Goal: Task Accomplishment & Management: Complete application form

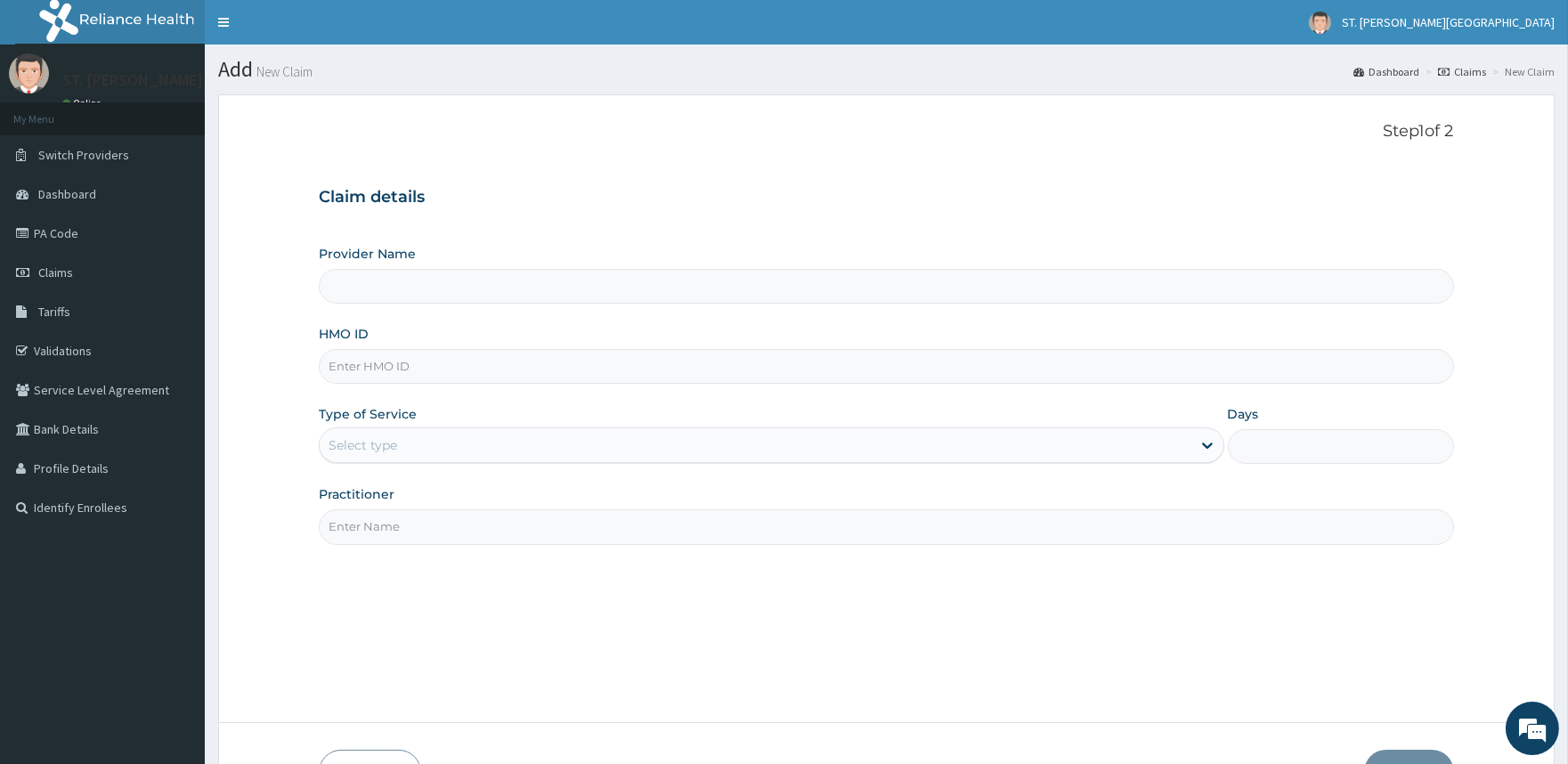
click at [359, 360] on input "HMO ID" at bounding box center [885, 366] width 1135 height 35
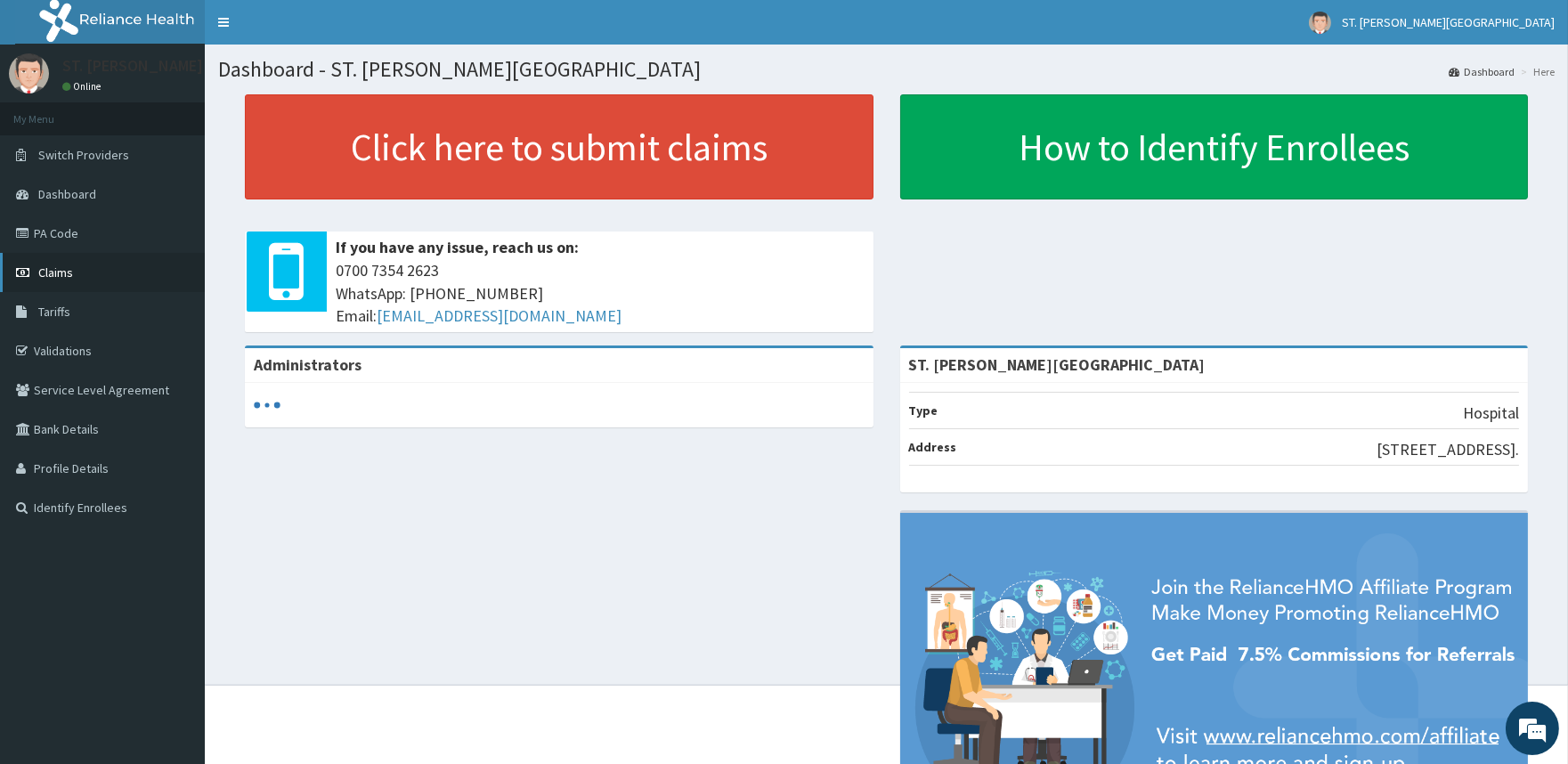
click at [36, 270] on link "Claims" at bounding box center [102, 272] width 205 height 40
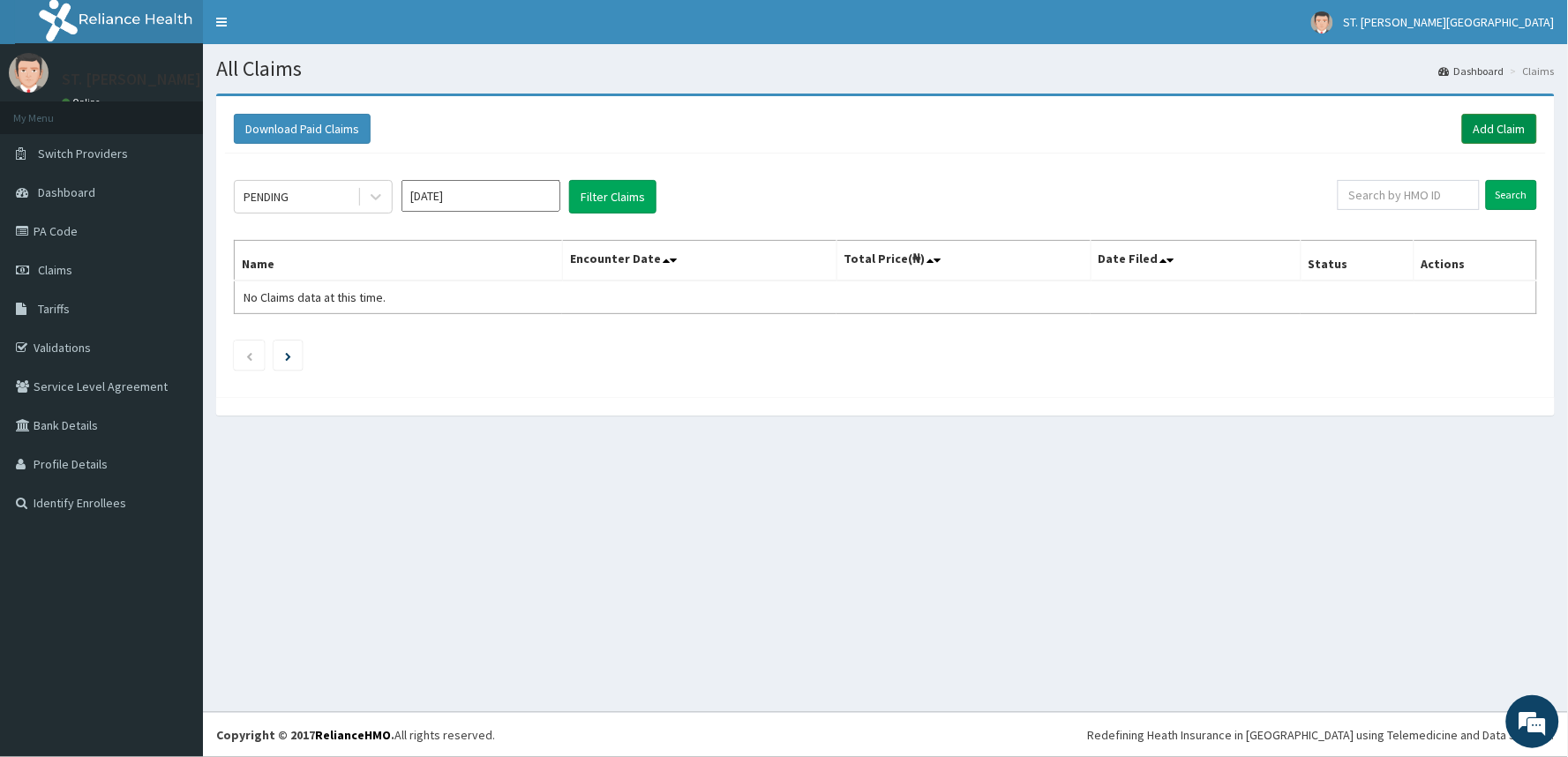
click at [1491, 127] on link "Add Claim" at bounding box center [1500, 129] width 75 height 30
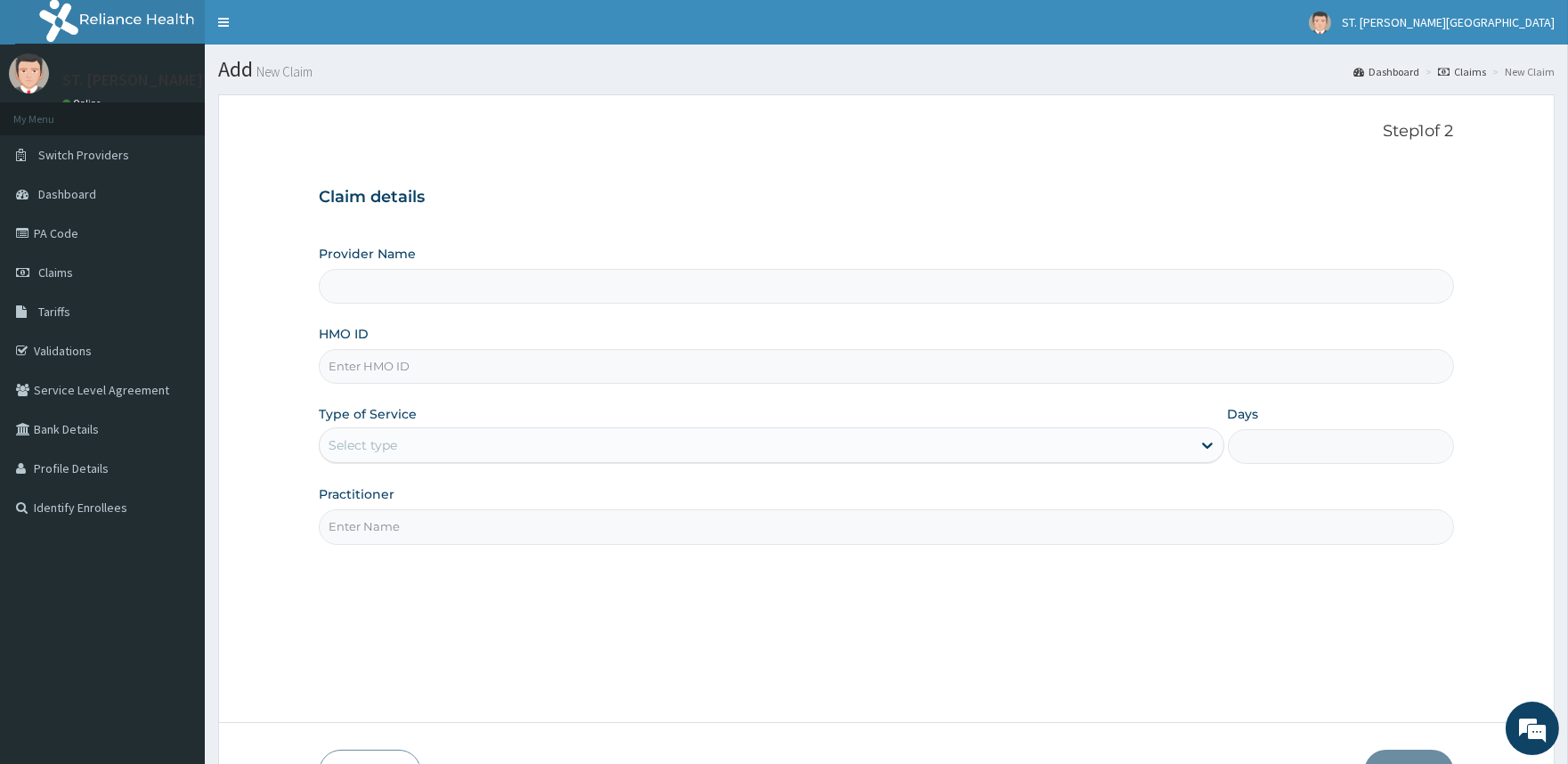
type input "ST. [PERSON_NAME][GEOGRAPHIC_DATA]"
click at [368, 368] on input "HMO ID" at bounding box center [885, 366] width 1135 height 35
type input "OHT/11633/A"
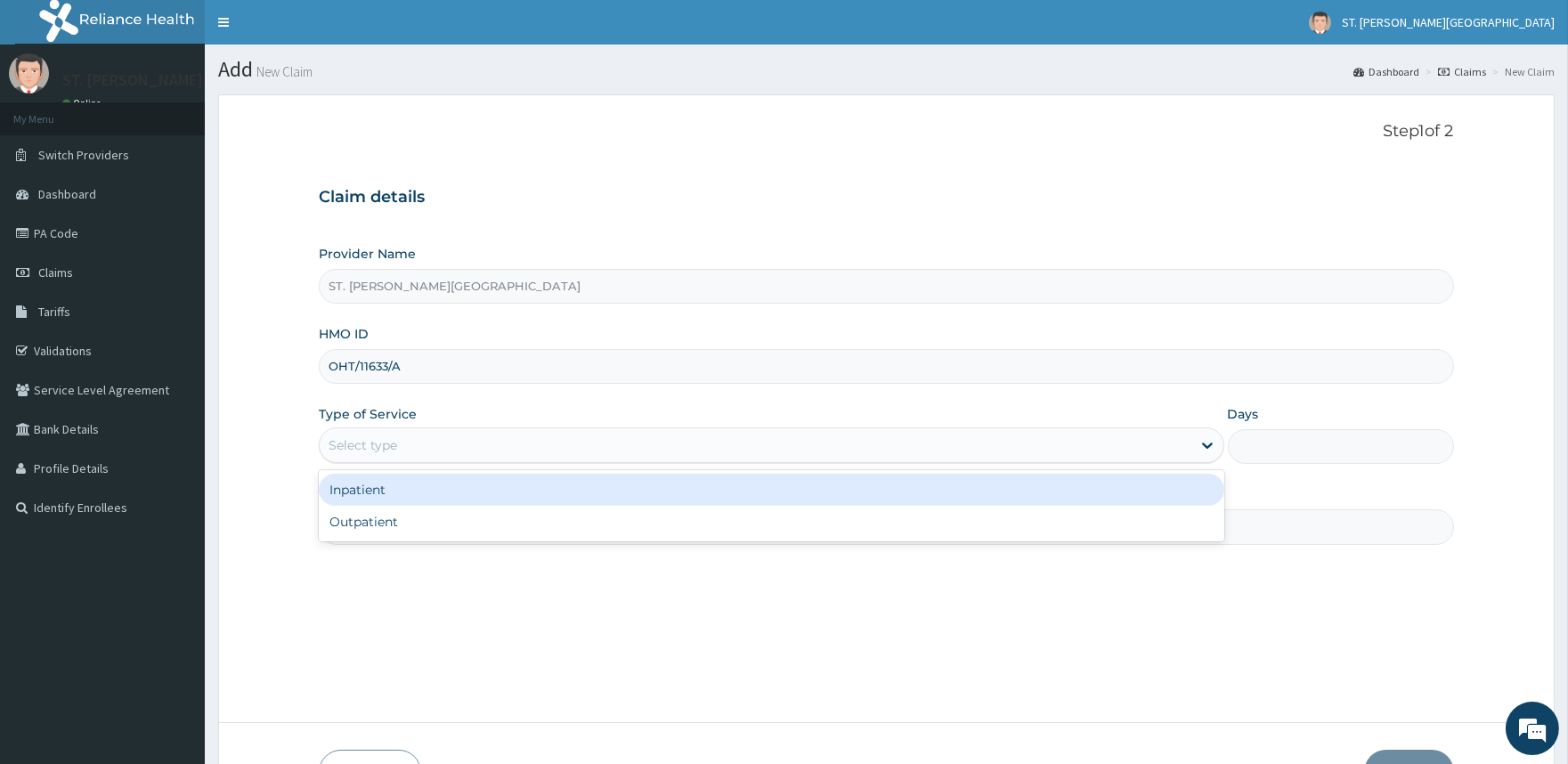
click at [367, 441] on div "Select type" at bounding box center [363, 445] width 69 height 17
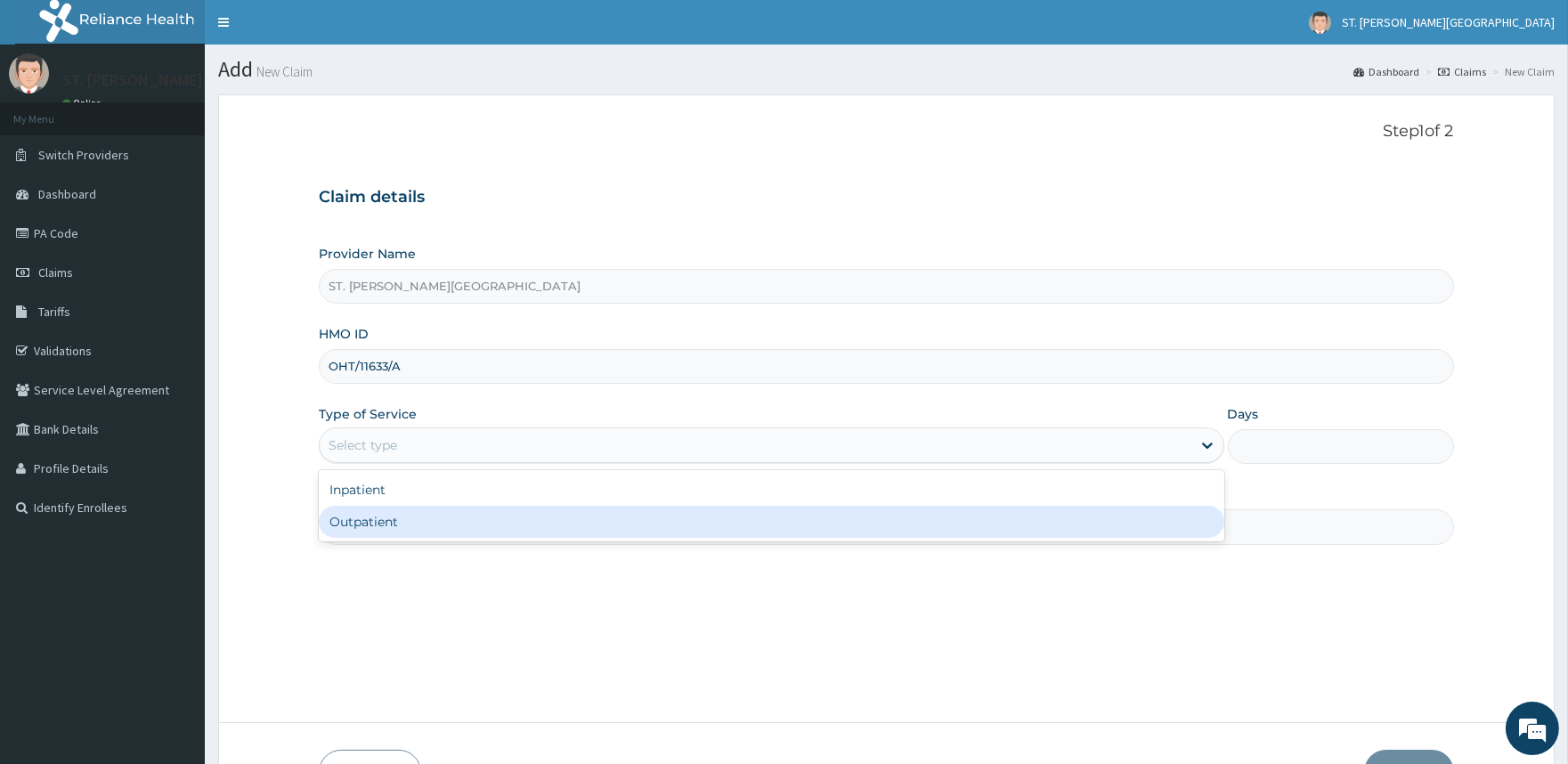
click at [375, 509] on div "Outpatient" at bounding box center [770, 522] width 905 height 32
type input "1"
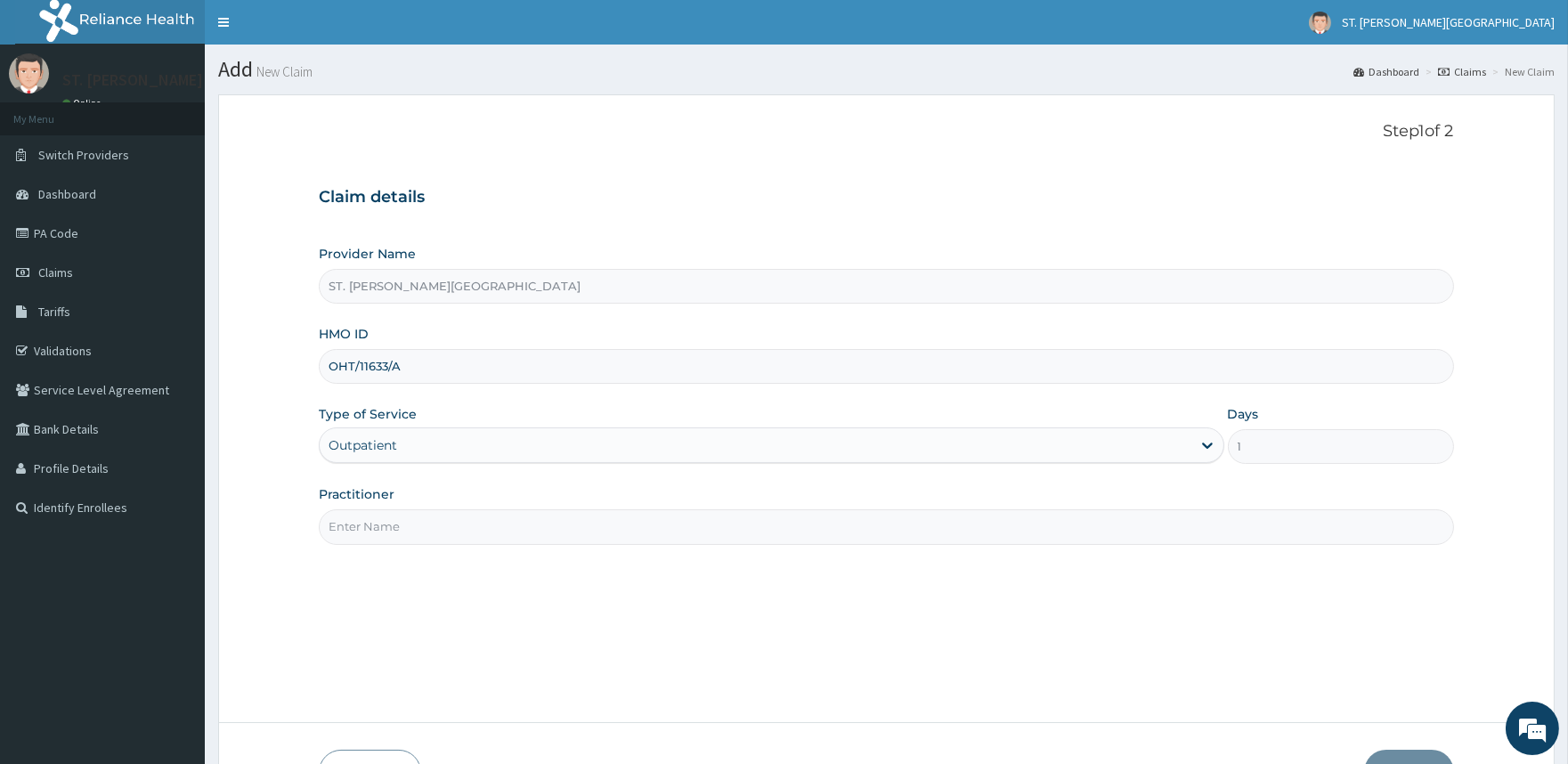
click at [375, 521] on input "Practitioner" at bounding box center [885, 527] width 1135 height 35
type input "DR. UMEH"
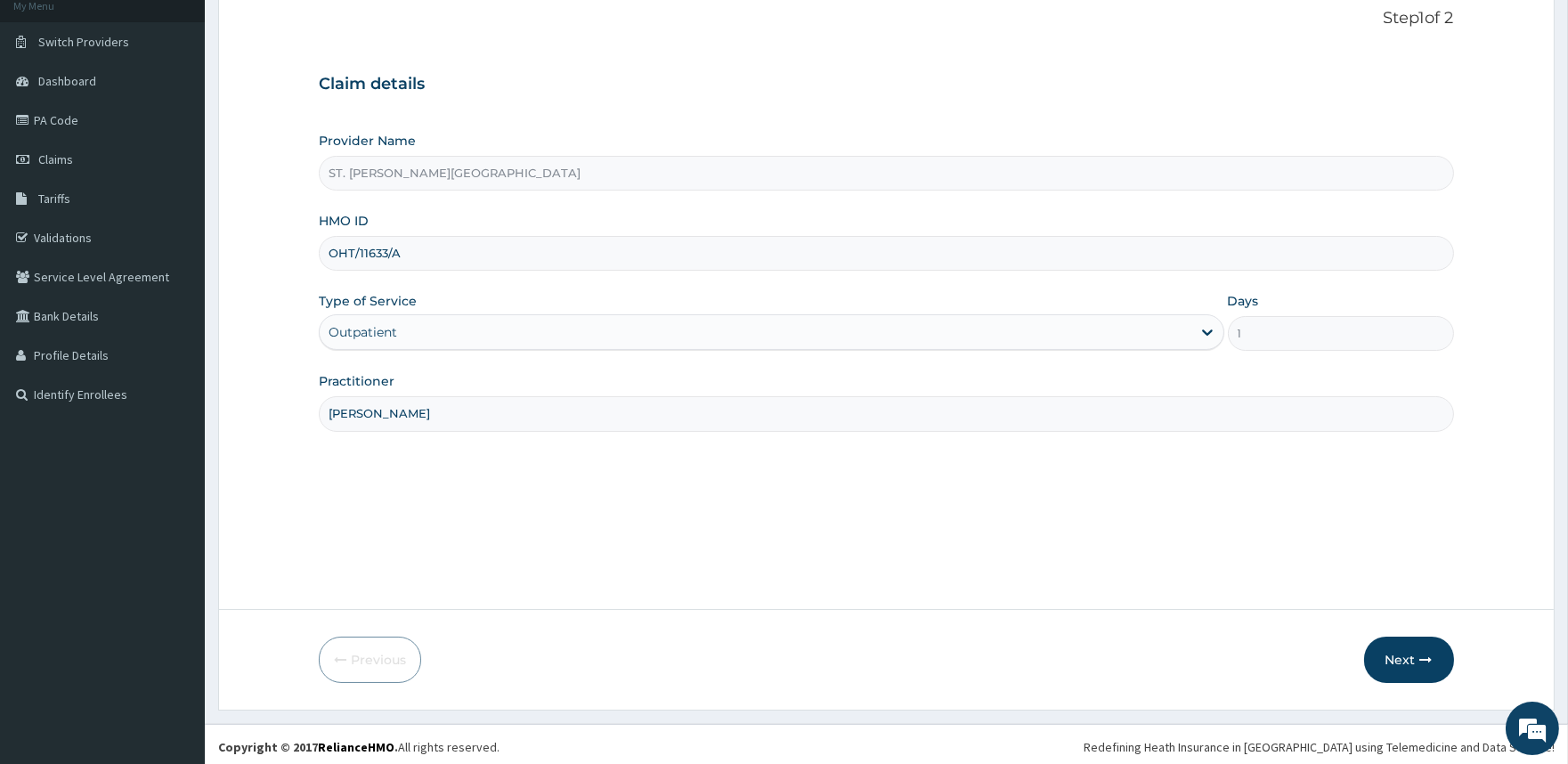
scroll to position [119, 0]
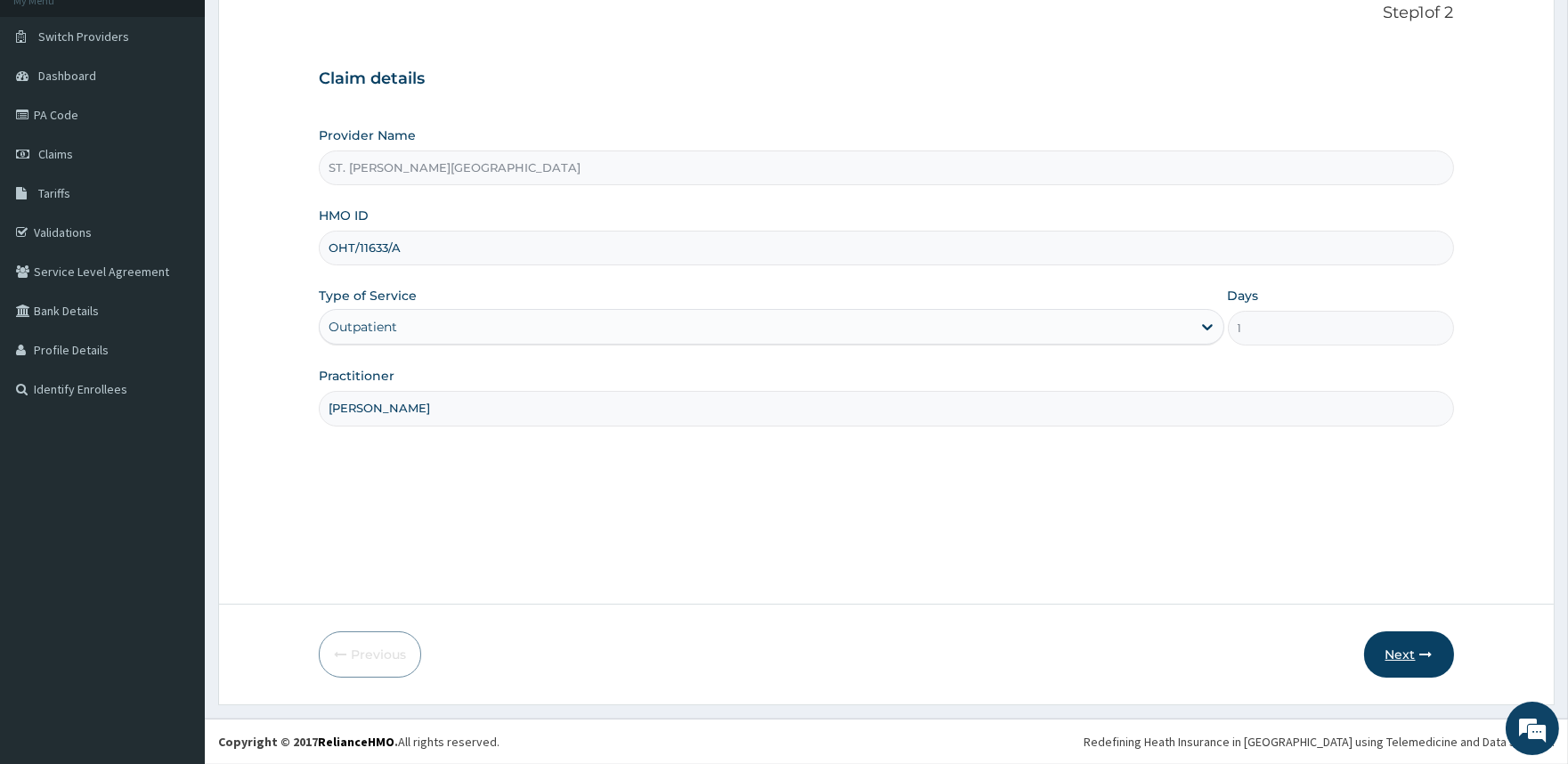
click at [1394, 656] on button "Next" at bounding box center [1410, 654] width 90 height 46
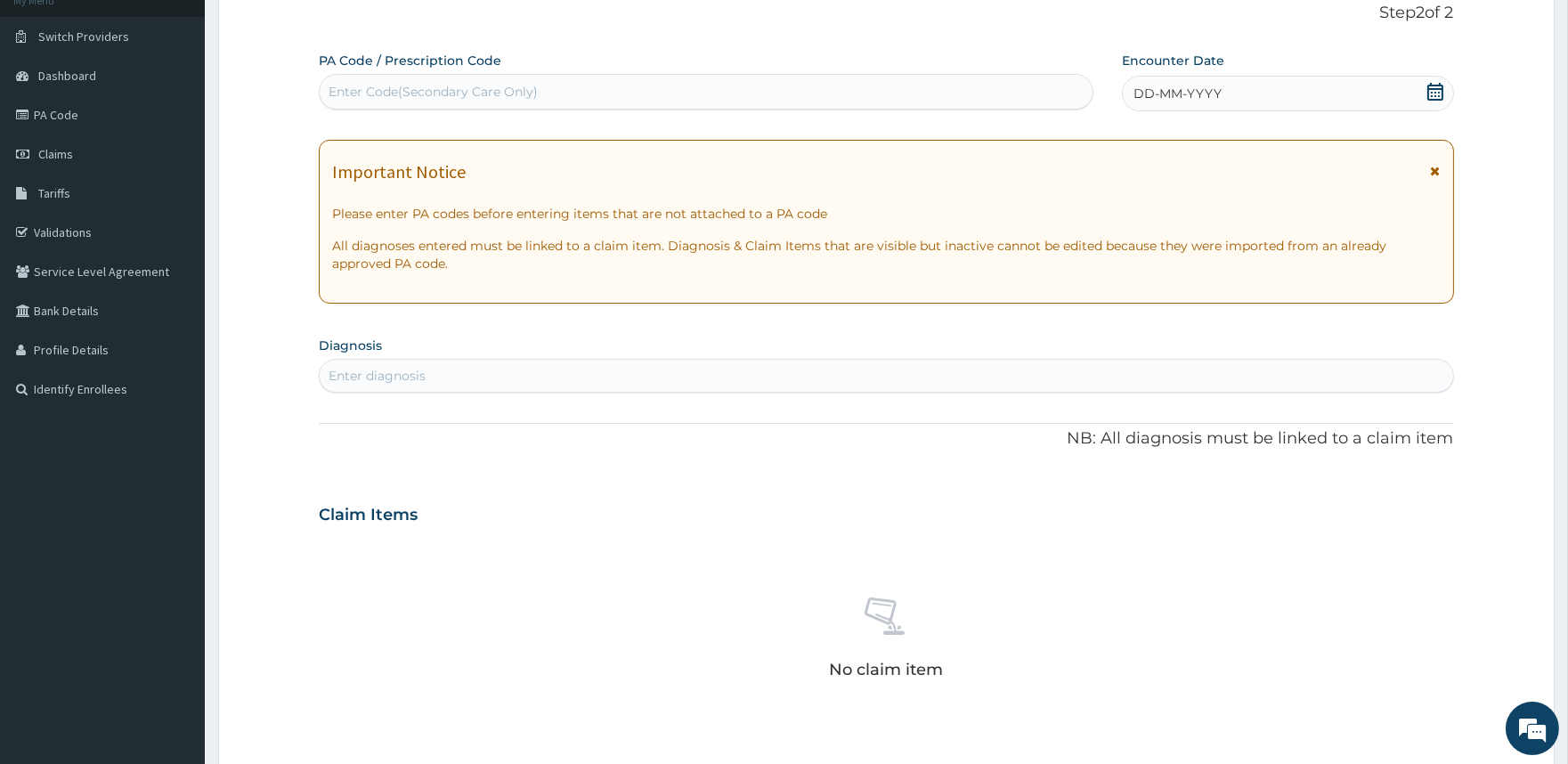
click at [1434, 175] on icon at bounding box center [1435, 171] width 10 height 13
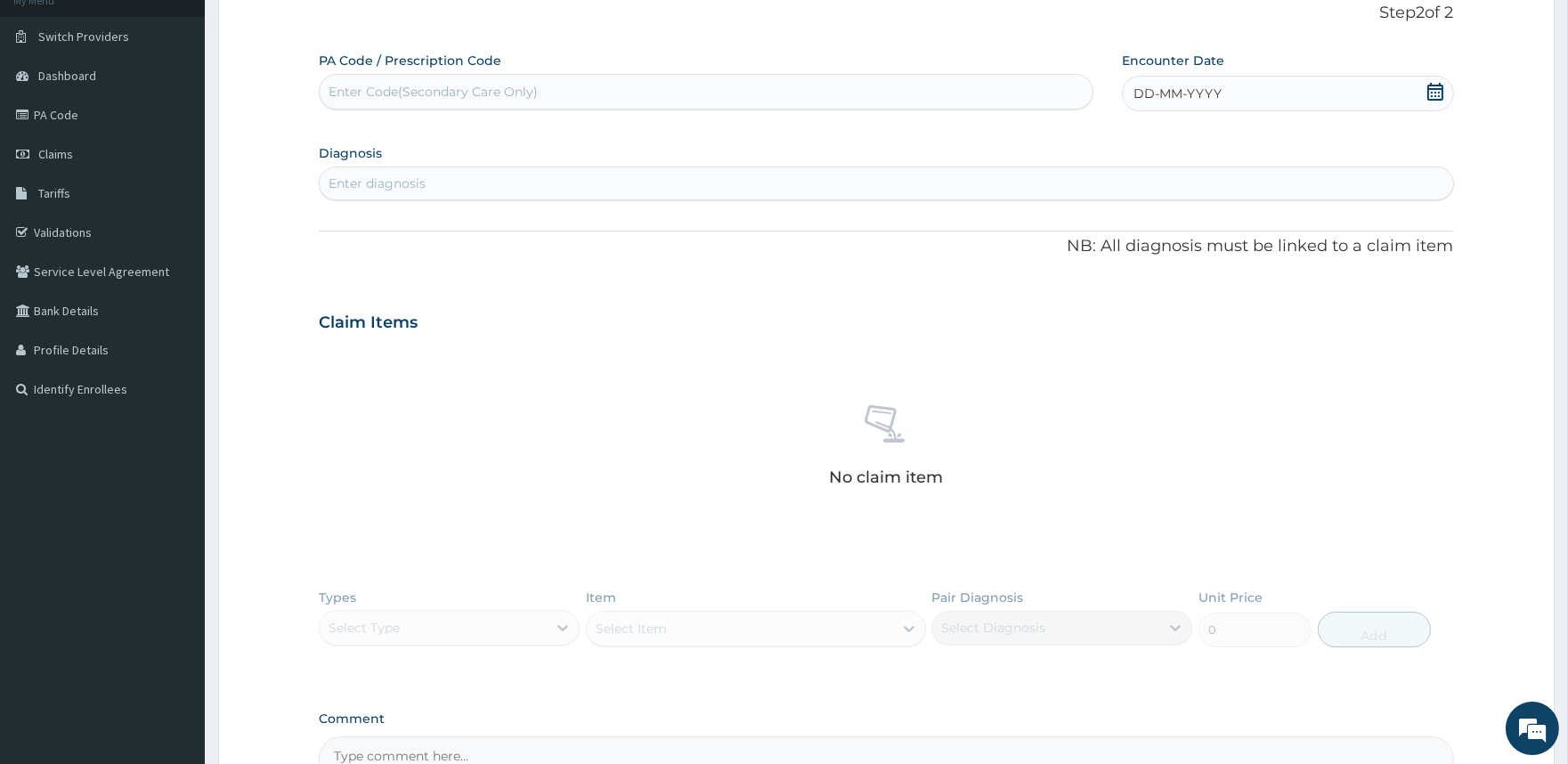
click at [1435, 90] on icon at bounding box center [1435, 91] width 17 height 17
click at [1285, 232] on div "9" at bounding box center [1281, 234] width 27 height 27
click at [496, 89] on div "Enter Code(Secondary Care Only)" at bounding box center [432, 91] width 209 height 17
type input "PA/EA095F"
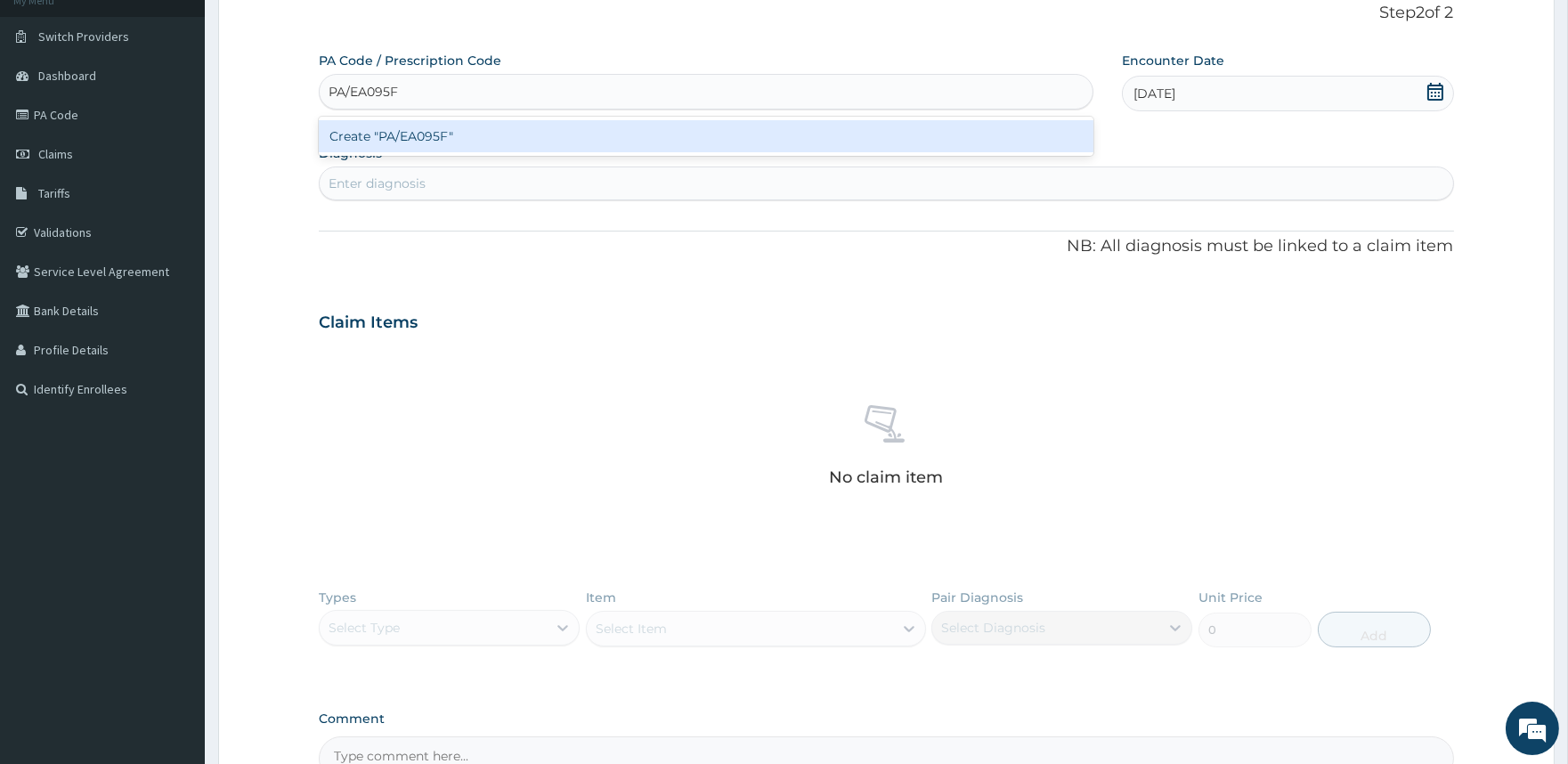
click at [443, 141] on div "Create "PA/EA095F"" at bounding box center [705, 136] width 774 height 32
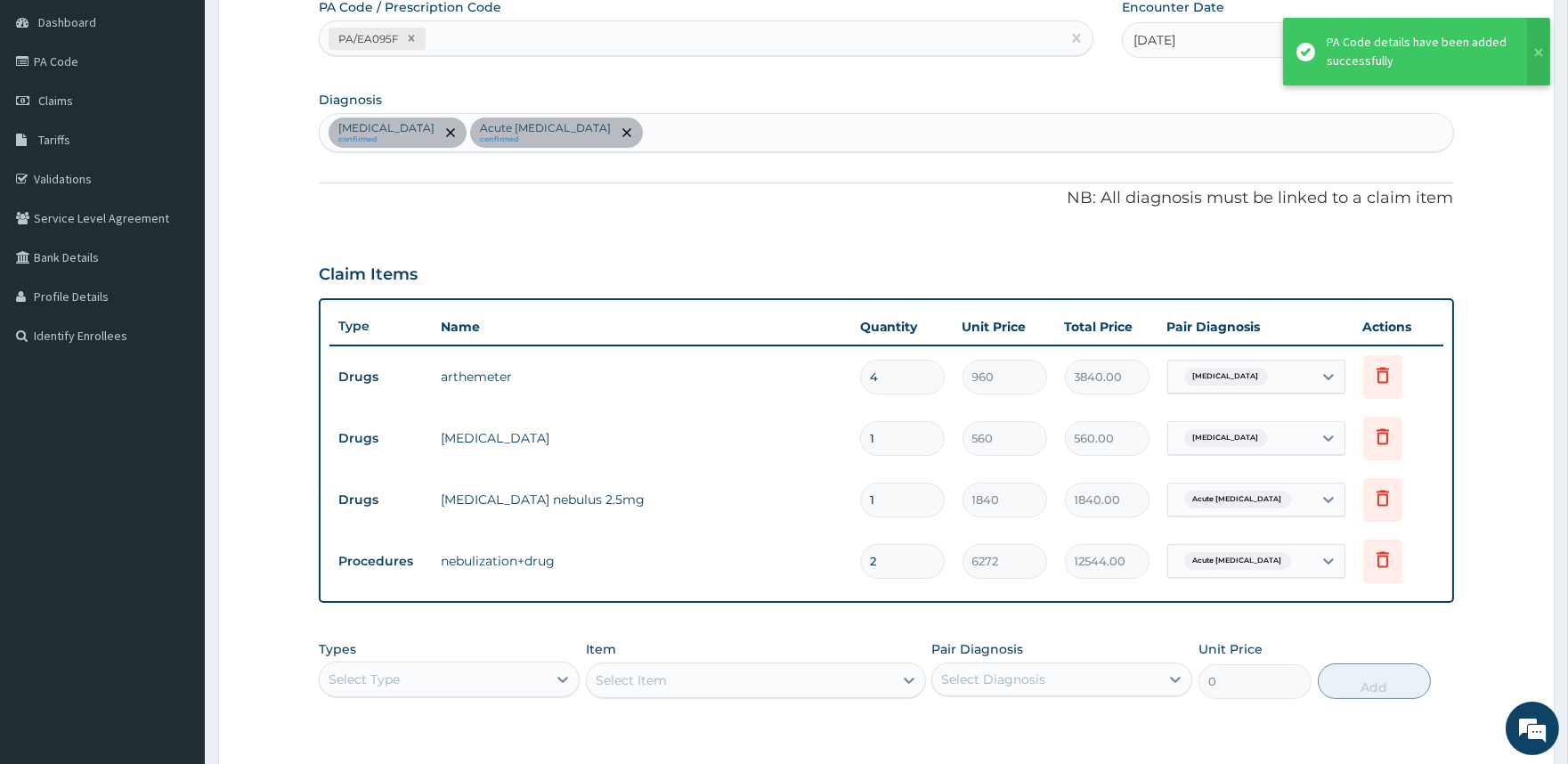
scroll to position [217, 0]
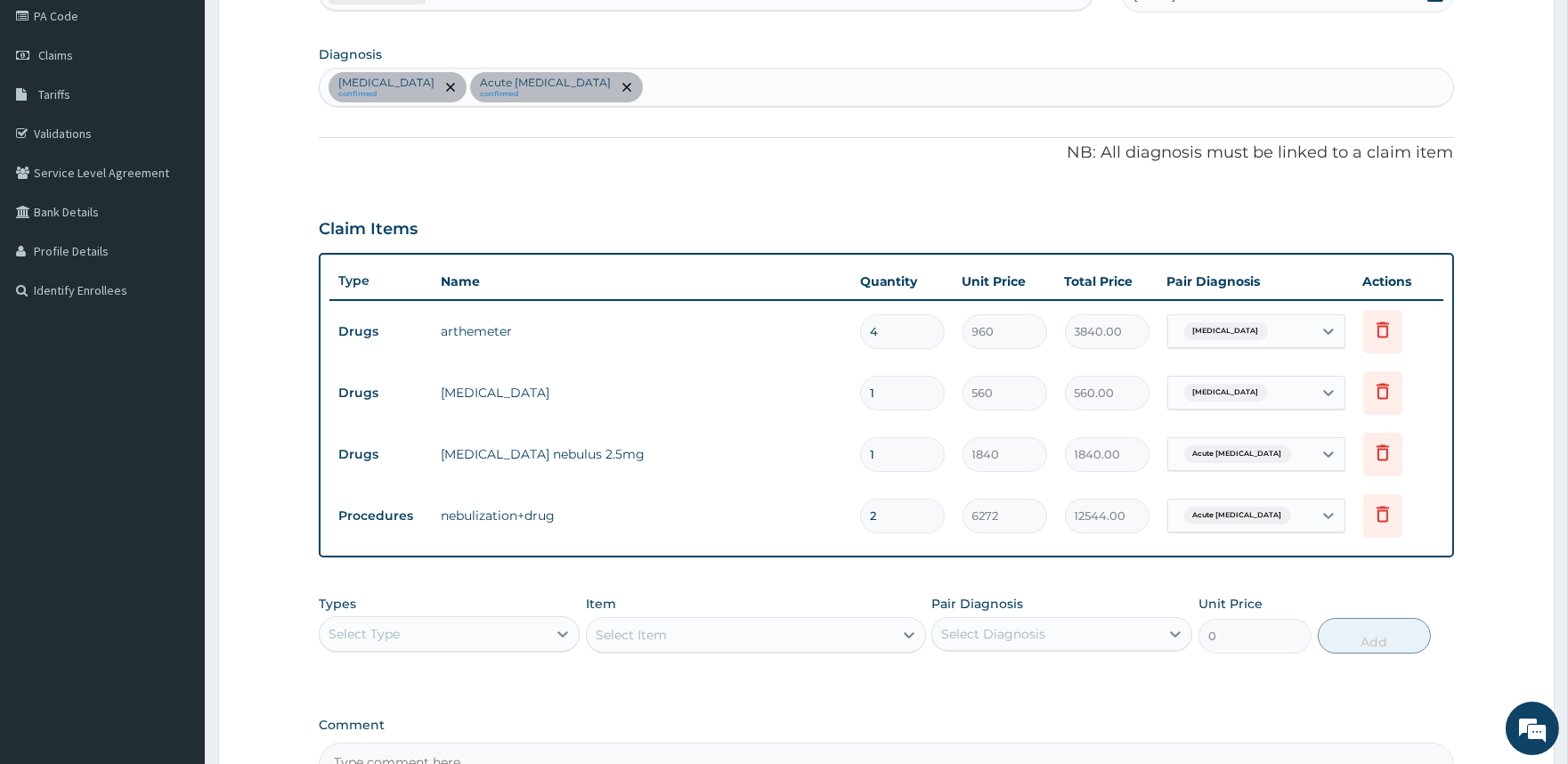
click at [873, 378] on input "1" at bounding box center [903, 393] width 85 height 35
type input "0.00"
type input "2"
type input "1120.00"
type input "2"
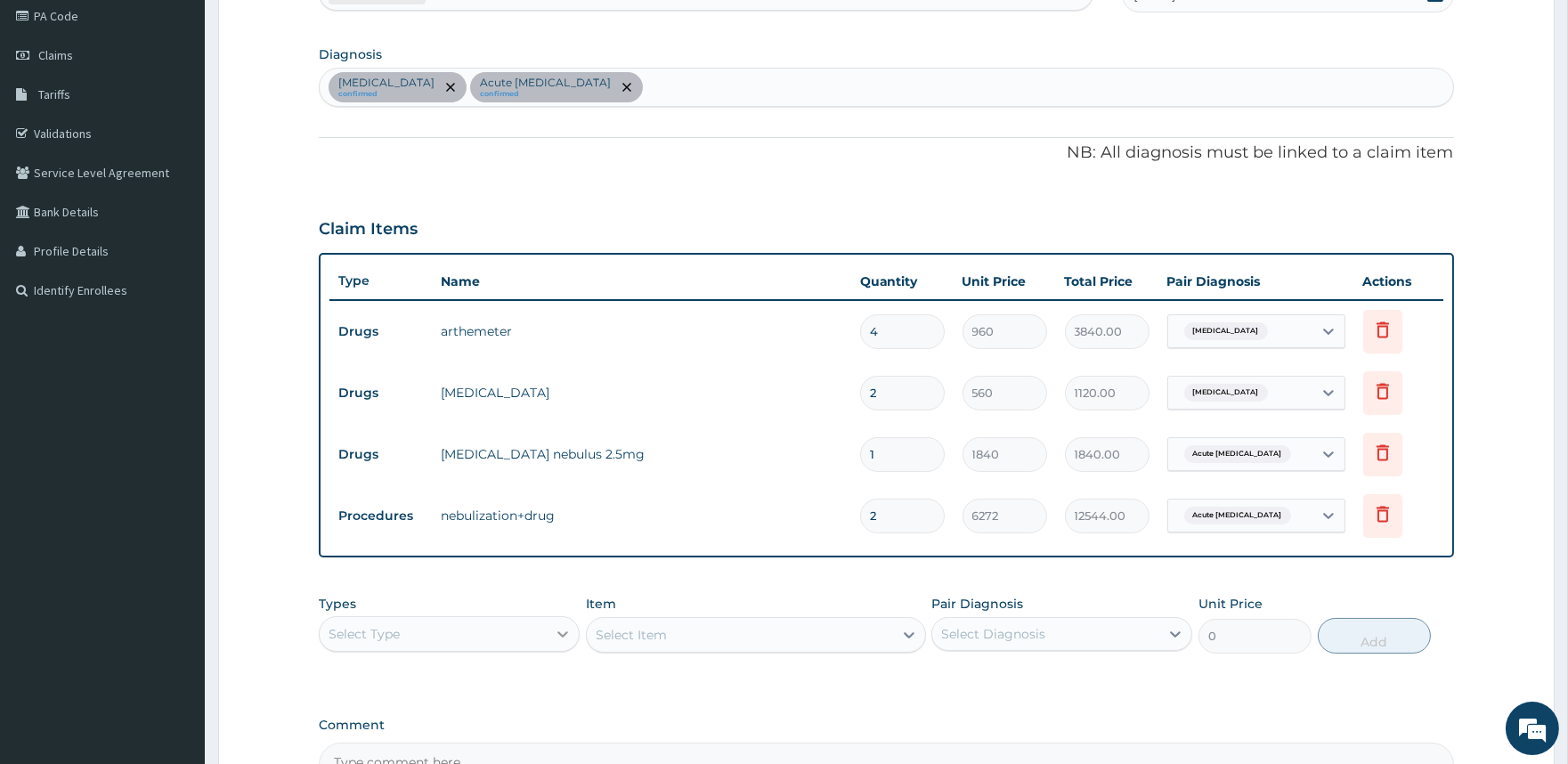
click at [566, 636] on icon at bounding box center [562, 633] width 17 height 17
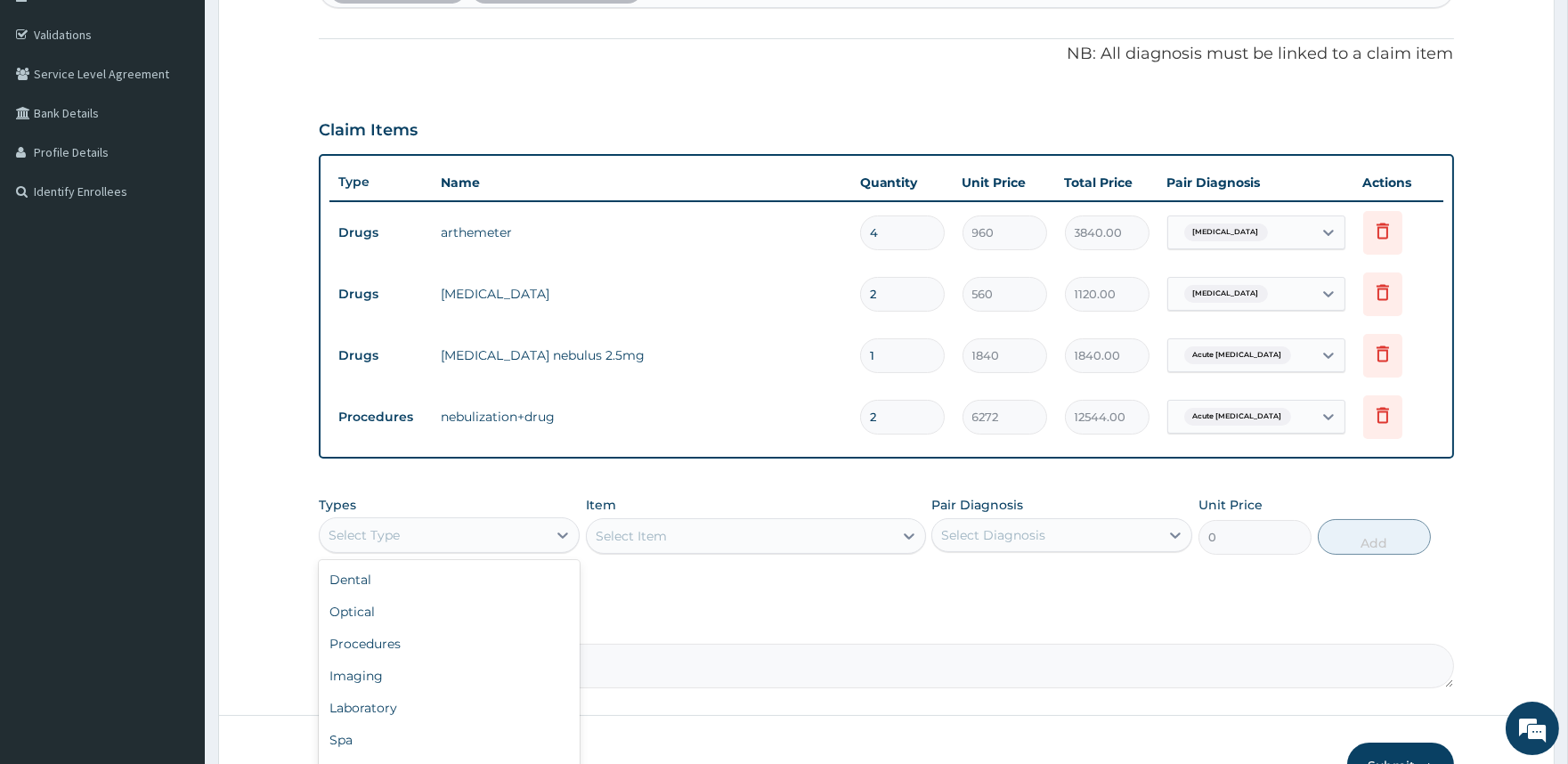
scroll to position [60, 0]
click at [381, 707] on div "Drugs" at bounding box center [449, 712] width 261 height 32
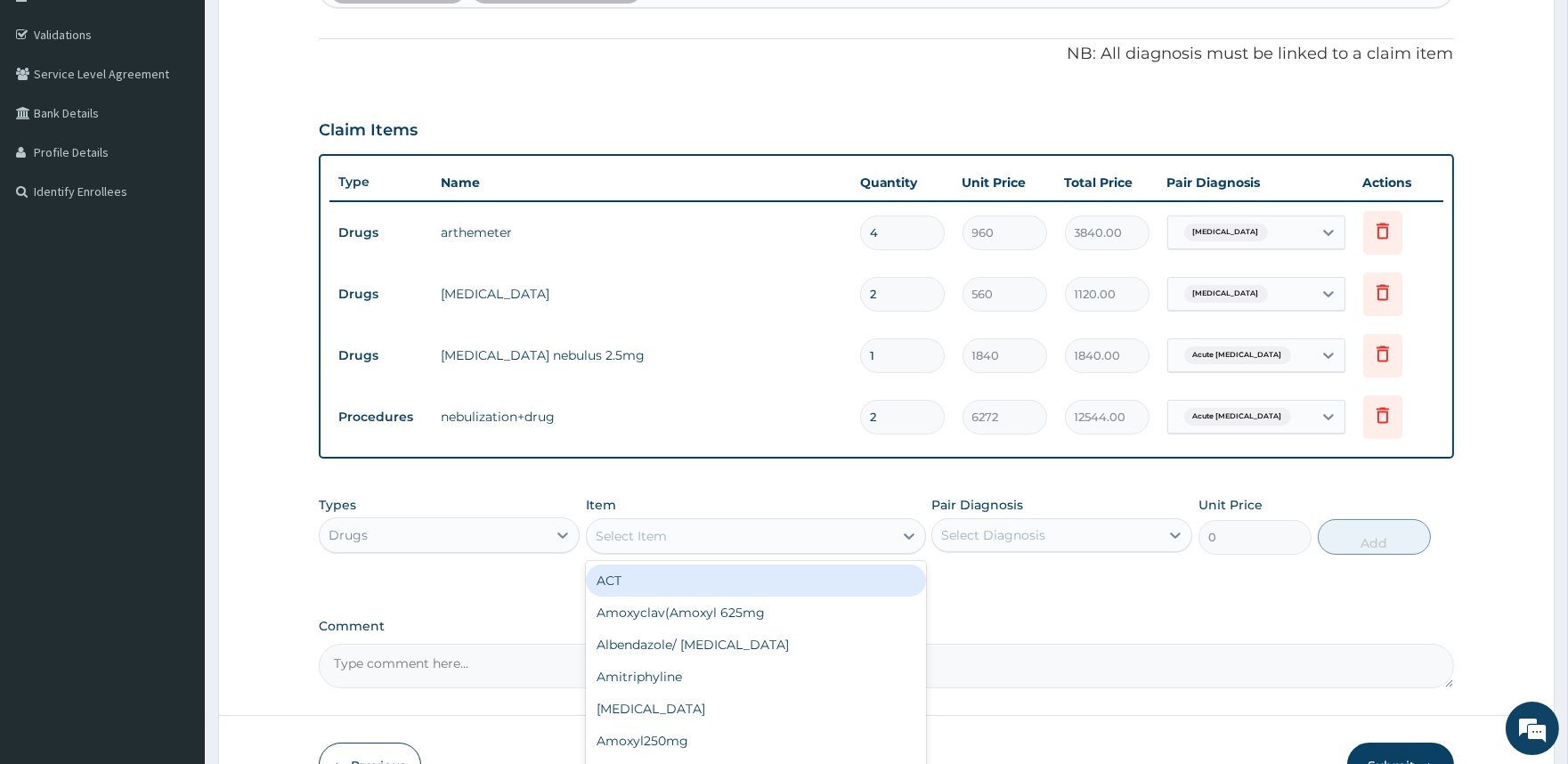
click at [629, 538] on div "Select Item" at bounding box center [630, 536] width 71 height 17
type input "PROMETH"
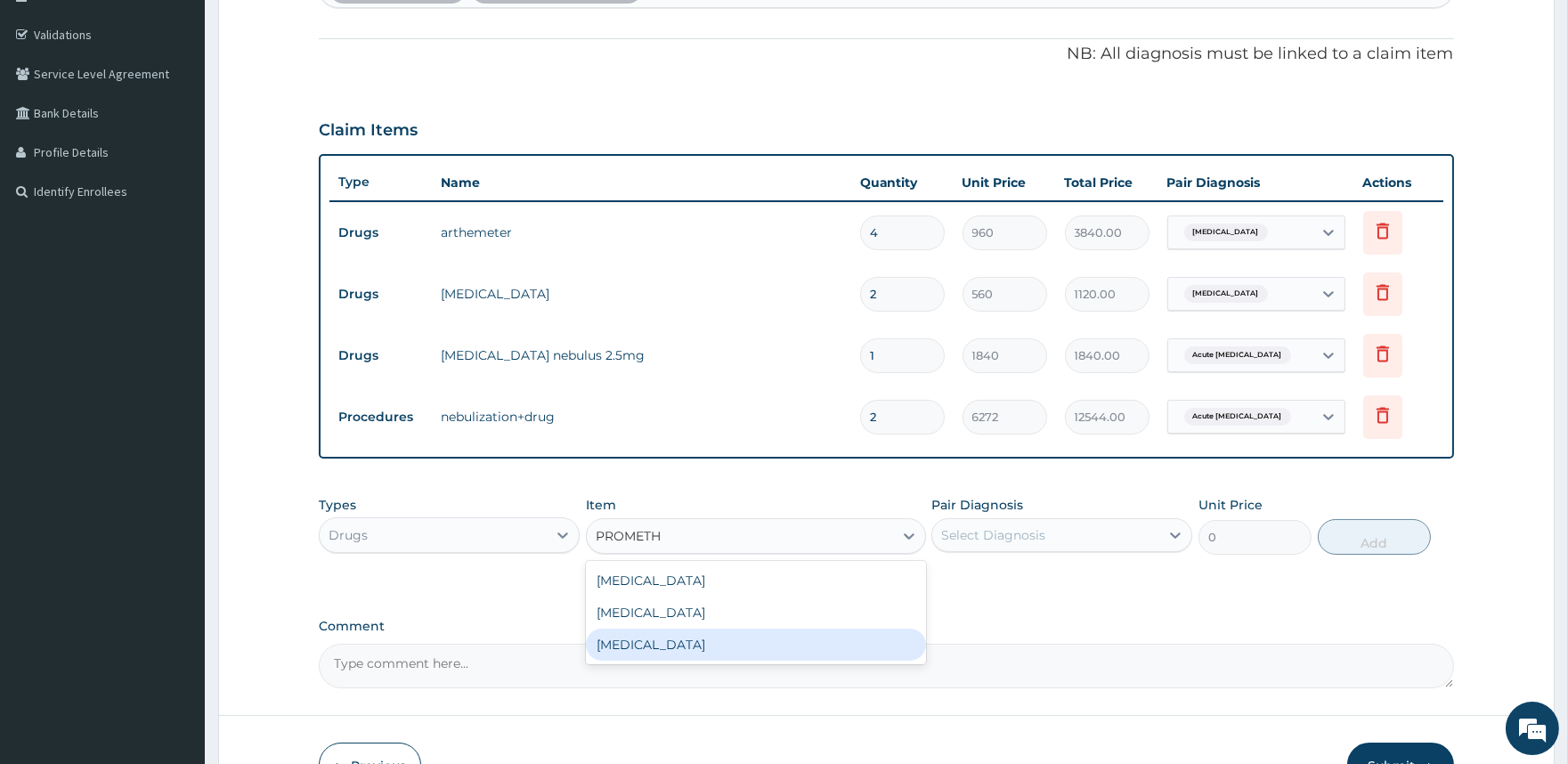
click at [641, 656] on div "Promethazine" at bounding box center [756, 644] width 340 height 32
type input "560"
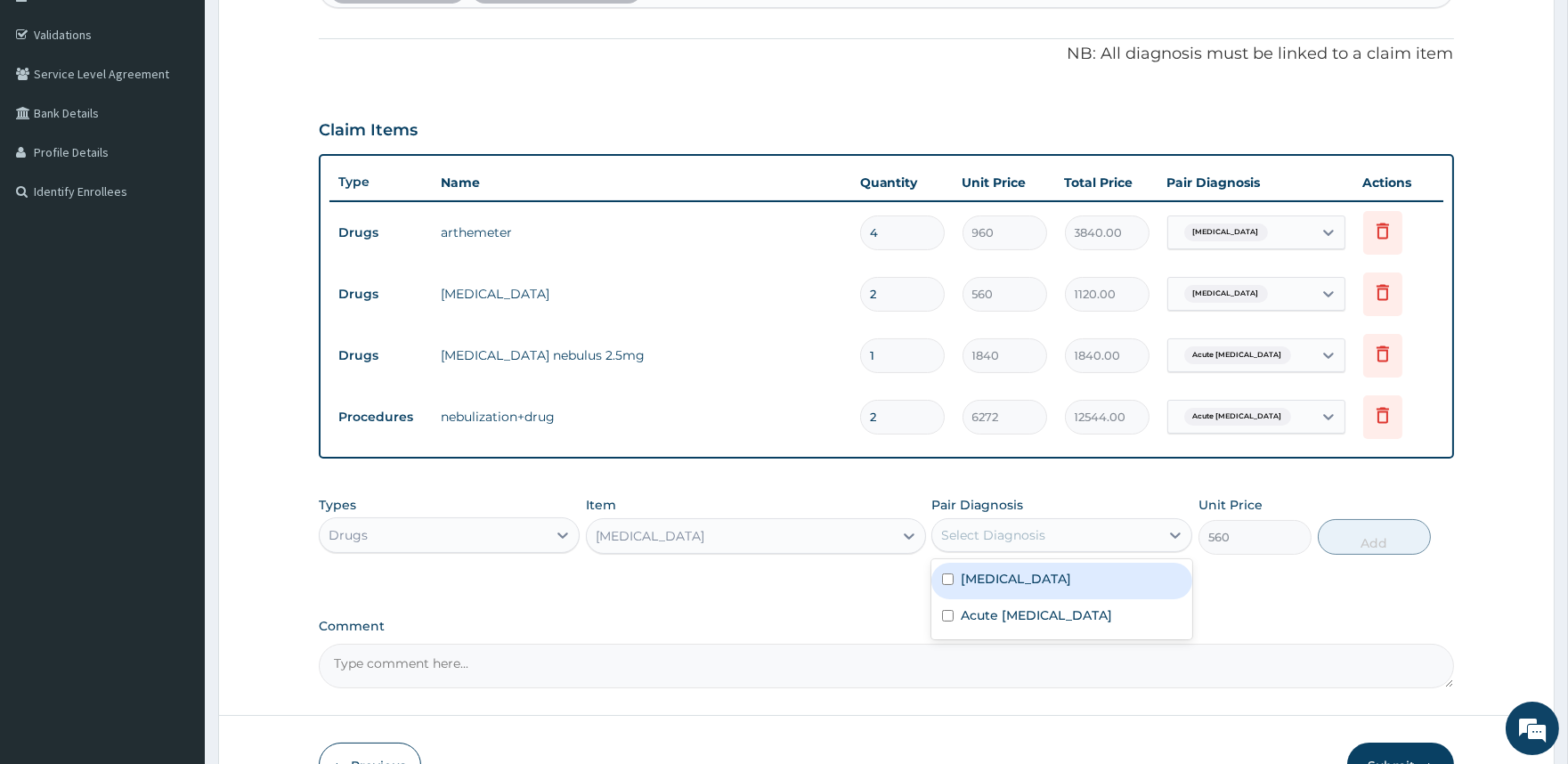
click at [977, 532] on div "Select Diagnosis" at bounding box center [993, 535] width 104 height 17
click at [981, 588] on div "Malaria" at bounding box center [1062, 582] width 261 height 37
checkbox input "true"
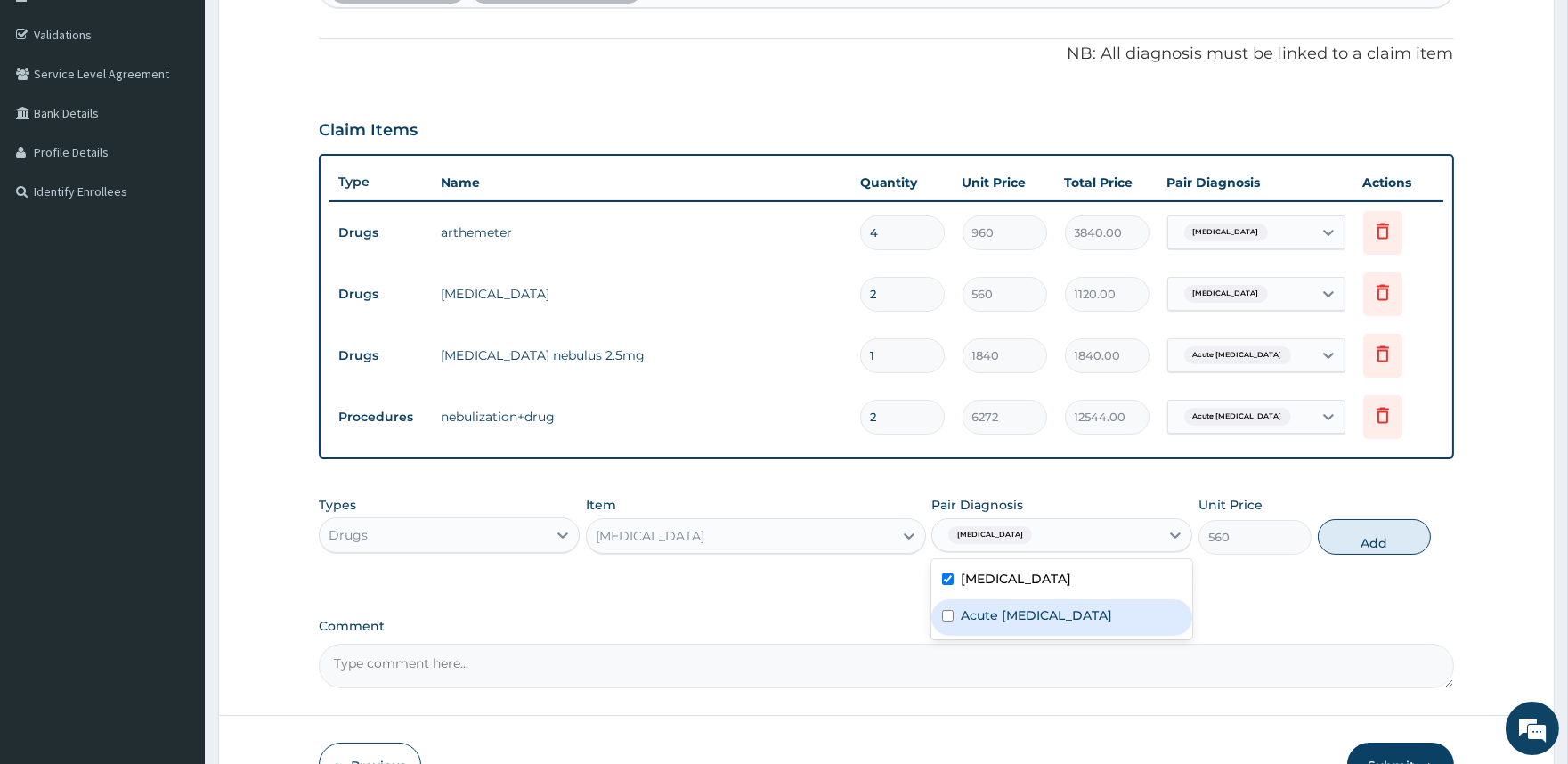
click at [980, 621] on label "Acute asthma" at bounding box center [1036, 615] width 152 height 17
click at [1013, 608] on label "Acute asthma" at bounding box center [1036, 615] width 152 height 17
click at [988, 617] on label "Acute asthma" at bounding box center [1036, 615] width 152 height 17
checkbox input "true"
click at [1366, 538] on button "Add" at bounding box center [1374, 537] width 113 height 36
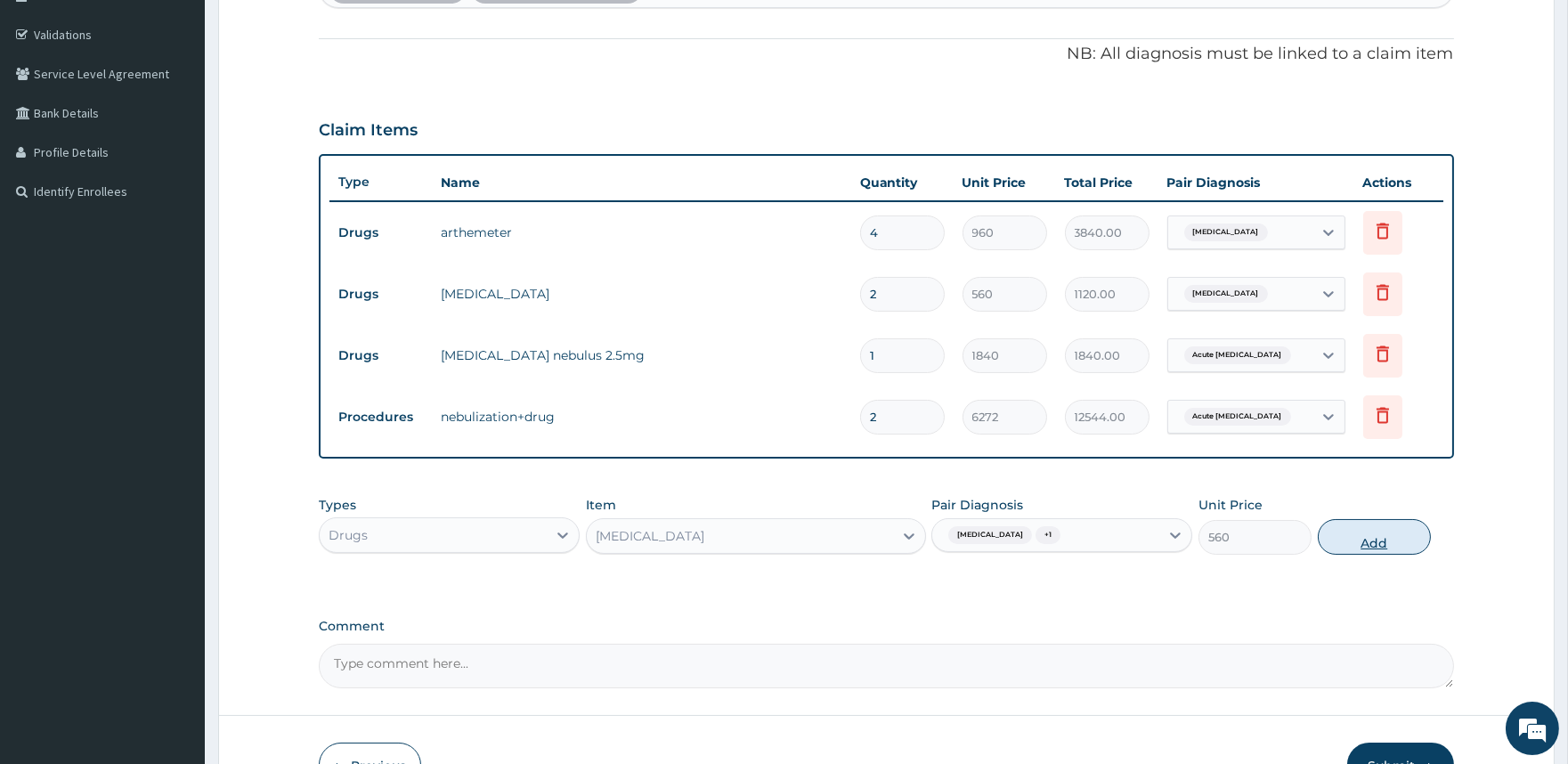
type input "0"
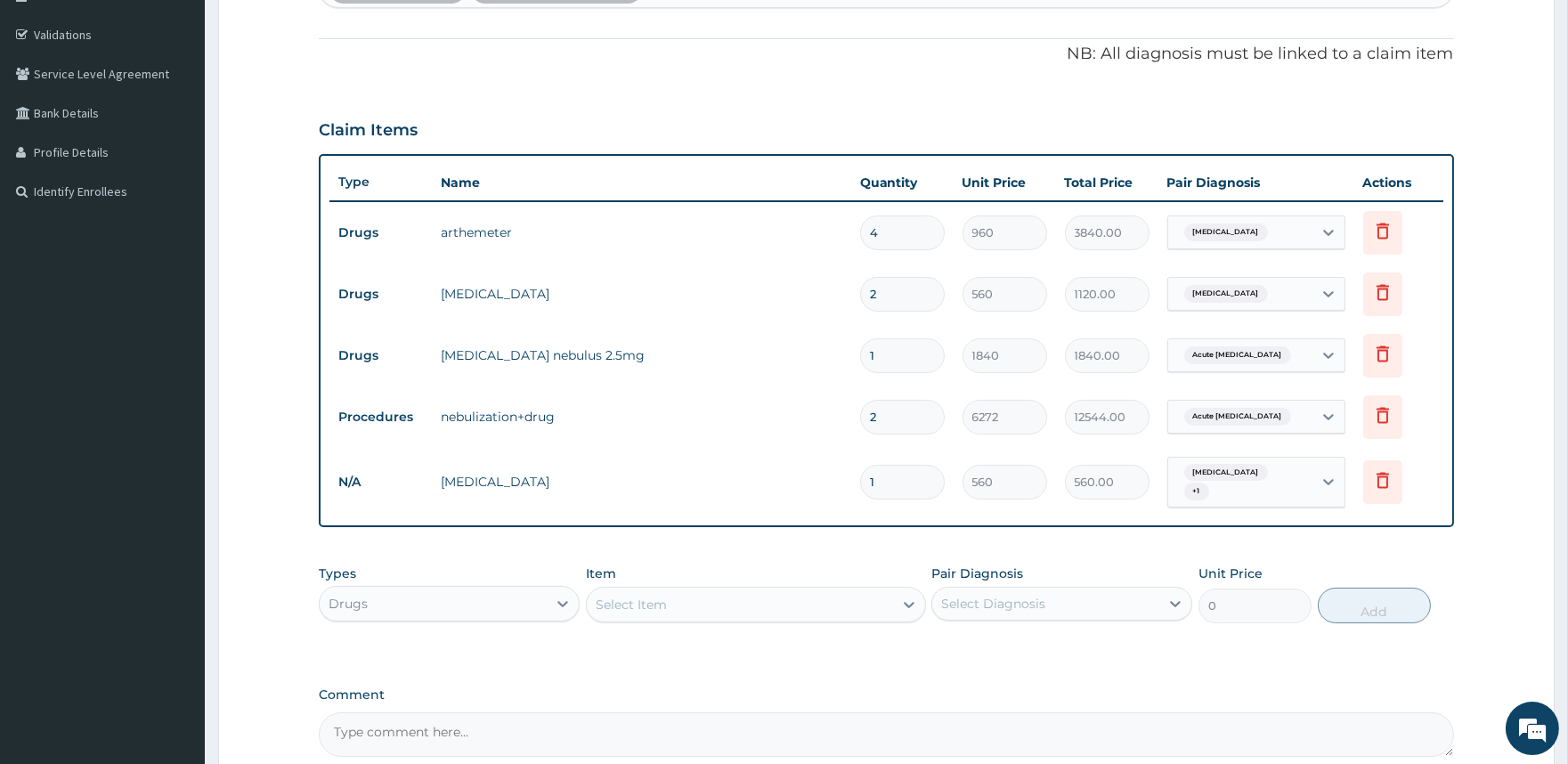
click at [669, 595] on div "Select Item" at bounding box center [740, 605] width 306 height 29
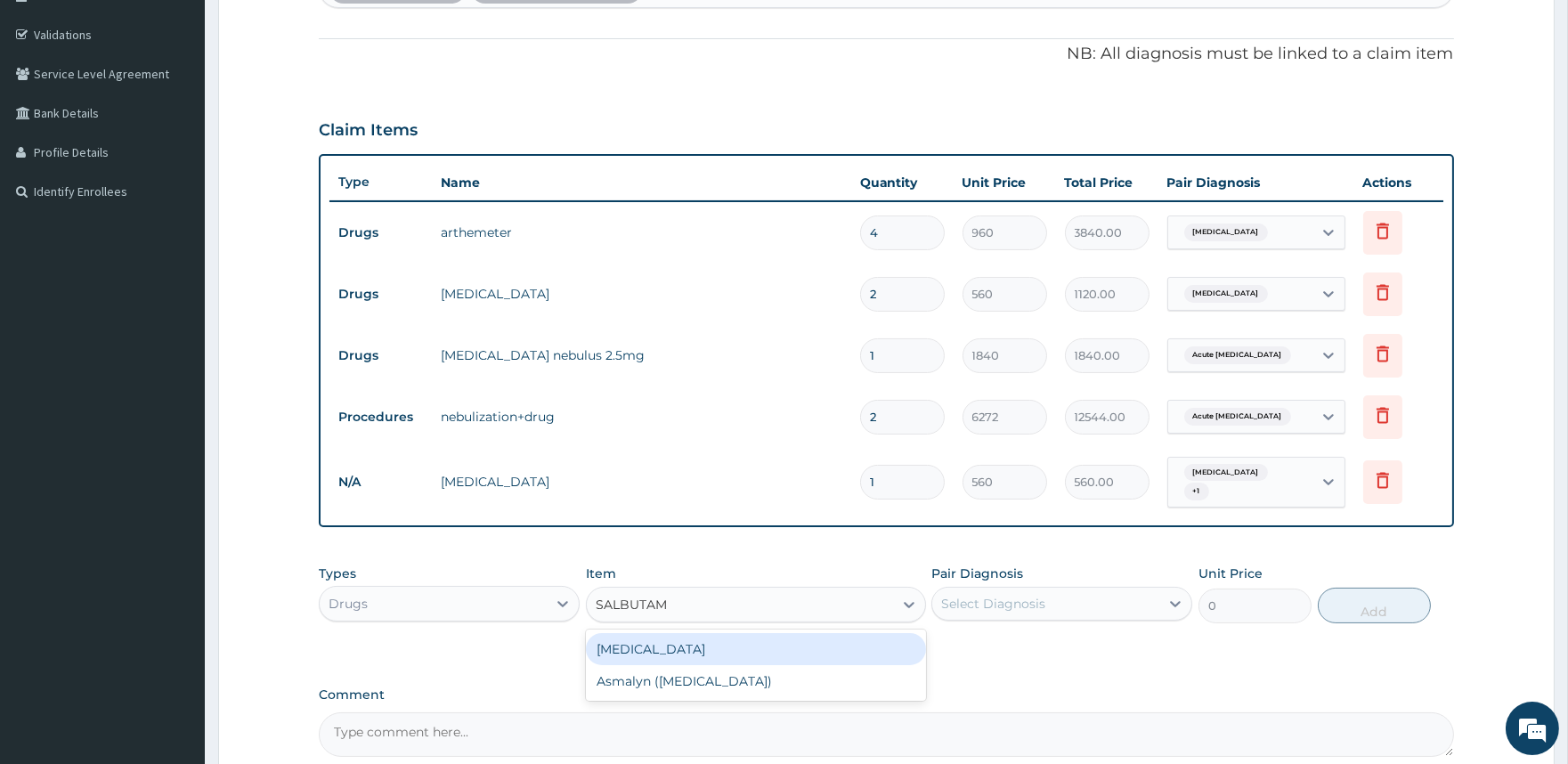
type input "SALBUTAMO"
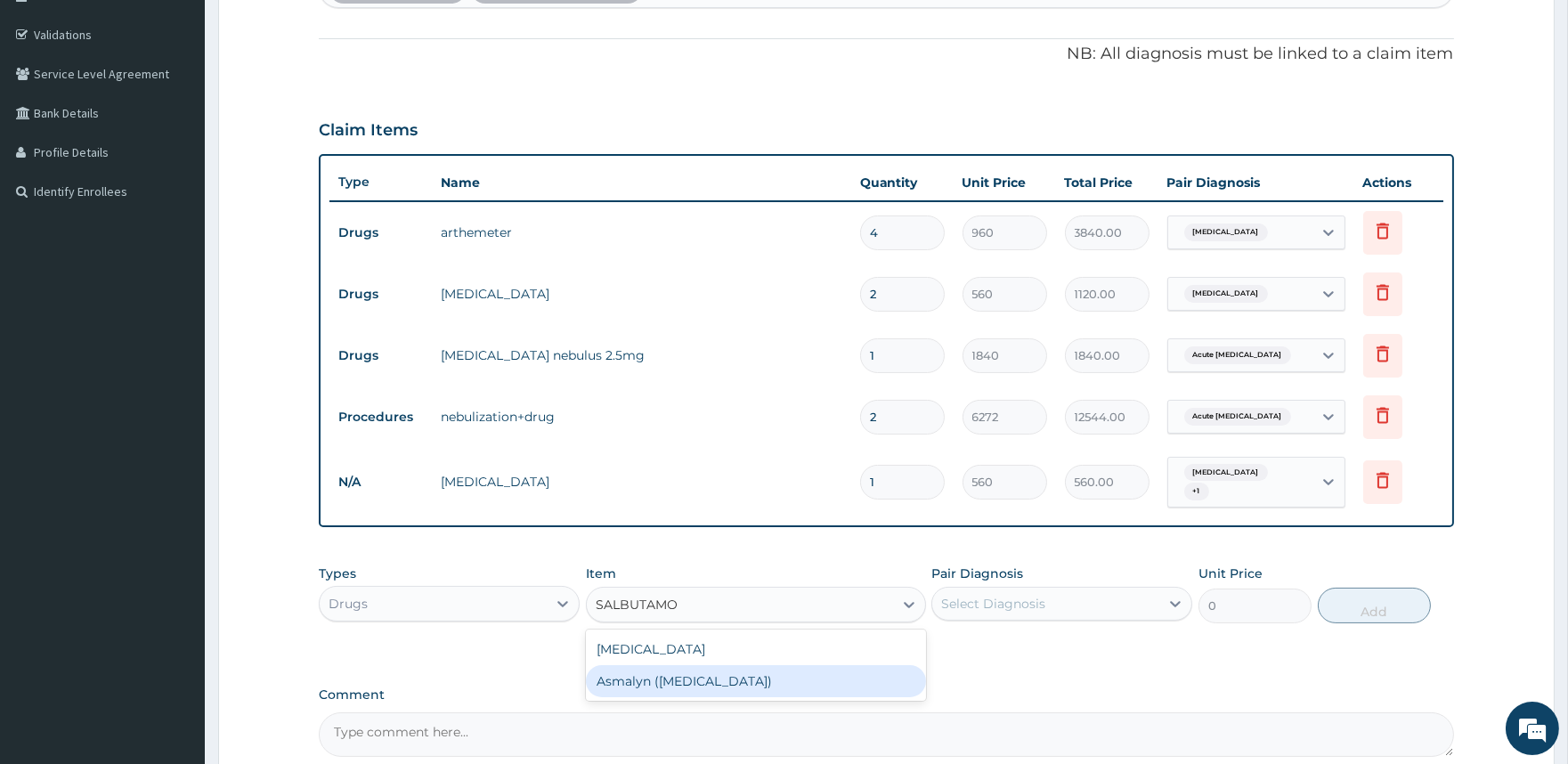
click at [697, 671] on div "Asmalyn (Salbutamol)" at bounding box center [756, 681] width 340 height 32
type input "1350"
click at [988, 604] on div "Select Diagnosis" at bounding box center [993, 603] width 104 height 17
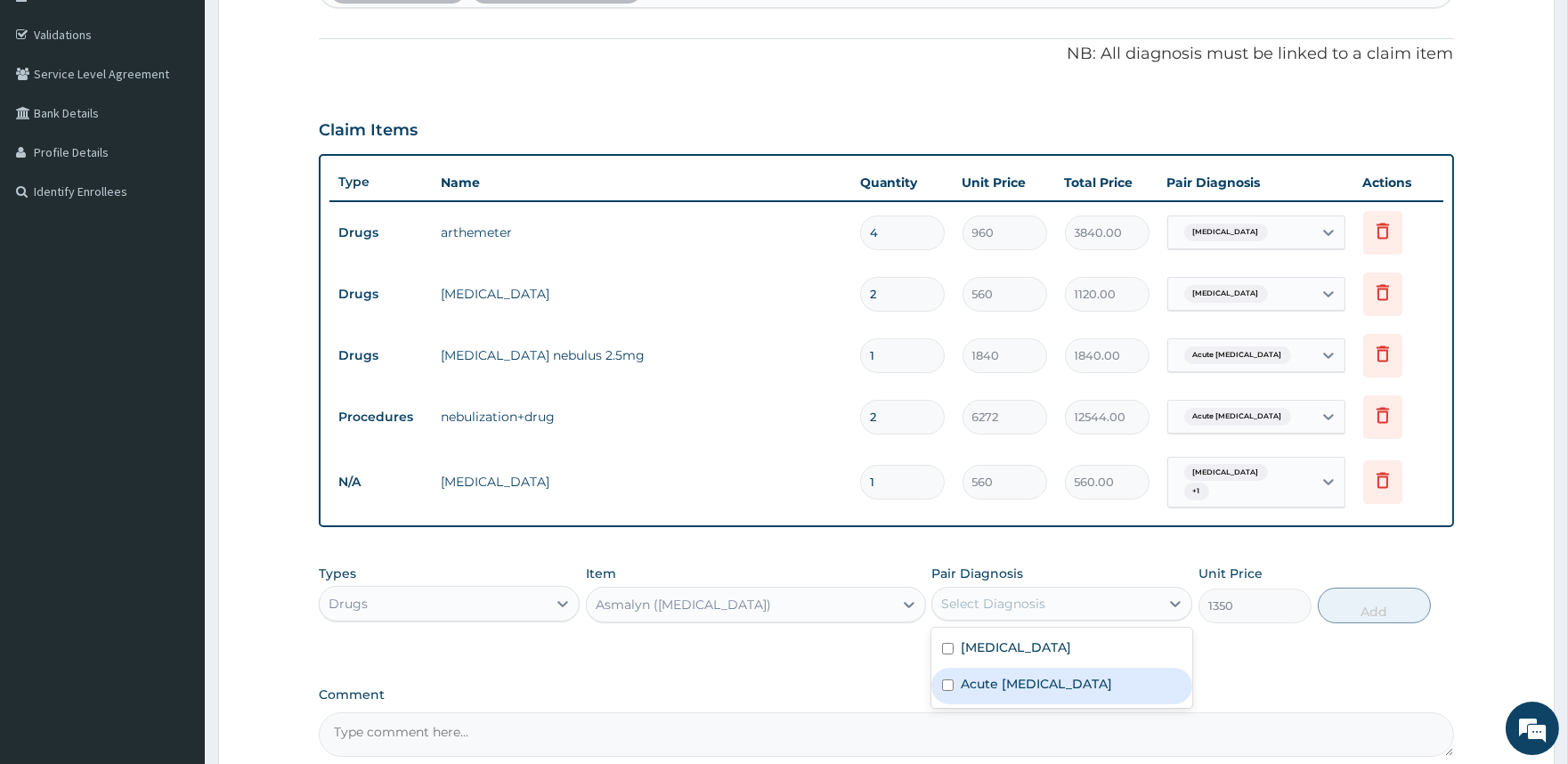
click at [985, 676] on label "Acute asthma" at bounding box center [1036, 684] width 152 height 17
checkbox input "true"
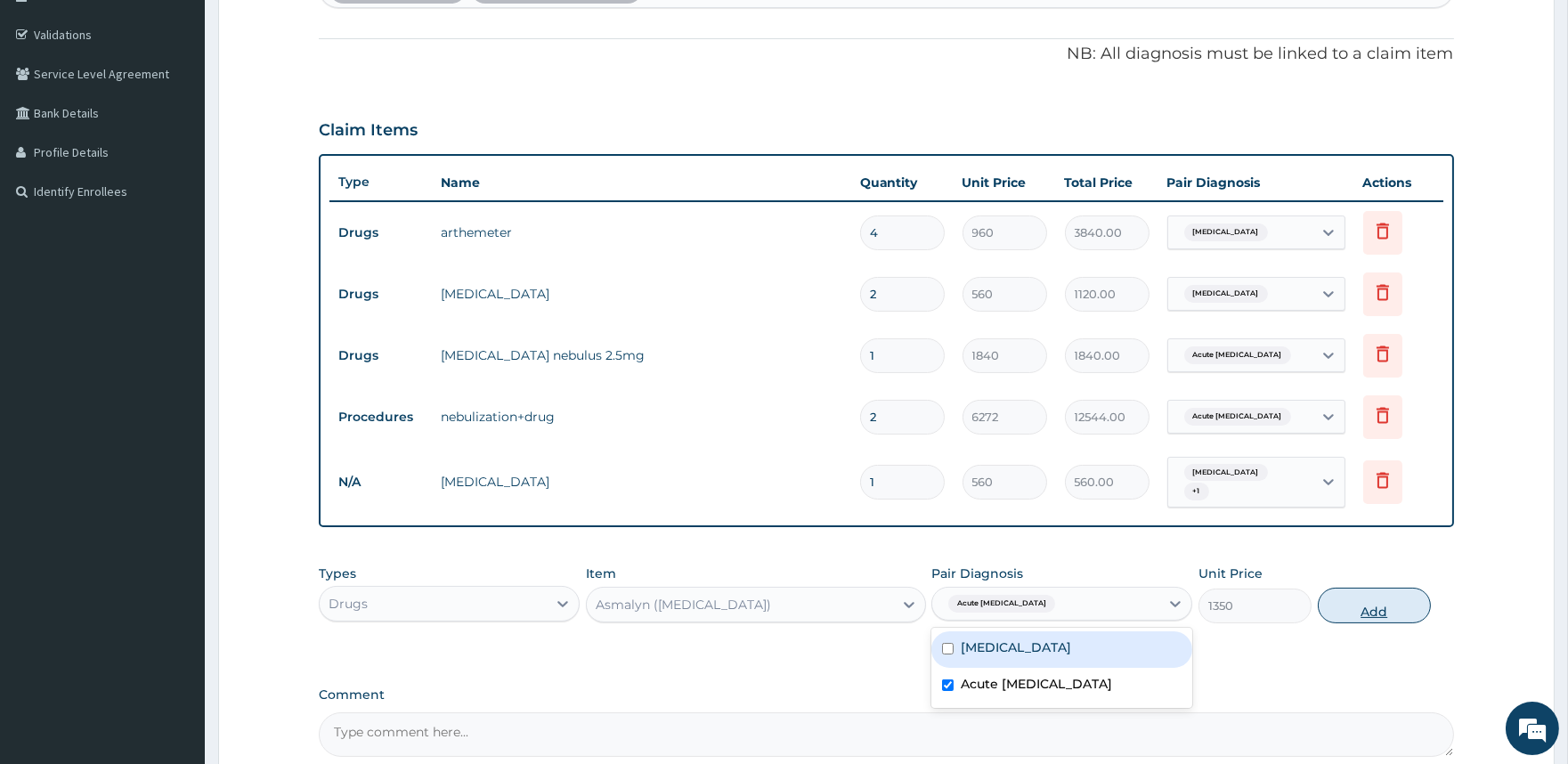
click at [1381, 607] on button "Add" at bounding box center [1374, 606] width 113 height 36
type input "0"
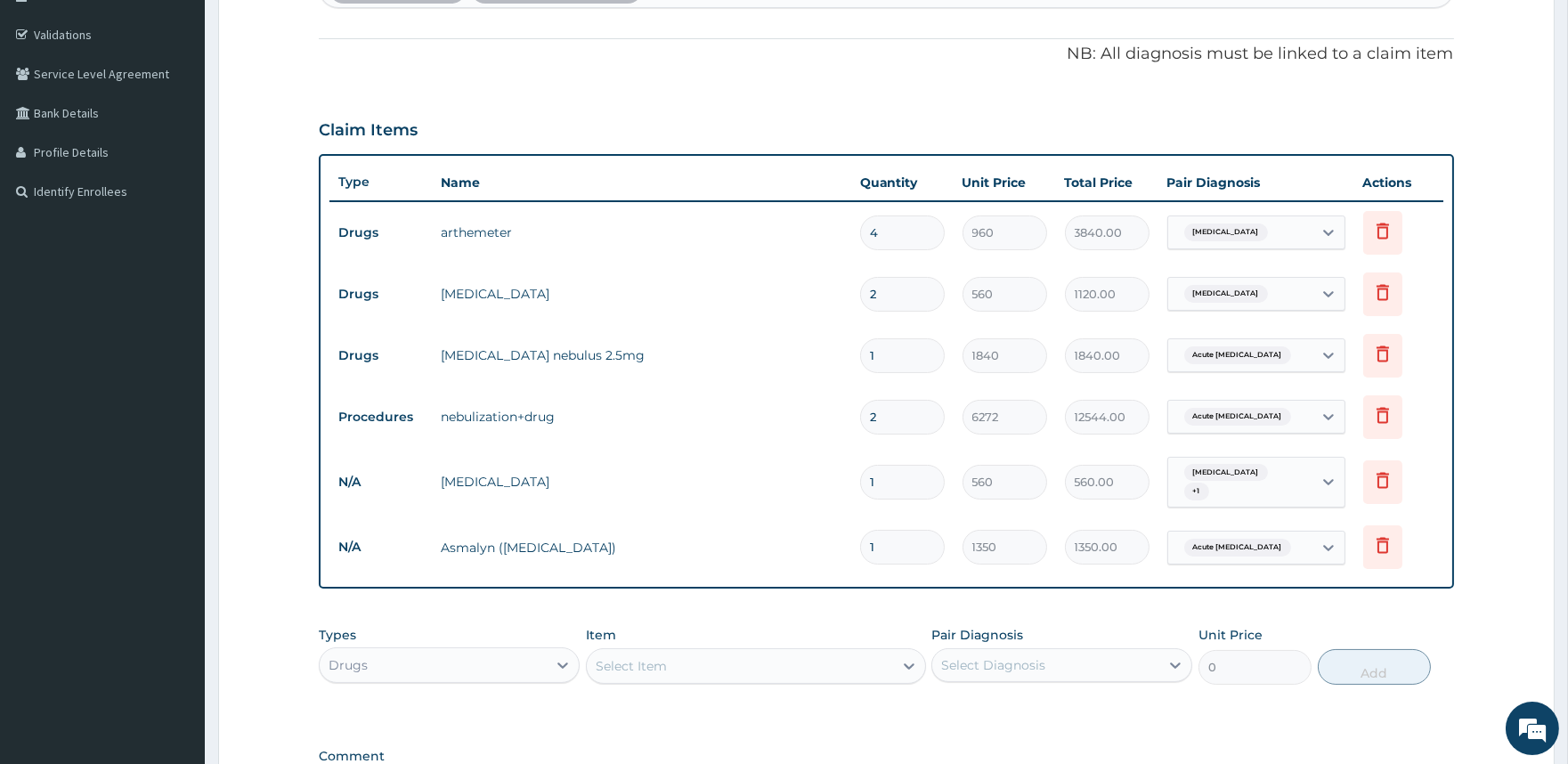
type input "0.00"
type input "2"
type input "2700.00"
type input "2"
click at [625, 664] on div "Select Item" at bounding box center [630, 666] width 71 height 17
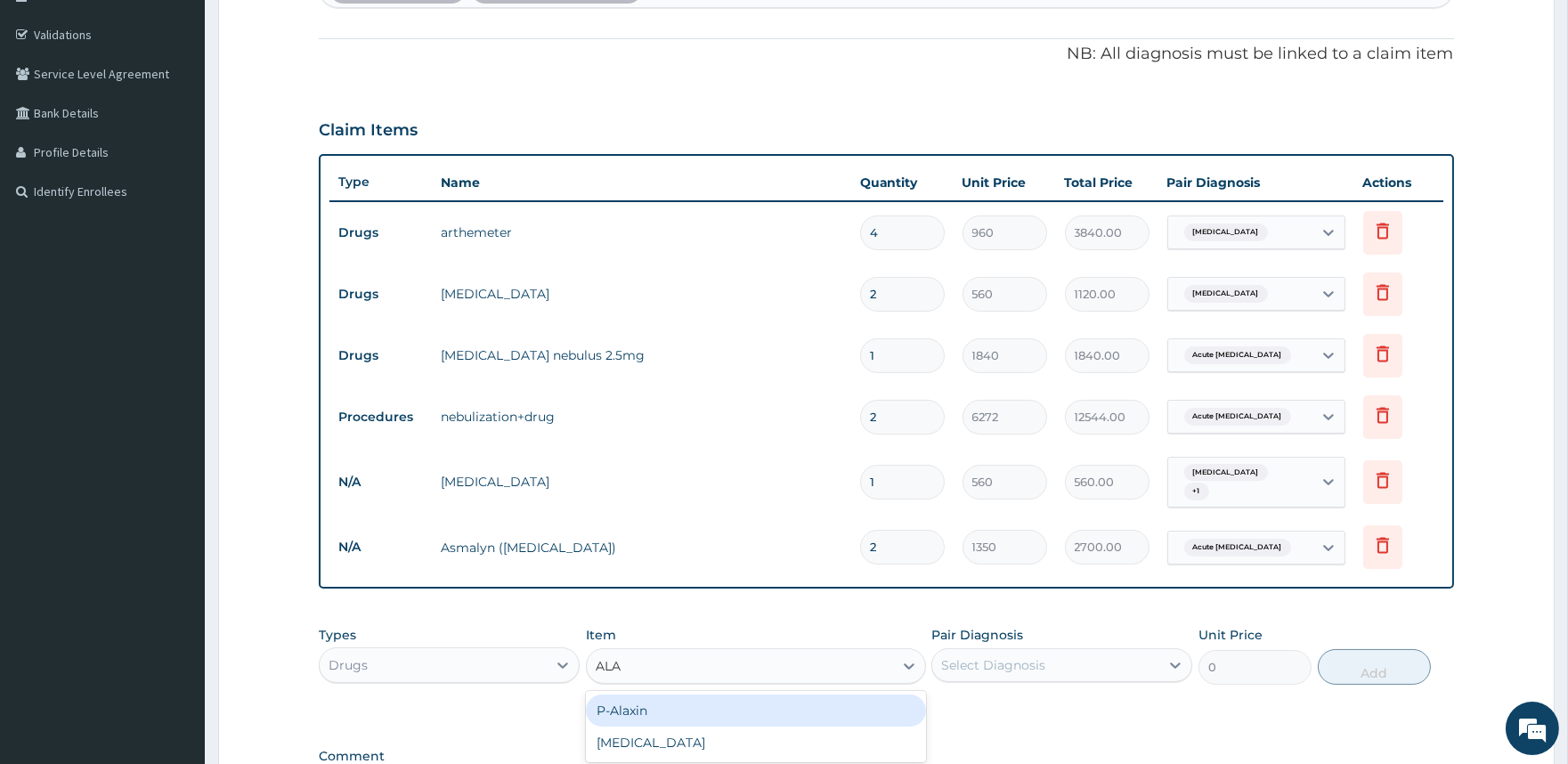
type input "ALAX"
click at [641, 700] on div "P-Alaxin" at bounding box center [756, 711] width 340 height 32
type input "200"
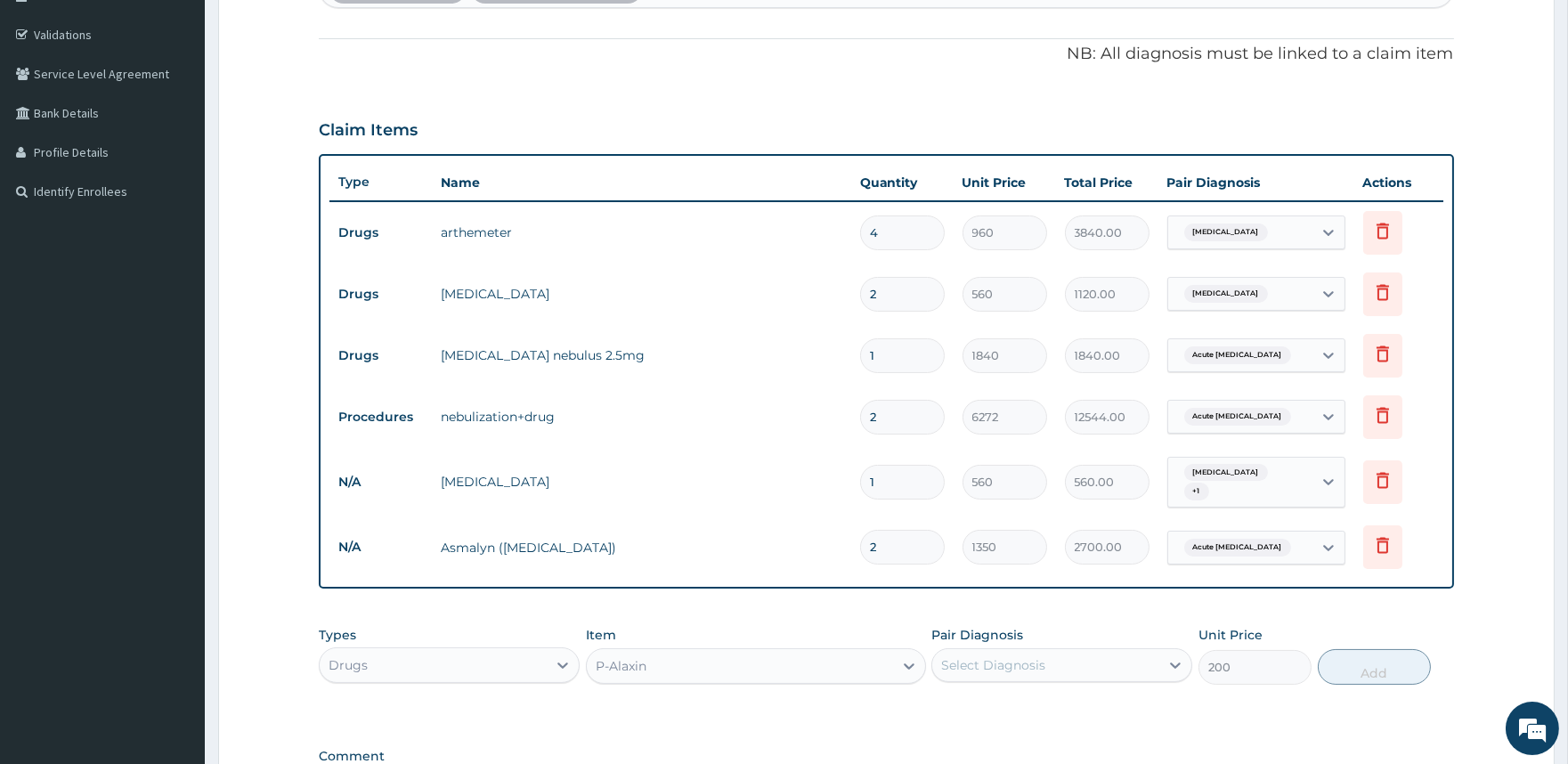
click at [1000, 665] on div "Select Diagnosis" at bounding box center [993, 665] width 104 height 17
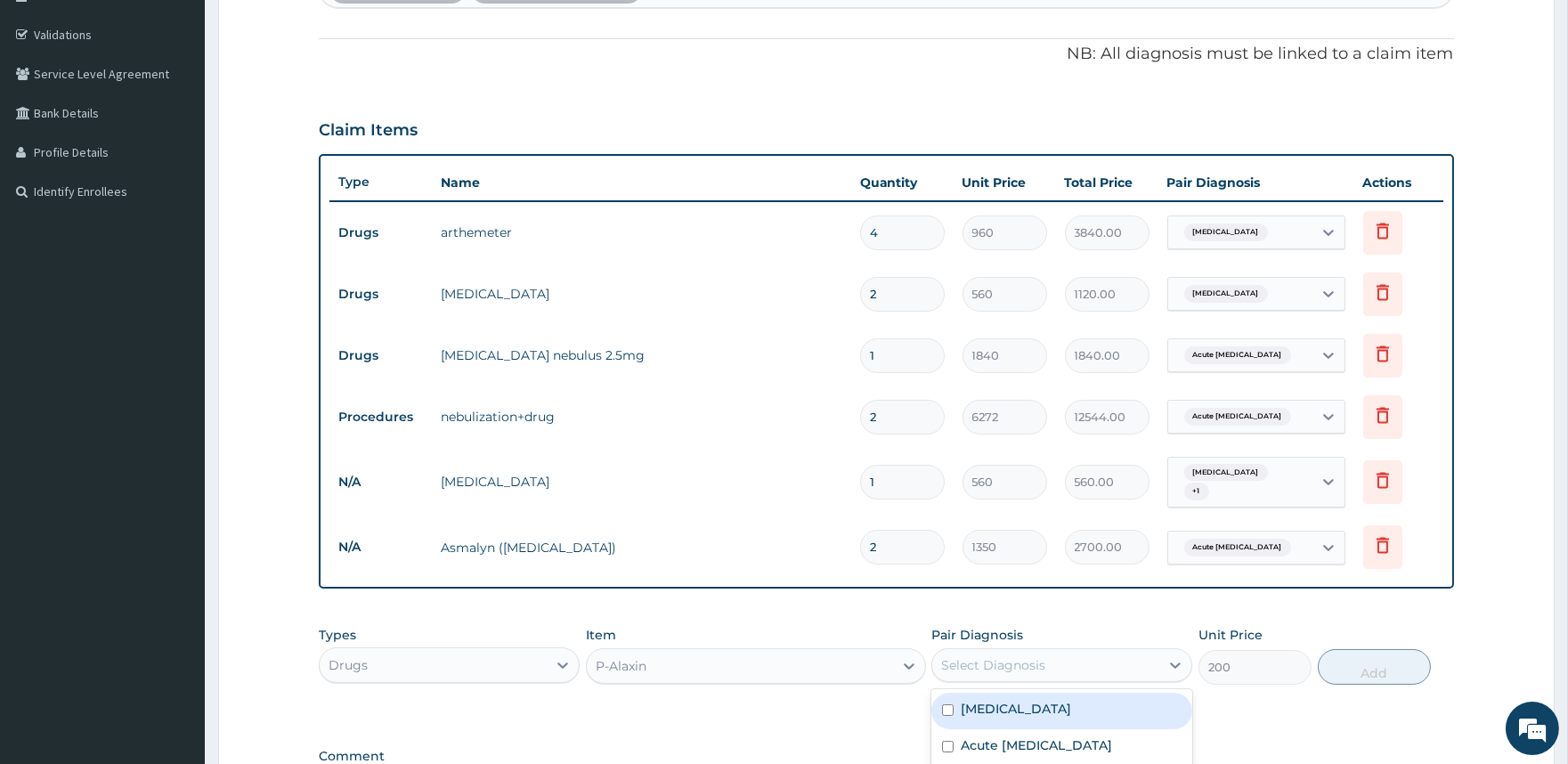
click at [989, 700] on label "Malaria" at bounding box center [1016, 709] width 110 height 17
checkbox input "true"
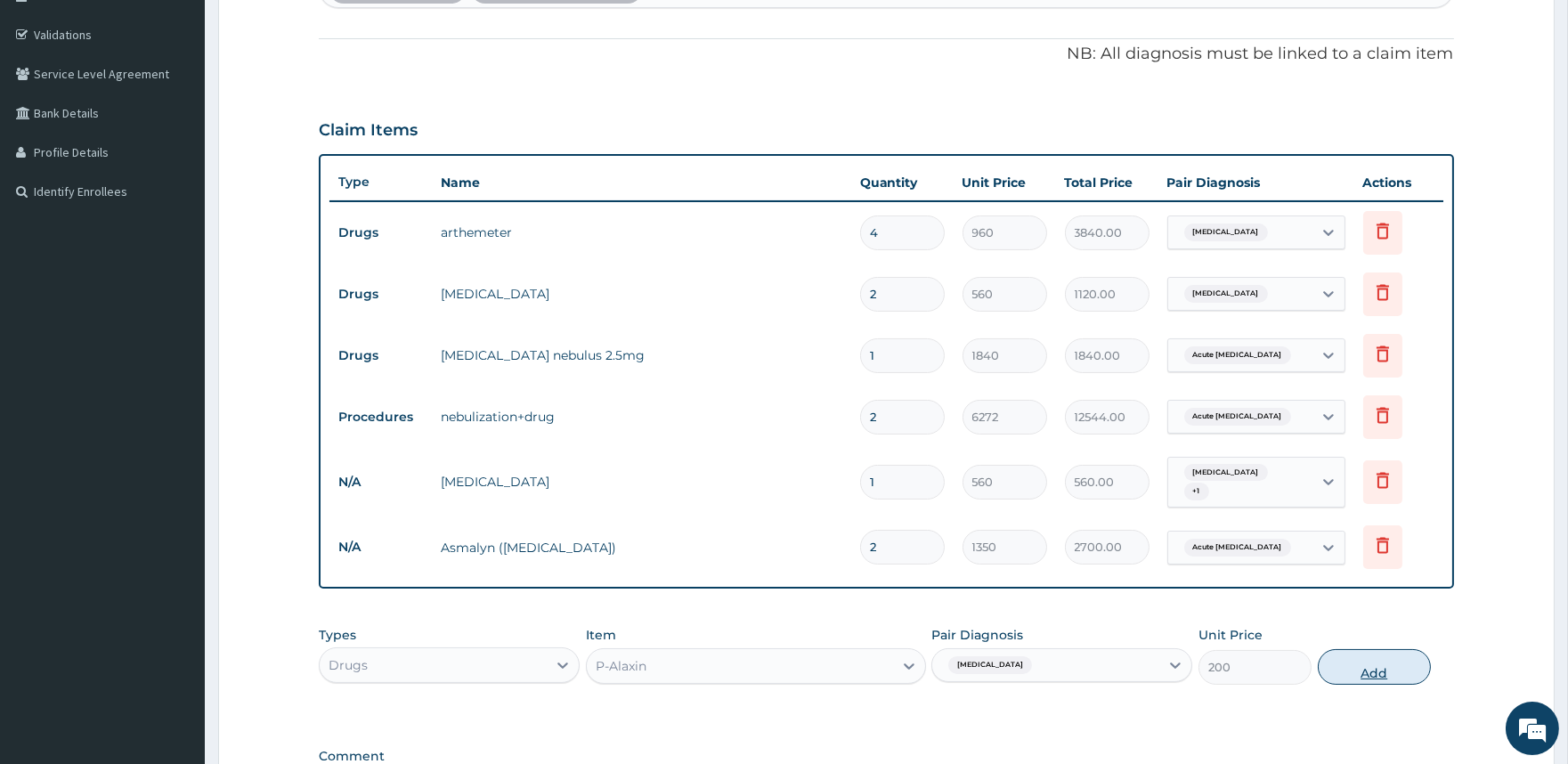
click at [1381, 668] on button "Add" at bounding box center [1374, 666] width 113 height 36
type input "0"
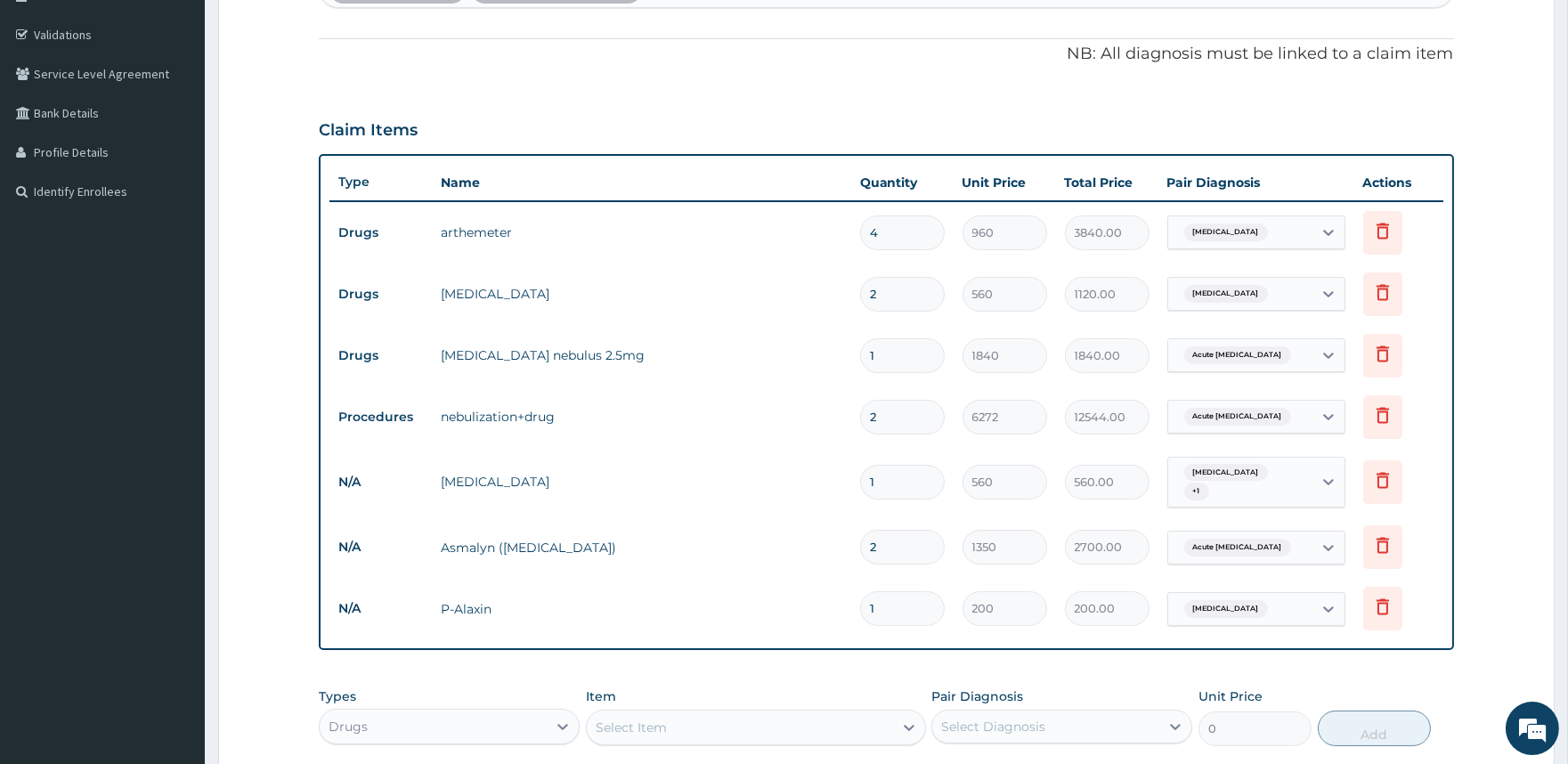
type input "0.00"
type input "9"
type input "1800.00"
type input "9"
click at [733, 723] on div "Select Item" at bounding box center [740, 727] width 306 height 29
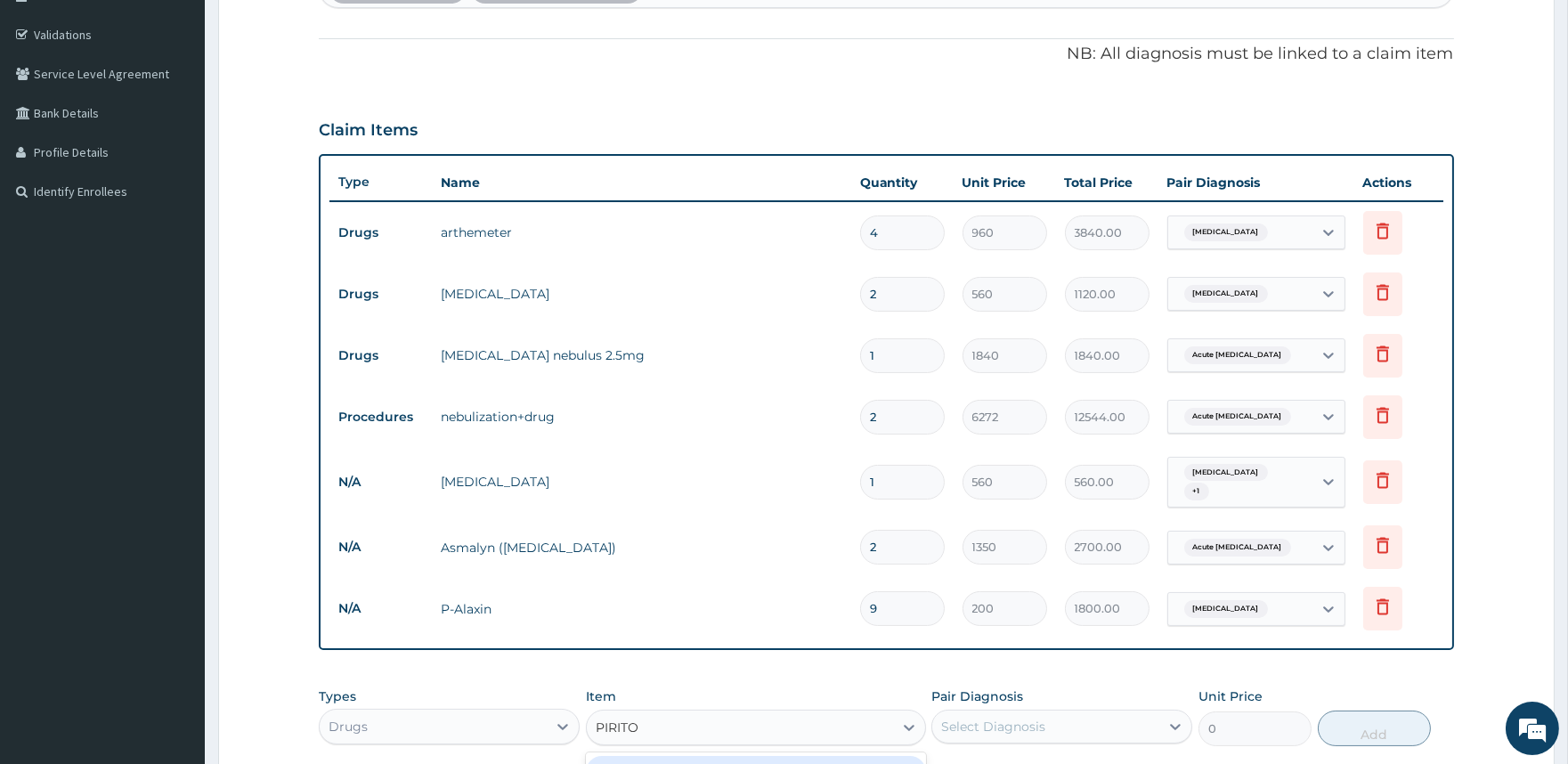
type input "PIRITON"
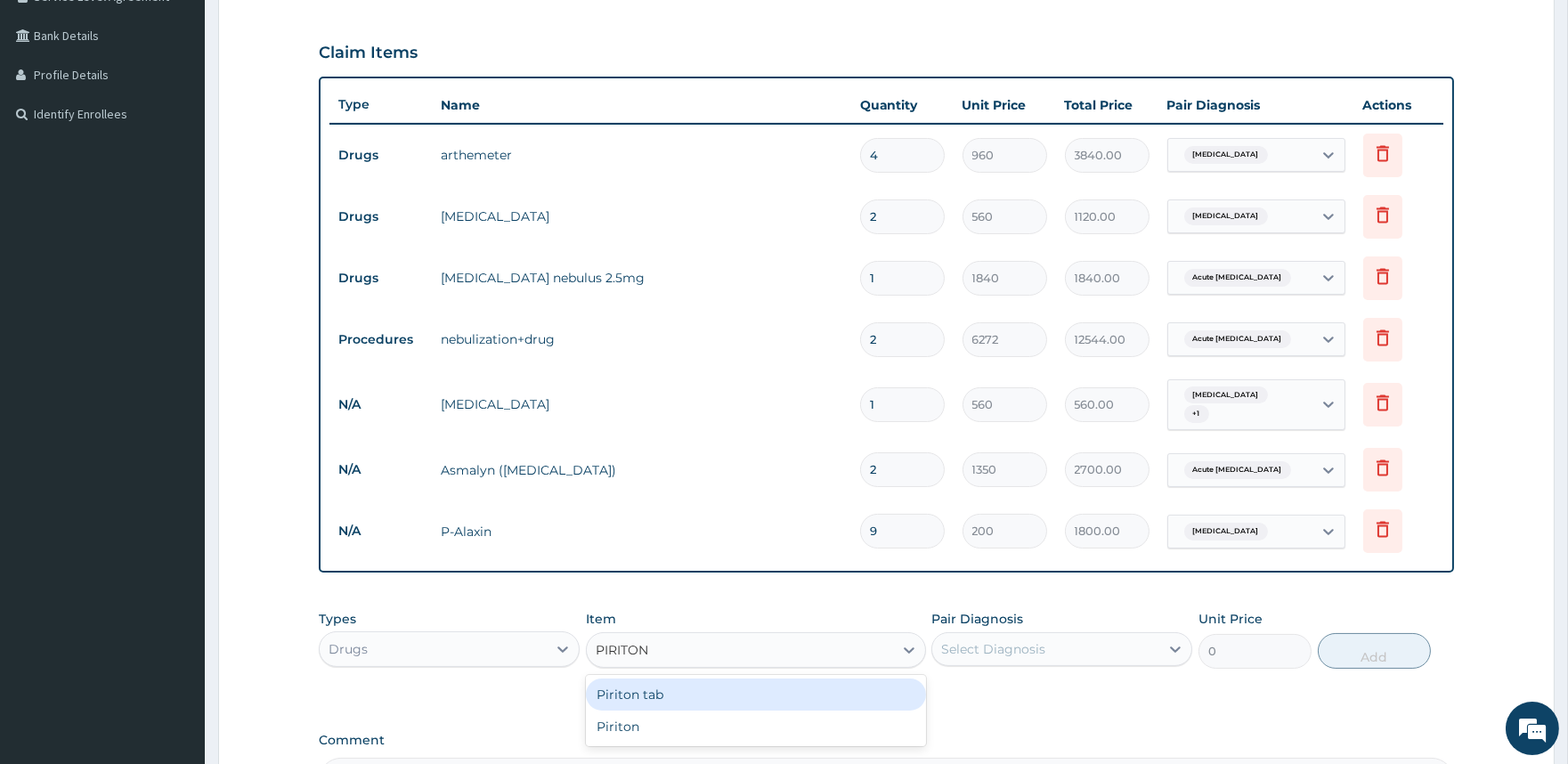
scroll to position [612, 0]
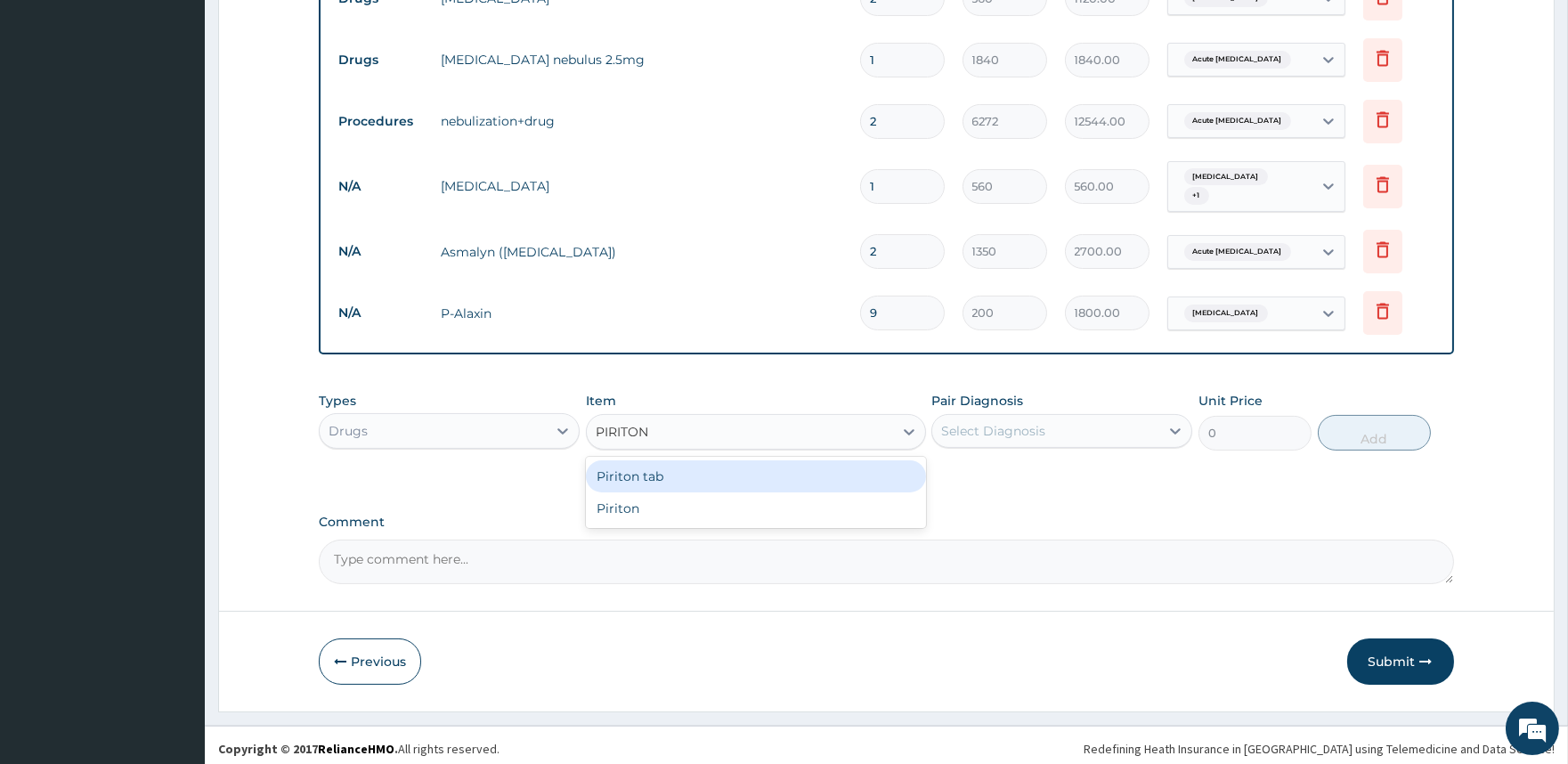
click at [732, 472] on div "Piriton tab" at bounding box center [756, 476] width 340 height 32
type input "24"
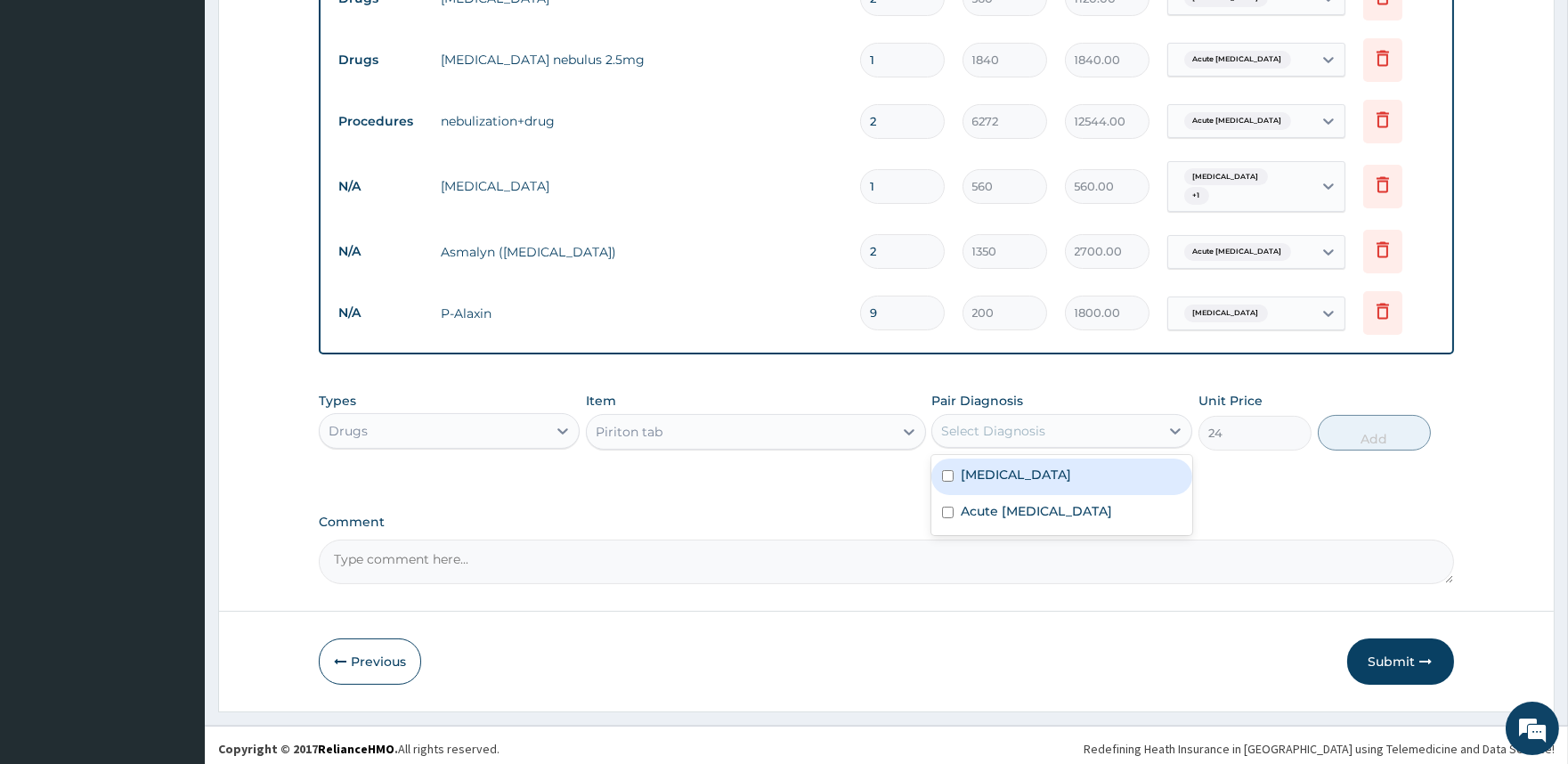
click at [999, 423] on div "Select Diagnosis" at bounding box center [993, 431] width 104 height 17
click at [986, 503] on label "Acute asthma" at bounding box center [1036, 511] width 152 height 17
checkbox input "true"
click at [990, 473] on label "Malaria" at bounding box center [1016, 474] width 110 height 17
checkbox input "true"
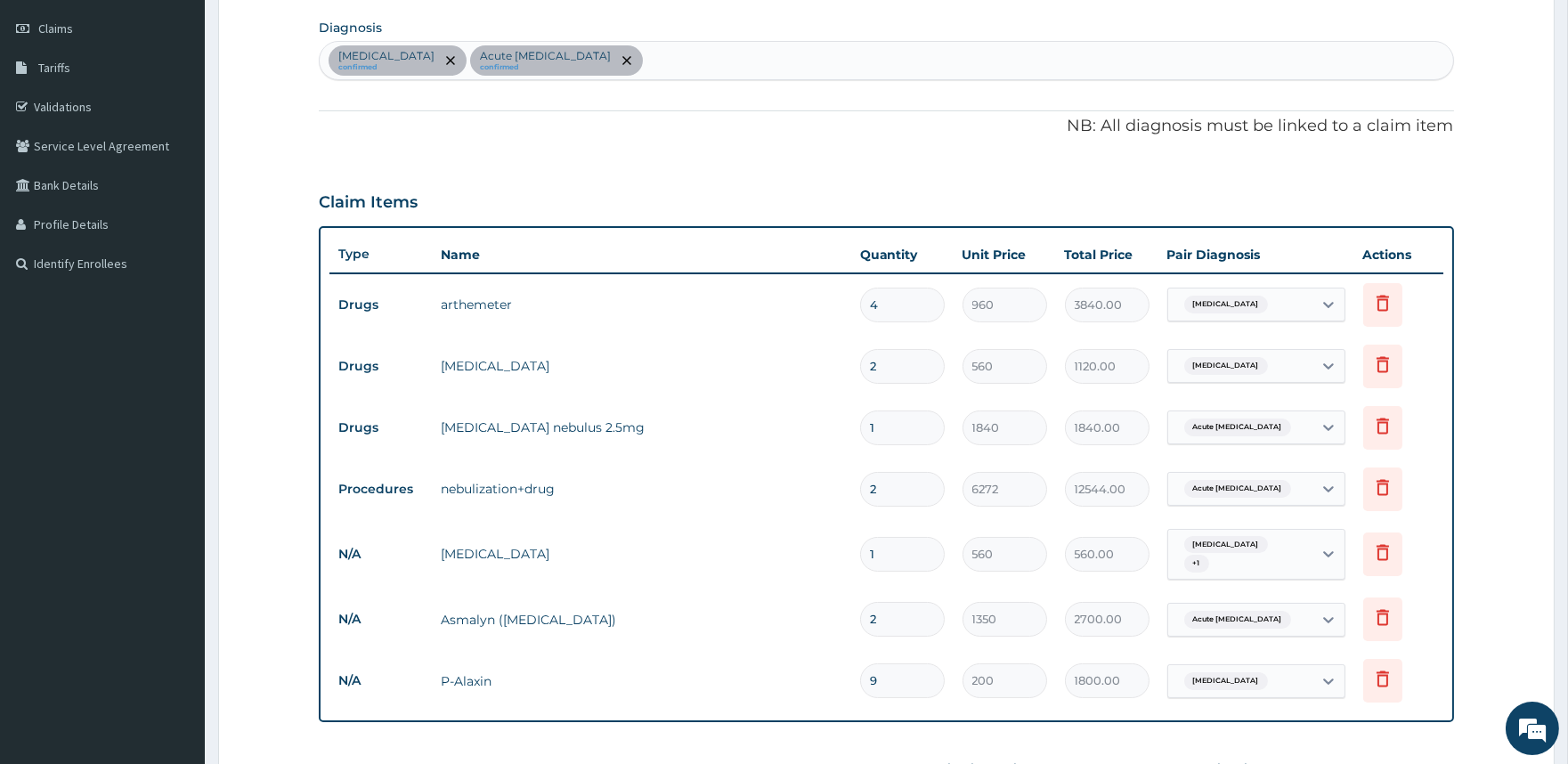
scroll to position [216, 0]
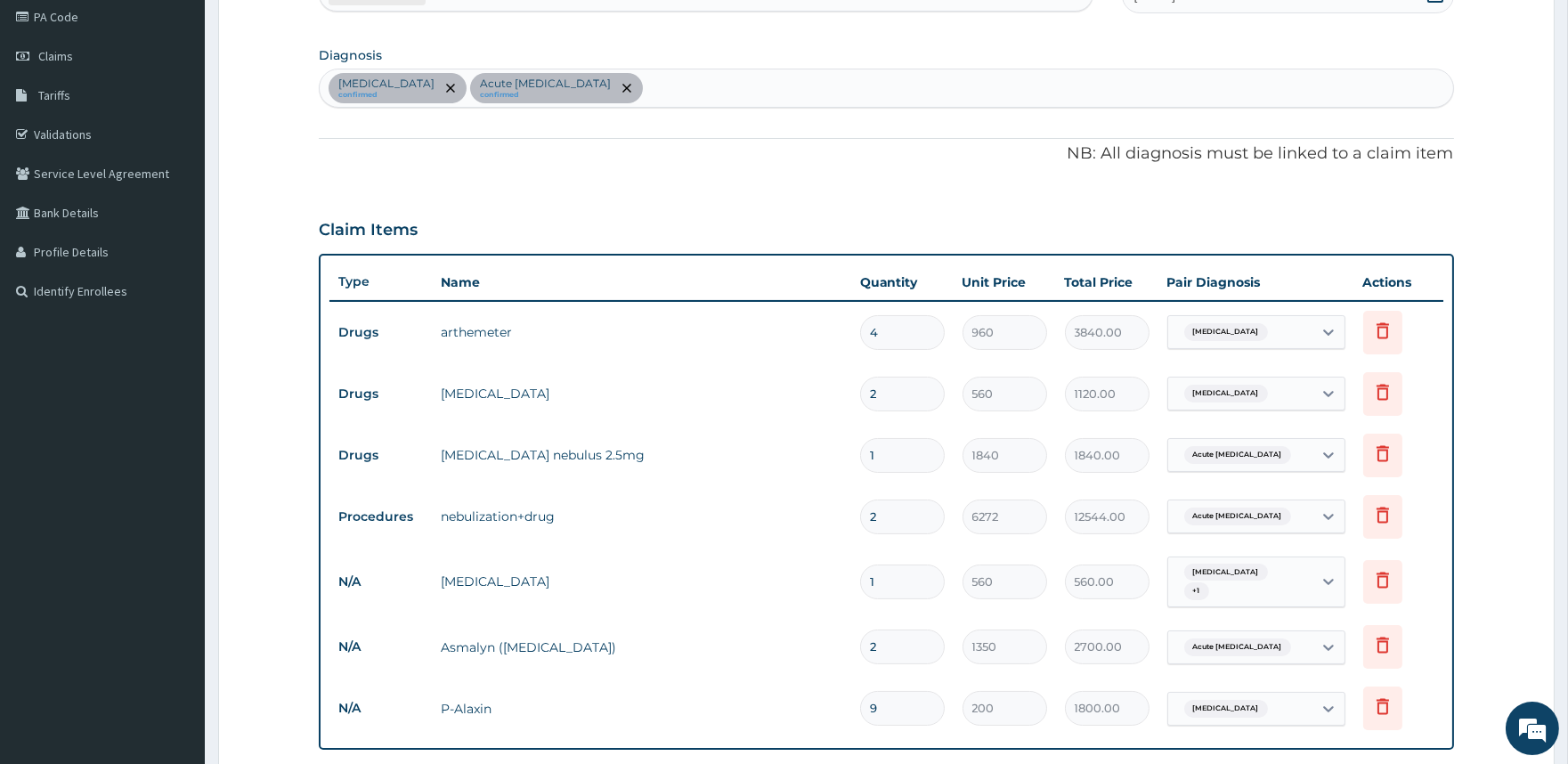
click at [598, 90] on div "Malaria confirmed Acute asthma confirmed" at bounding box center [885, 87] width 1133 height 38
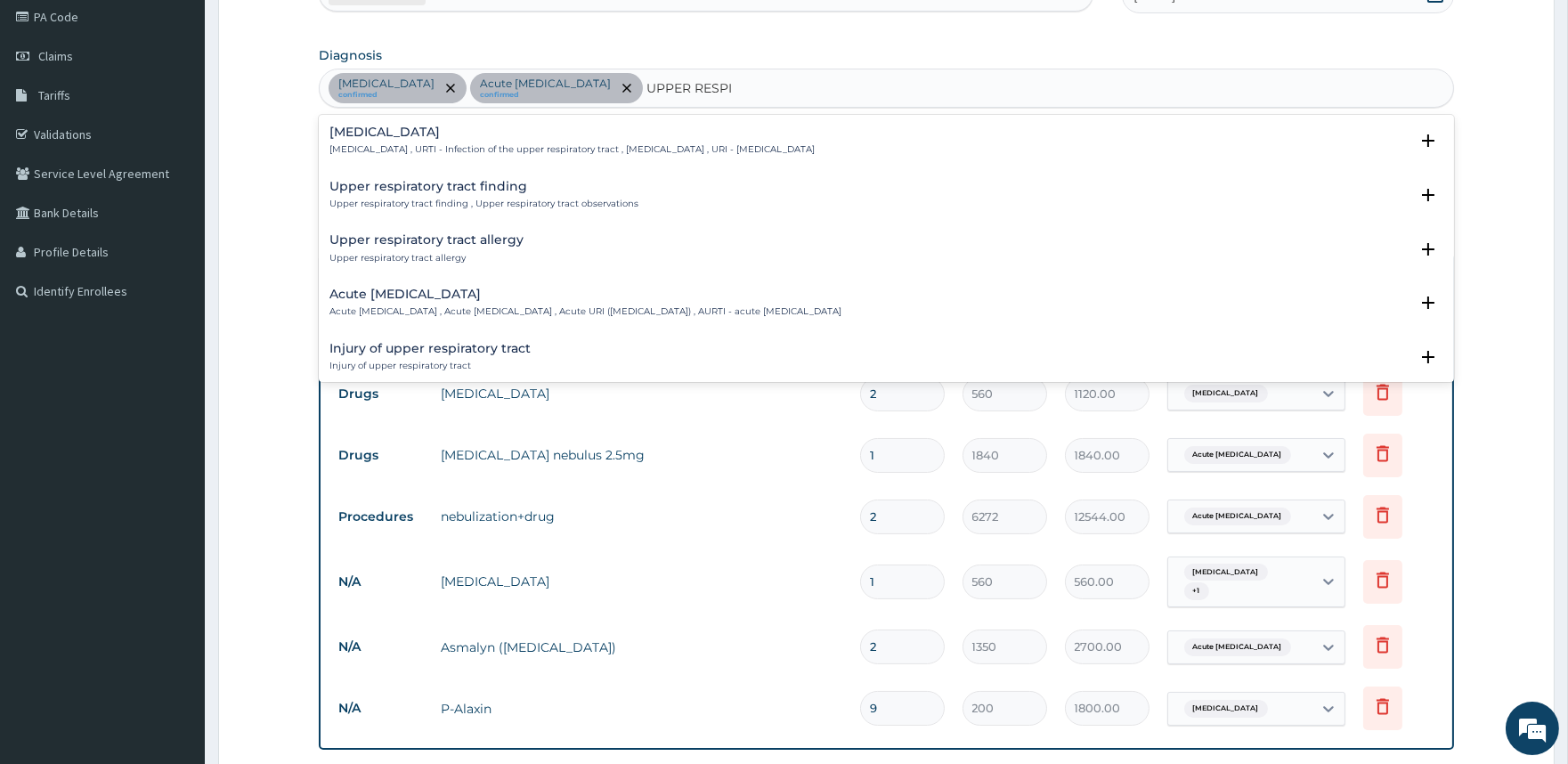
click at [458, 307] on p "Acute upper respiratory infection , Acute upper respiratory tract infection , A…" at bounding box center [585, 312] width 512 height 13
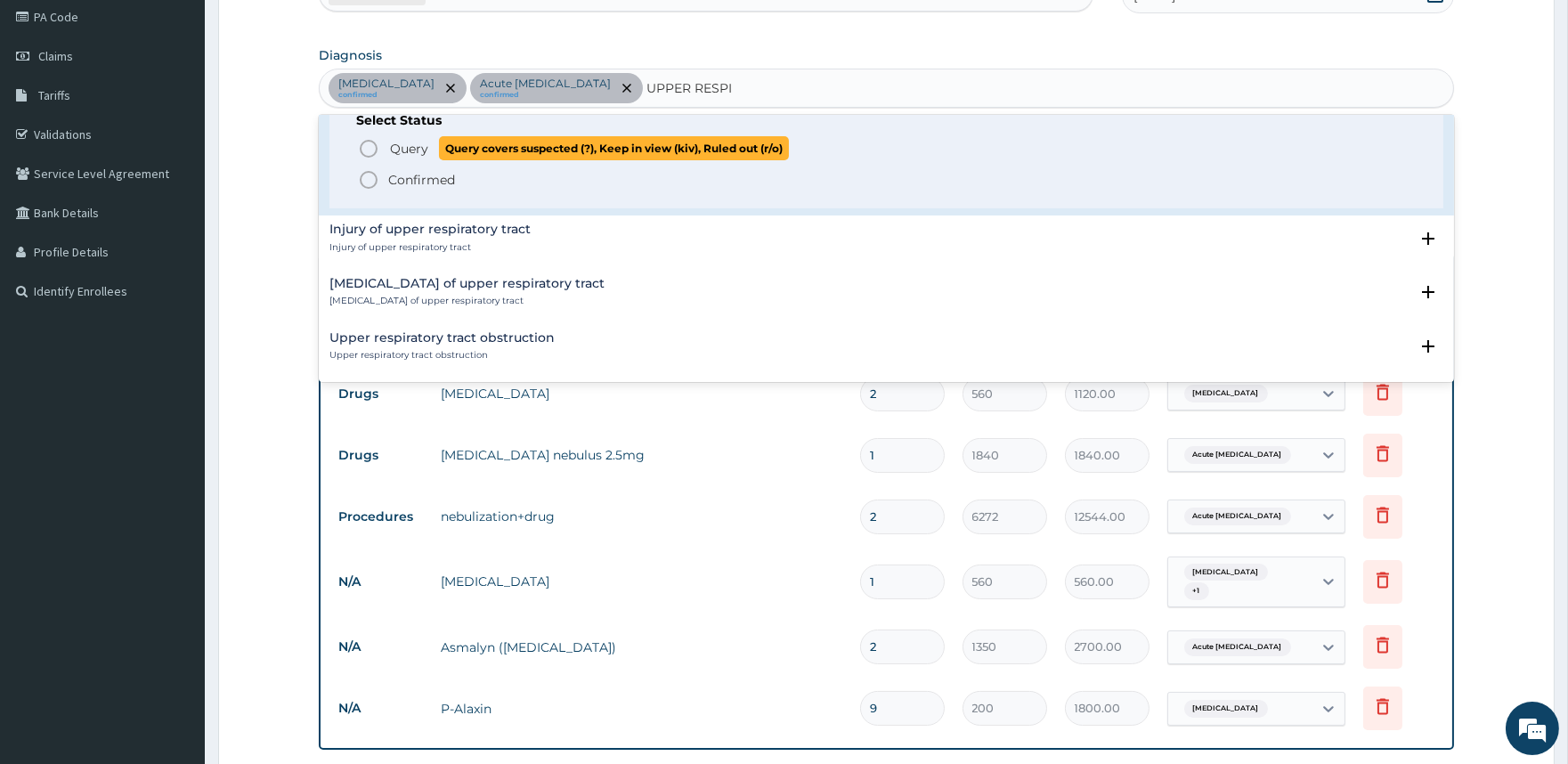
scroll to position [198, 0]
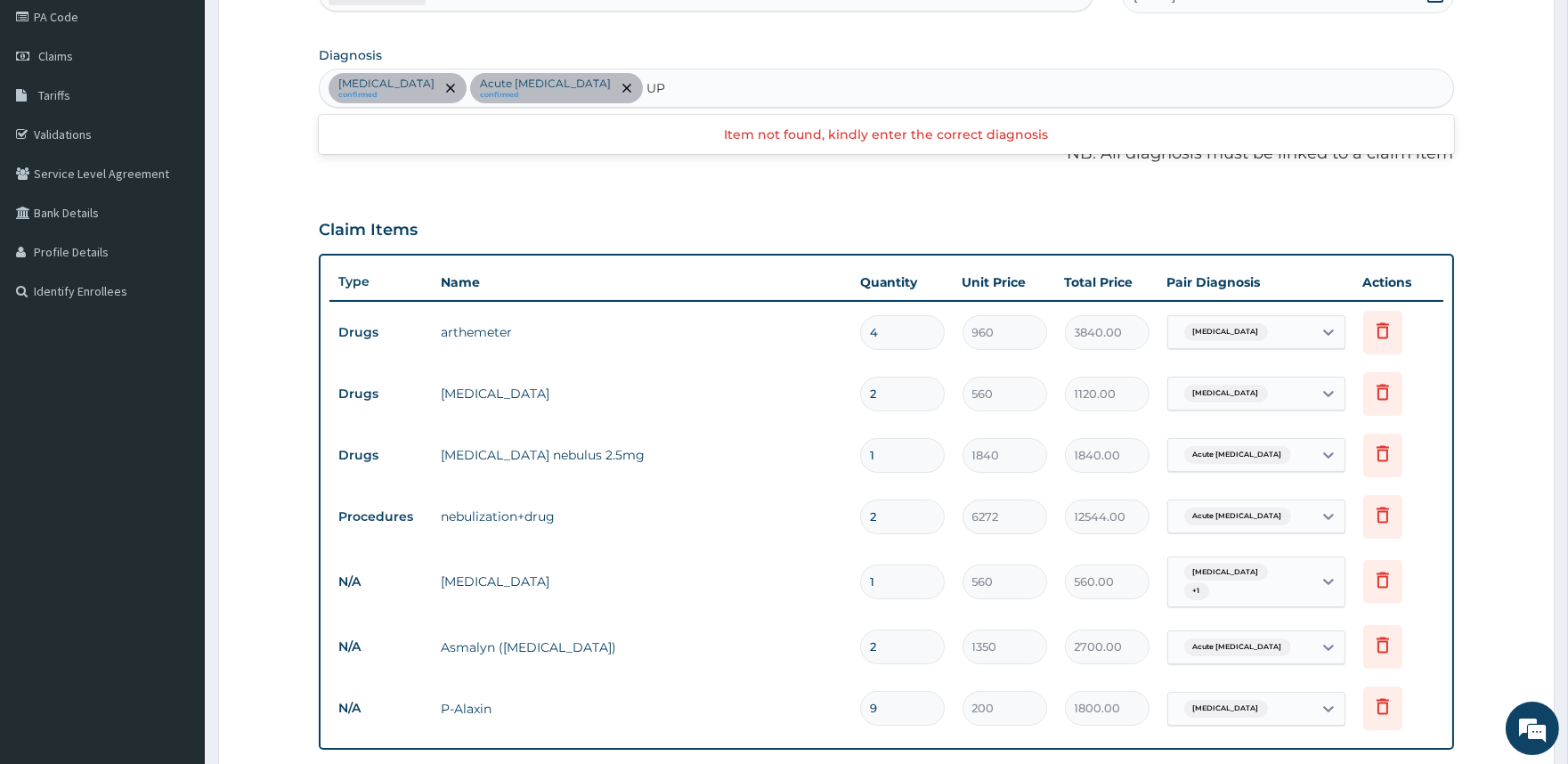
type input "U"
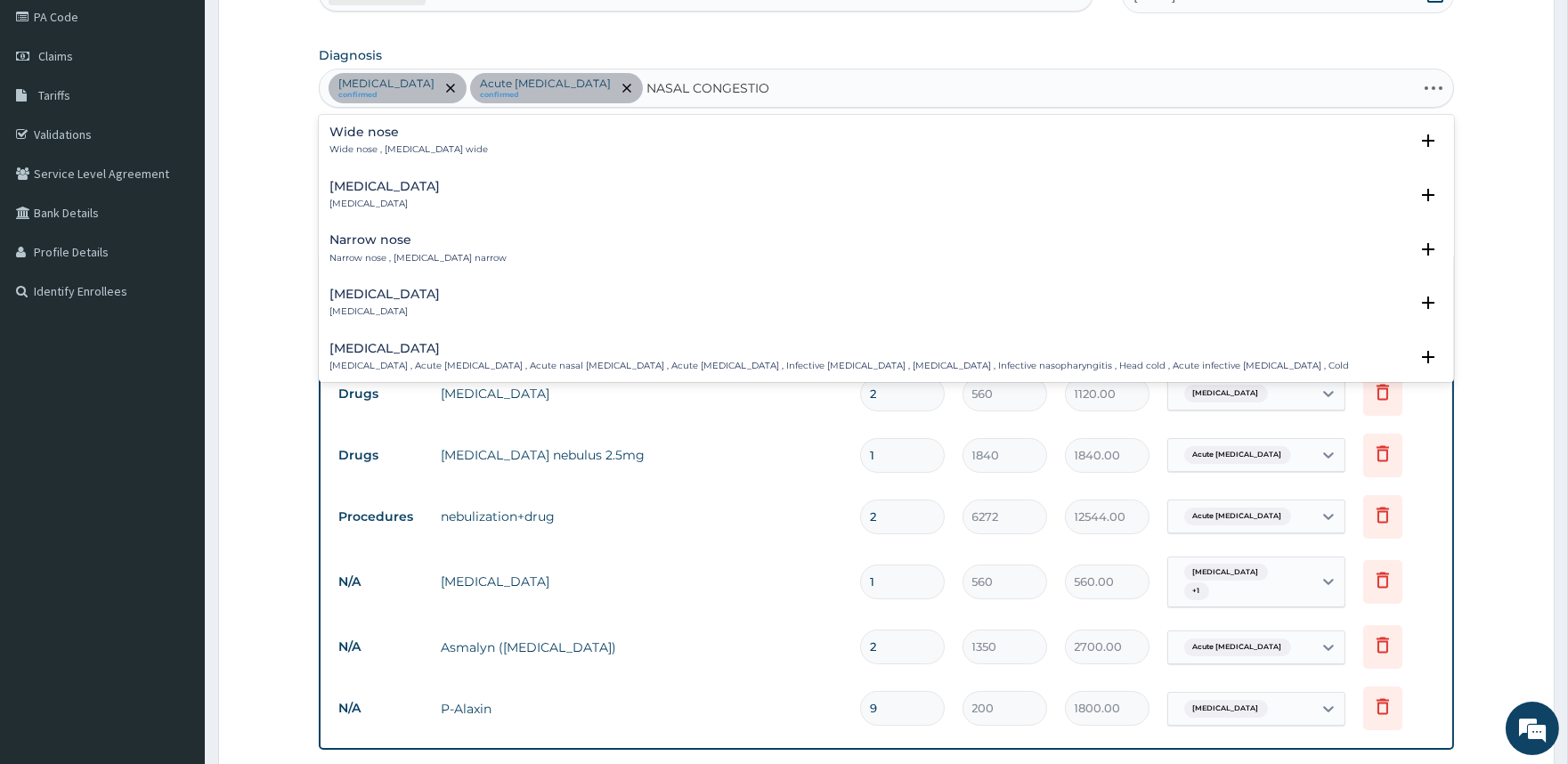
type input "NASAL CONGESTION"
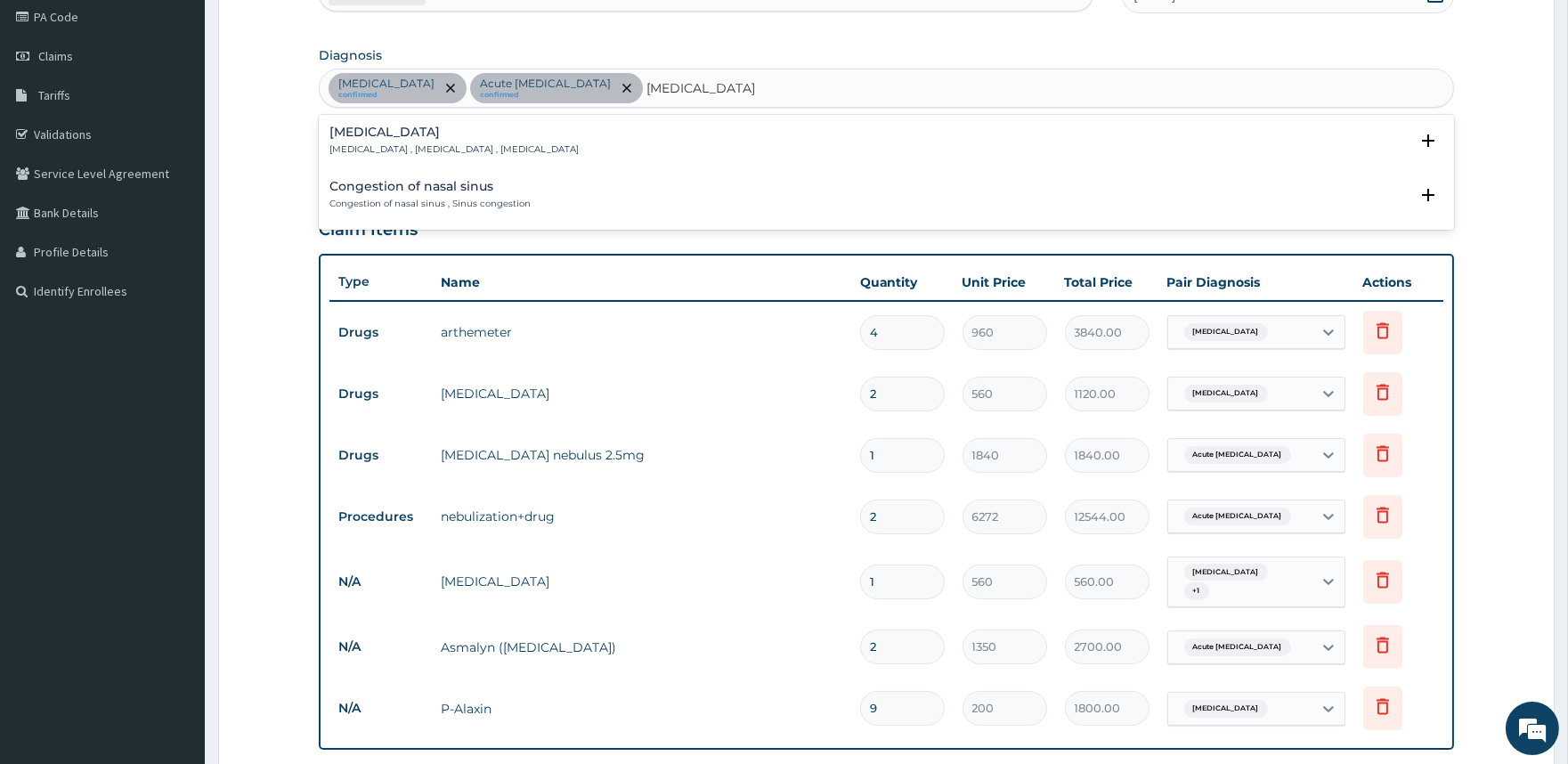
click at [451, 152] on p "Nasal congestion , Stuffed-up nose , Congested nose" at bounding box center [454, 150] width 249 height 13
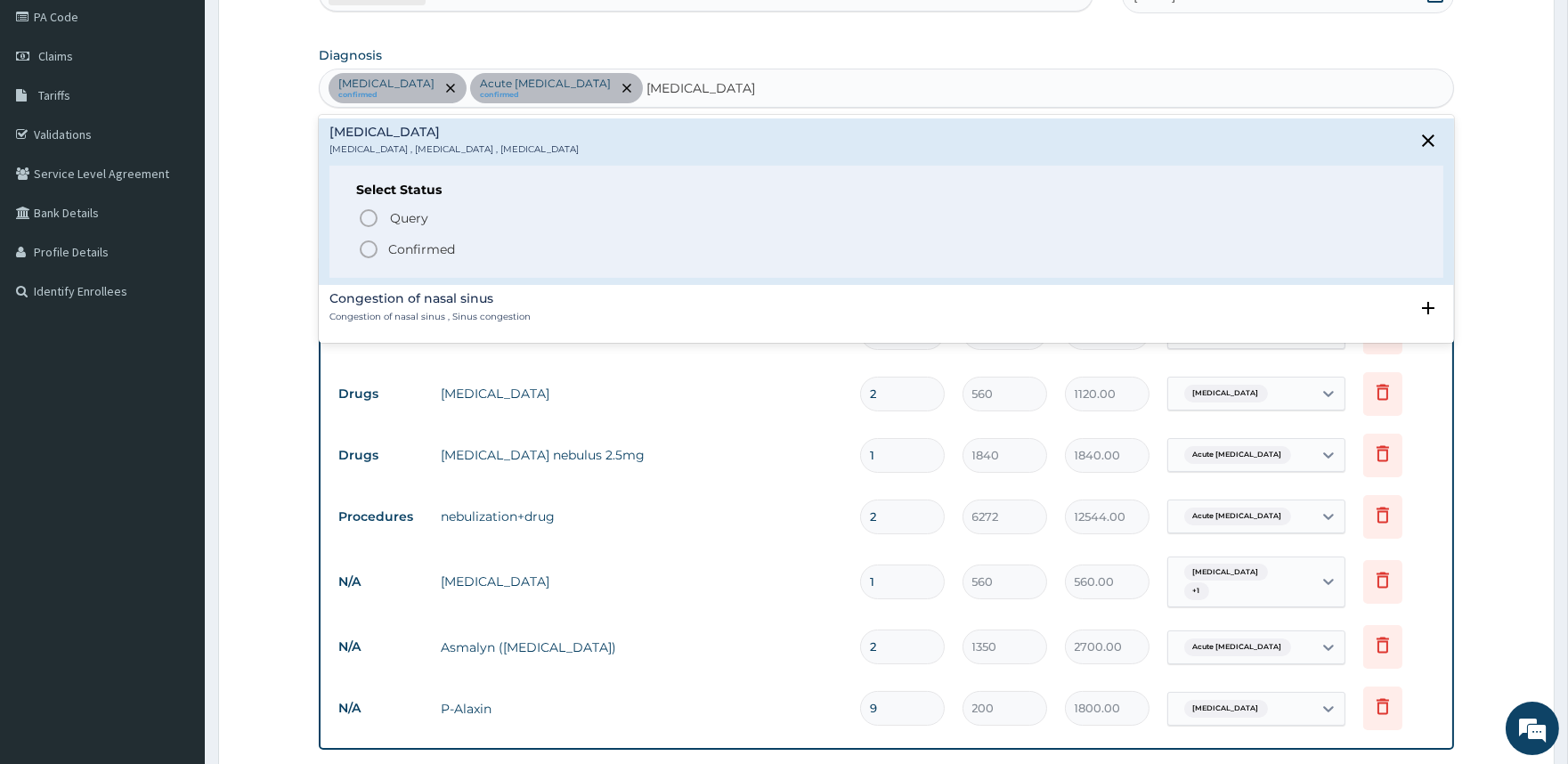
click at [430, 242] on p "Confirmed" at bounding box center [421, 249] width 67 height 17
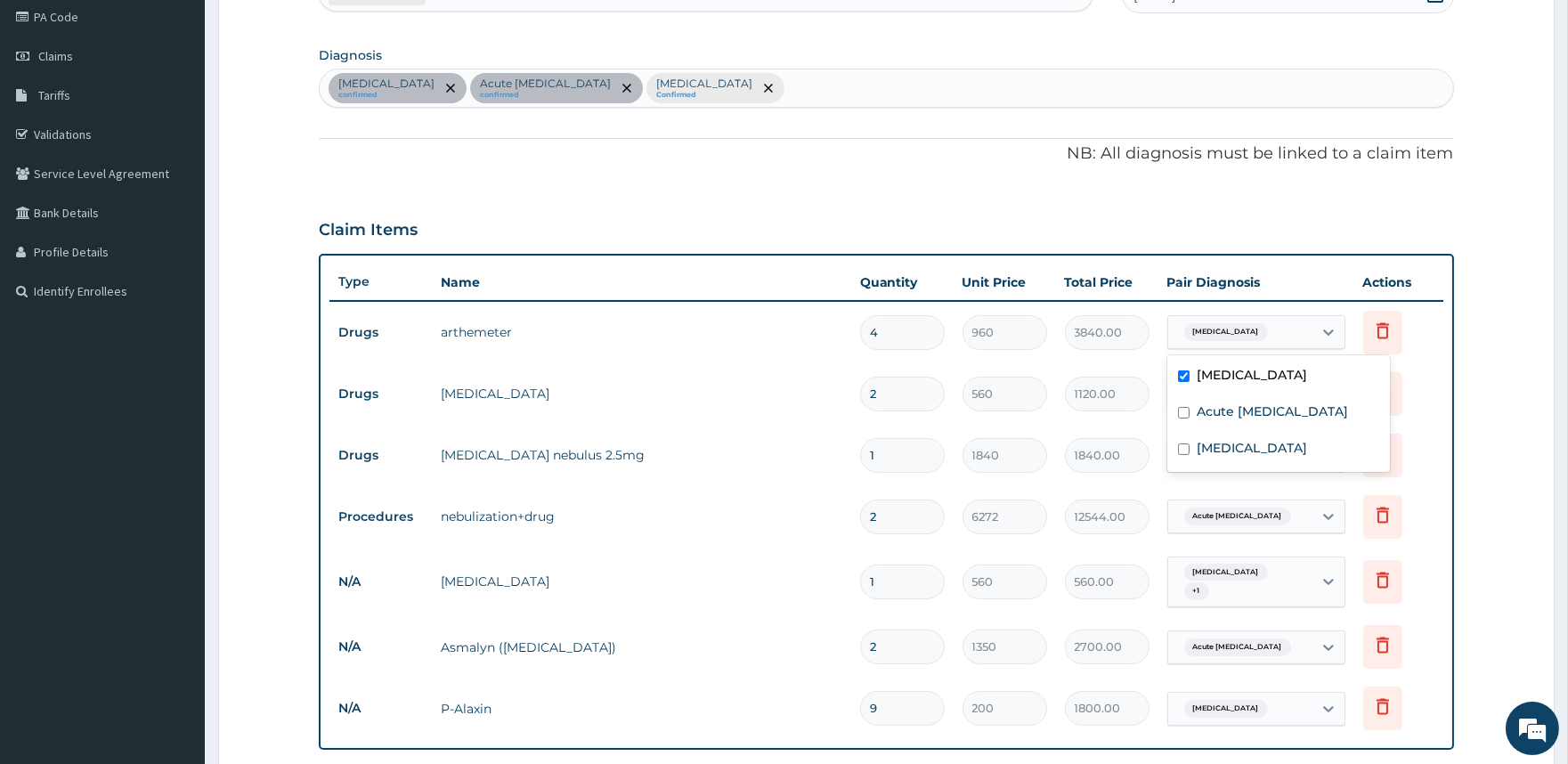
click at [1225, 333] on span "Malaria" at bounding box center [1226, 331] width 84 height 17
click at [1197, 416] on label "Acute asthma" at bounding box center [1273, 411] width 152 height 17
checkbox input "true"
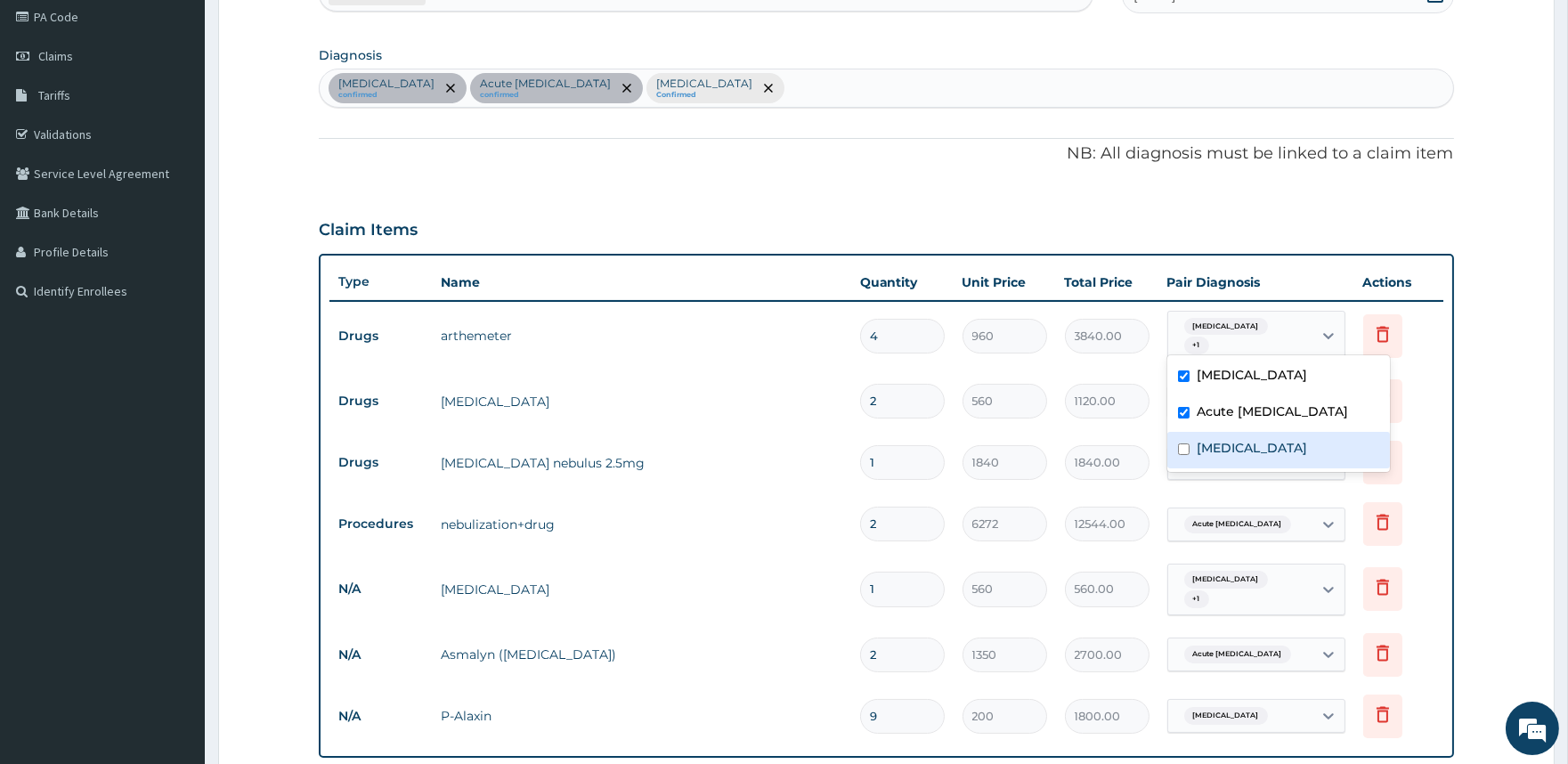
click at [1189, 441] on div "Nasal congestion" at bounding box center [1279, 450] width 223 height 37
checkbox input "true"
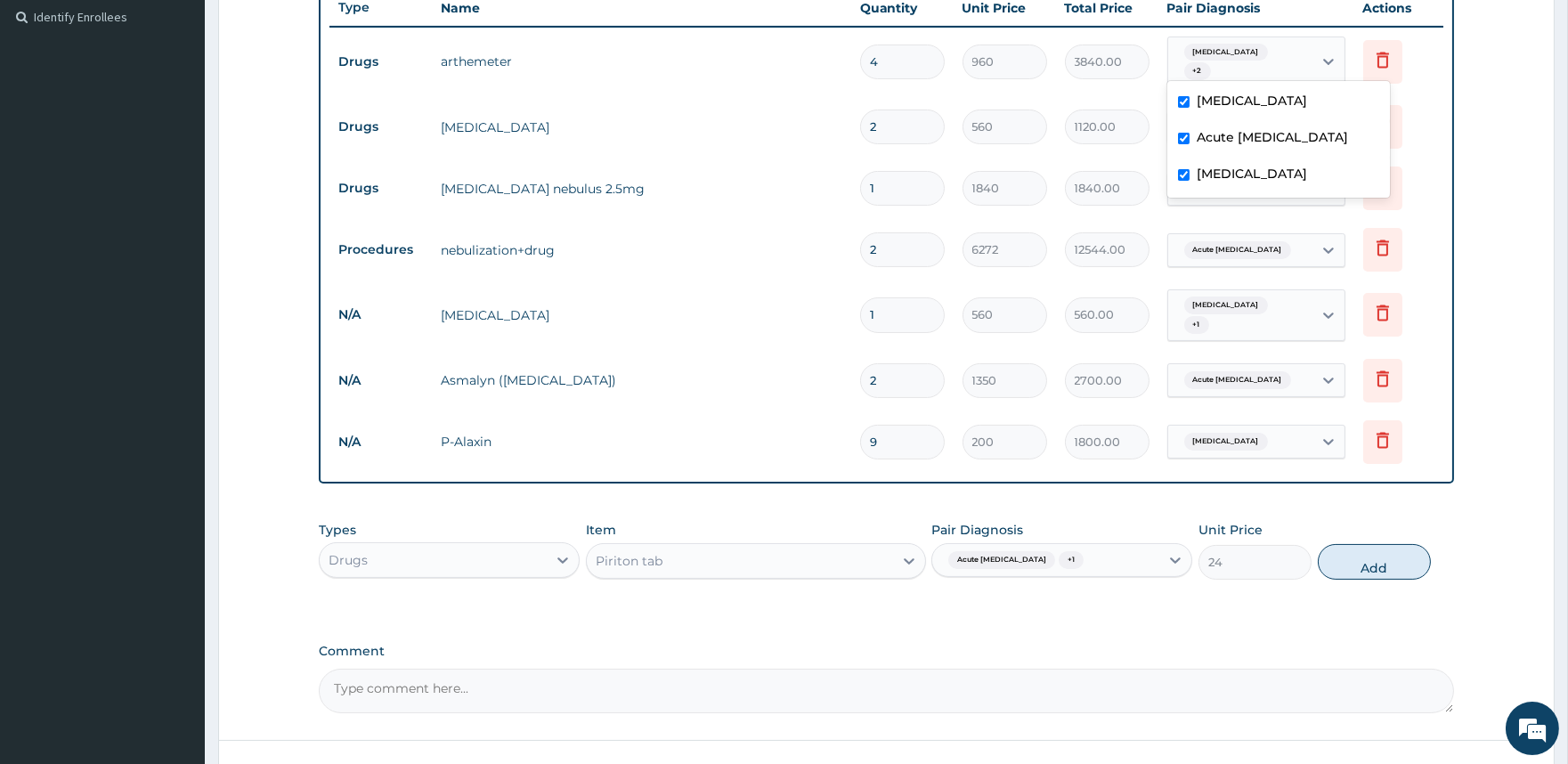
scroll to position [513, 0]
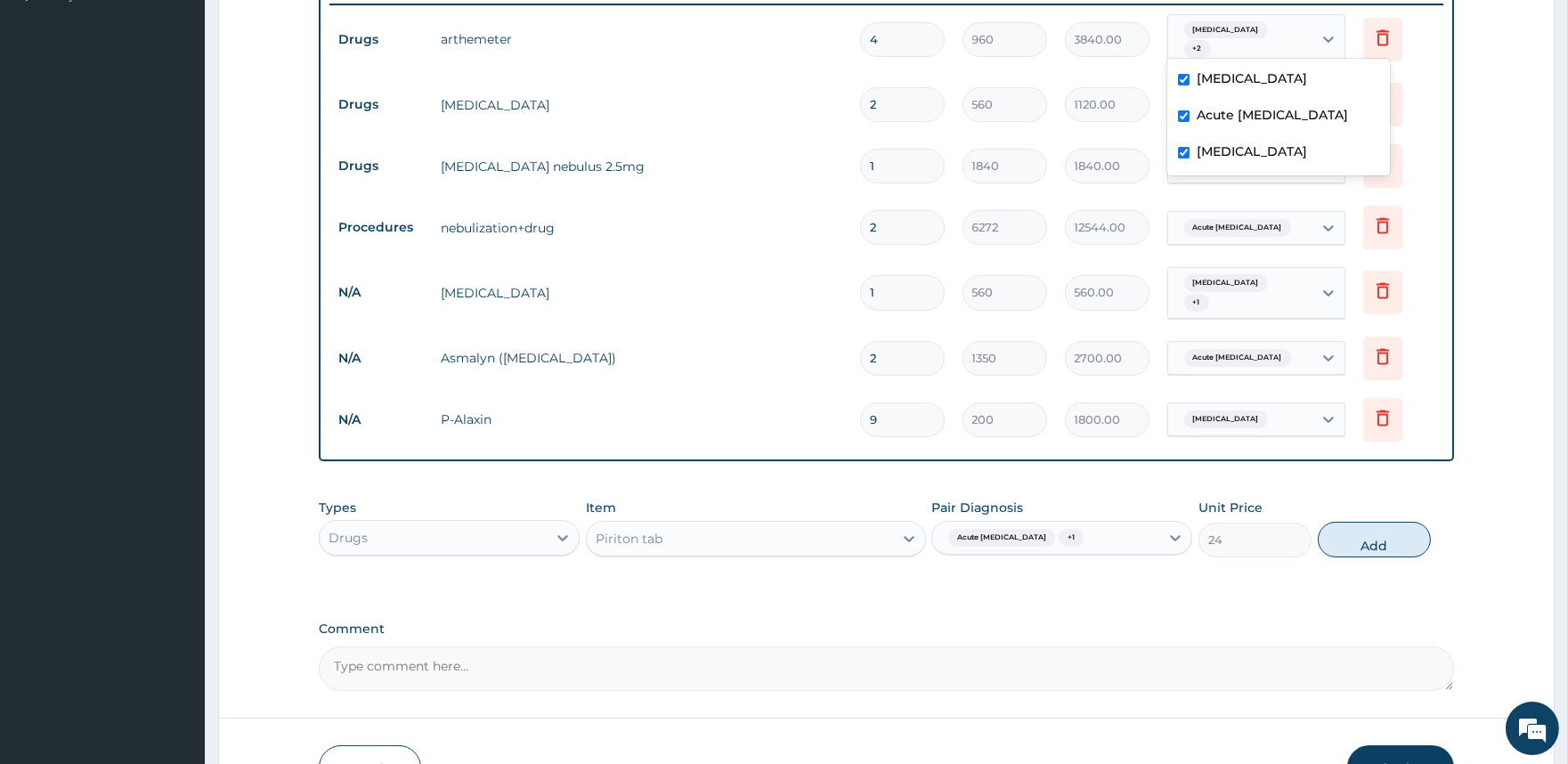
click at [1224, 117] on label "Acute asthma" at bounding box center [1273, 114] width 152 height 17
checkbox input "false"
drag, startPoint x: 1221, startPoint y: 146, endPoint x: 1199, endPoint y: 169, distance: 31.8
click at [1220, 147] on label "Nasal congestion" at bounding box center [1252, 151] width 110 height 17
checkbox input "false"
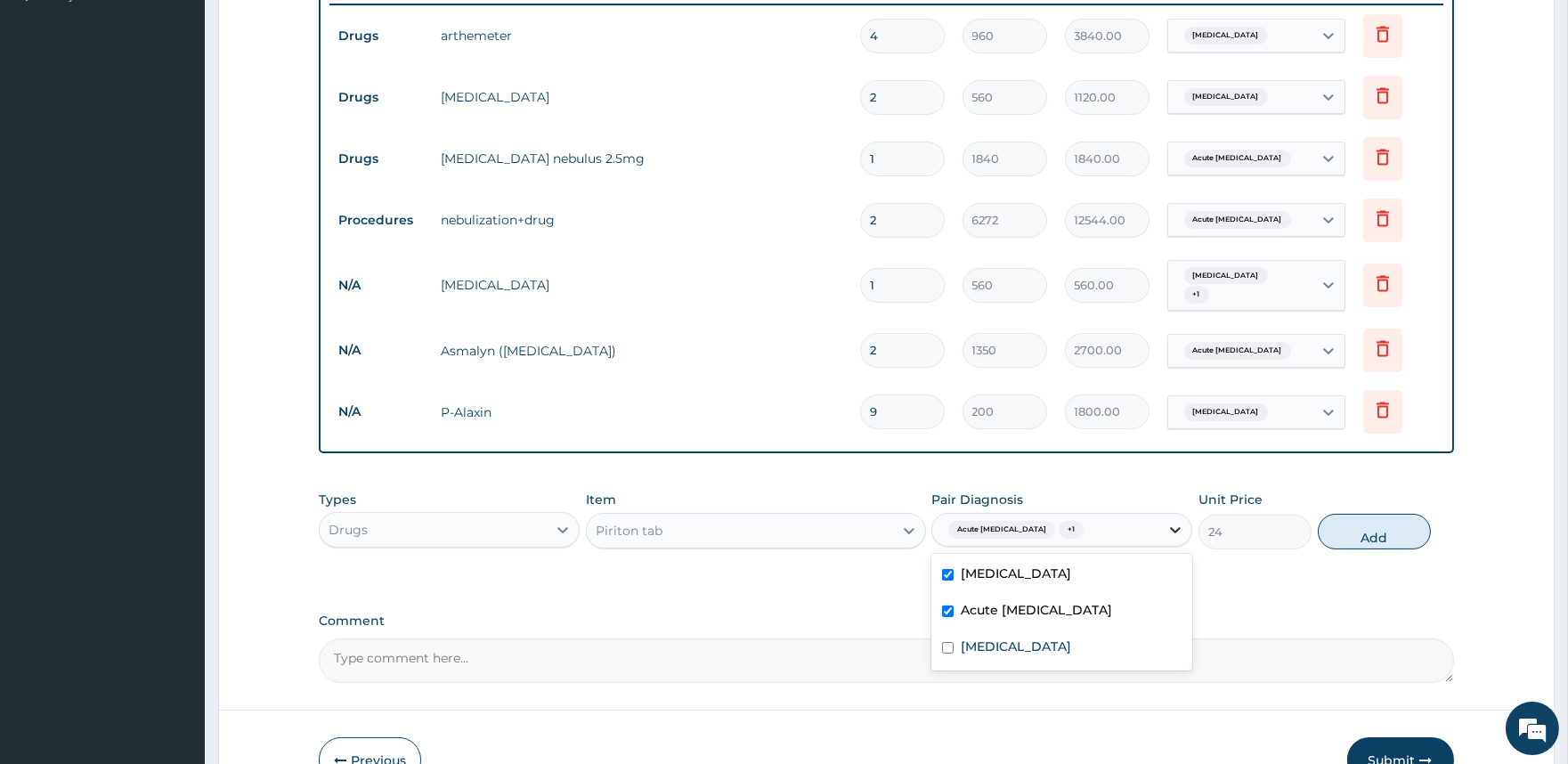
click at [1165, 527] on div at bounding box center [1175, 529] width 32 height 32
click at [969, 638] on label "Nasal congestion" at bounding box center [1016, 646] width 110 height 17
checkbox input "true"
click at [965, 573] on label "Malaria" at bounding box center [1016, 573] width 110 height 17
checkbox input "false"
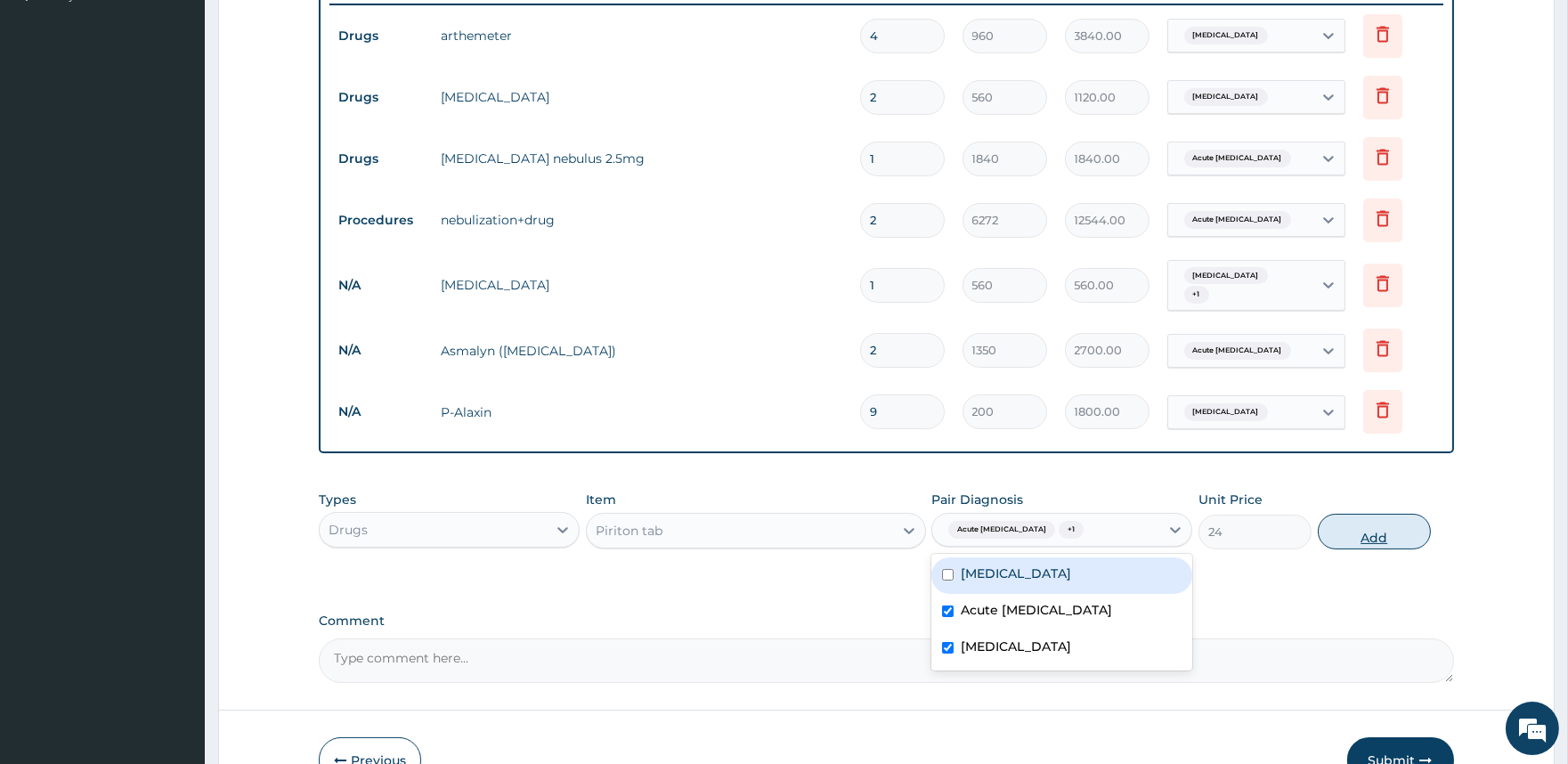
click at [1367, 523] on button "Add" at bounding box center [1374, 531] width 113 height 36
type input "0"
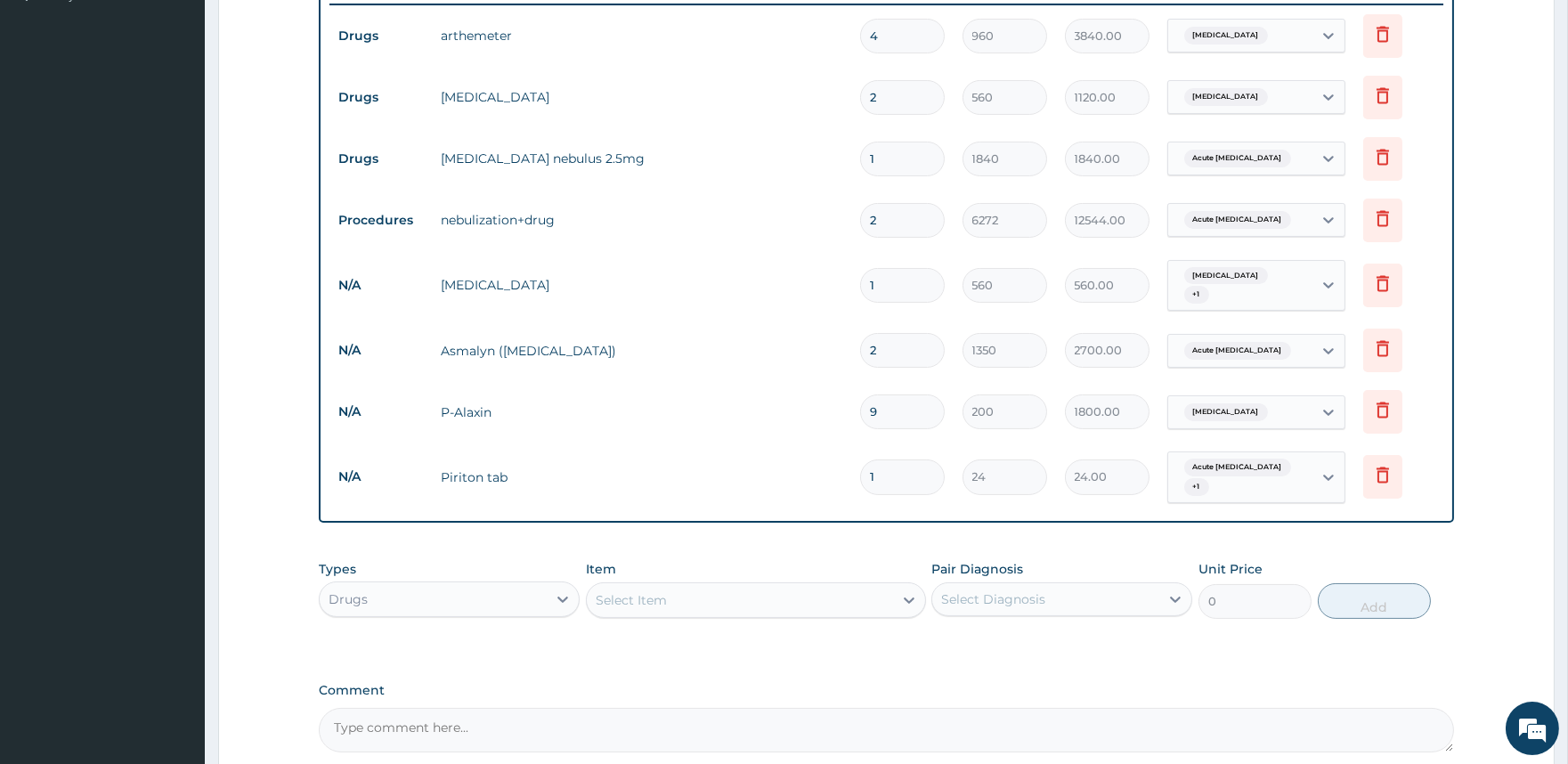
type input "10"
type input "240.00"
type input "10"
click at [544, 586] on div "Drugs" at bounding box center [432, 599] width 227 height 29
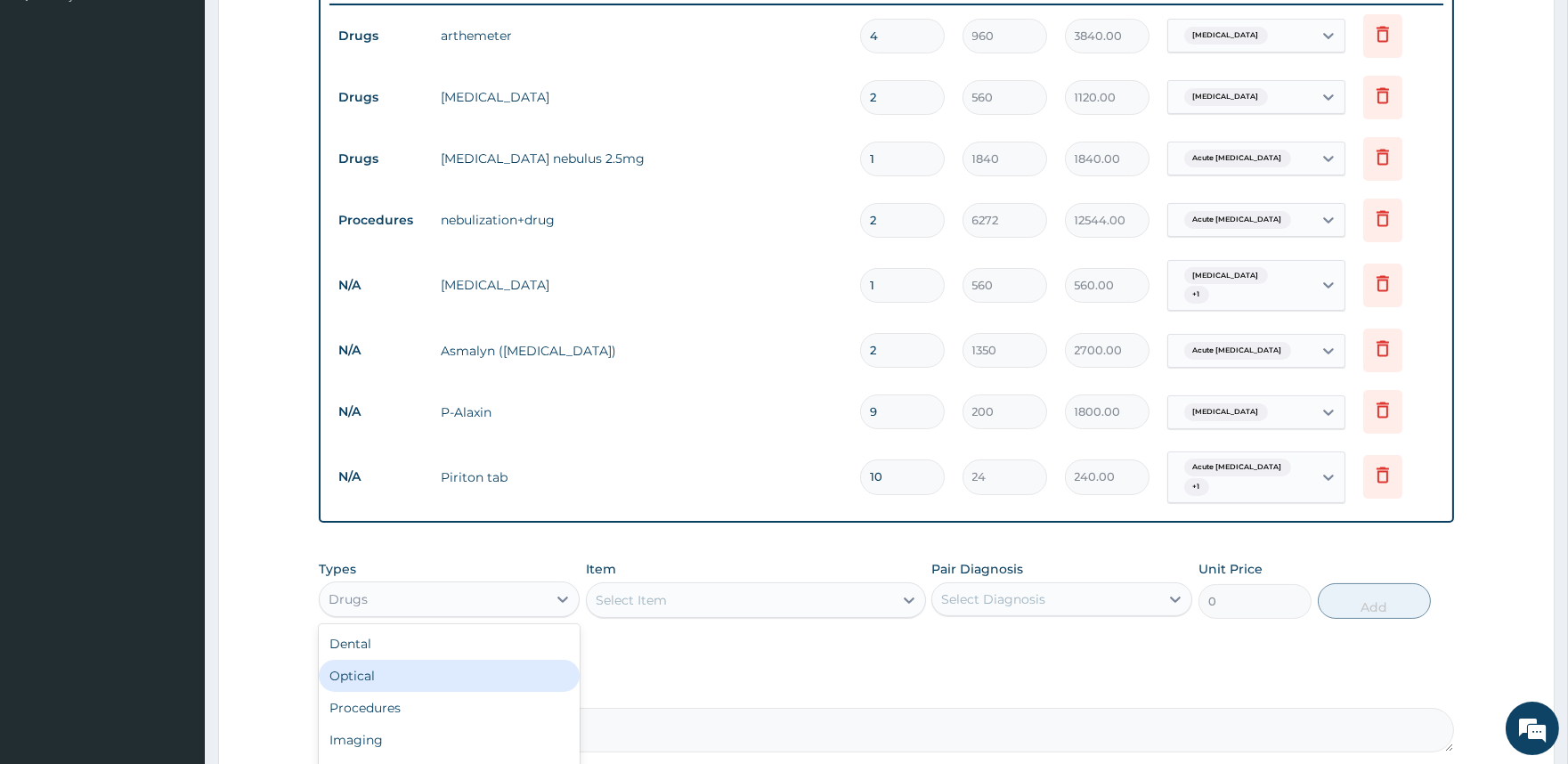
click at [453, 676] on div "Optical" at bounding box center [449, 676] width 261 height 32
click at [501, 591] on div "Optical" at bounding box center [432, 599] width 227 height 29
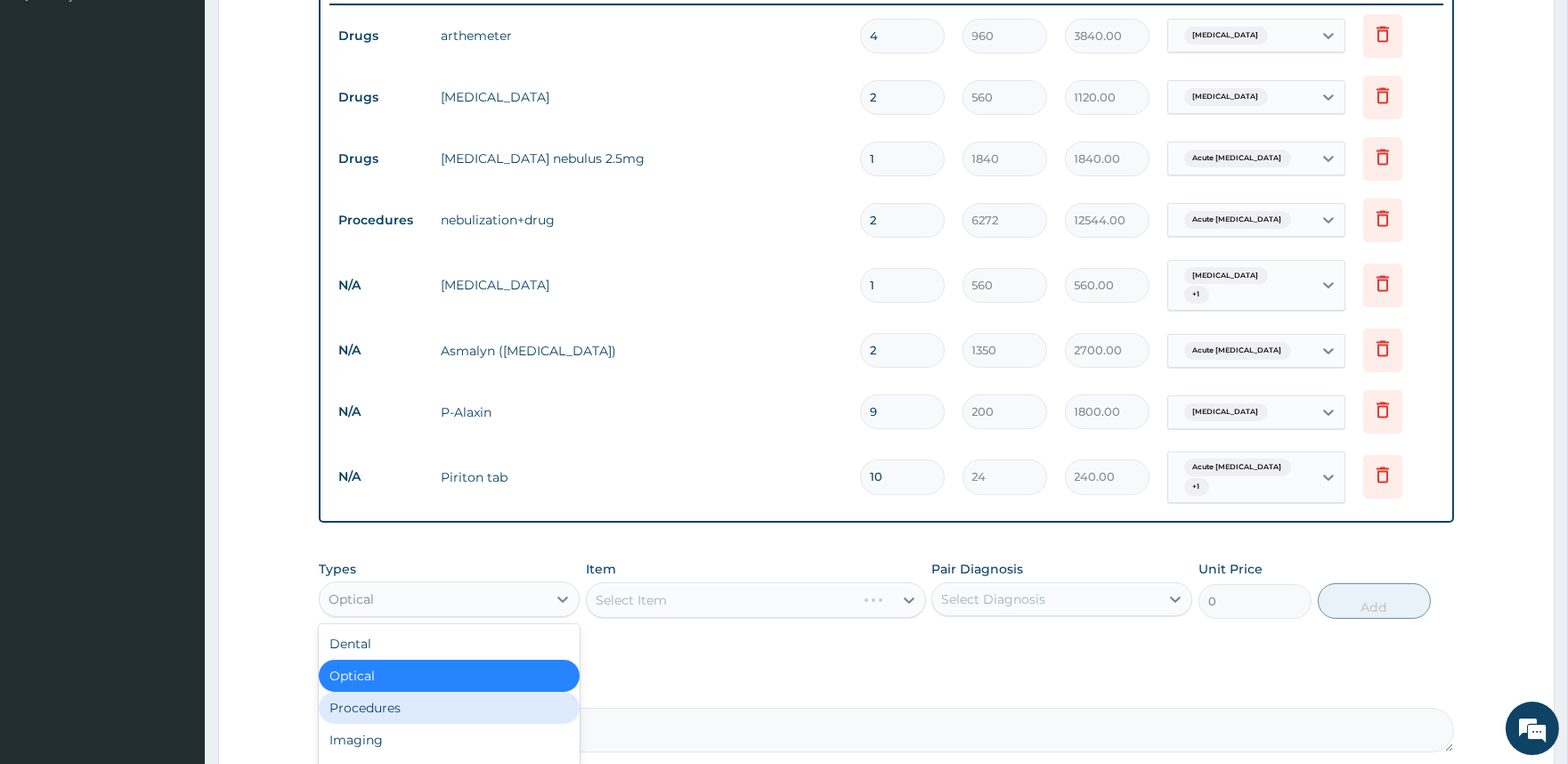
click at [447, 692] on div "Procedures" at bounding box center [449, 708] width 261 height 32
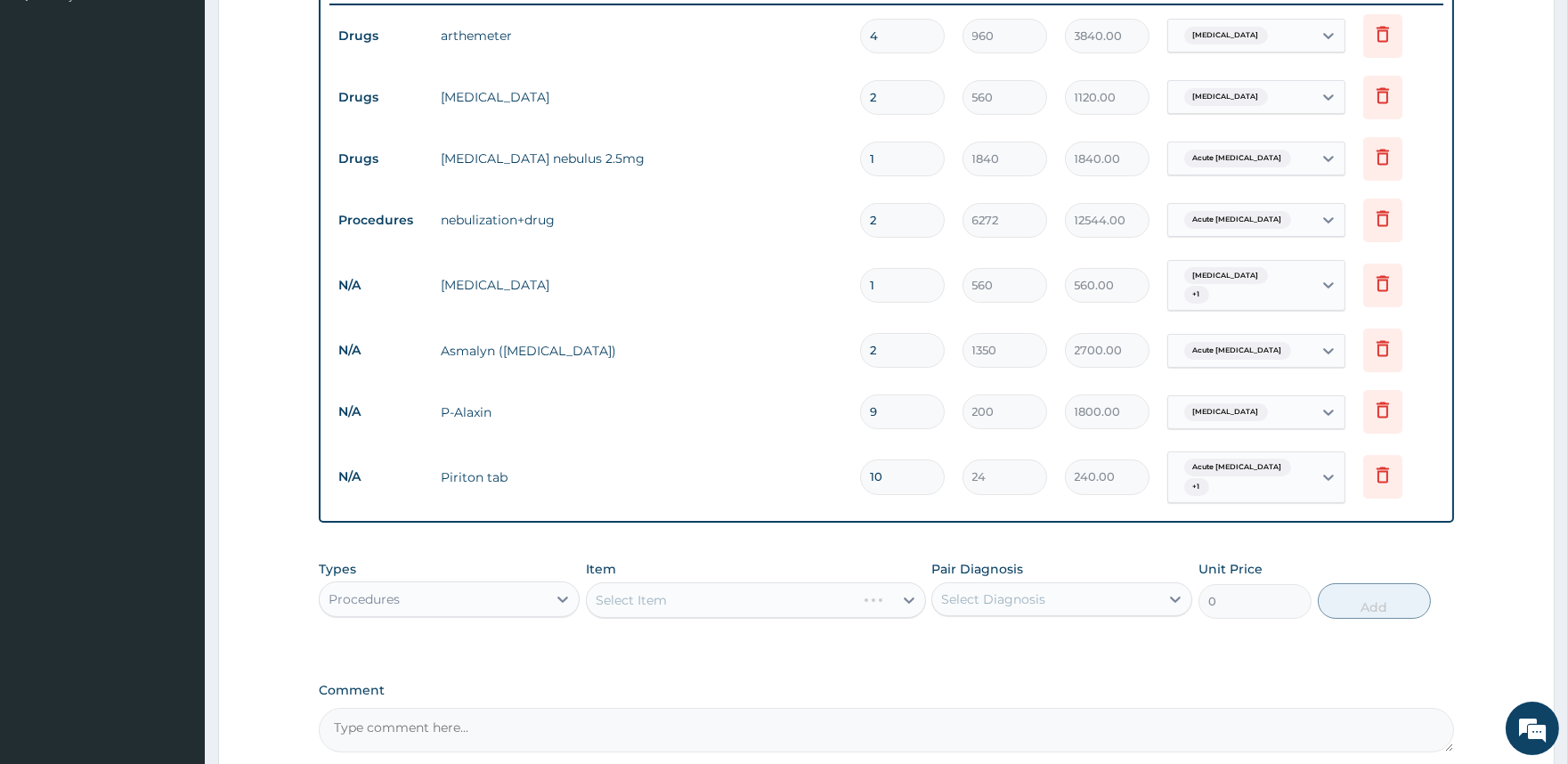
click at [804, 591] on div "Select Item" at bounding box center [756, 600] width 340 height 36
click at [804, 591] on div "Select Item" at bounding box center [740, 600] width 306 height 29
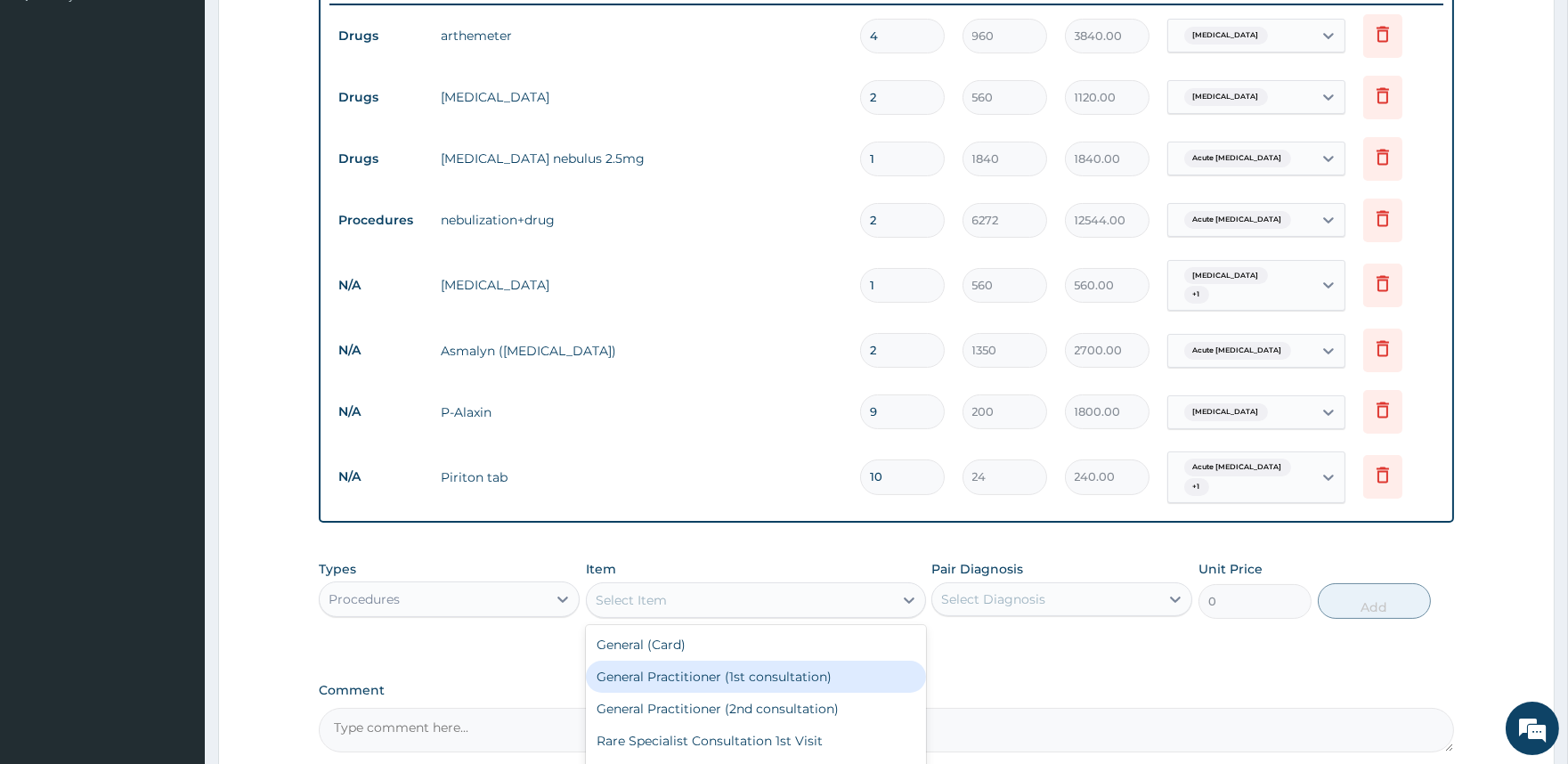
click at [750, 662] on div "General Practitioner (1st consultation)" at bounding box center [756, 677] width 340 height 32
type input "2000"
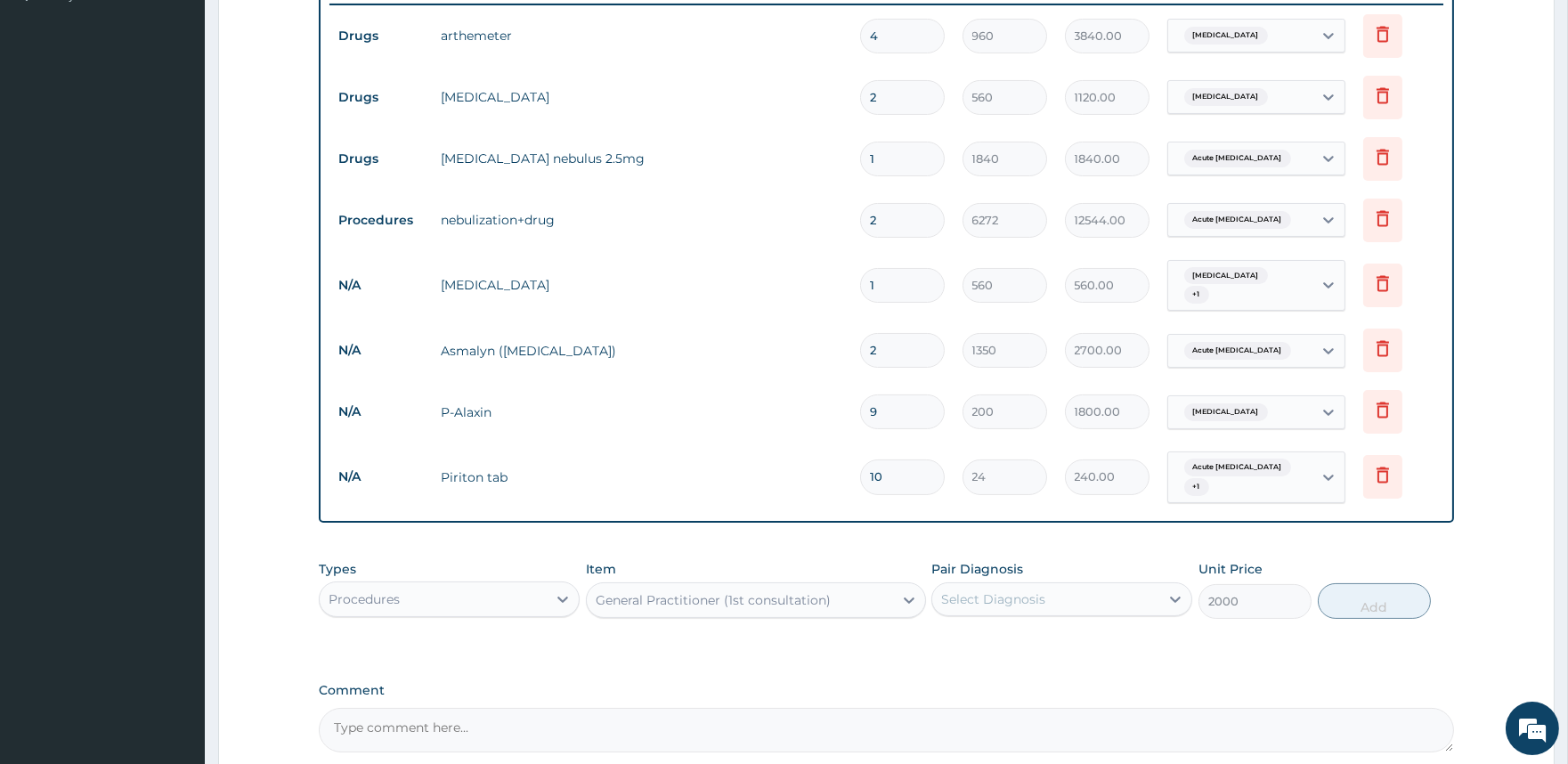
click at [1026, 591] on div "Select Diagnosis" at bounding box center [993, 599] width 104 height 17
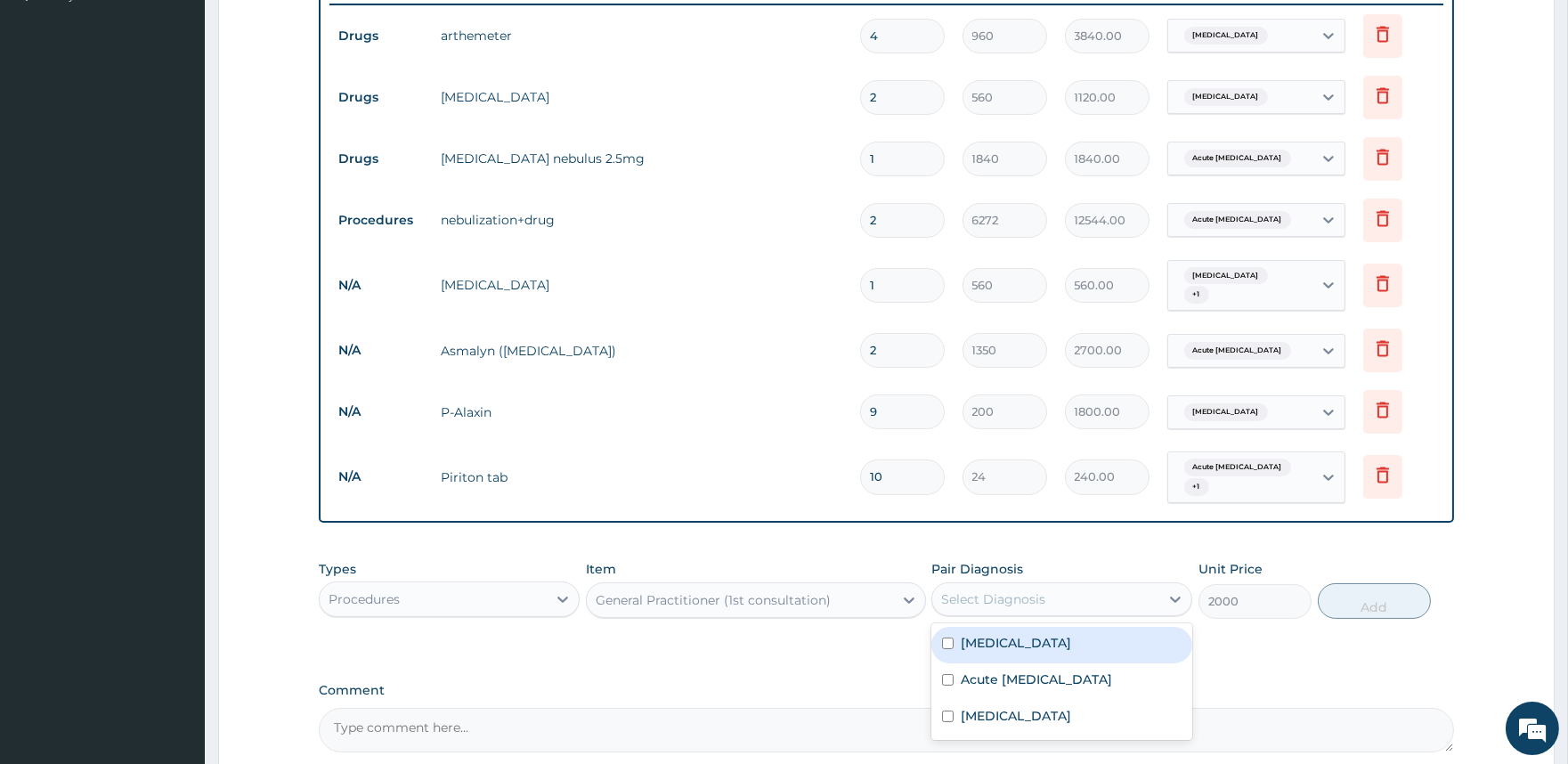
click at [978, 634] on label "Malaria" at bounding box center [1016, 642] width 110 height 17
checkbox input "true"
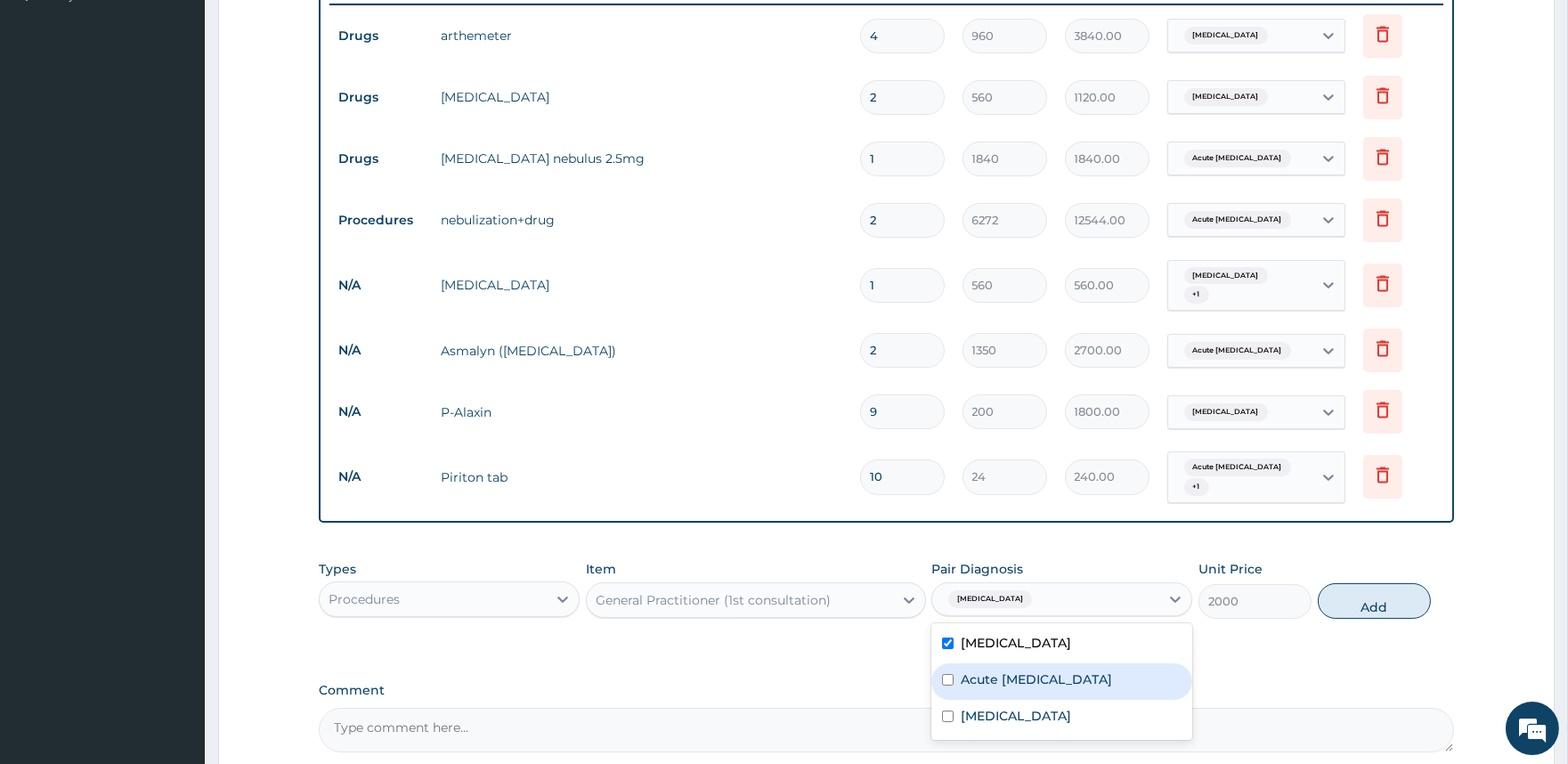
click at [980, 671] on label "Acute asthma" at bounding box center [1036, 679] width 152 height 17
checkbox input "true"
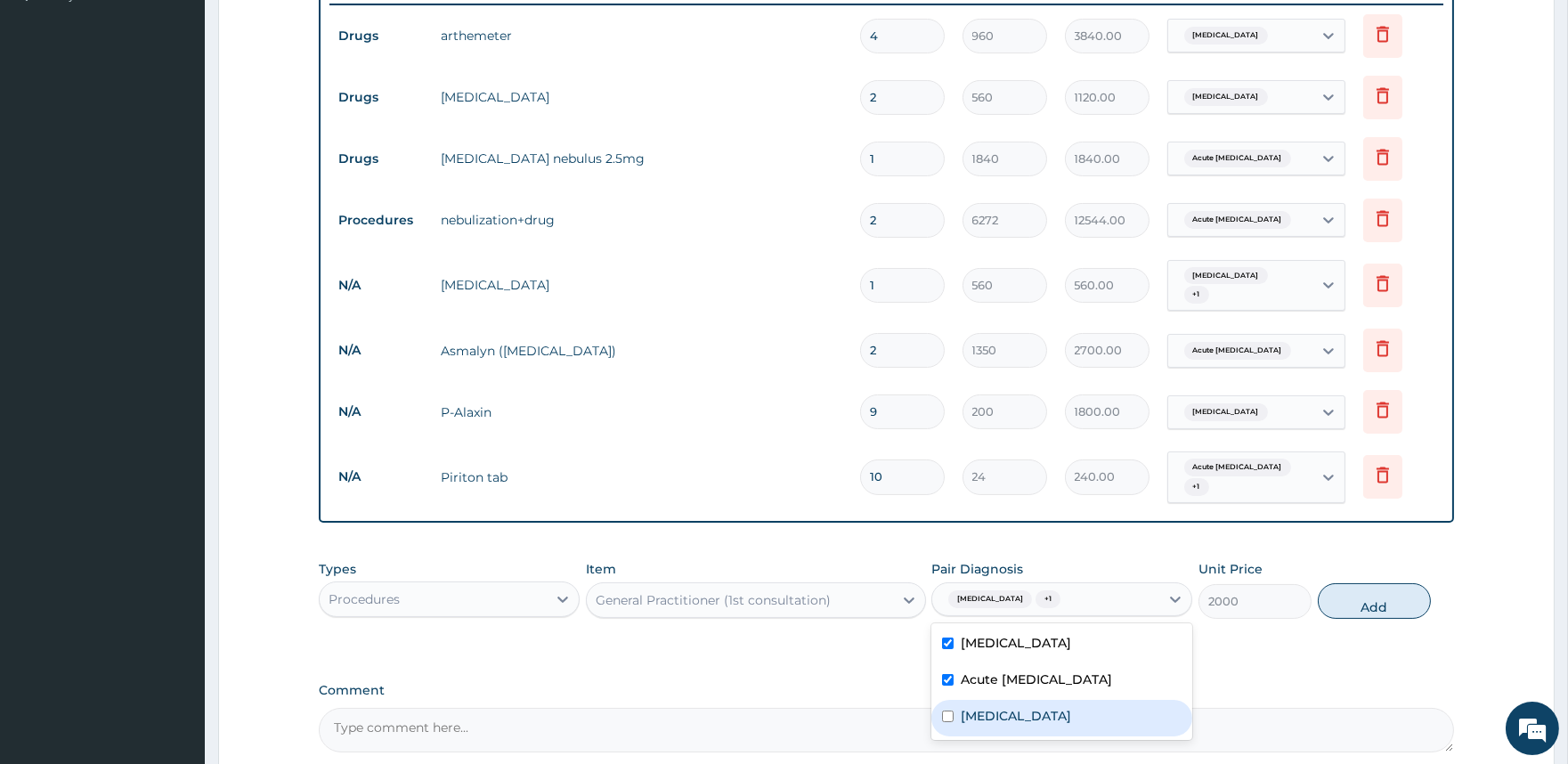
click at [992, 707] on label "Nasal congestion" at bounding box center [1016, 715] width 110 height 17
checkbox input "true"
click at [1372, 593] on button "Add" at bounding box center [1374, 601] width 113 height 36
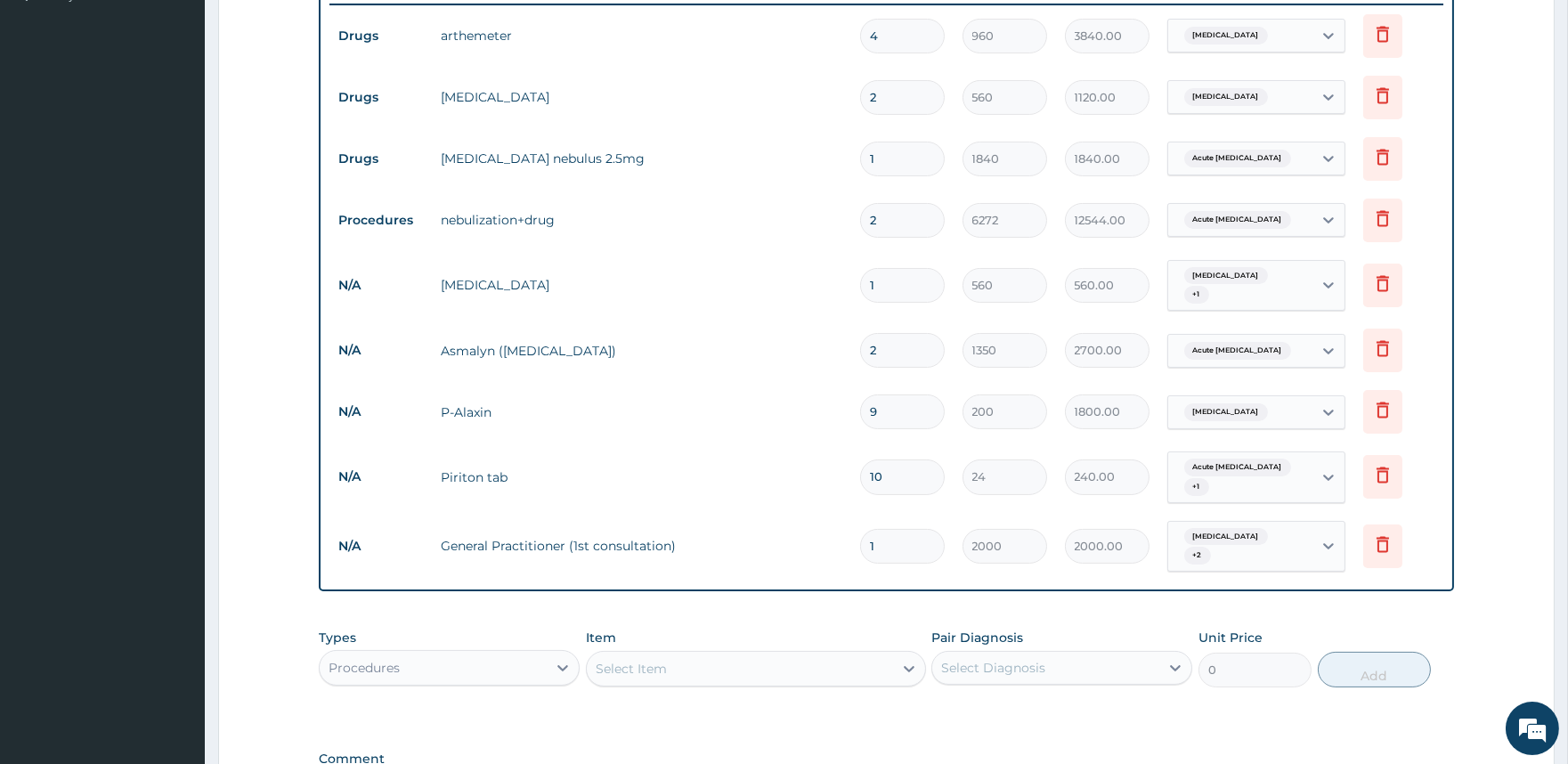
click at [709, 654] on div "Select Item" at bounding box center [740, 668] width 306 height 29
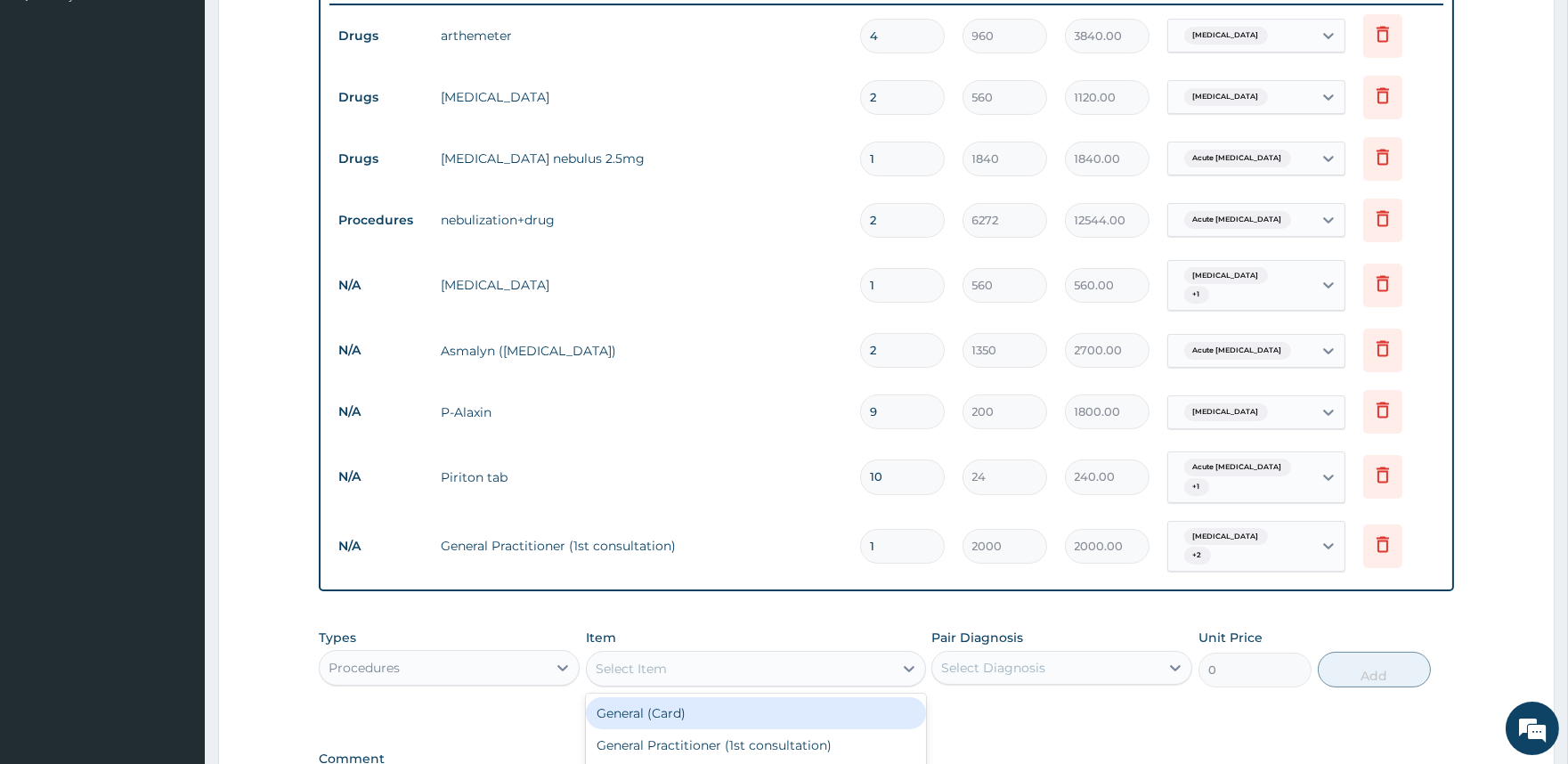
click at [680, 698] on div "General (Card)" at bounding box center [756, 713] width 340 height 32
type input "1000"
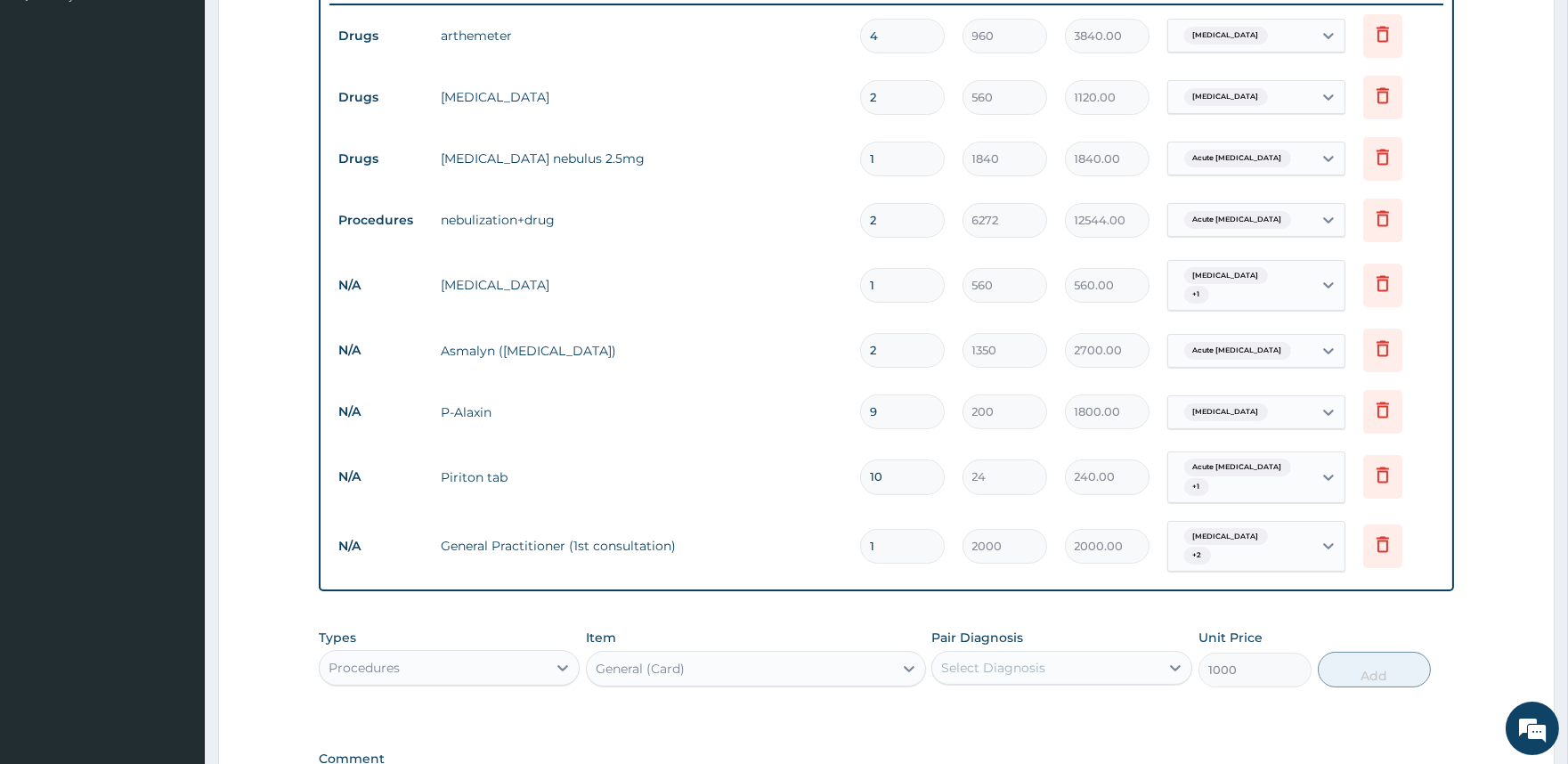
click at [972, 659] on div "Select Diagnosis" at bounding box center [993, 667] width 104 height 17
click at [978, 703] on label "Malaria" at bounding box center [1016, 712] width 110 height 17
checkbox input "true"
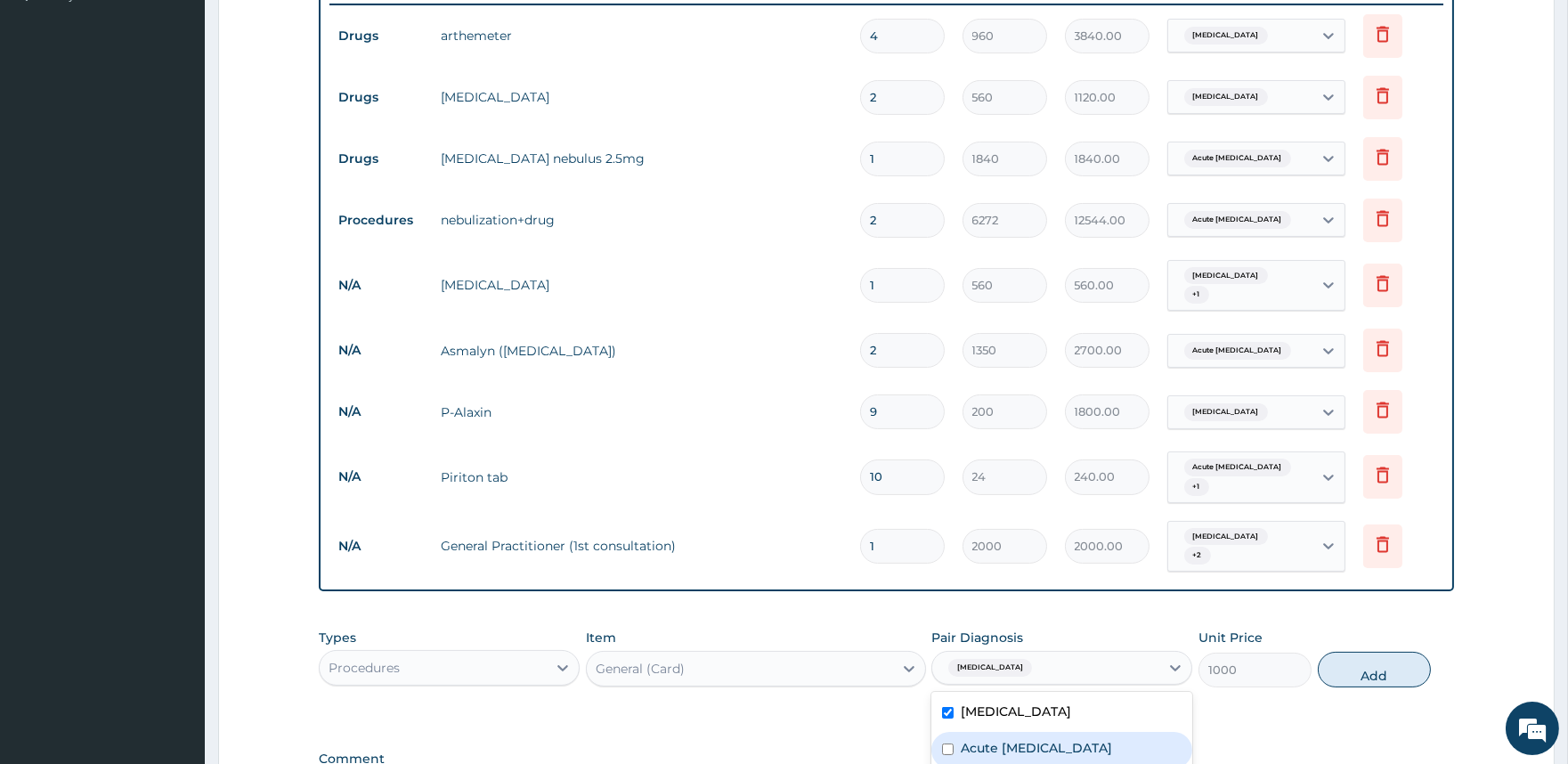
click at [976, 739] on label "Acute asthma" at bounding box center [1036, 747] width 152 height 17
checkbox input "true"
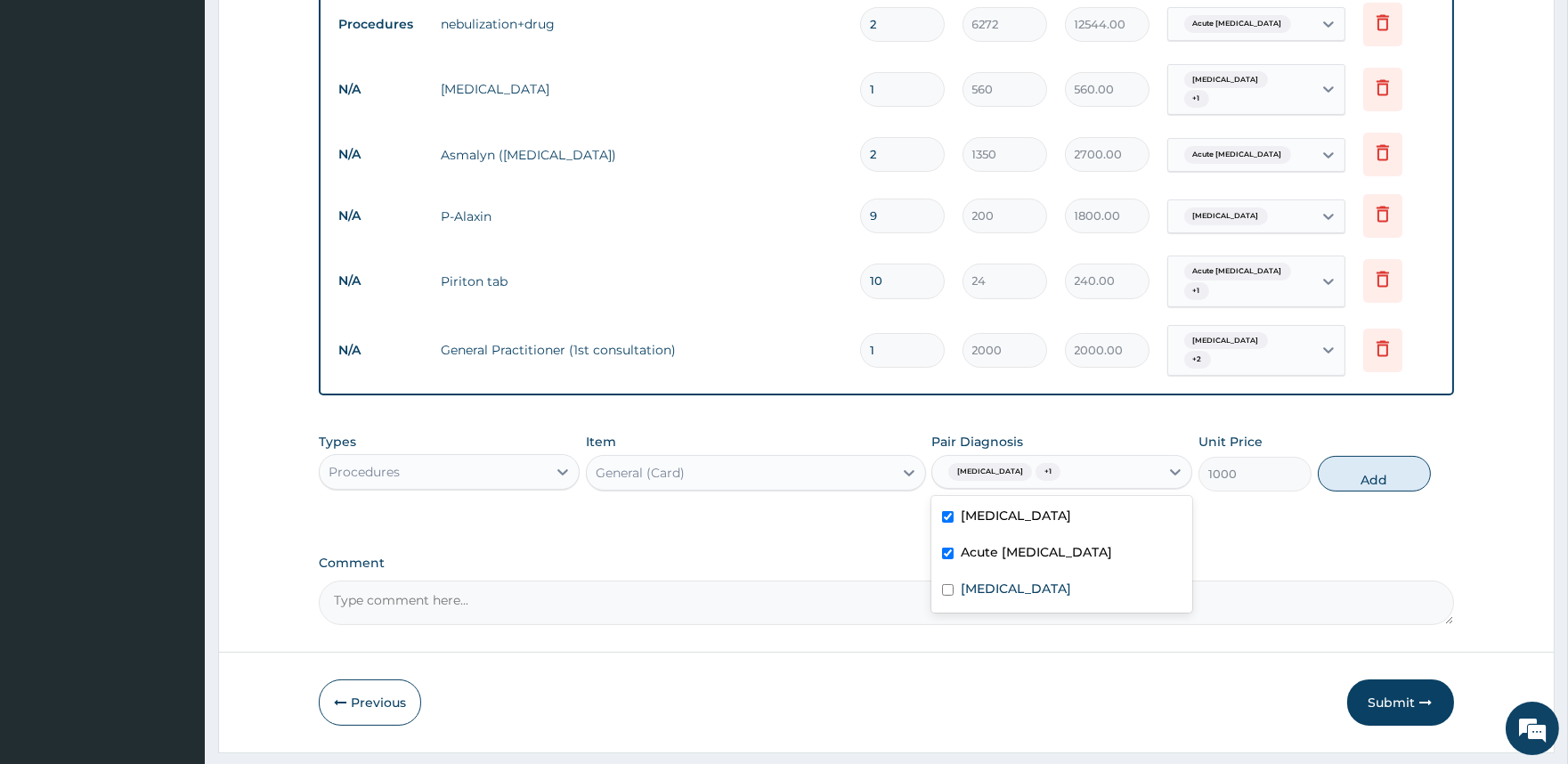
scroll to position [711, 0]
click at [1025, 578] on label "Nasal congestion" at bounding box center [1016, 586] width 110 height 17
checkbox input "true"
click at [1360, 455] on button "Add" at bounding box center [1374, 472] width 113 height 36
type input "0"
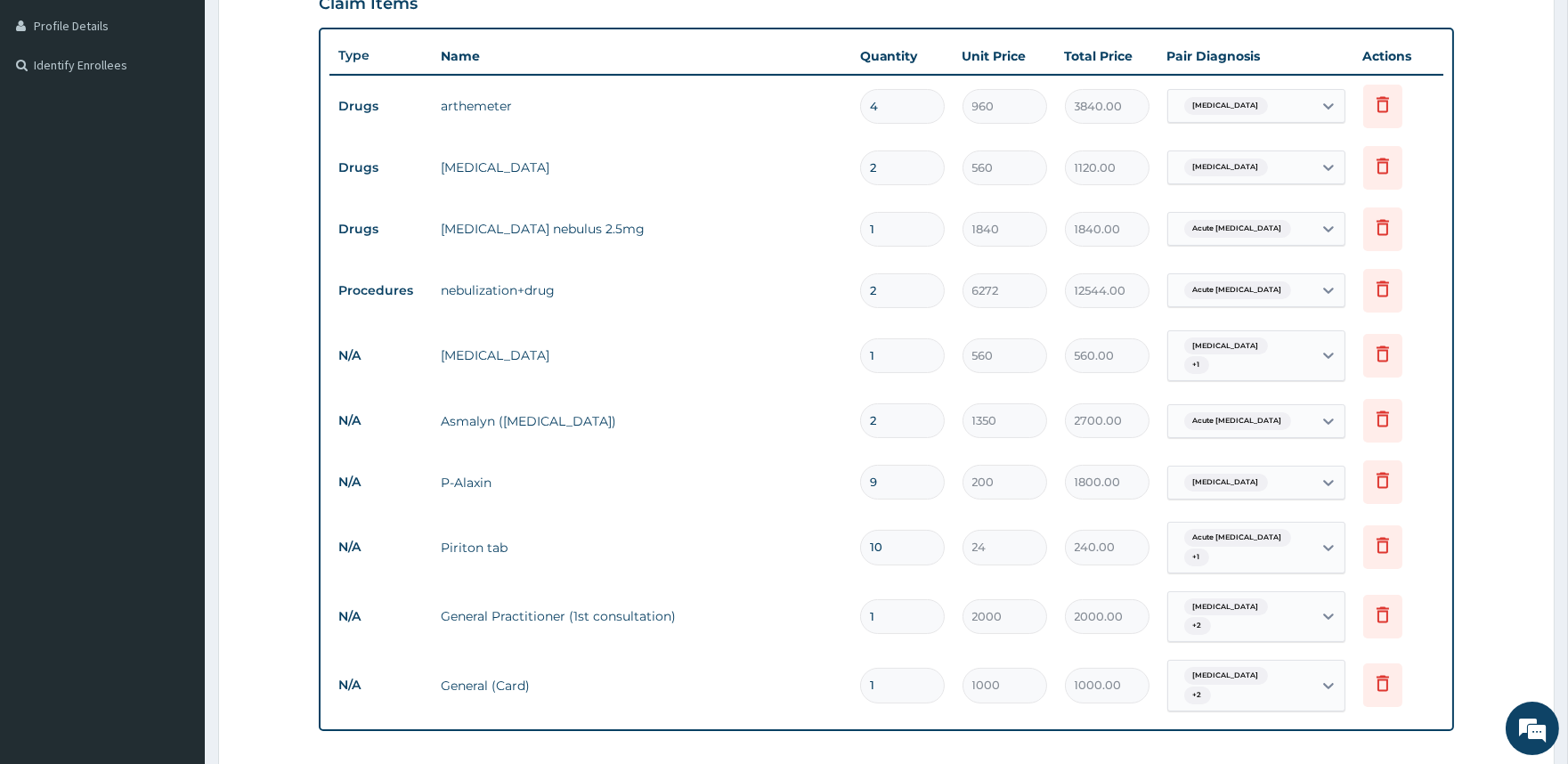
scroll to position [414, 0]
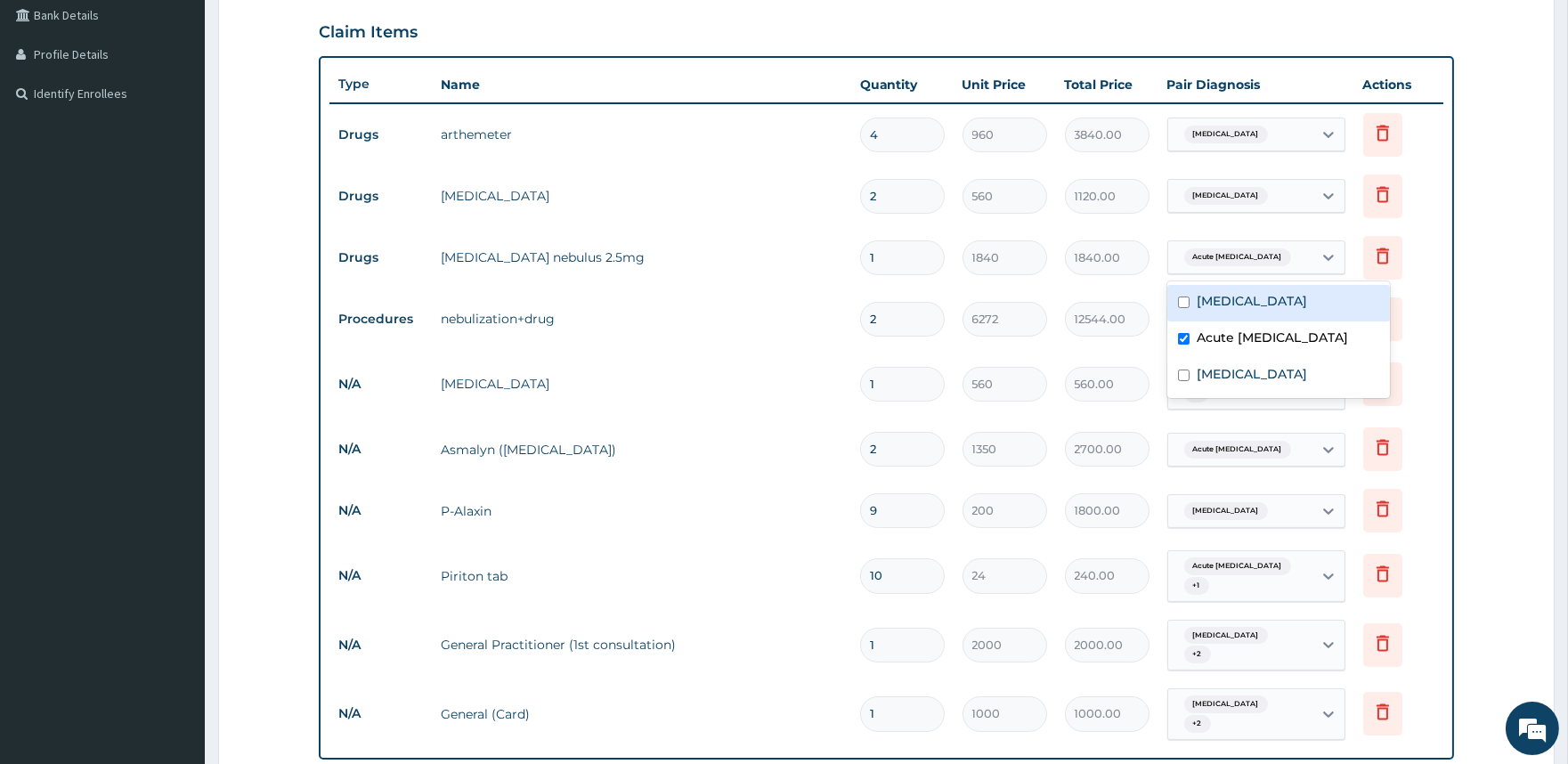
click at [1288, 255] on div "Acute asthma" at bounding box center [1240, 257] width 144 height 30
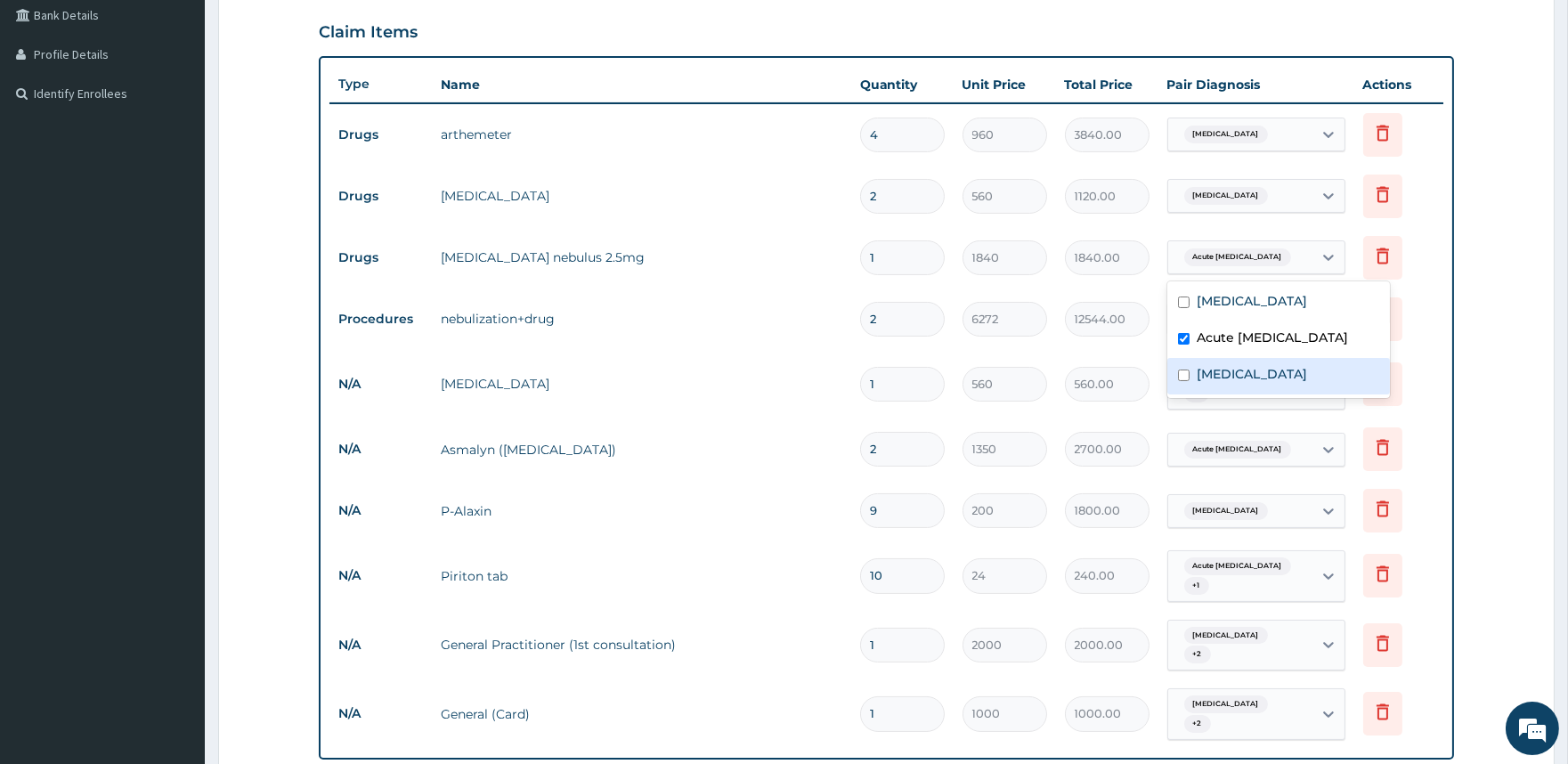
click at [1205, 370] on label "Nasal congestion" at bounding box center [1252, 374] width 110 height 17
checkbox input "true"
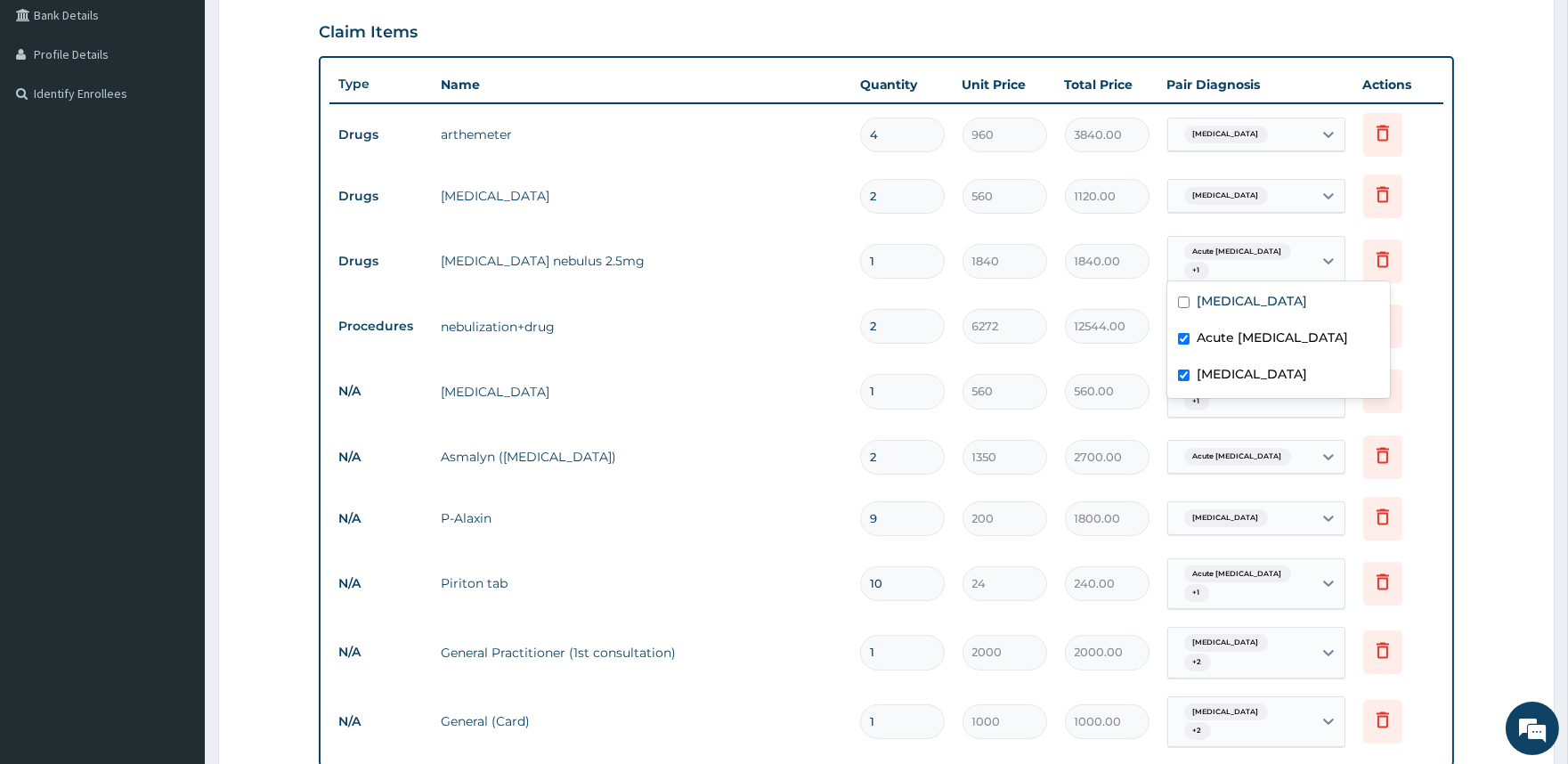
click at [1141, 295] on tr "Procedures nebulization+drug 2 6272 12544.00 Acute asthma Delete" at bounding box center [886, 326] width 1113 height 62
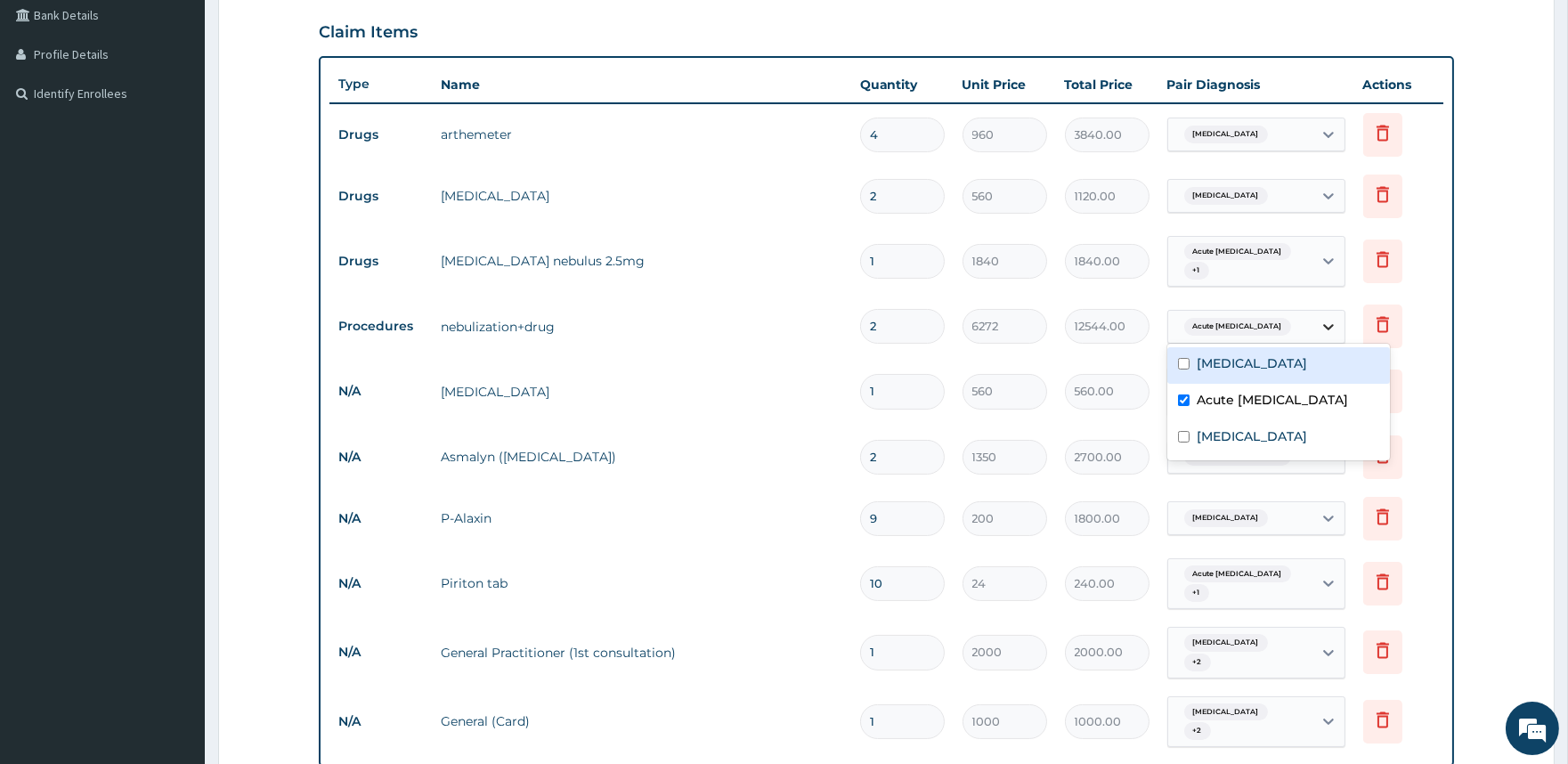
click at [1327, 324] on icon at bounding box center [1329, 327] width 11 height 6
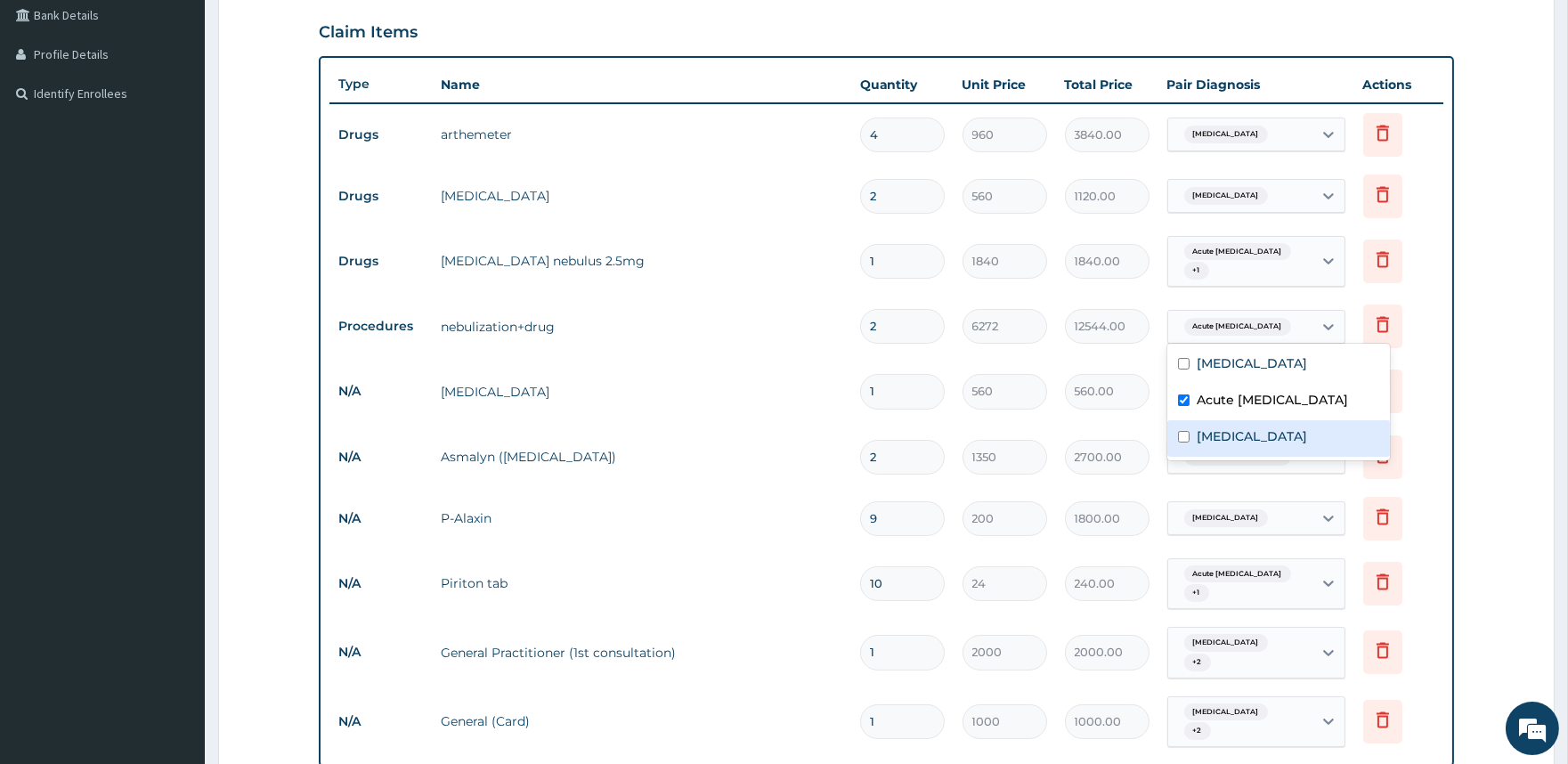
click at [1221, 428] on label "Nasal congestion" at bounding box center [1252, 436] width 110 height 17
checkbox input "true"
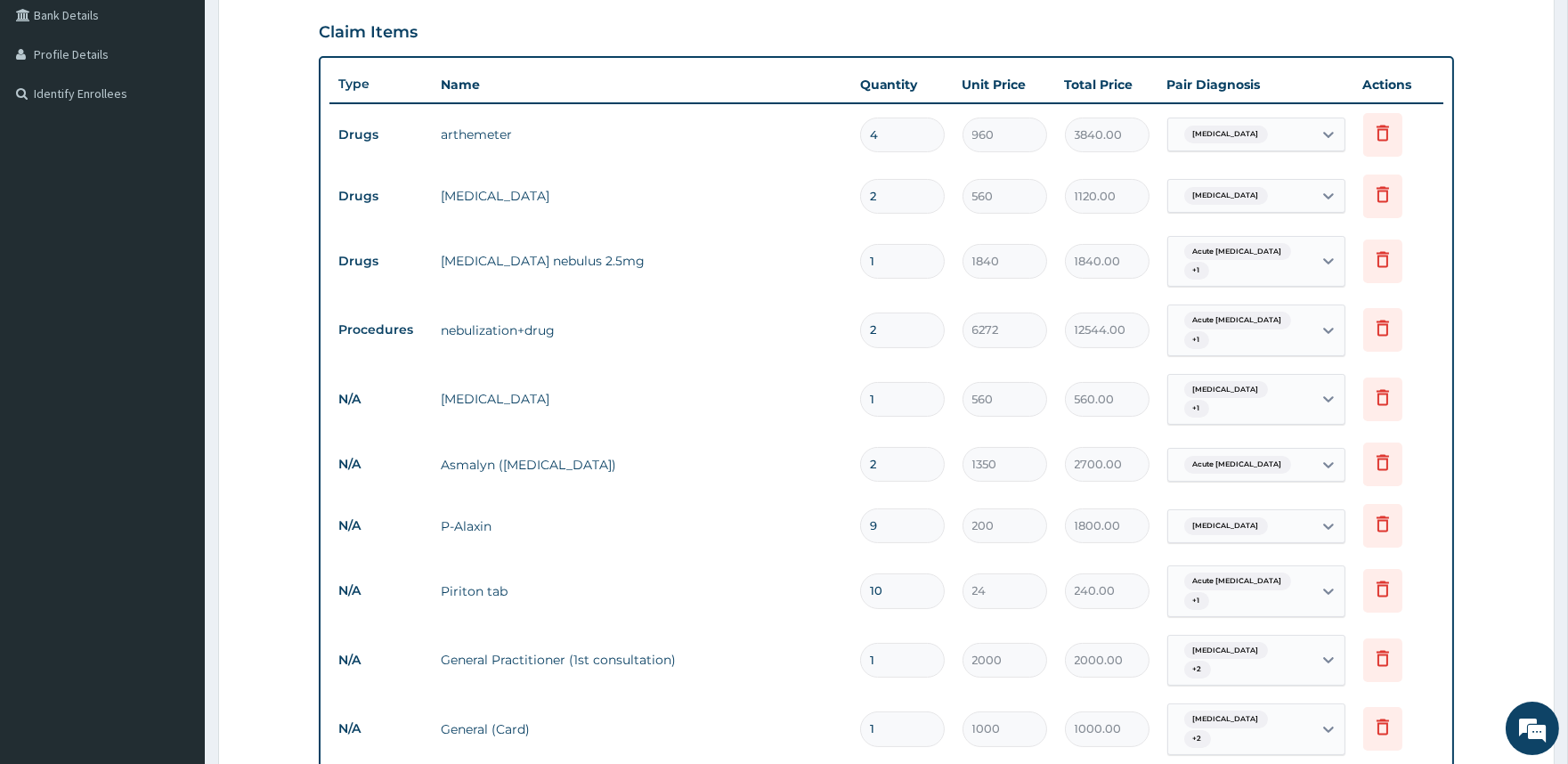
click at [1117, 365] on tr "N/A Promethazine 1 560 560.00 Malaria + 1 Delete" at bounding box center [886, 399] width 1113 height 69
click at [1332, 398] on icon at bounding box center [1329, 400] width 11 height 6
click at [1224, 489] on label "Nasal congestion" at bounding box center [1252, 497] width 110 height 17
click at [1205, 494] on label "Nasal congestion" at bounding box center [1252, 497] width 110 height 17
checkbox input "false"
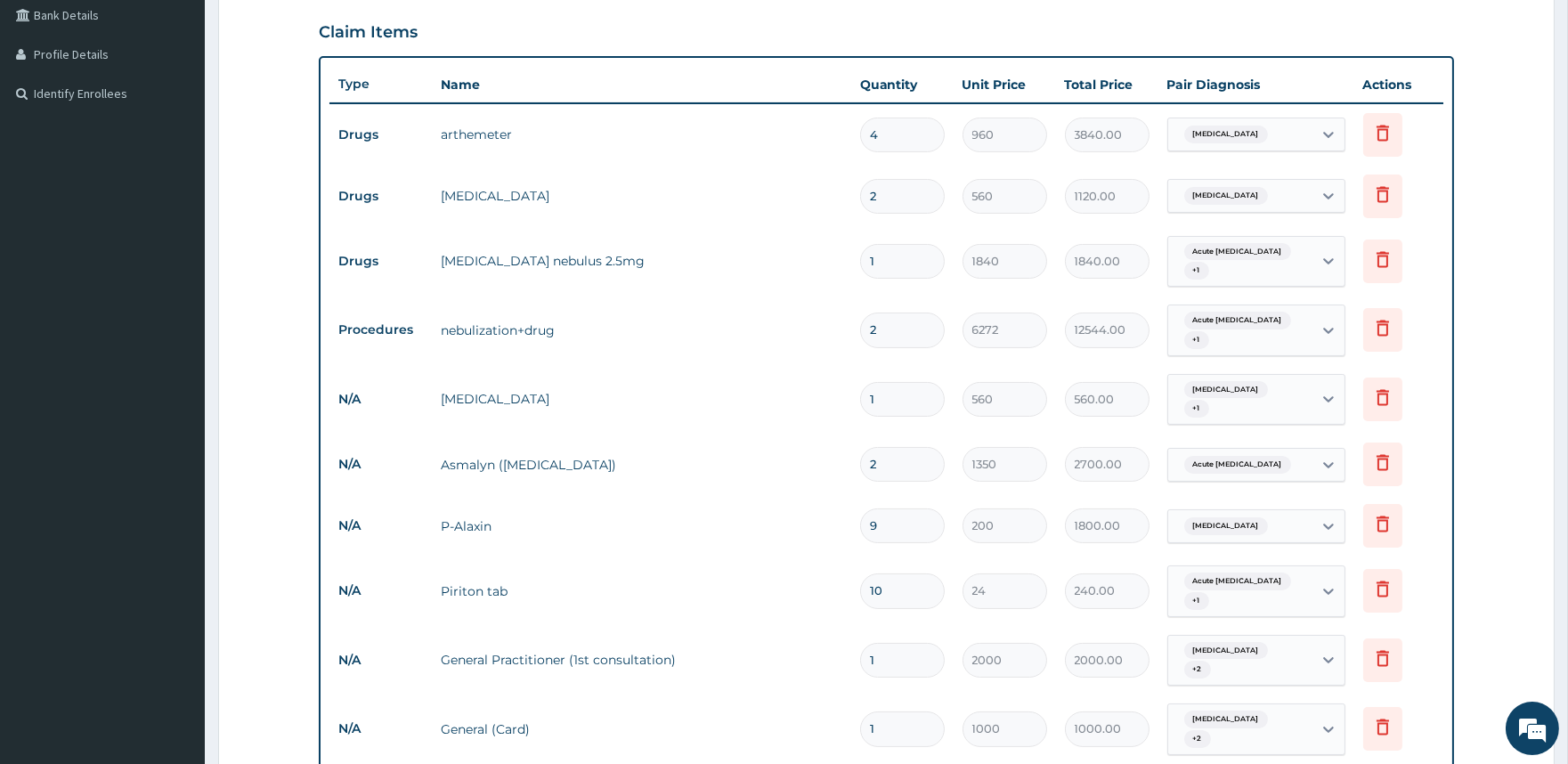
click at [1137, 342] on td "12544.00" at bounding box center [1107, 330] width 102 height 52
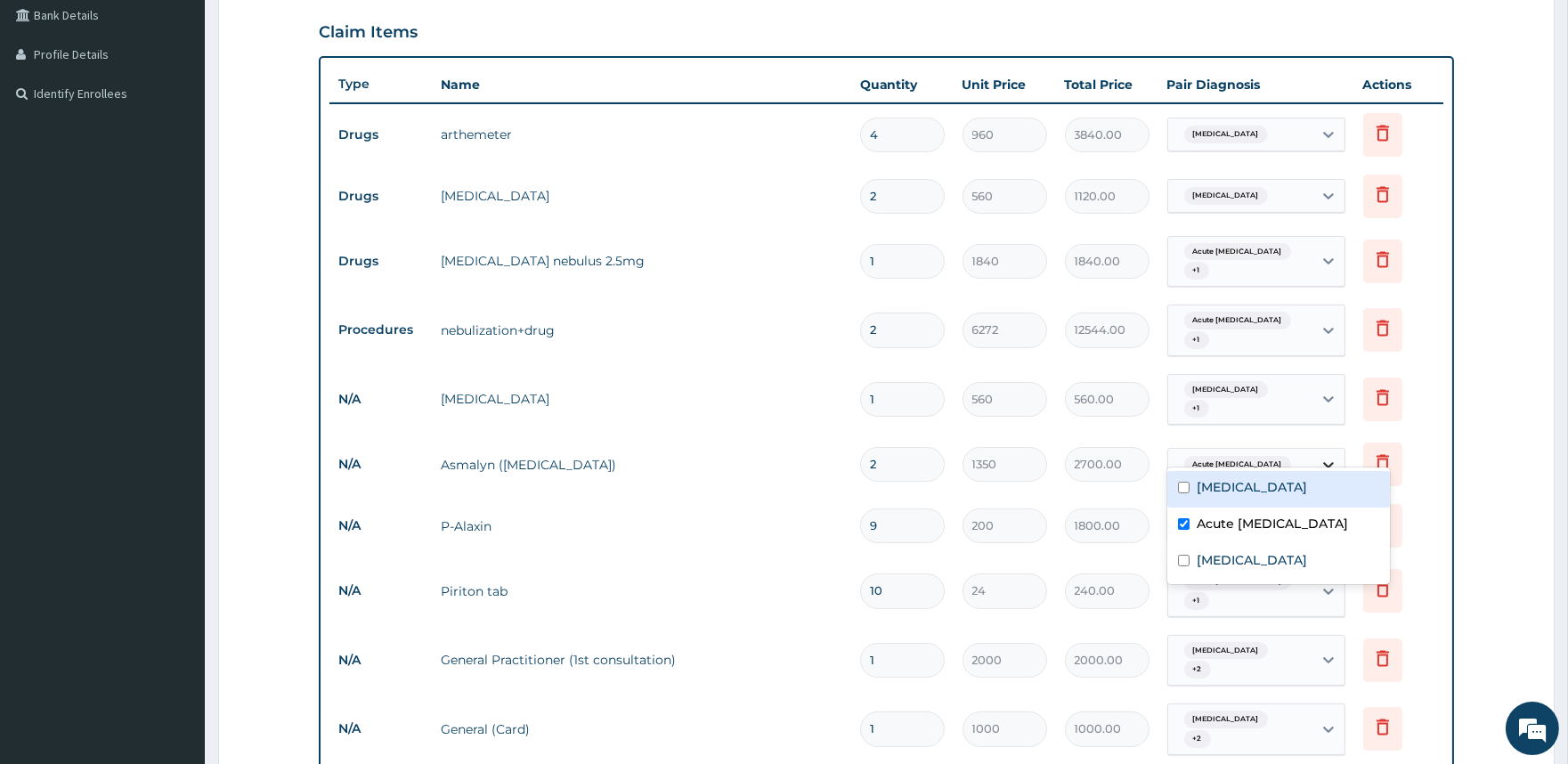
click at [1339, 449] on div at bounding box center [1328, 465] width 32 height 32
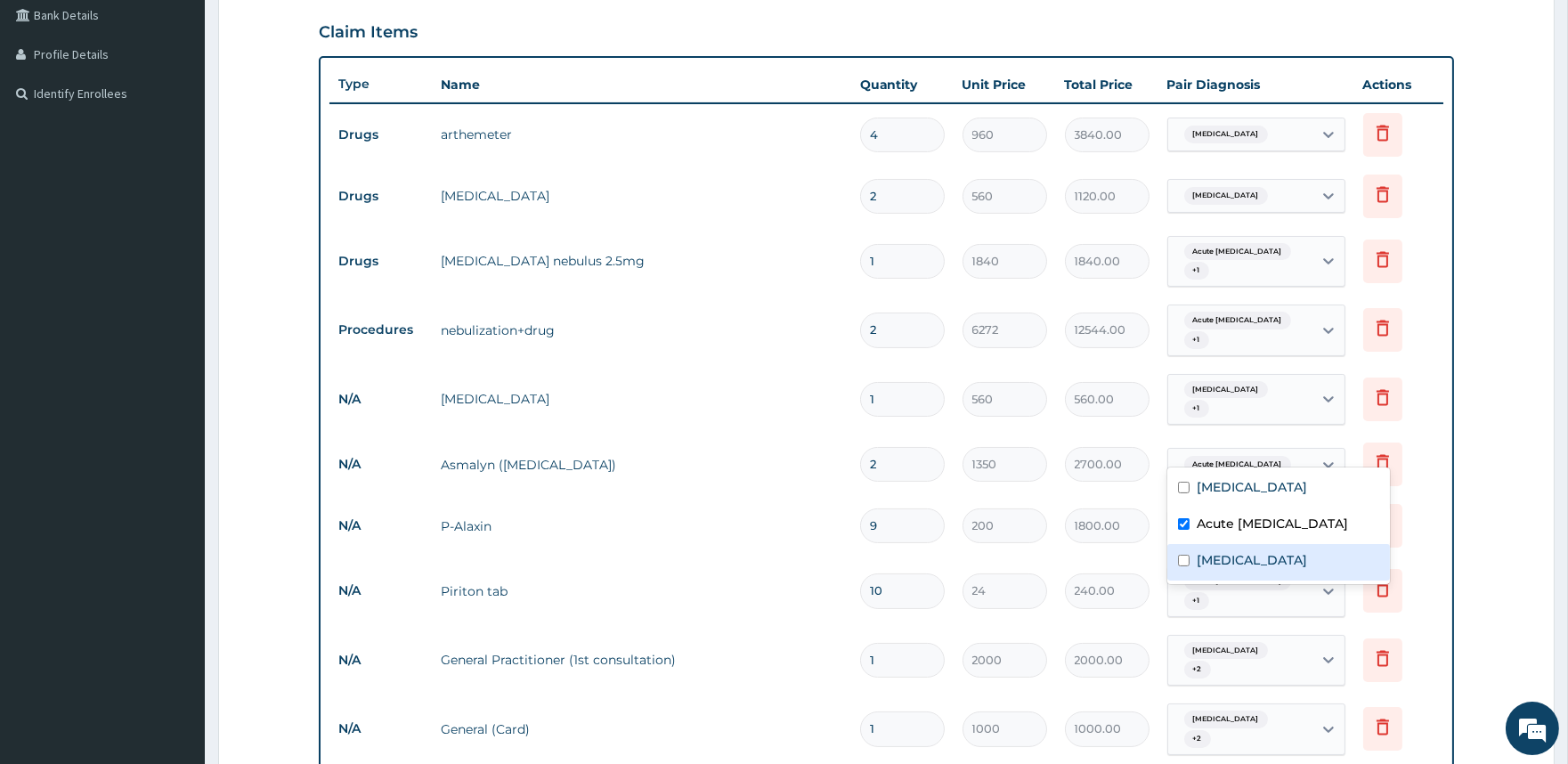
click at [1217, 556] on label "Nasal congestion" at bounding box center [1252, 560] width 110 height 17
checkbox input "true"
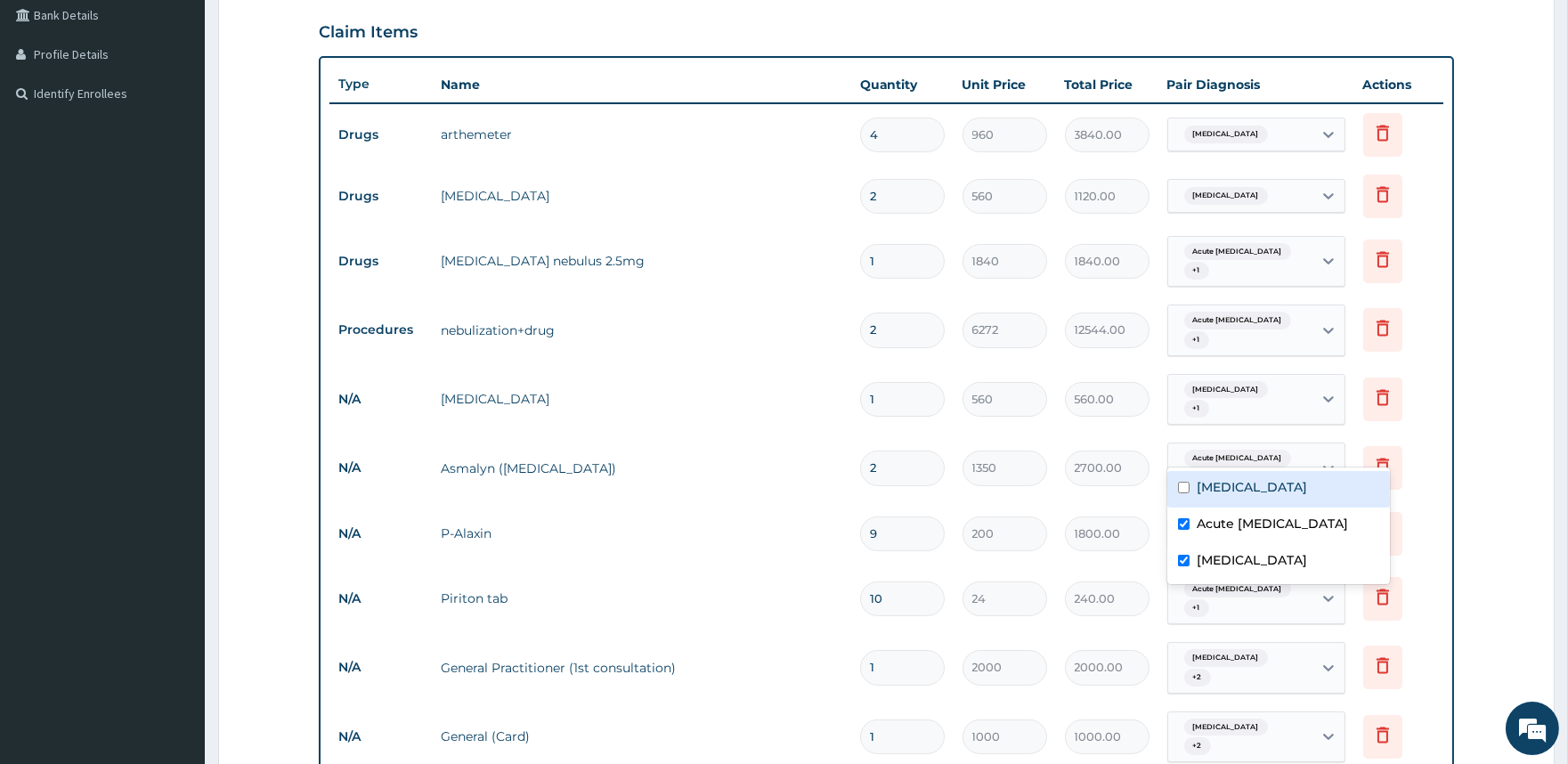
click at [1142, 434] on tr "N/A Asmalyn (Salbutamol) 2 1350 2700.00 option Nasal congestion, selected. opti…" at bounding box center [886, 468] width 1113 height 69
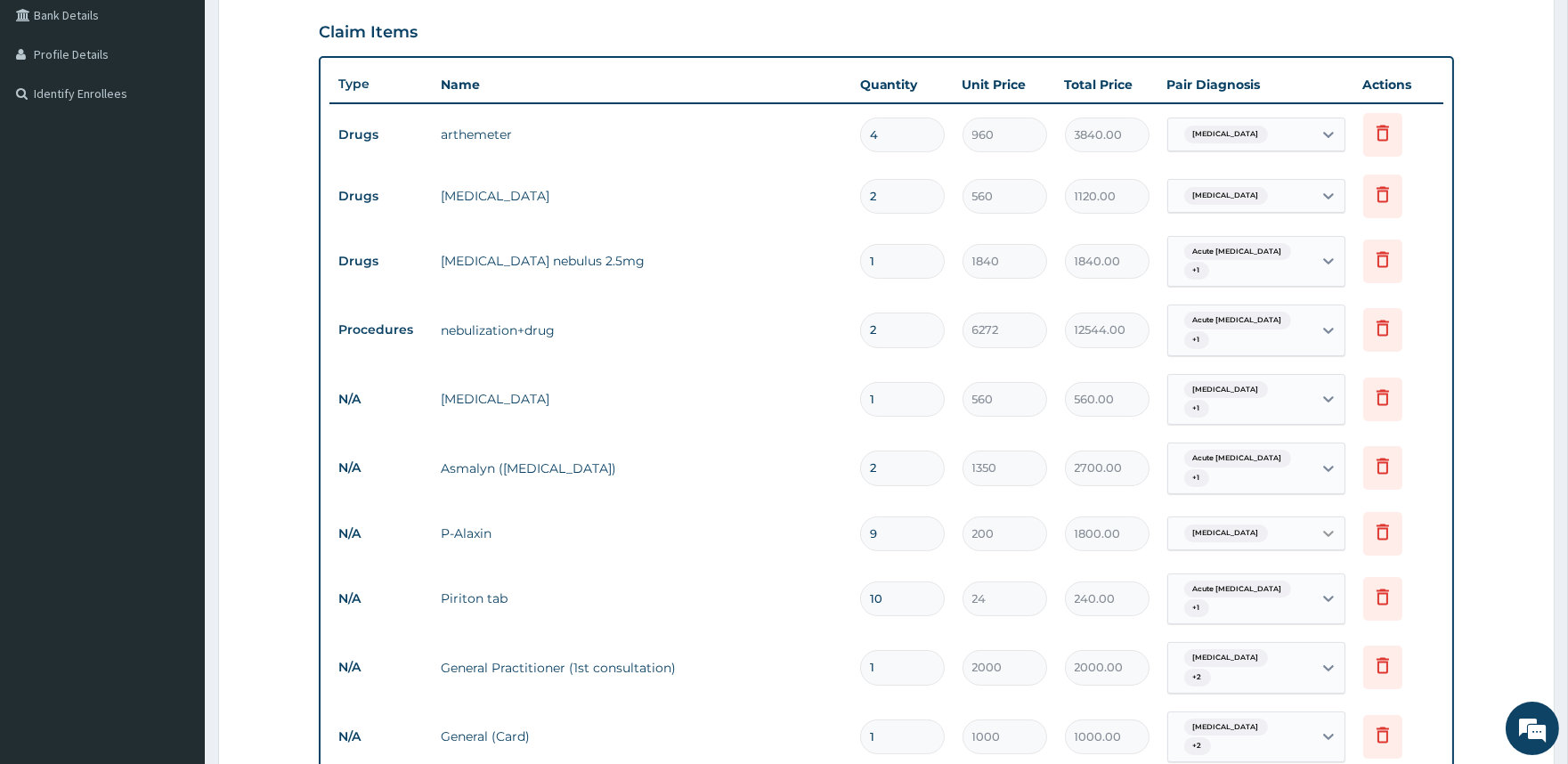
click at [1330, 531] on icon at bounding box center [1329, 534] width 11 height 6
click at [1141, 508] on td "1800.00" at bounding box center [1107, 534] width 102 height 52
click at [1323, 590] on icon at bounding box center [1328, 598] width 17 height 17
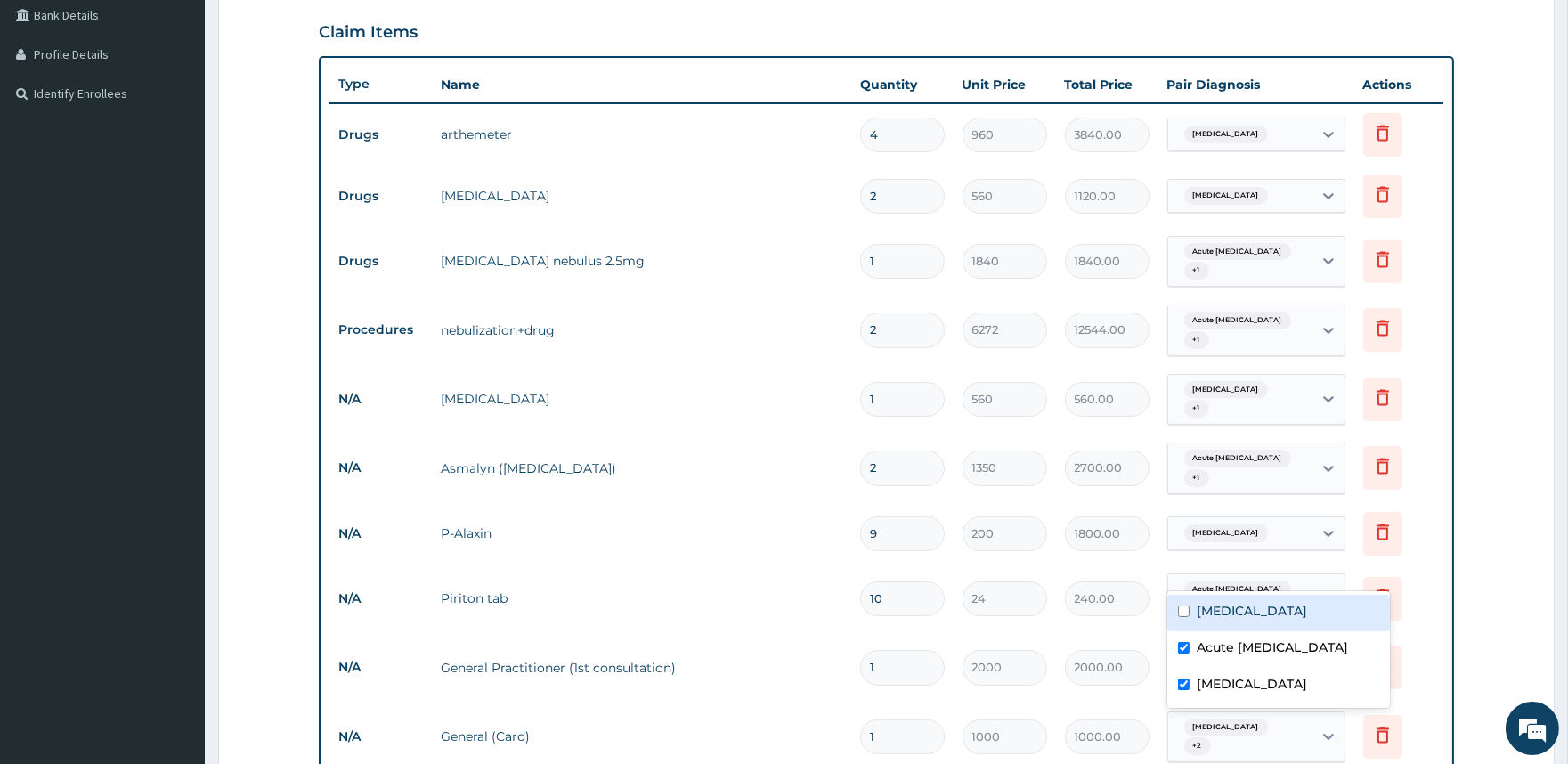
click at [1055, 519] on td "200" at bounding box center [1004, 534] width 102 height 52
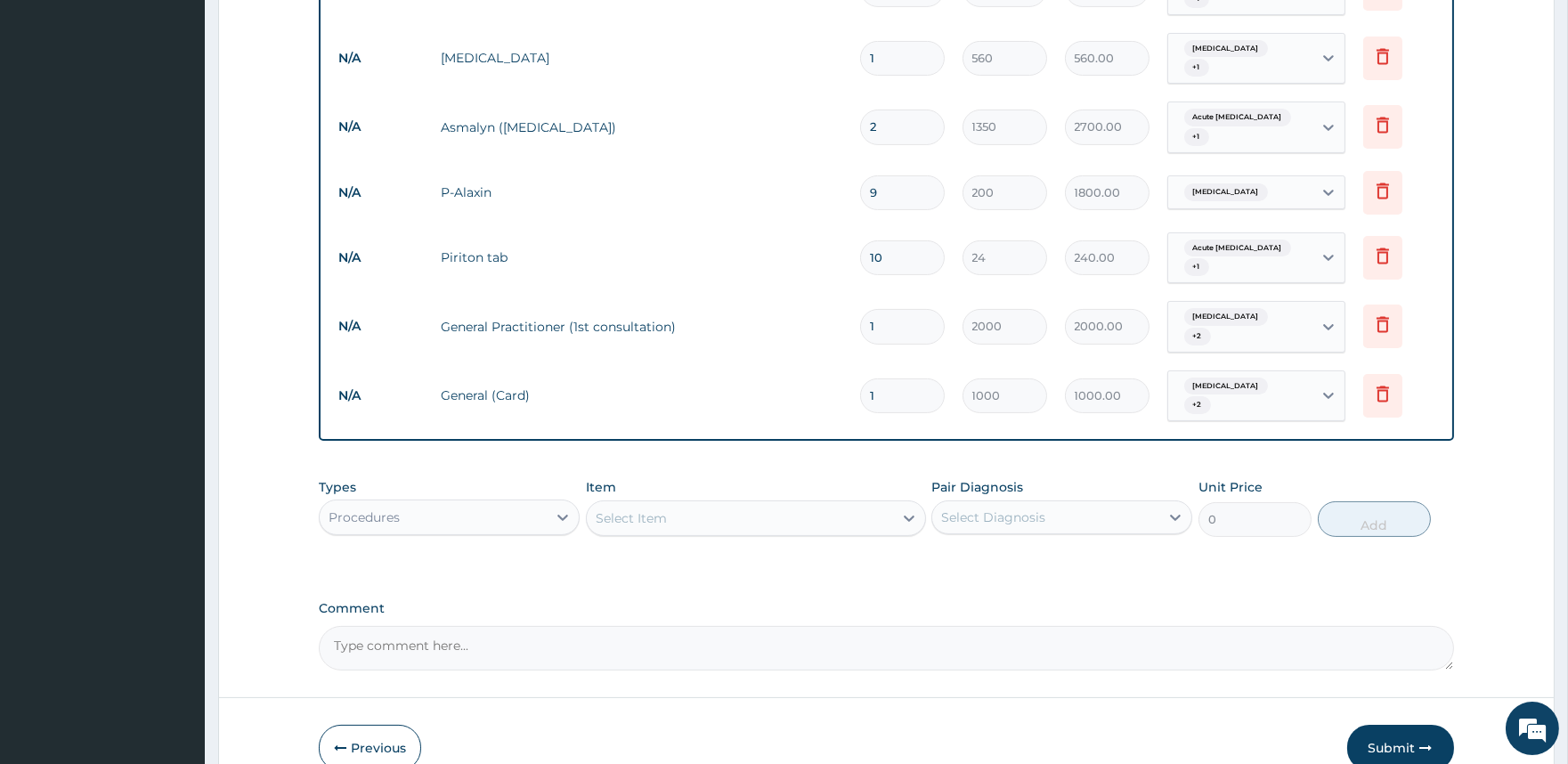
scroll to position [798, 0]
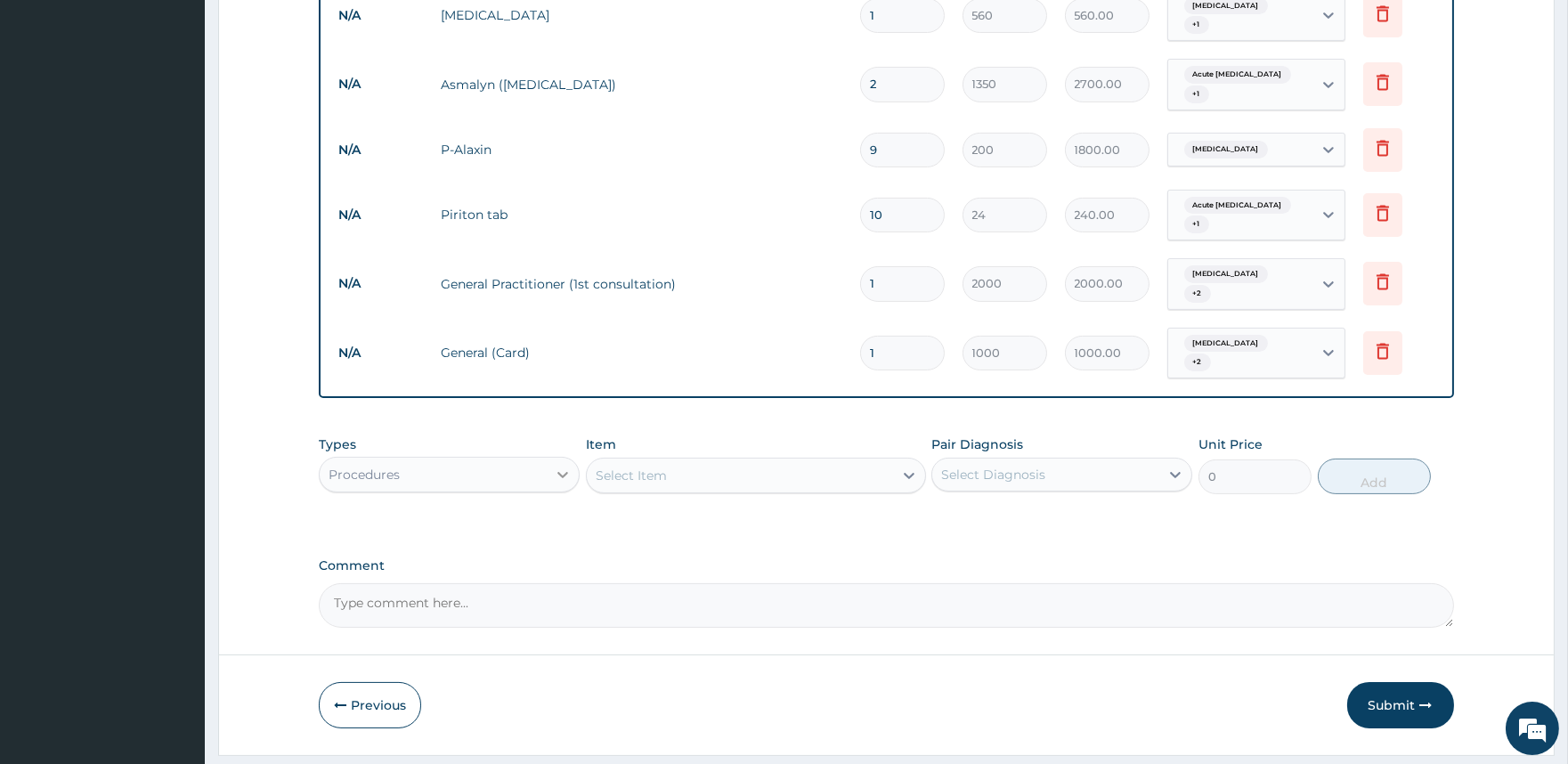
click at [564, 466] on icon at bounding box center [562, 474] width 17 height 17
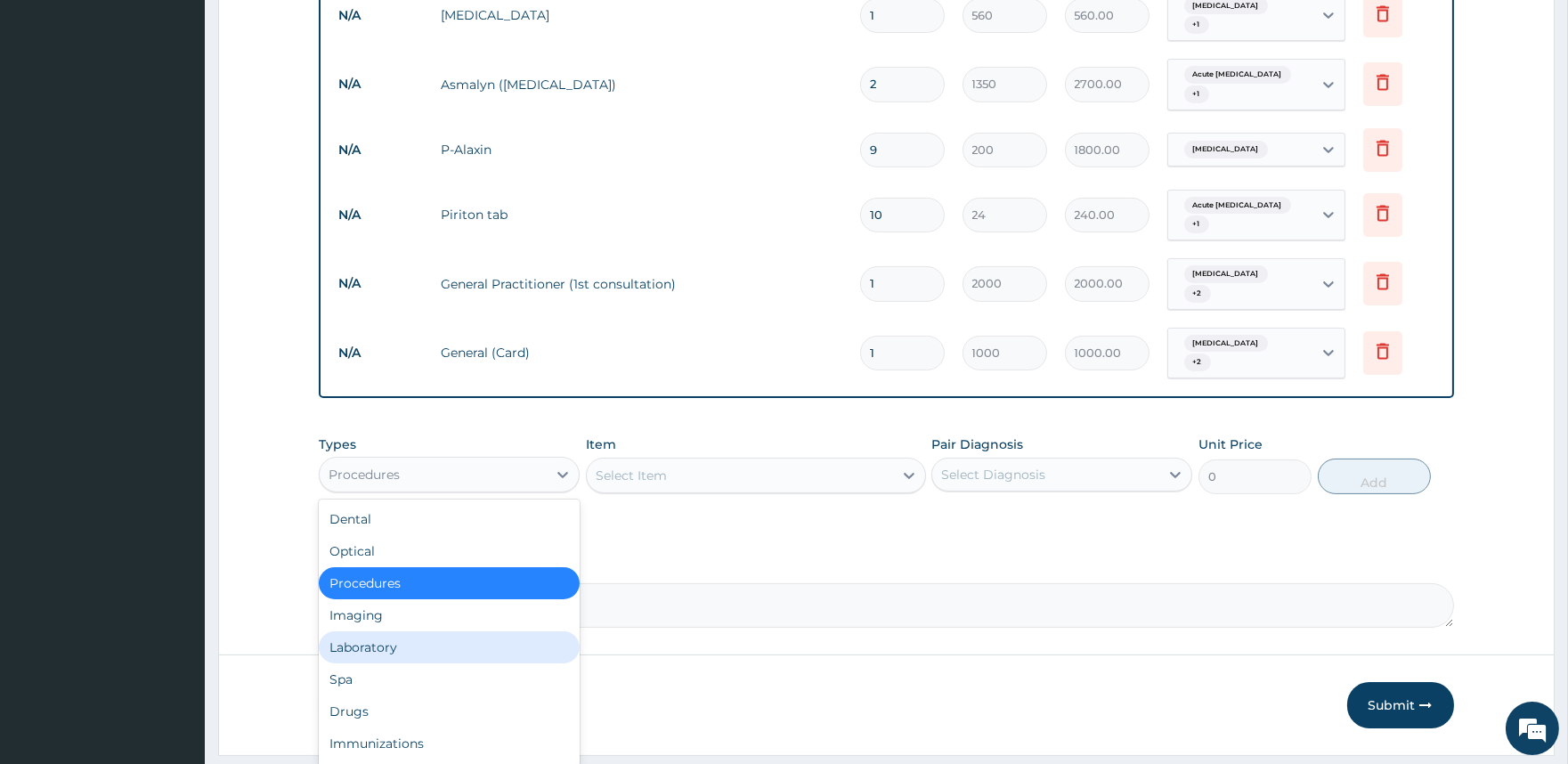
click at [474, 631] on div "Laboratory" at bounding box center [449, 647] width 261 height 32
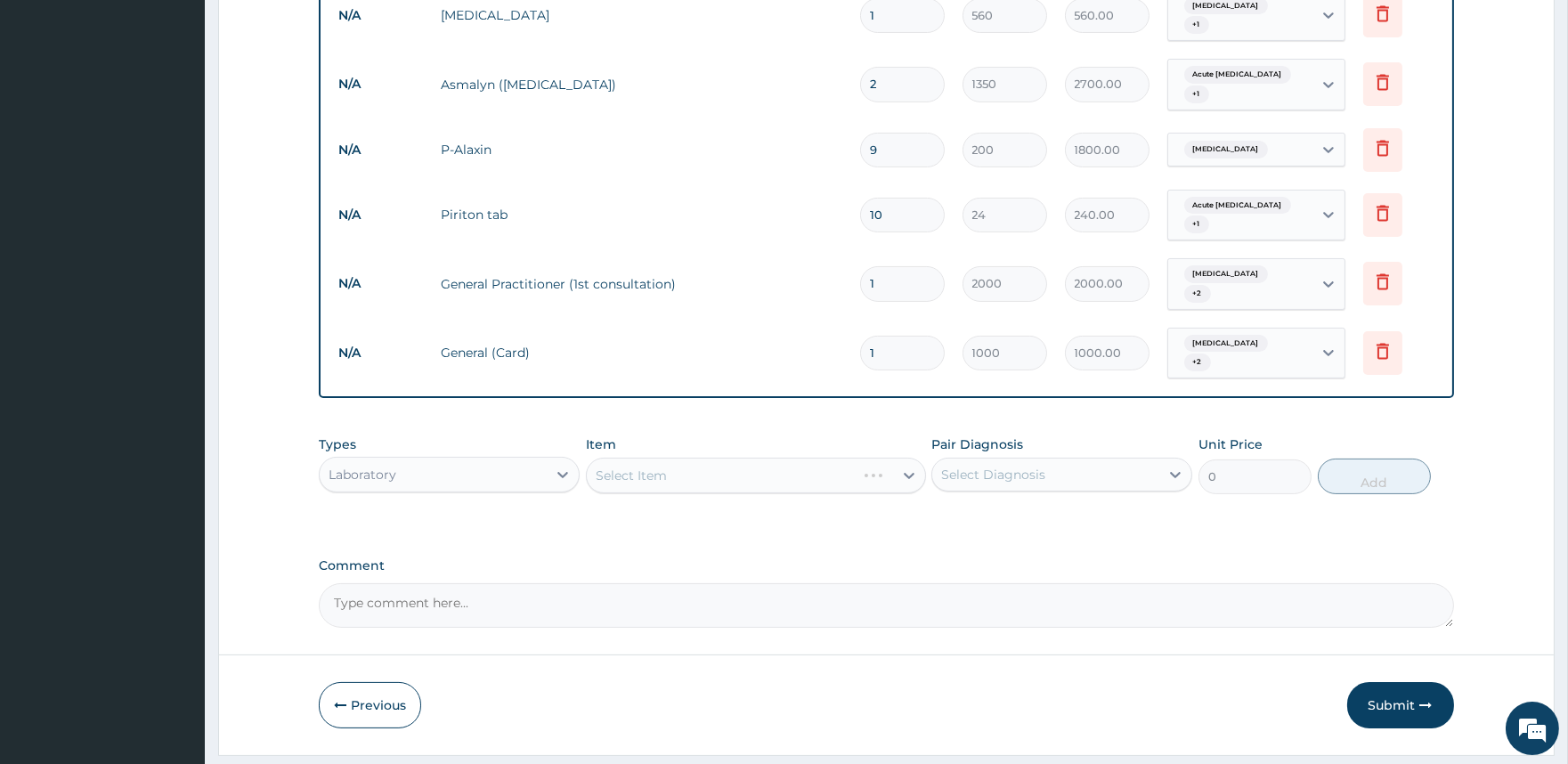
click at [684, 457] on div "Select Item" at bounding box center [756, 475] width 340 height 36
click at [689, 461] on div "Select Item" at bounding box center [740, 475] width 306 height 29
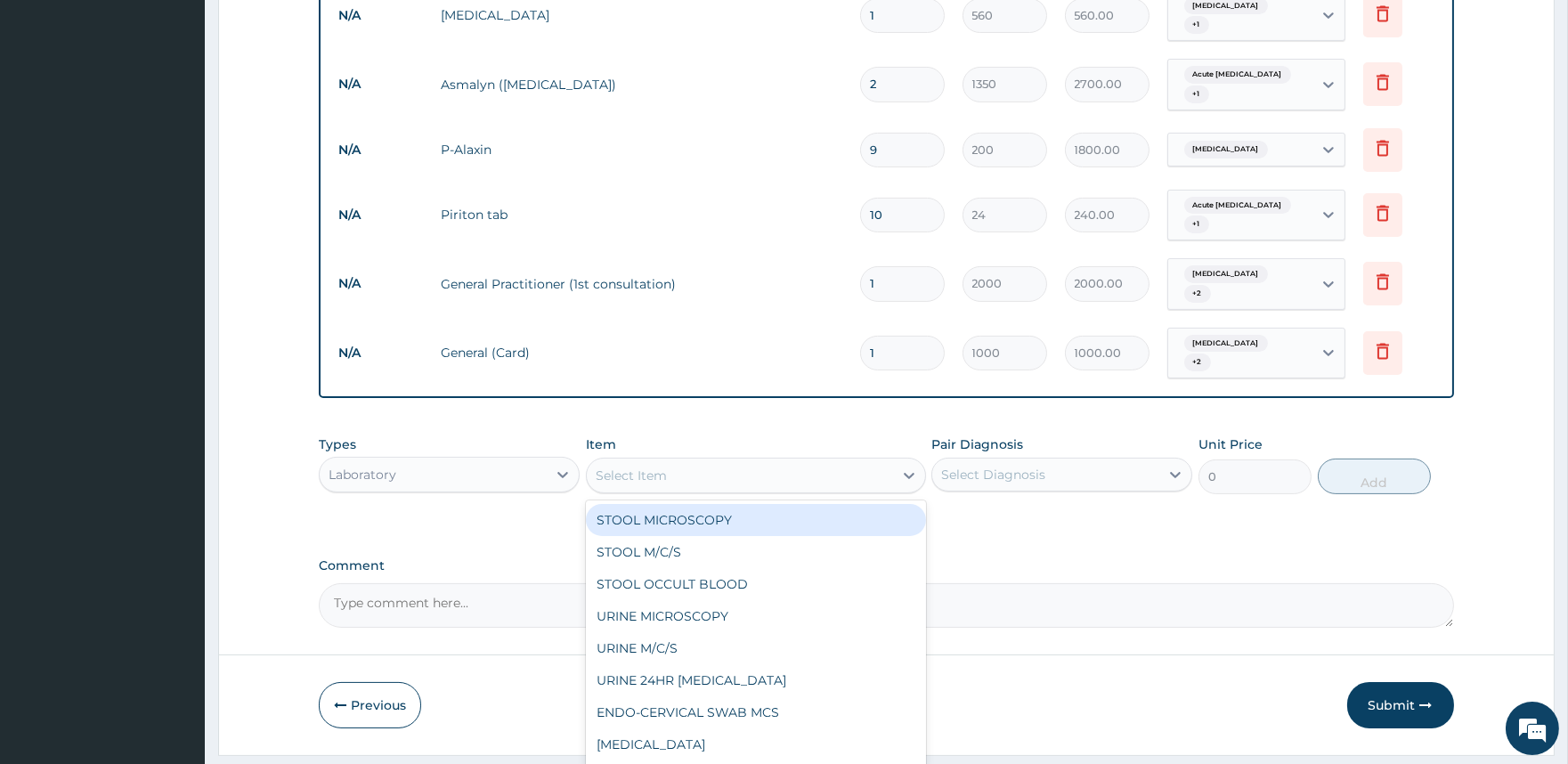
type input "H"
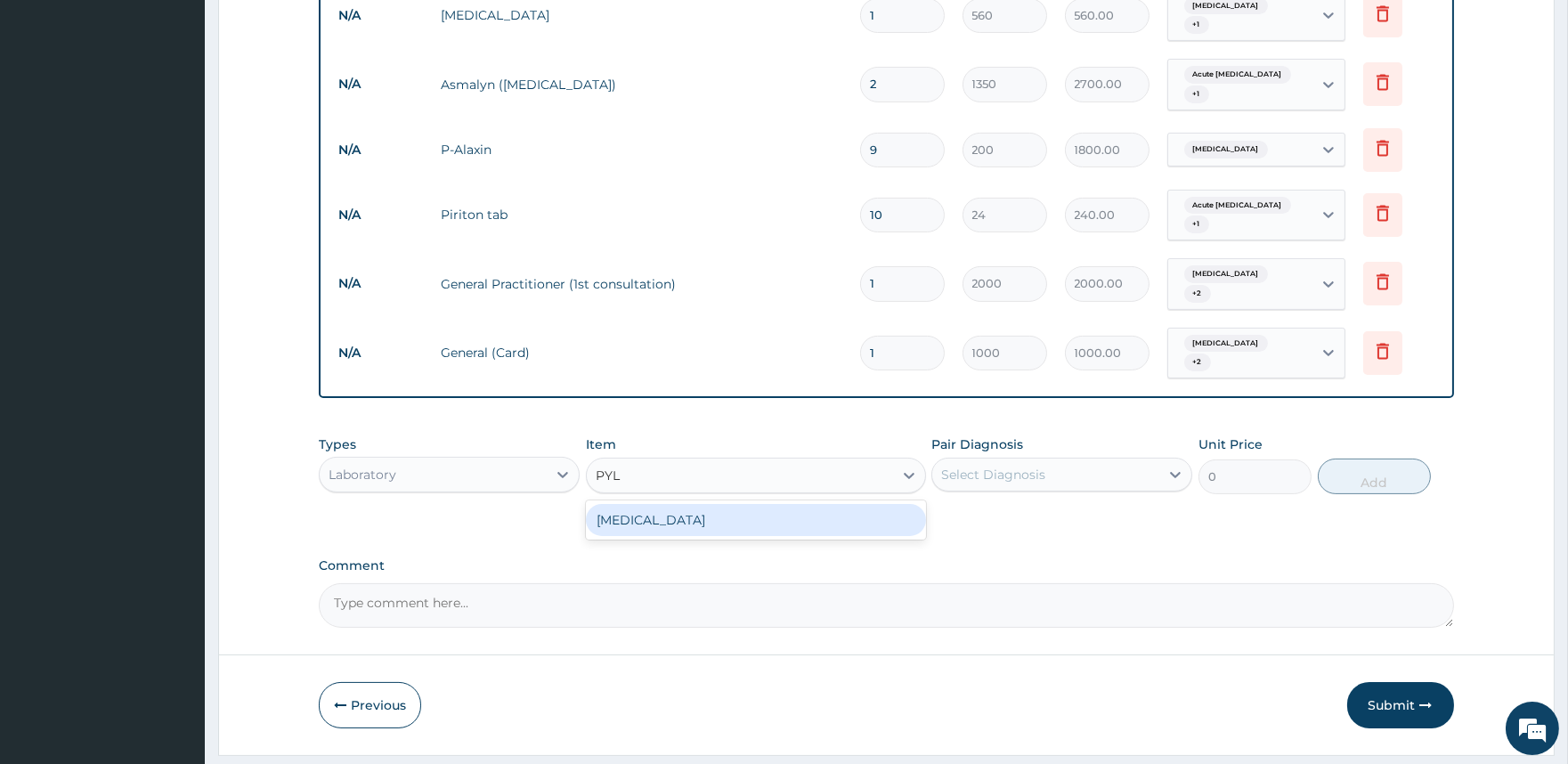
type input "PYLO"
click at [695, 504] on div "HELICOBACTER PYLORI" at bounding box center [756, 520] width 340 height 32
type input "9500"
click at [1091, 460] on div "Select Diagnosis" at bounding box center [1045, 474] width 227 height 29
click at [882, 488] on div "PA Code / Prescription Code PA/EA095F Encounter Date 09-08-2025 Diagnosis Malar…" at bounding box center [885, 0] width 1135 height 1256
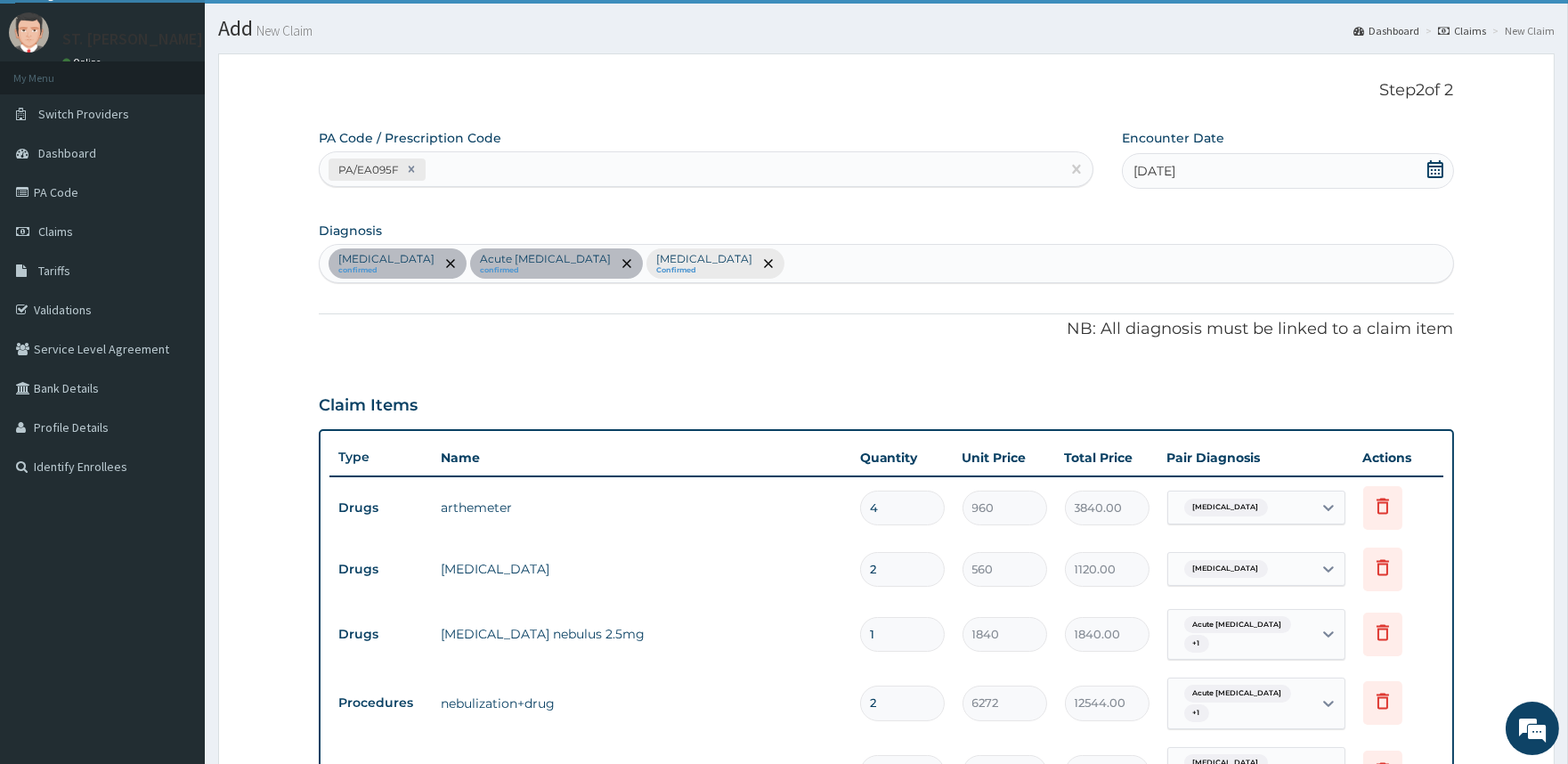
scroll to position [6, 0]
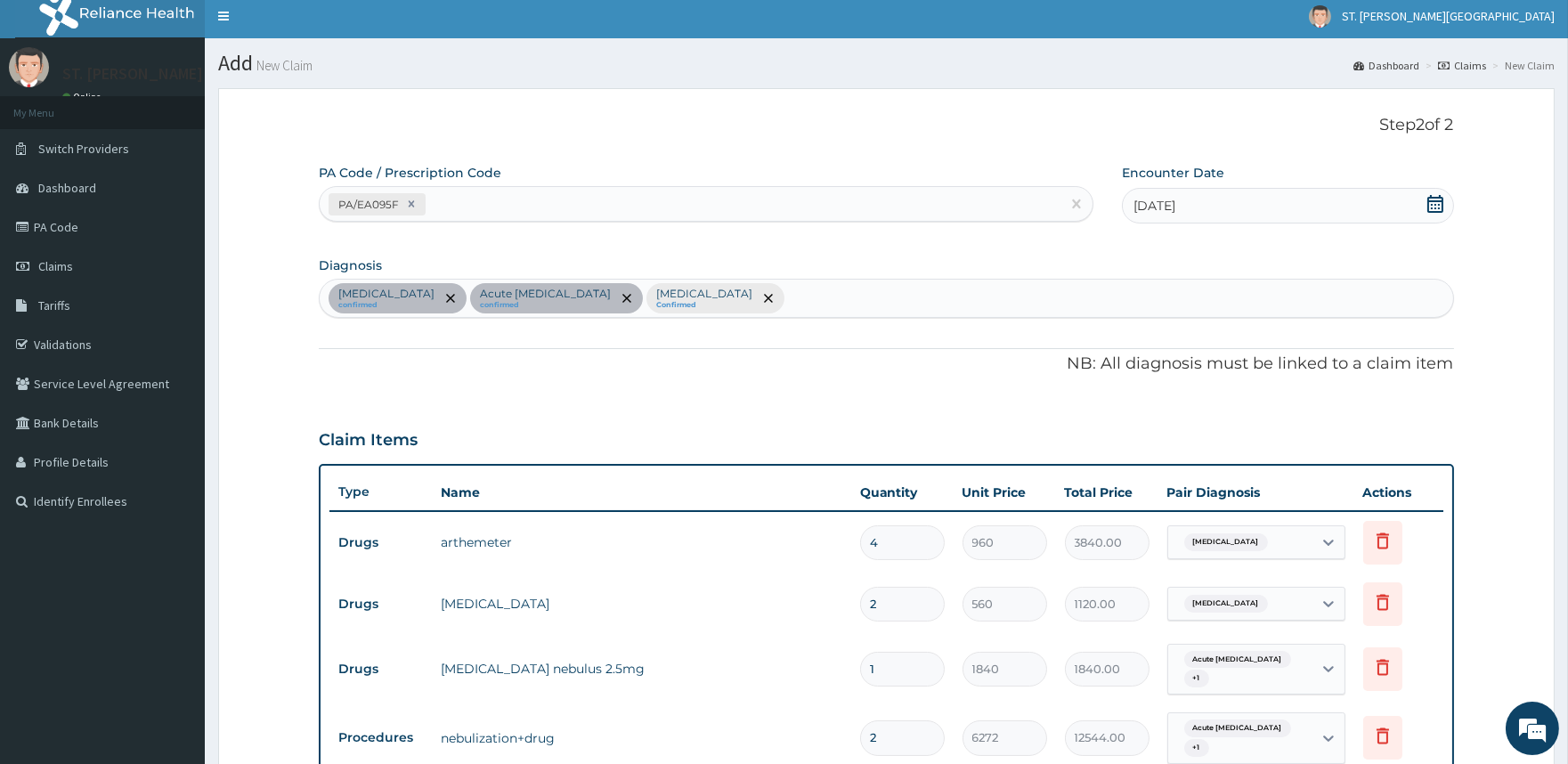
click at [522, 183] on div "PA Code / Prescription Code PA/EA095F" at bounding box center [705, 192] width 774 height 58
click at [559, 203] on div "PA/EA095F" at bounding box center [689, 204] width 740 height 29
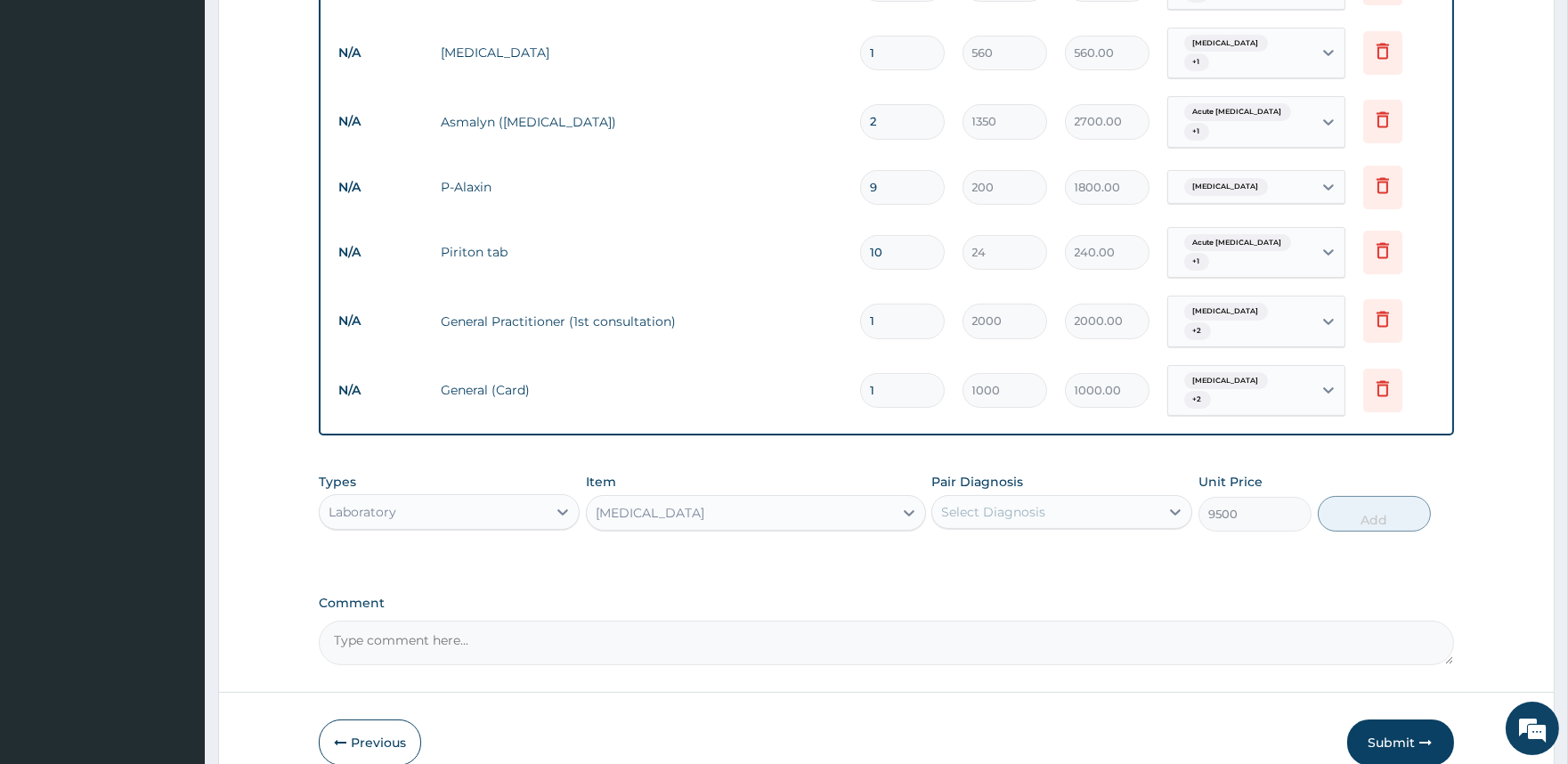
scroll to position [798, 0]
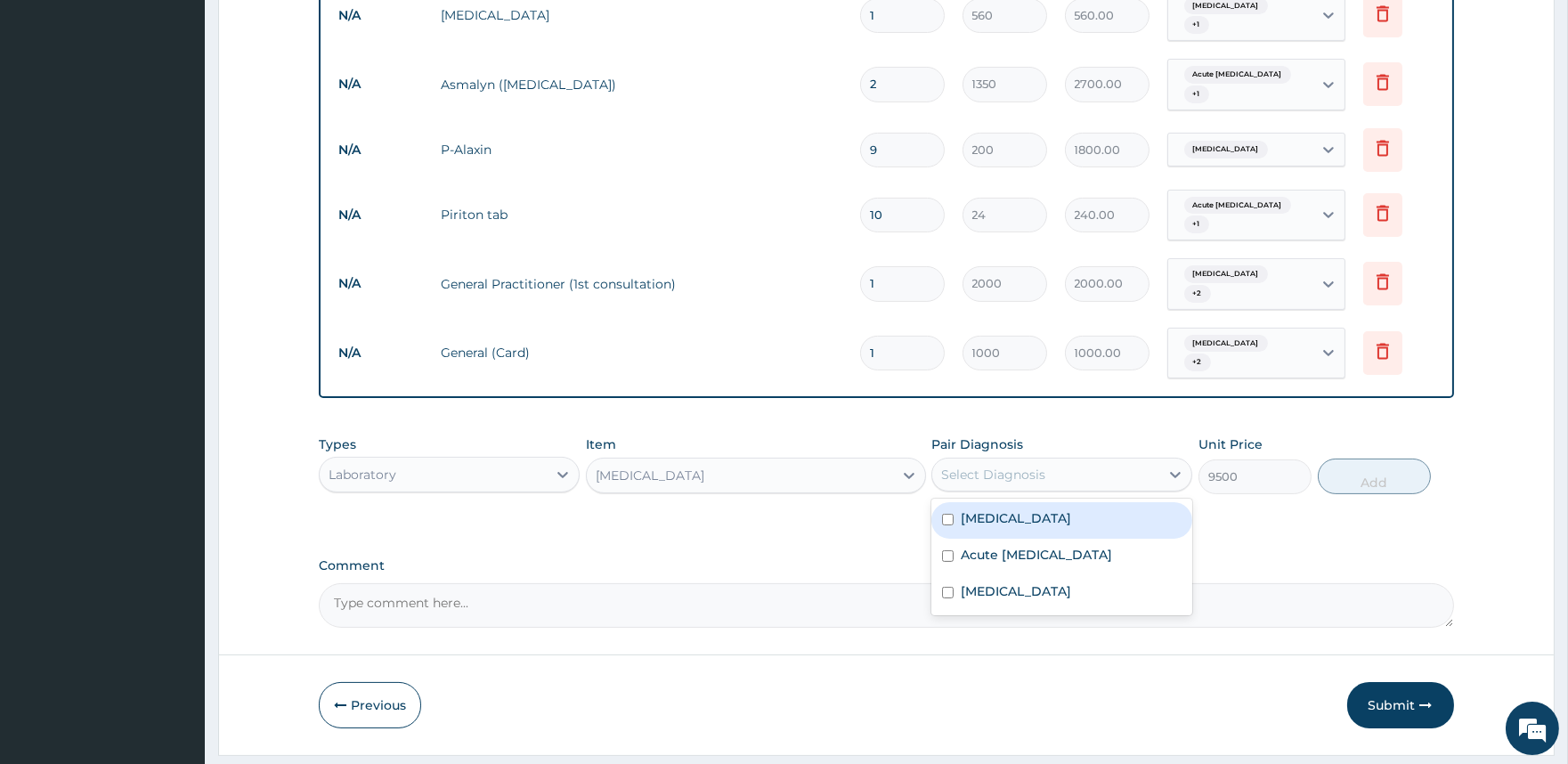
click at [1055, 460] on div "Select Diagnosis" at bounding box center [1045, 474] width 227 height 29
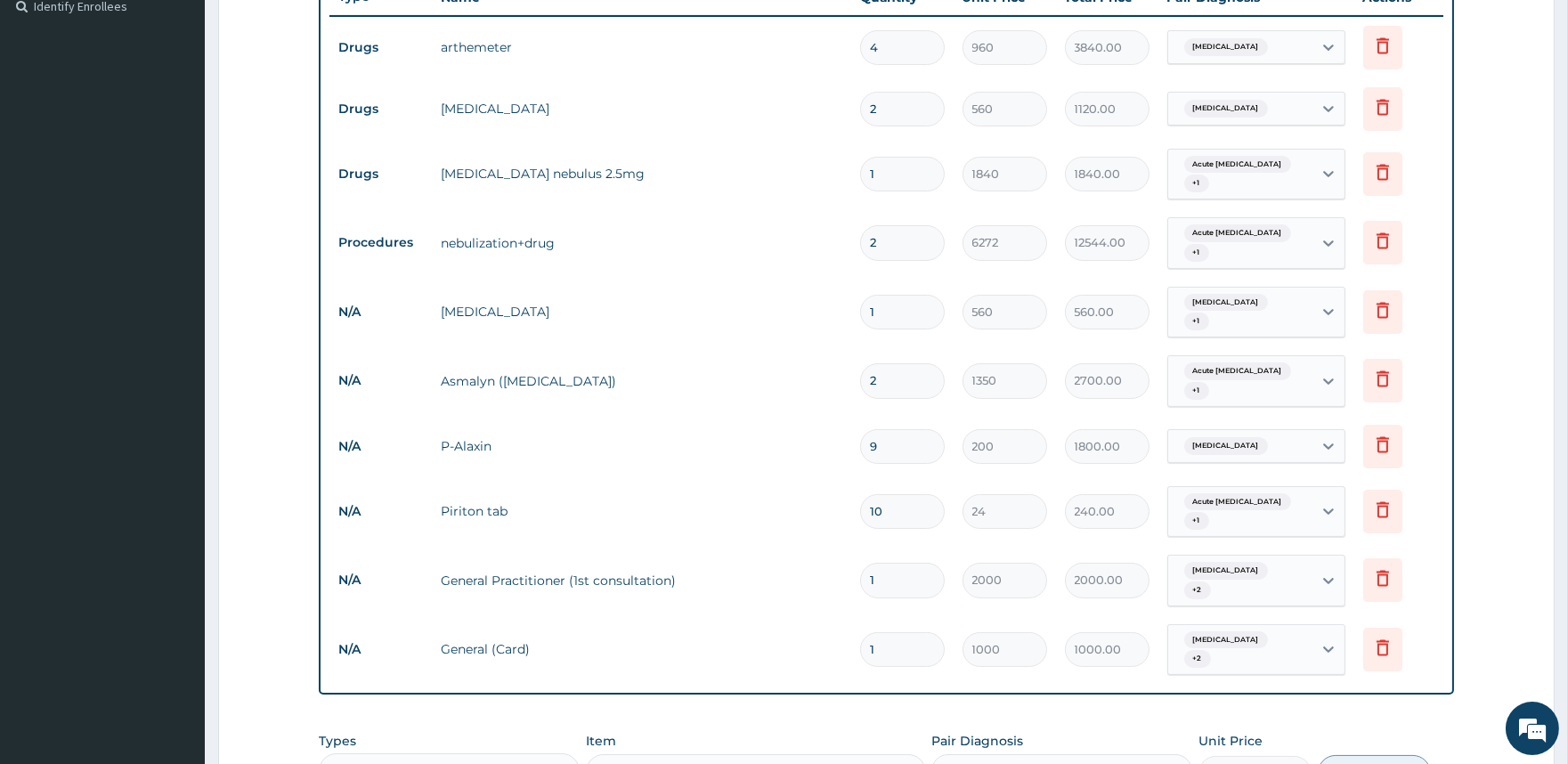
scroll to position [105, 0]
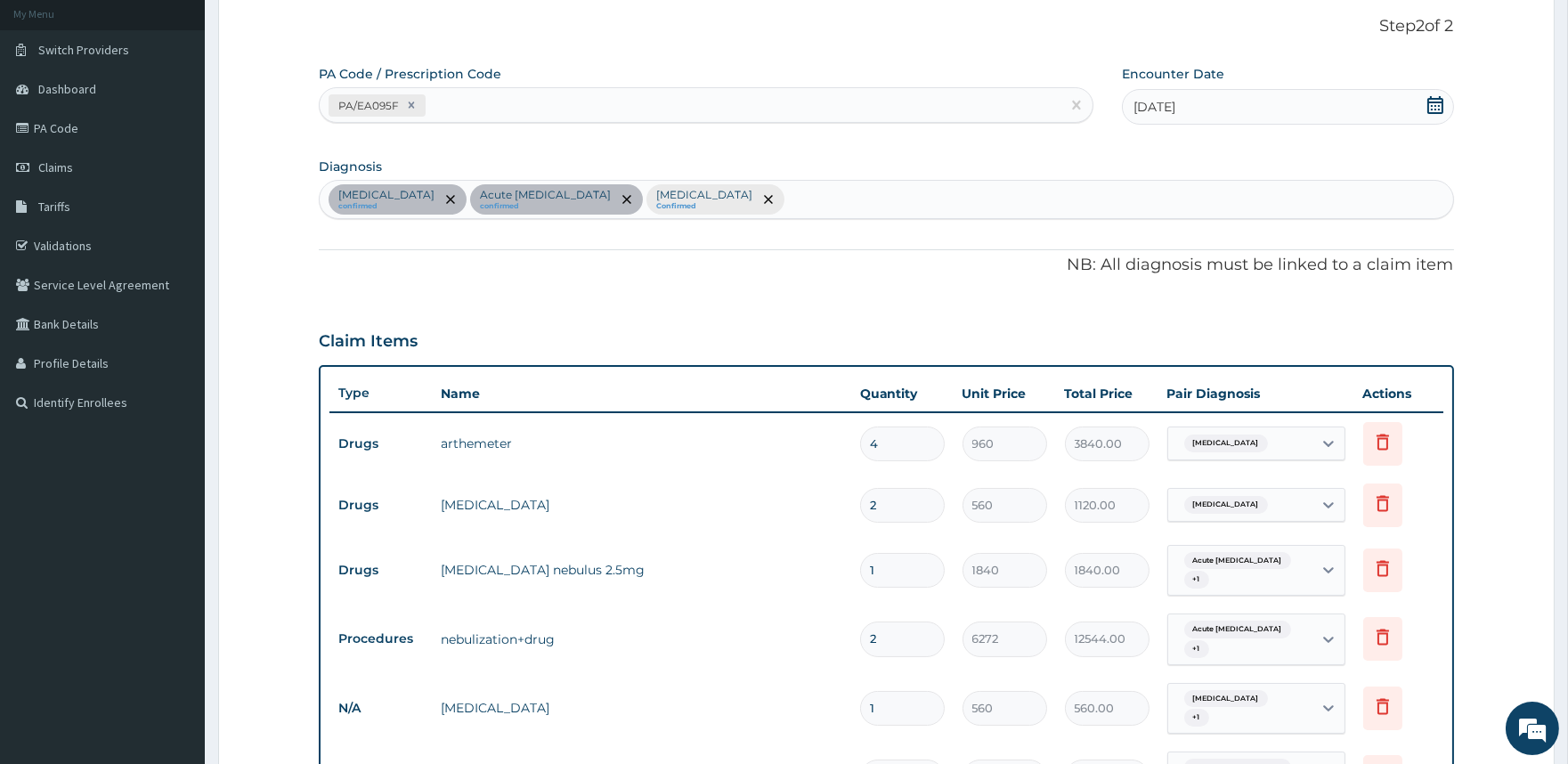
click at [698, 199] on div "Malaria confirmed Acute asthma confirmed Nasal congestion Confirmed" at bounding box center [885, 199] width 1133 height 38
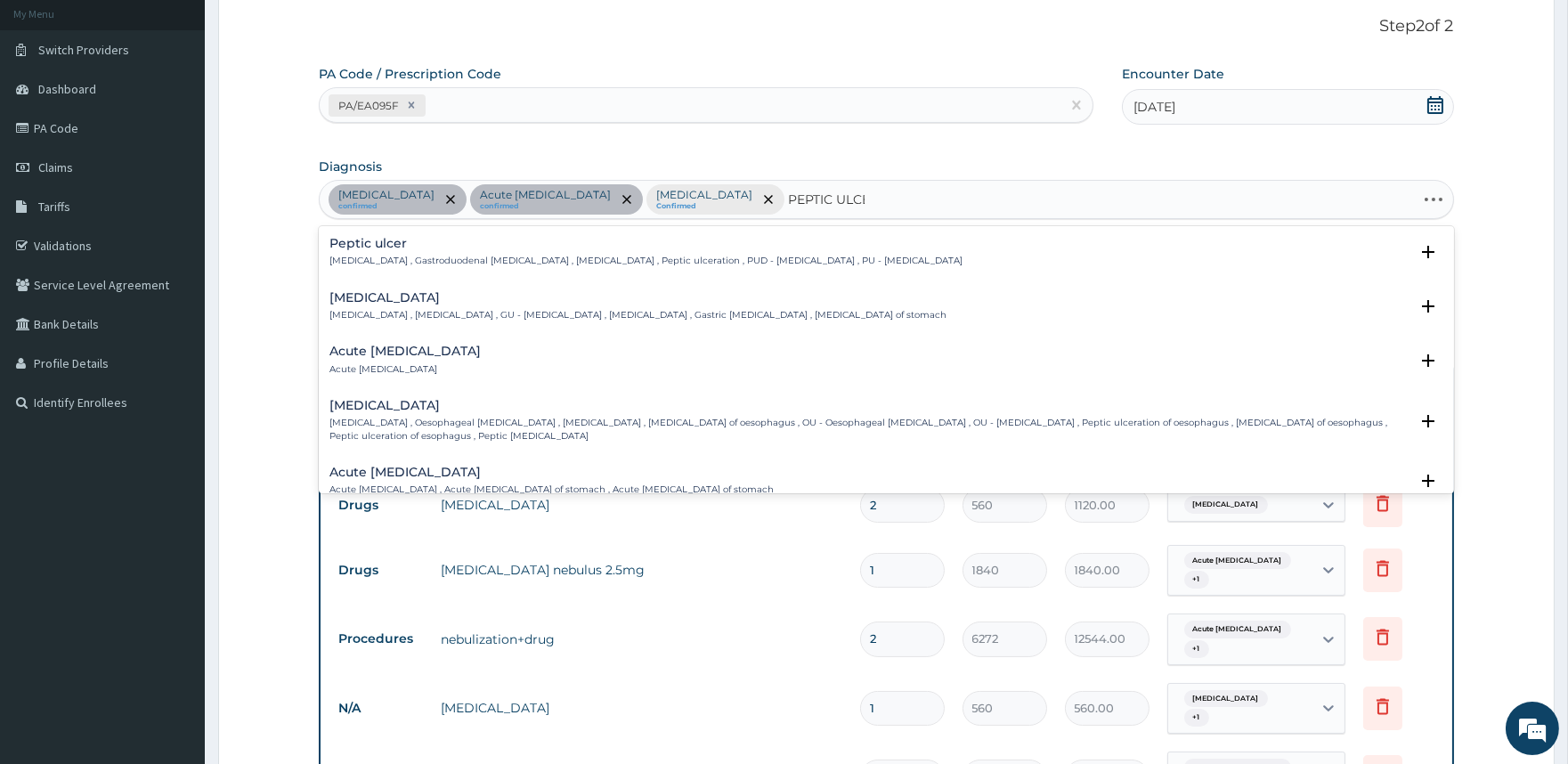
type input "PEPTIC ULCER"
click at [709, 262] on p "Peptic ulcer , Gastroduodenal ulcer , Peptic ulcer disease , Peptic ulceration …" at bounding box center [646, 261] width 633 height 13
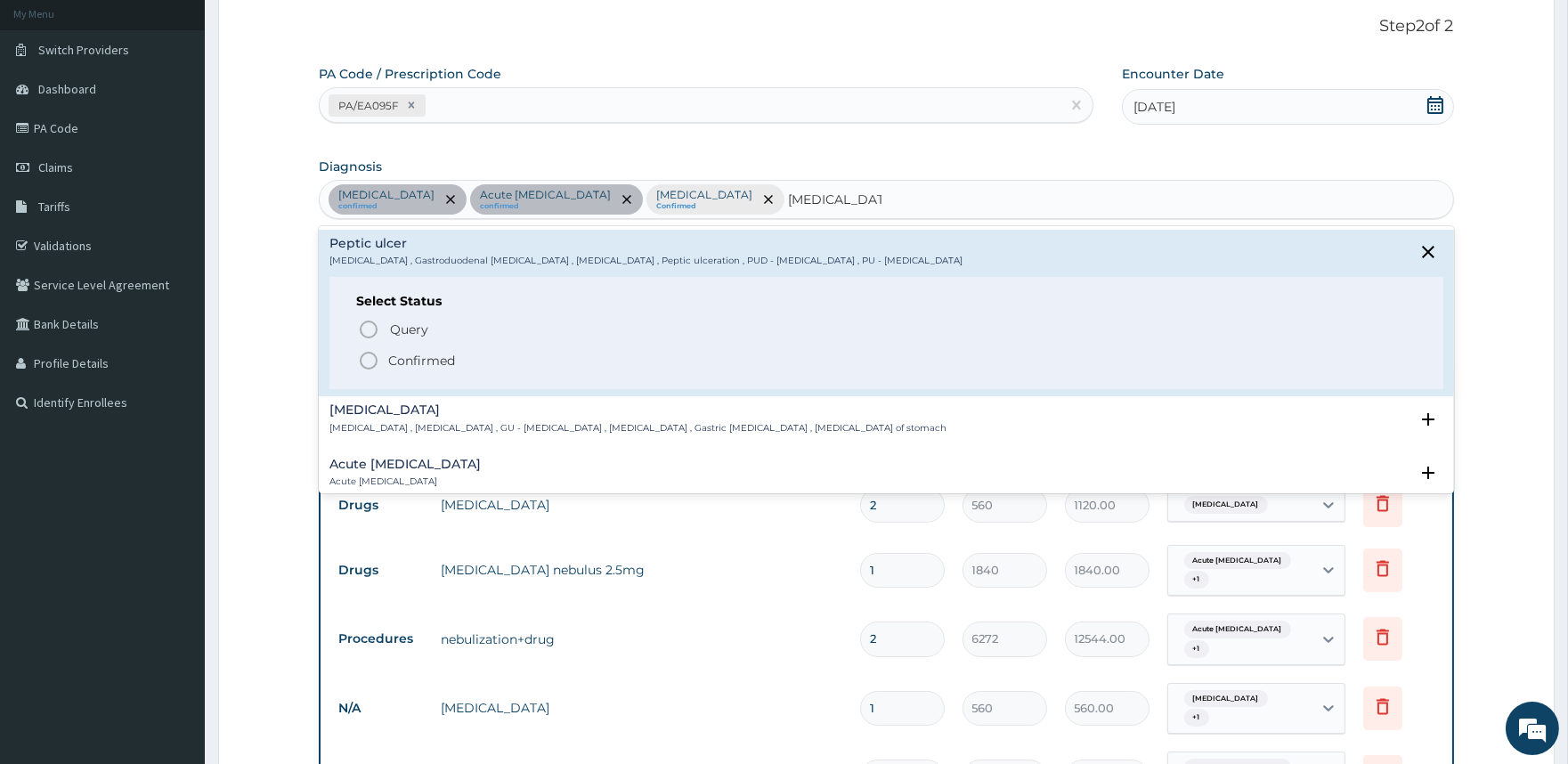
click at [415, 362] on p "Confirmed" at bounding box center [421, 360] width 67 height 17
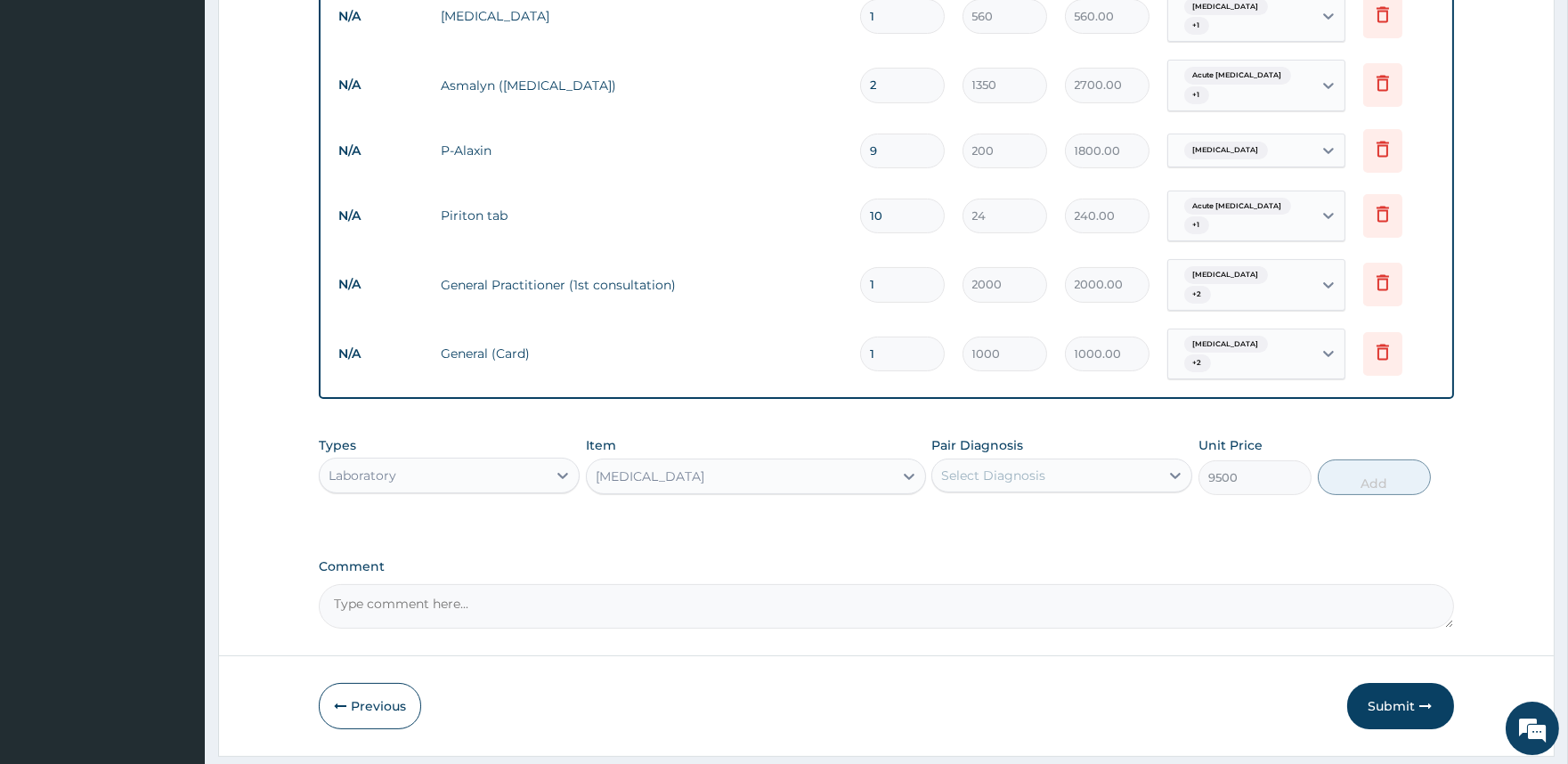
scroll to position [798, 0]
click at [976, 466] on div "Select Diagnosis" at bounding box center [993, 474] width 104 height 17
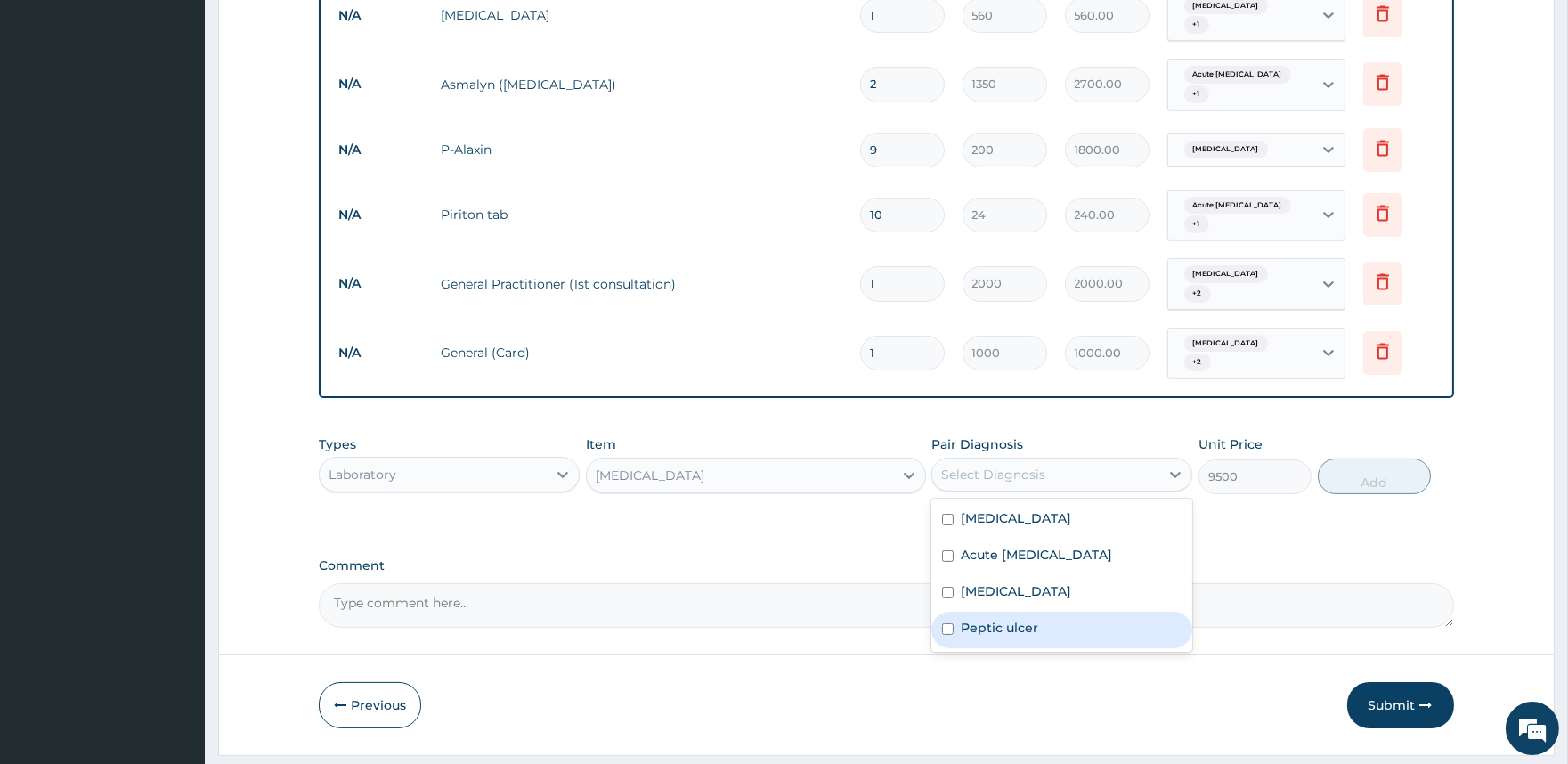
click at [984, 619] on label "Peptic ulcer" at bounding box center [999, 628] width 77 height 17
checkbox input "true"
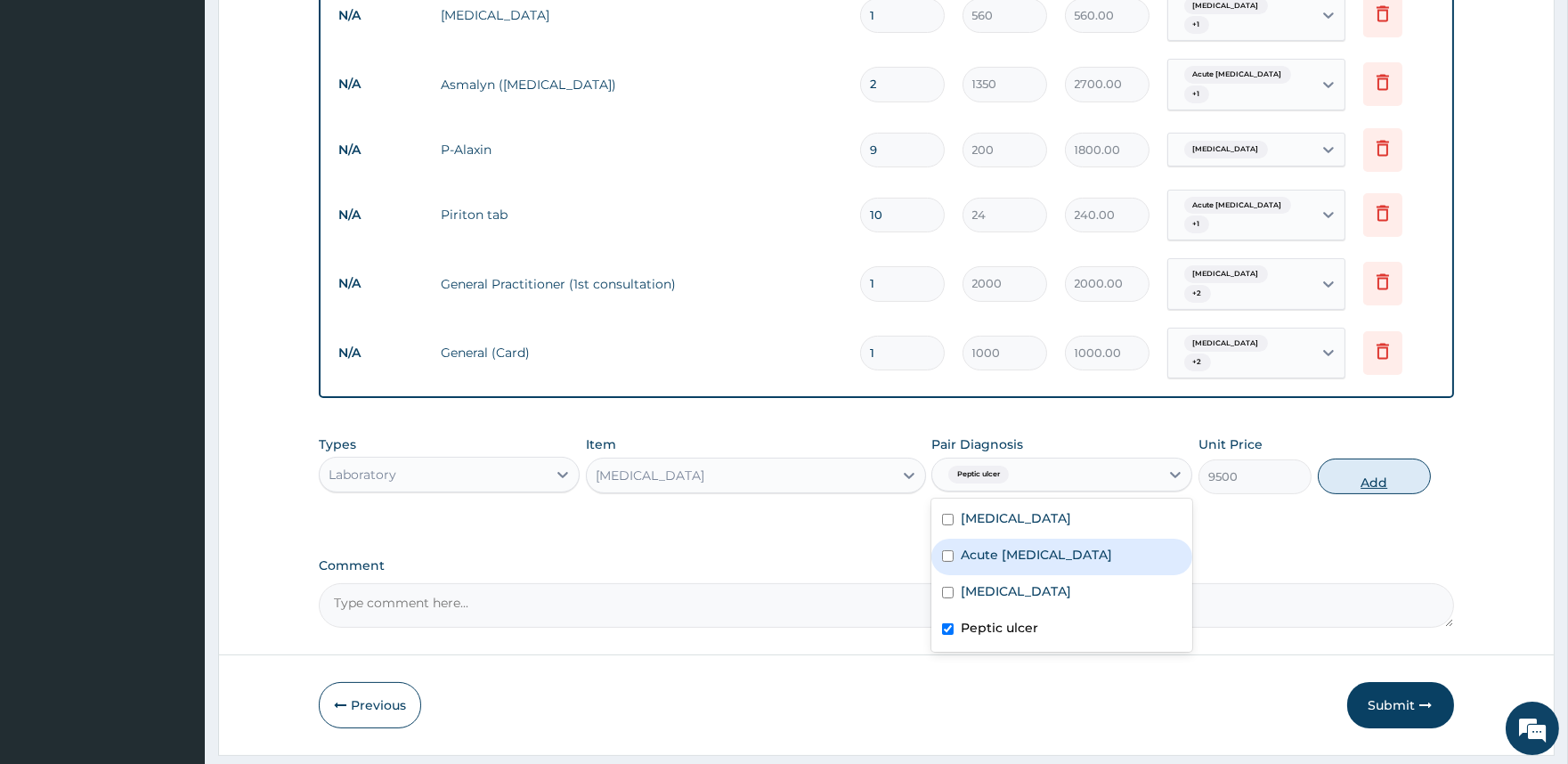
click at [1364, 458] on button "Add" at bounding box center [1374, 476] width 113 height 36
type input "0"
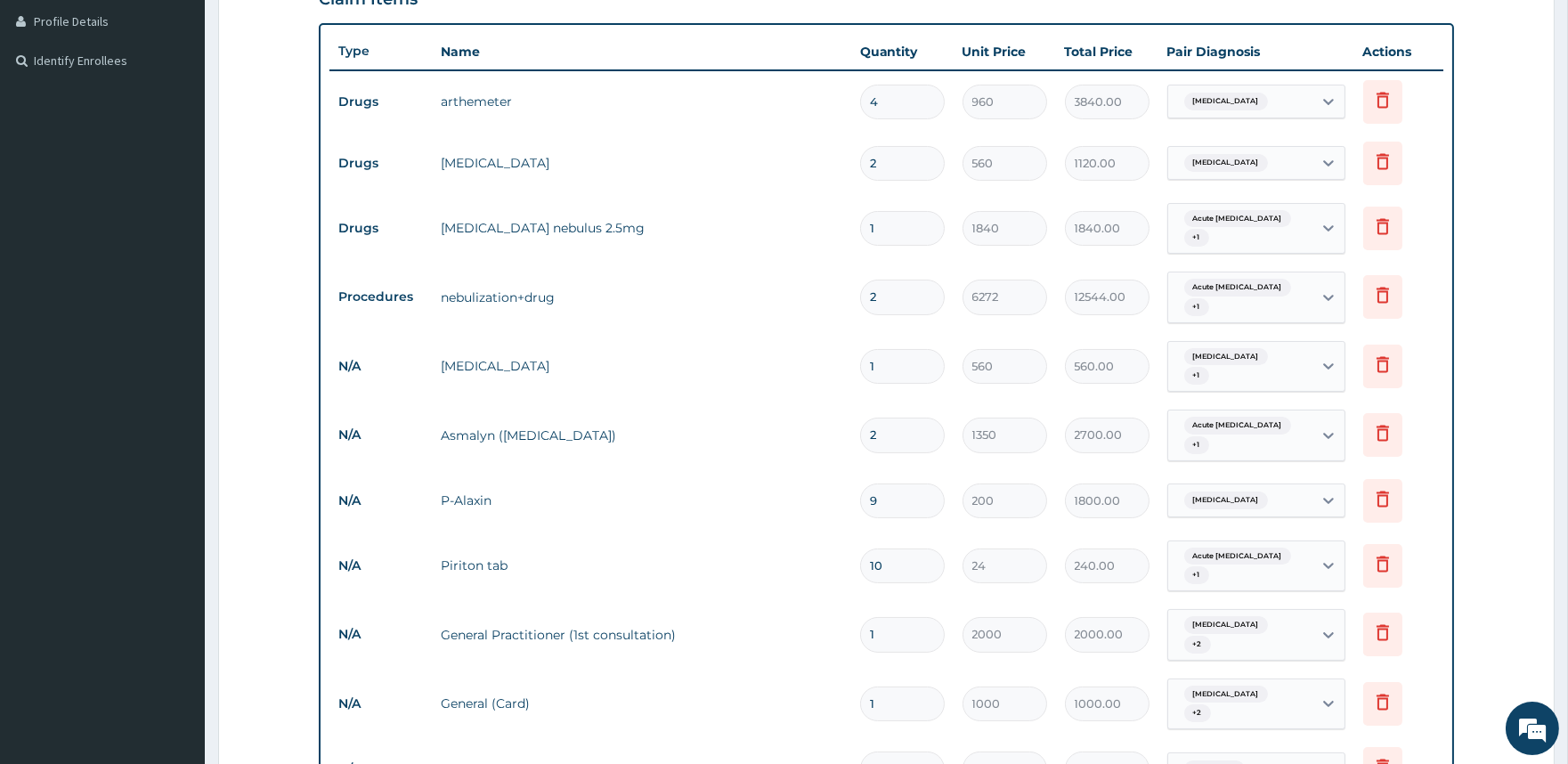
scroll to position [402, 0]
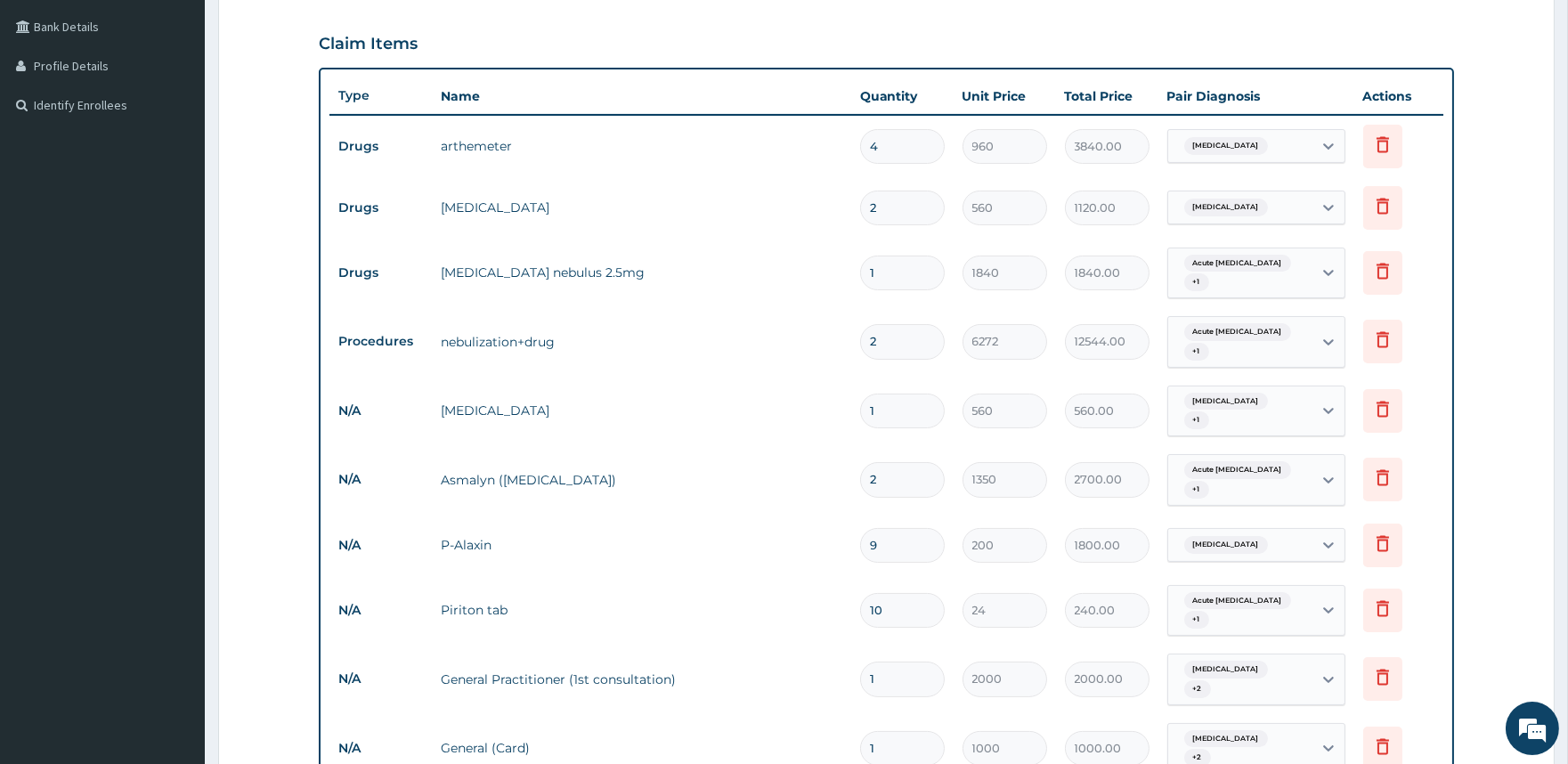
drag, startPoint x: 886, startPoint y: 264, endPoint x: 842, endPoint y: 237, distance: 51.6
click at [837, 259] on tr "Drugs ventolin nebulus 2.5mg 1 1840 1840.00 Acute asthma + 1 Delete" at bounding box center [886, 272] width 1113 height 69
type input "2"
type input "3680.00"
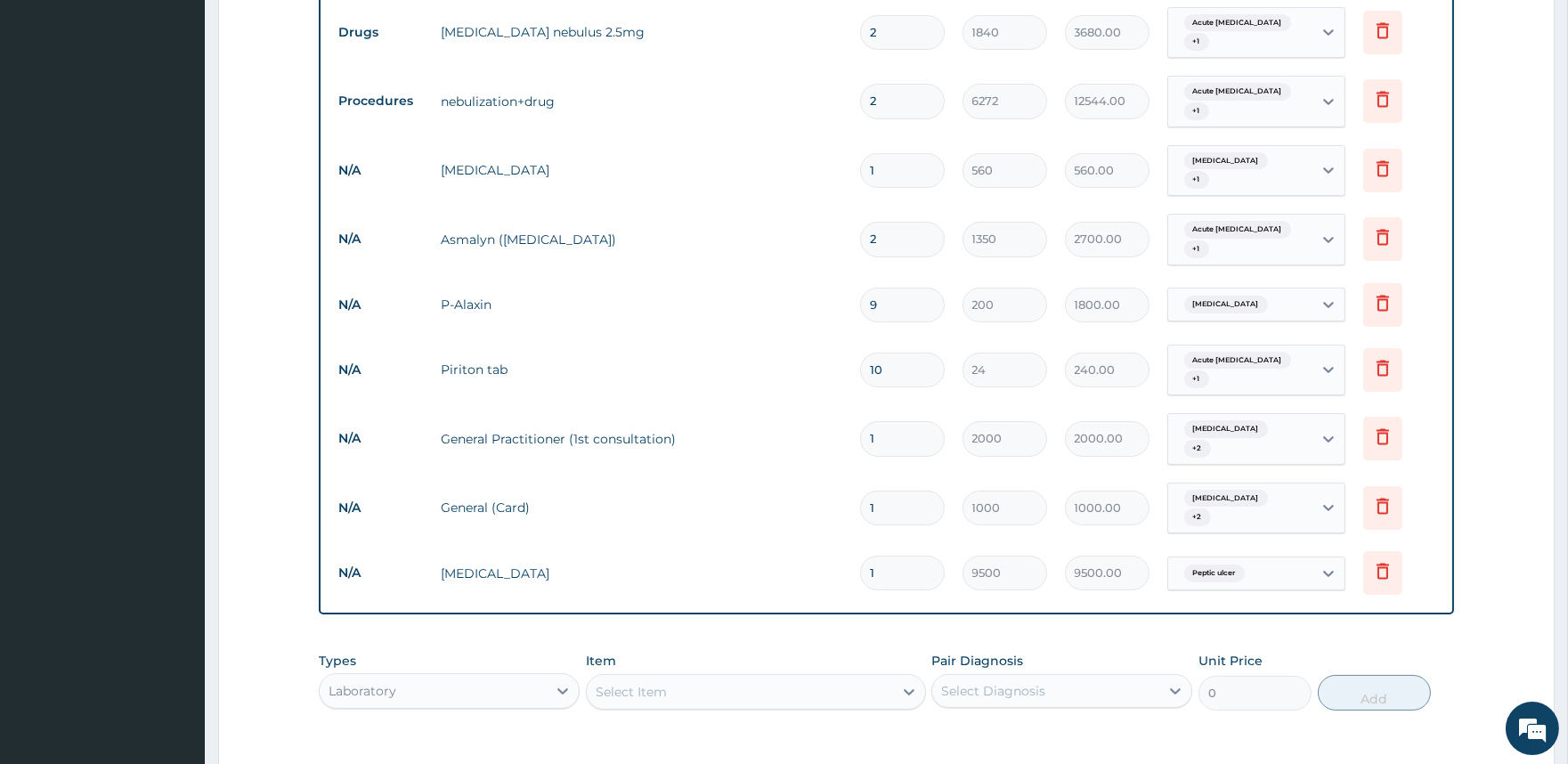
scroll to position [700, 0]
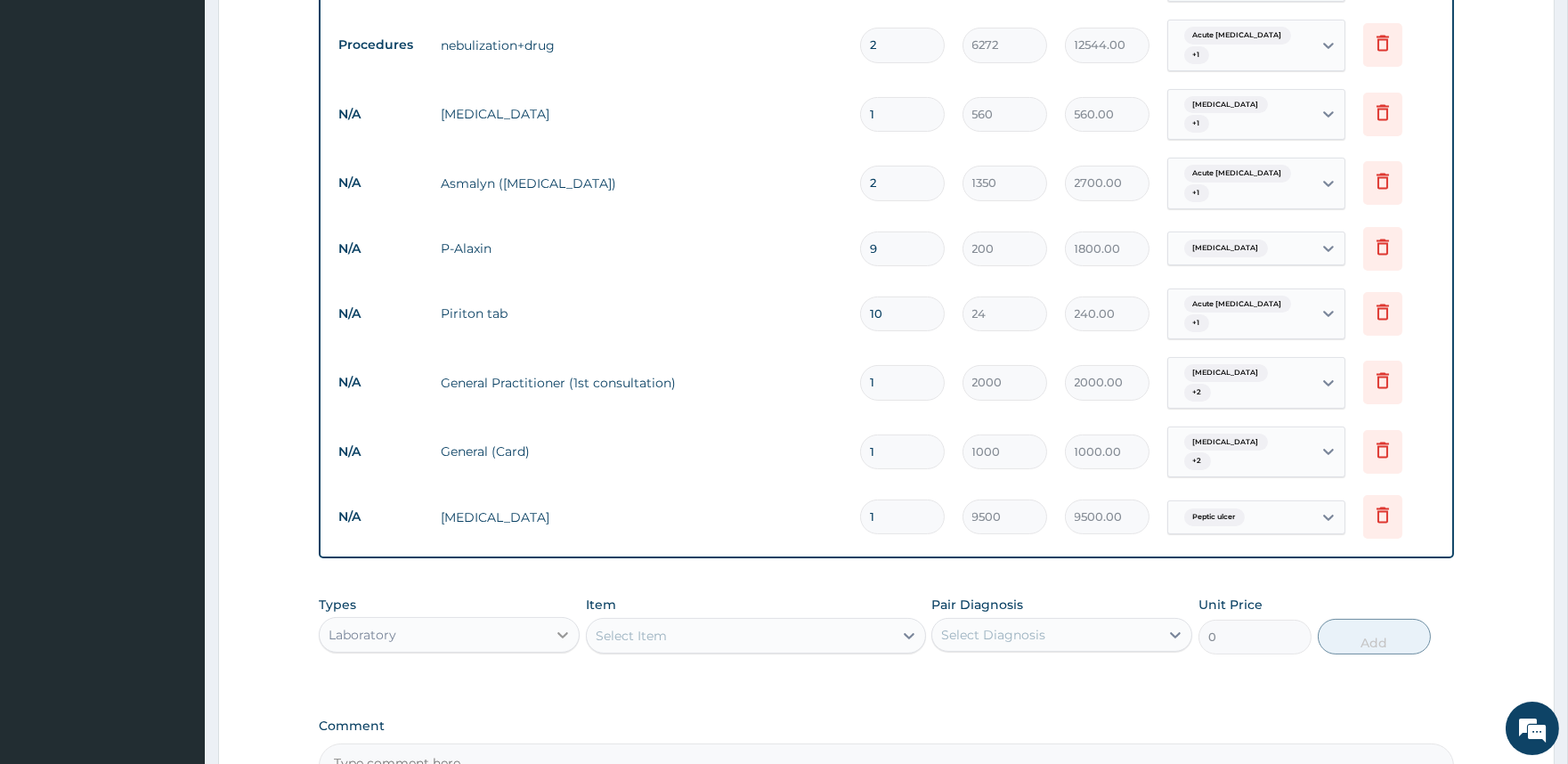
type input "2"
click at [559, 626] on icon at bounding box center [562, 634] width 17 height 17
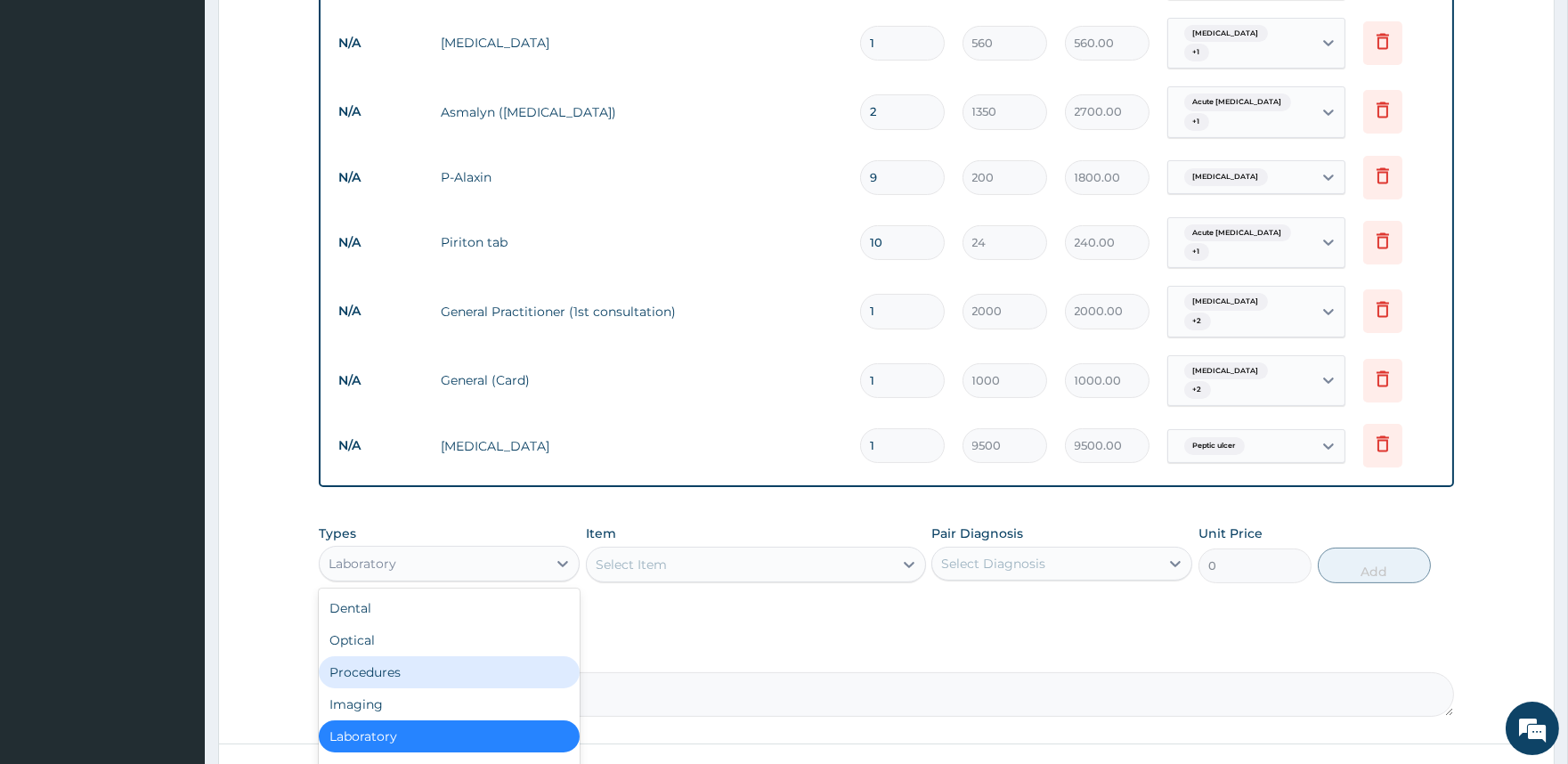
scroll to position [860, 0]
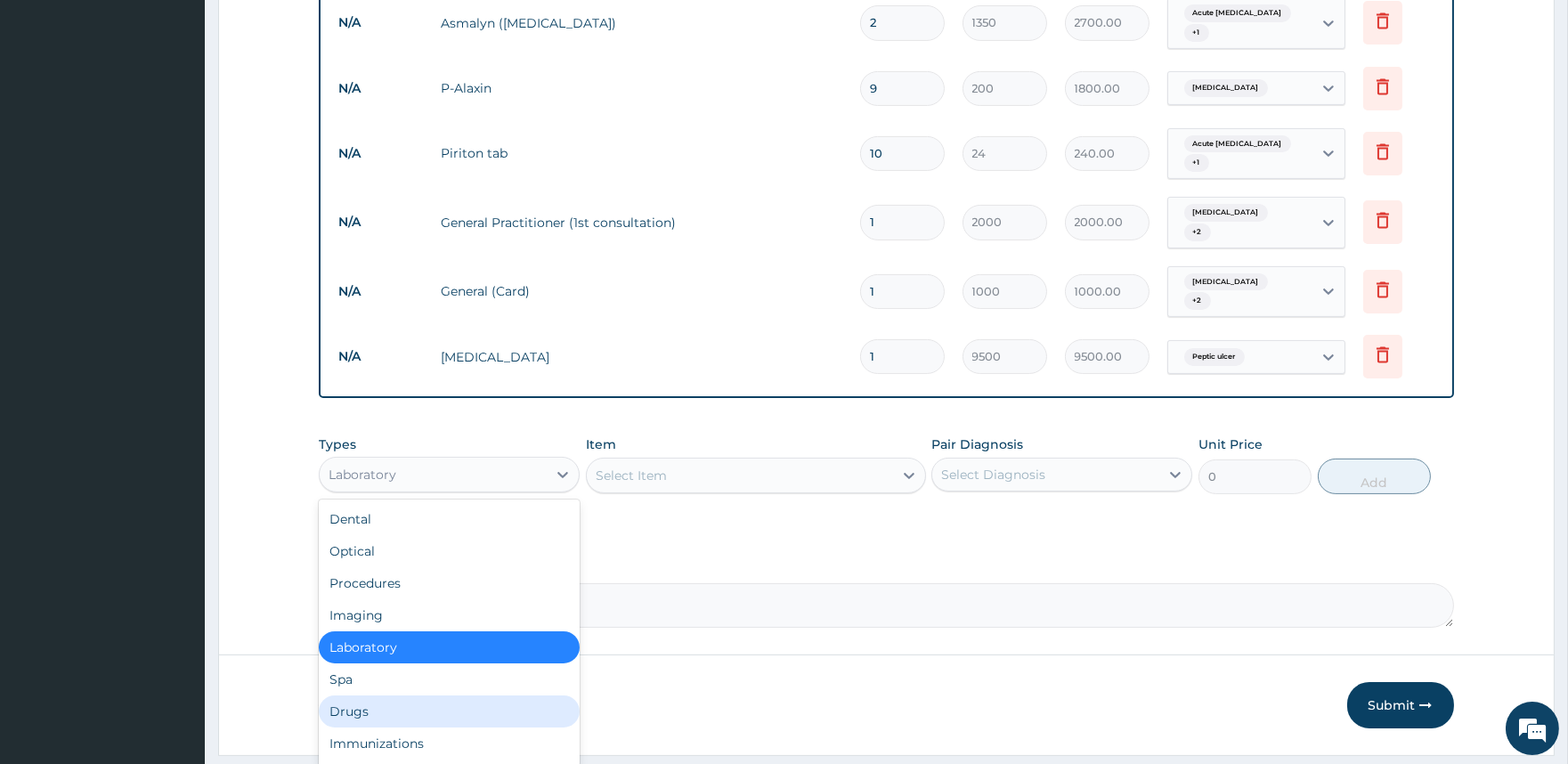
click at [456, 696] on div "Drugs" at bounding box center [449, 712] width 261 height 32
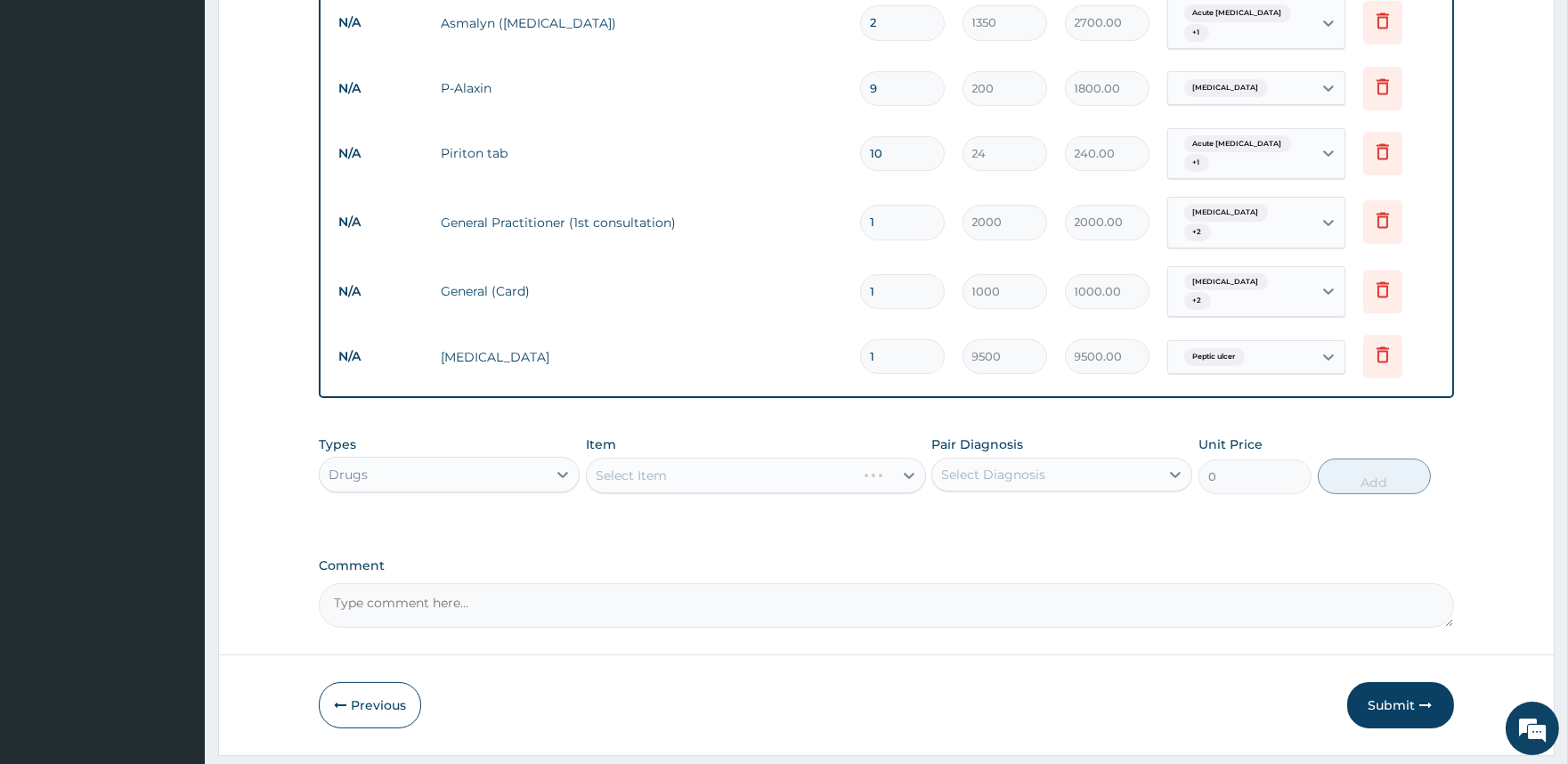
click at [772, 457] on div "Select Item" at bounding box center [756, 475] width 340 height 36
click at [781, 457] on div "Select Item" at bounding box center [756, 475] width 340 height 36
click at [779, 461] on div "Select Item" at bounding box center [740, 475] width 306 height 29
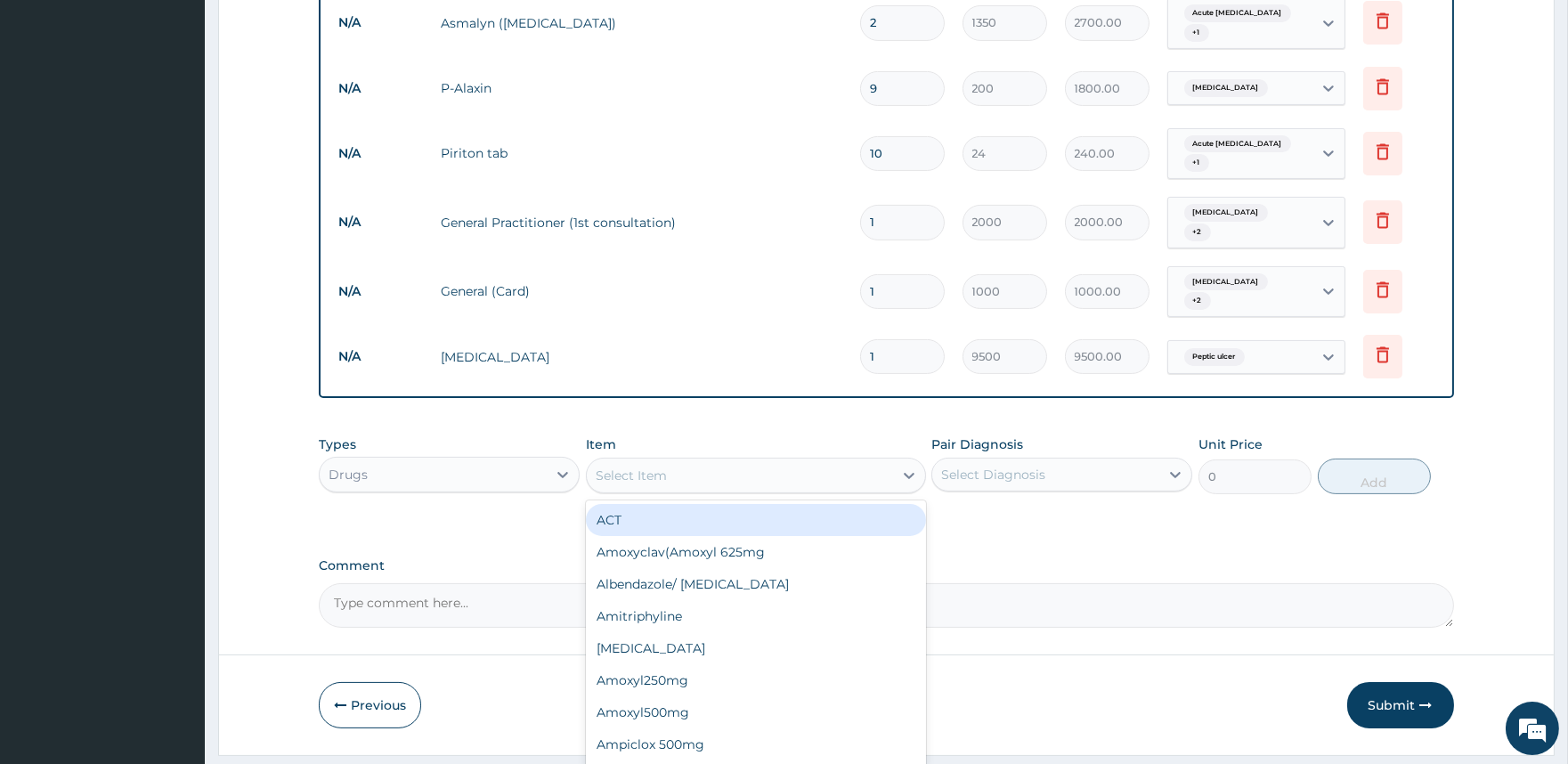
click at [716, 461] on div "Select Item" at bounding box center [740, 475] width 306 height 29
type input "PARA"
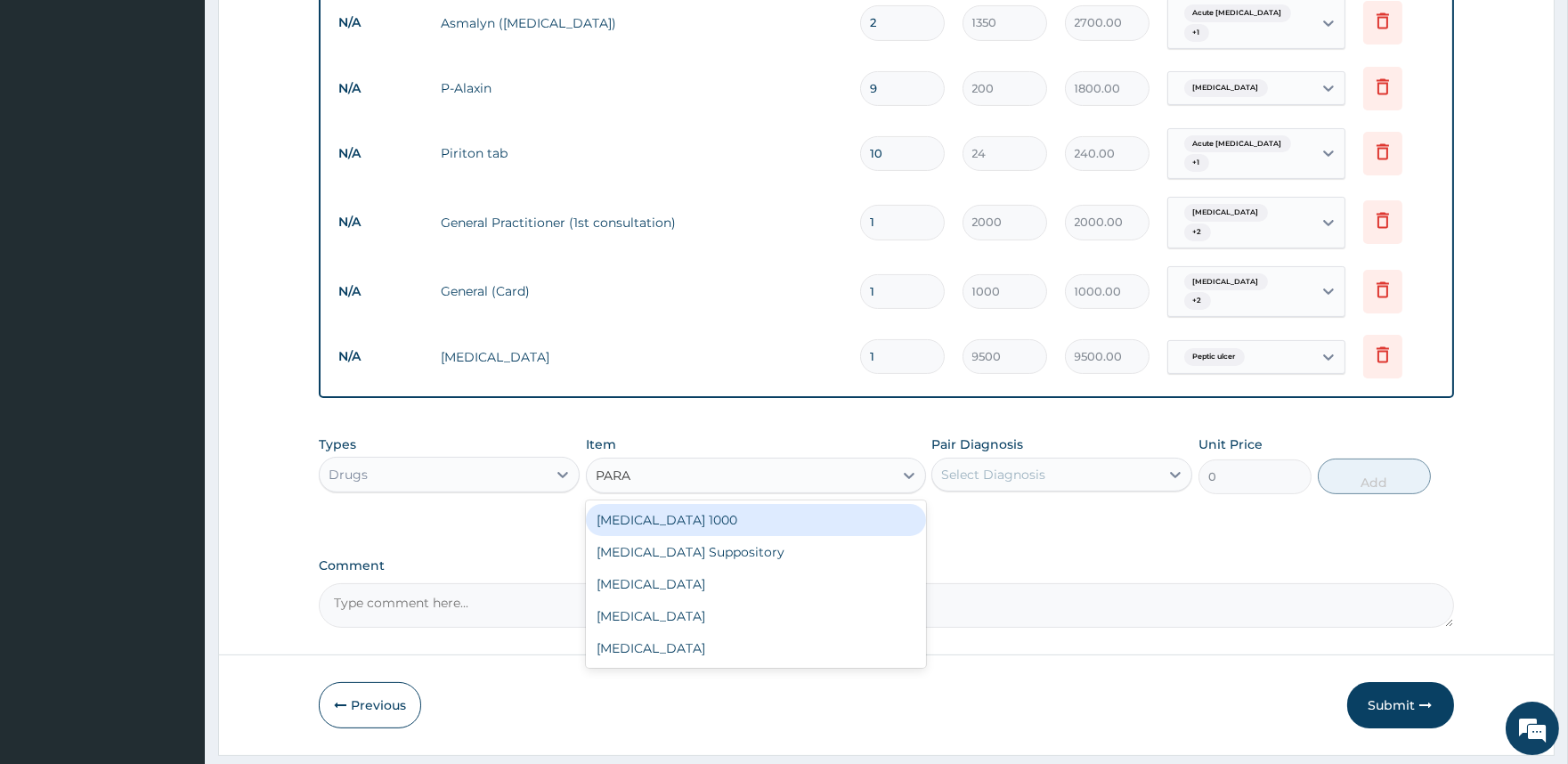
click at [793, 504] on div "Paracetamol 1000" at bounding box center [756, 520] width 340 height 32
type input "20"
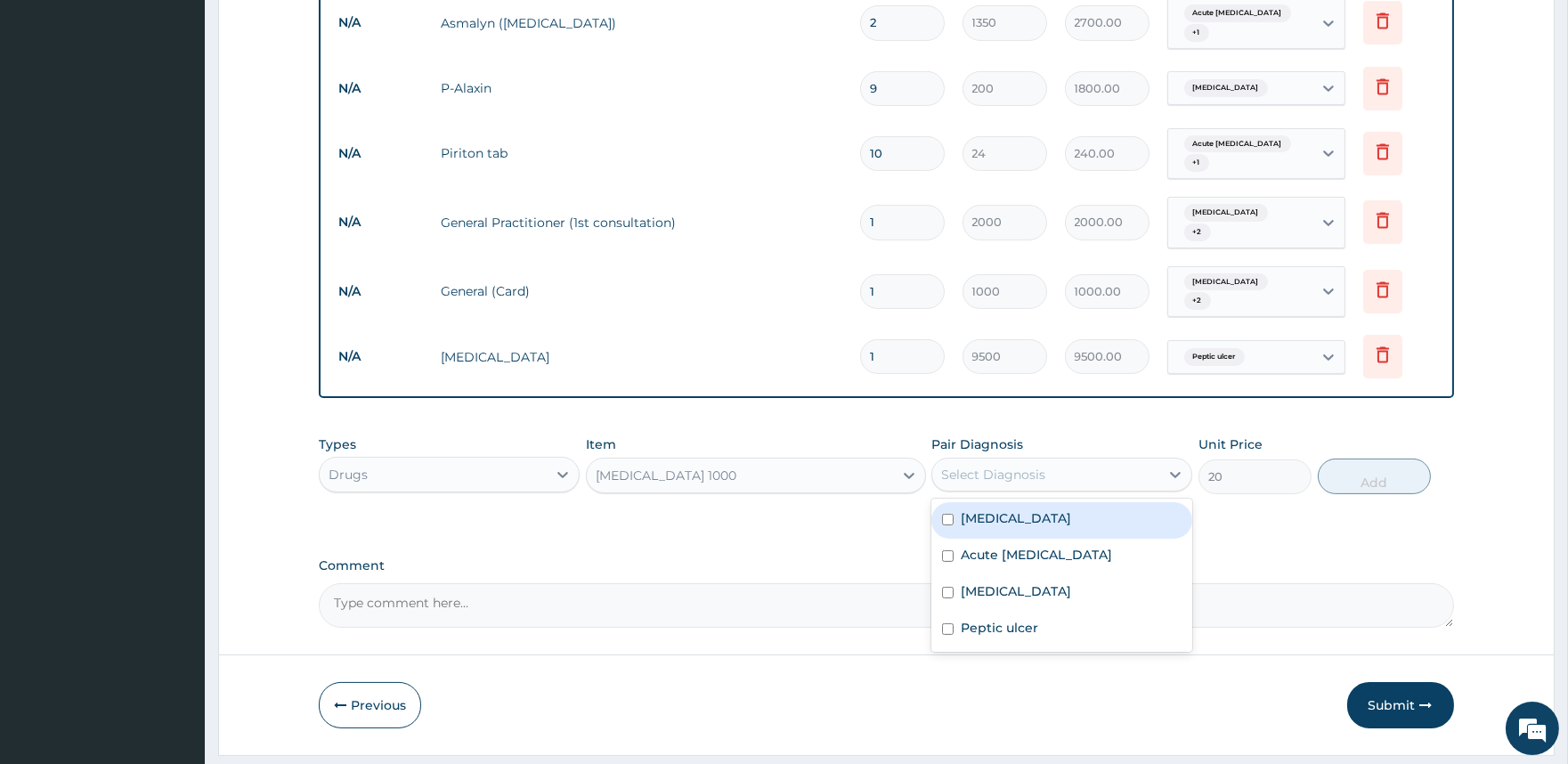
click at [997, 460] on div "Select Diagnosis" at bounding box center [1045, 474] width 227 height 29
click at [995, 510] on label "Malaria" at bounding box center [1016, 518] width 110 height 17
checkbox input "true"
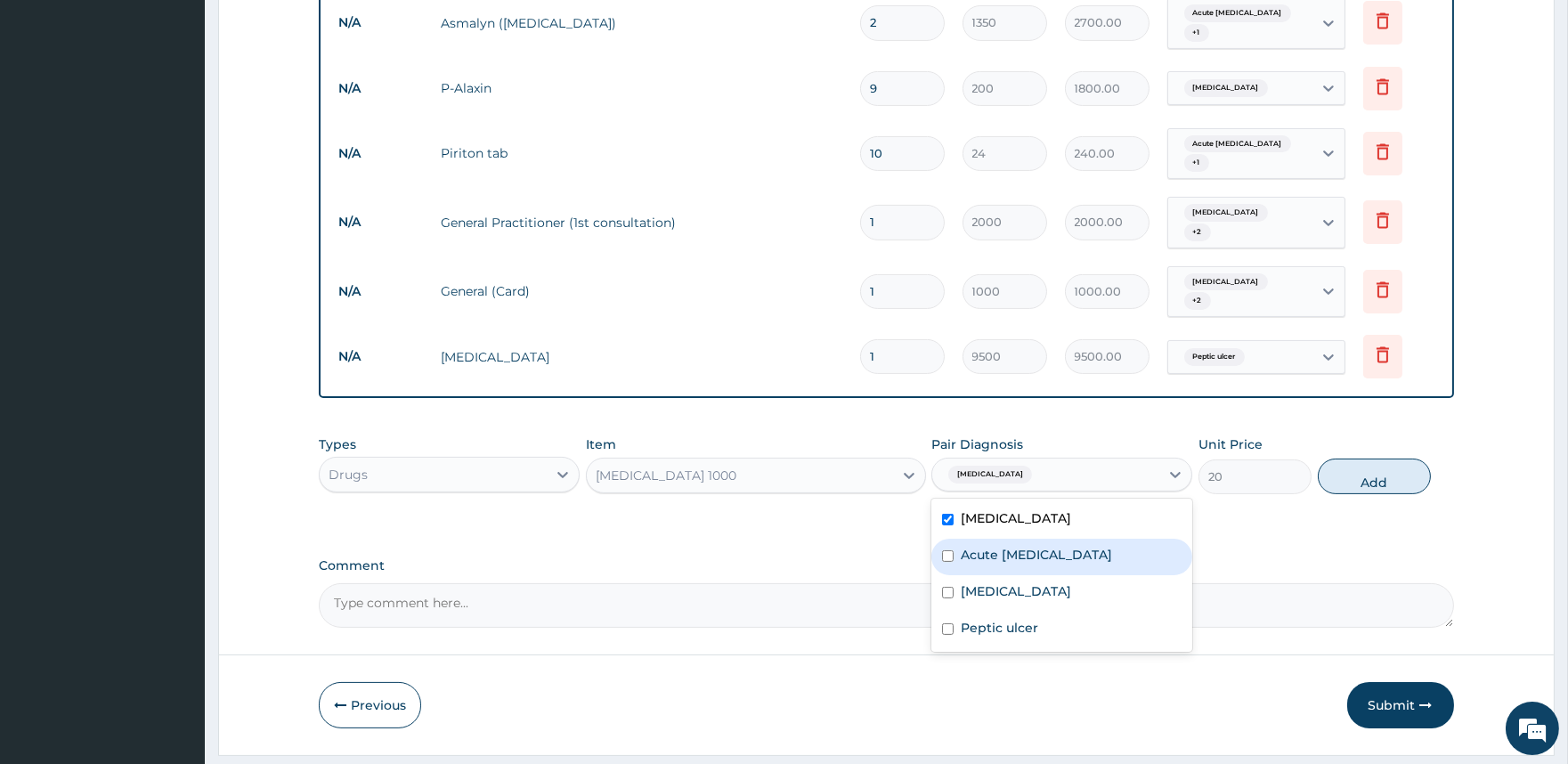
drag, startPoint x: 997, startPoint y: 503, endPoint x: 996, endPoint y: 524, distance: 21.0
click at [997, 546] on label "Acute asthma" at bounding box center [1036, 554] width 152 height 17
checkbox input "true"
click at [994, 575] on div "Nasal congestion" at bounding box center [1062, 594] width 261 height 37
checkbox input "true"
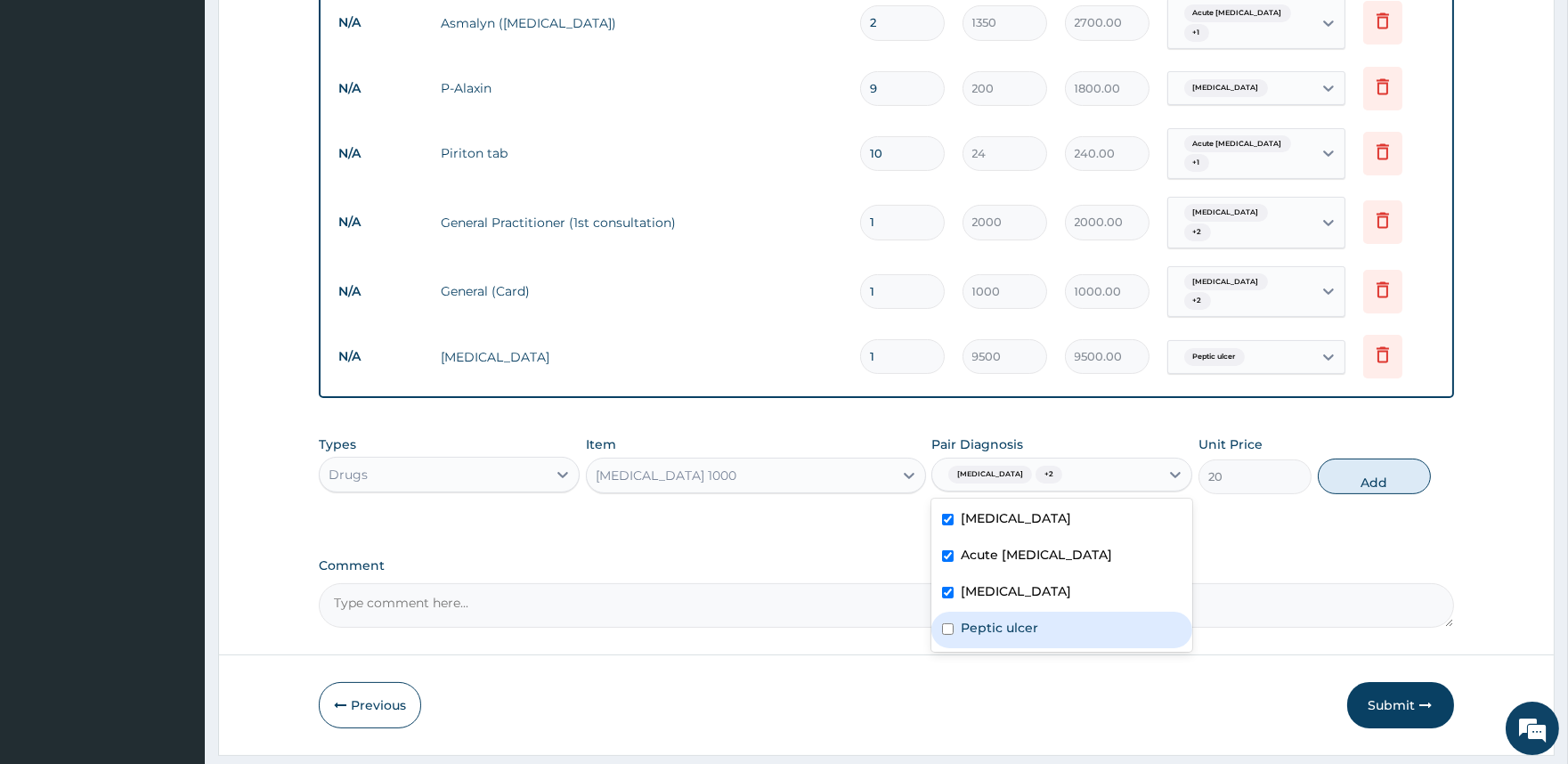
click at [986, 619] on label "Peptic ulcer" at bounding box center [999, 628] width 77 height 17
checkbox input "true"
click at [999, 583] on label "Nasal congestion" at bounding box center [1016, 591] width 110 height 17
checkbox input "false"
click at [1376, 458] on button "Add" at bounding box center [1374, 476] width 113 height 36
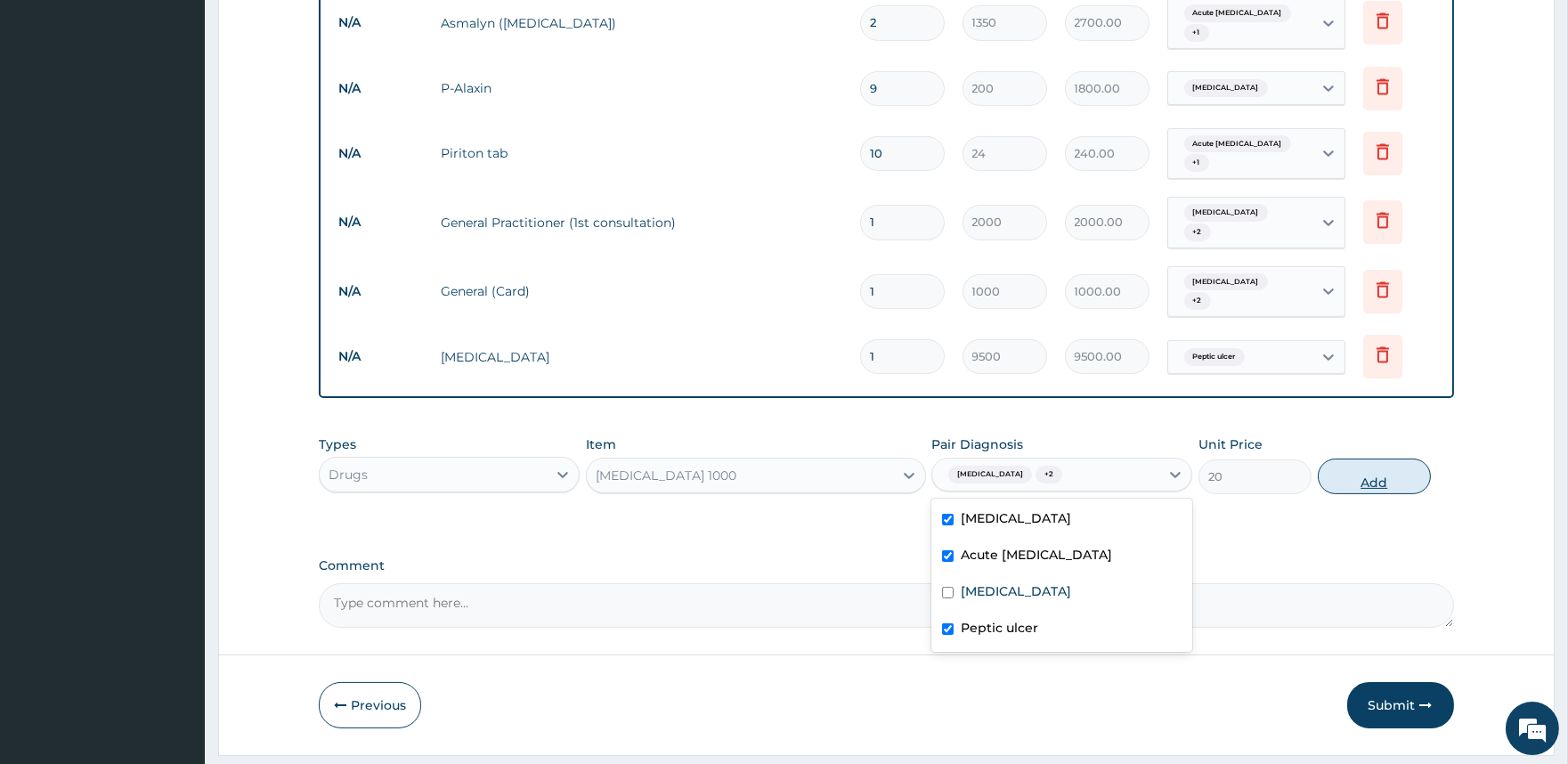
type input "0"
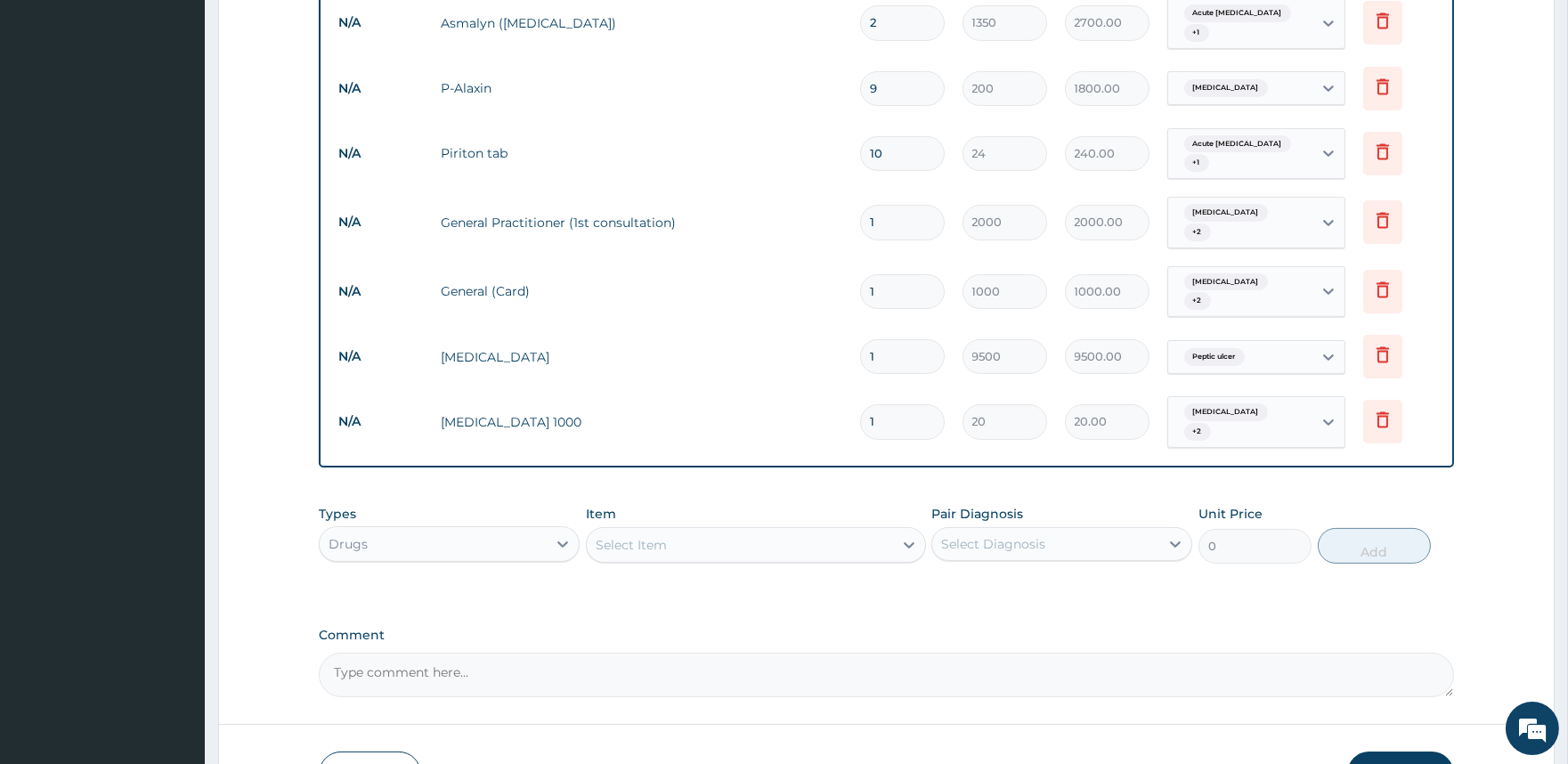
type input "18"
type input "360.00"
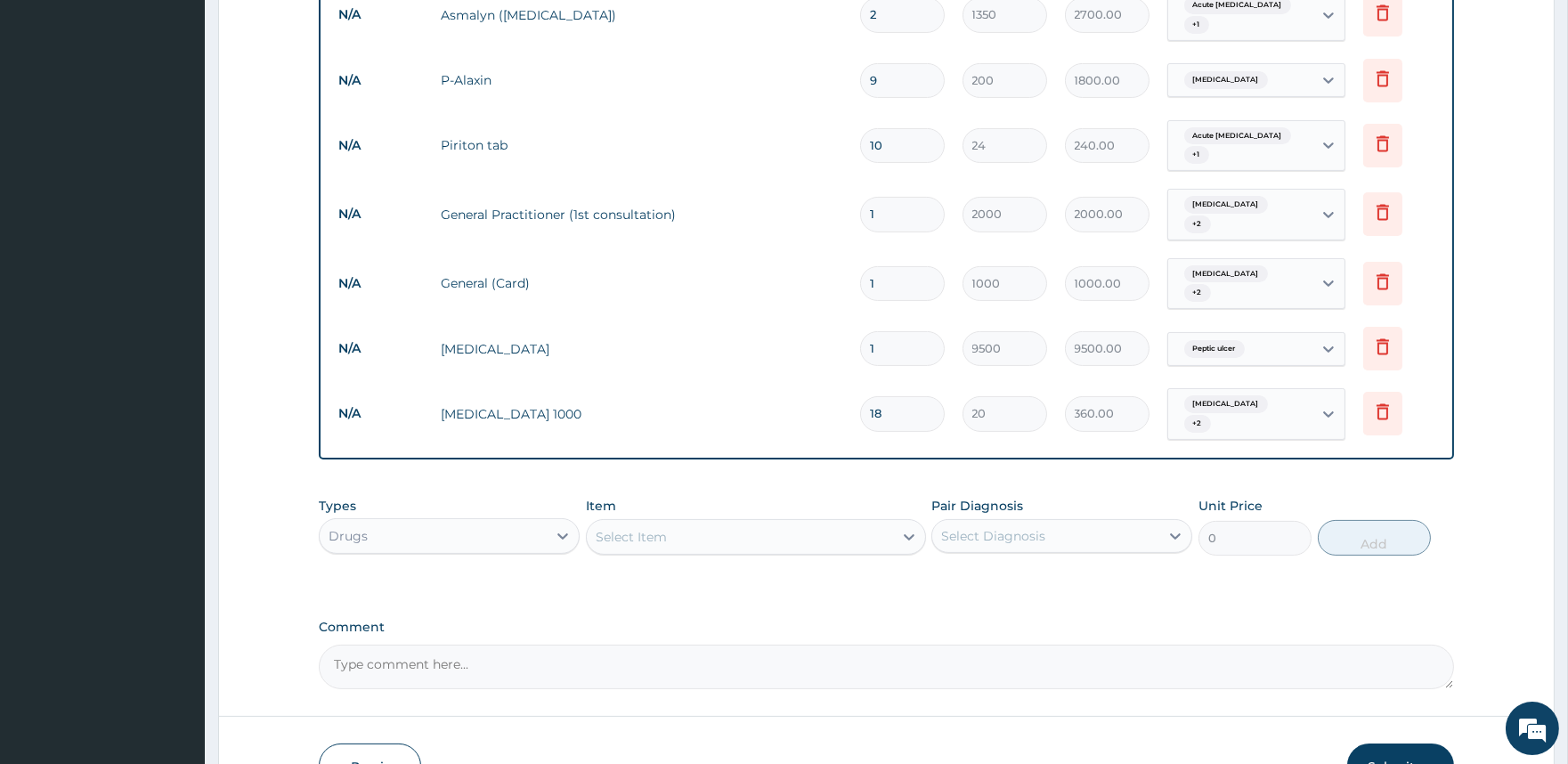
scroll to position [724, 0]
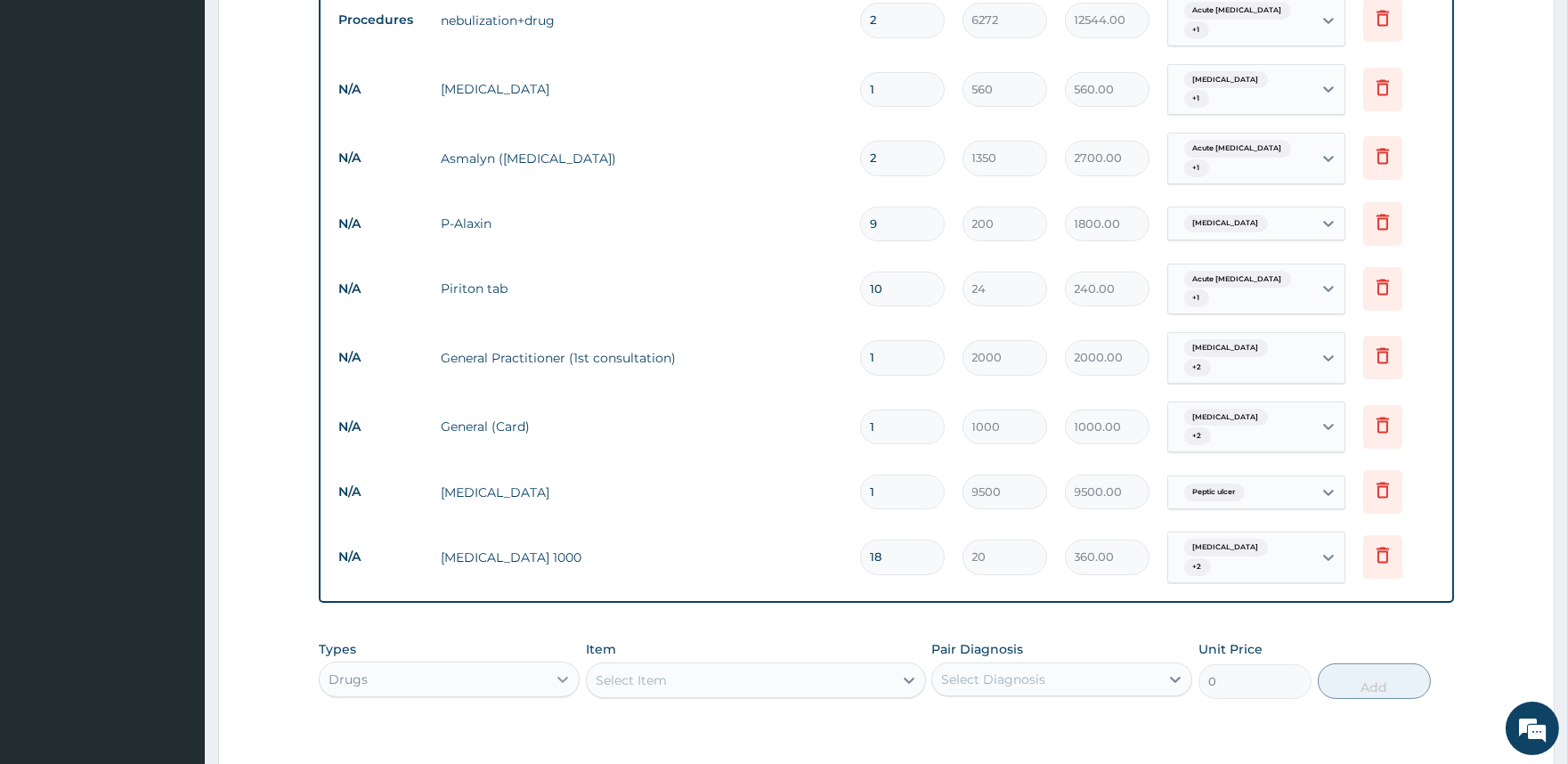
type input "18"
click at [559, 664] on div at bounding box center [562, 679] width 32 height 32
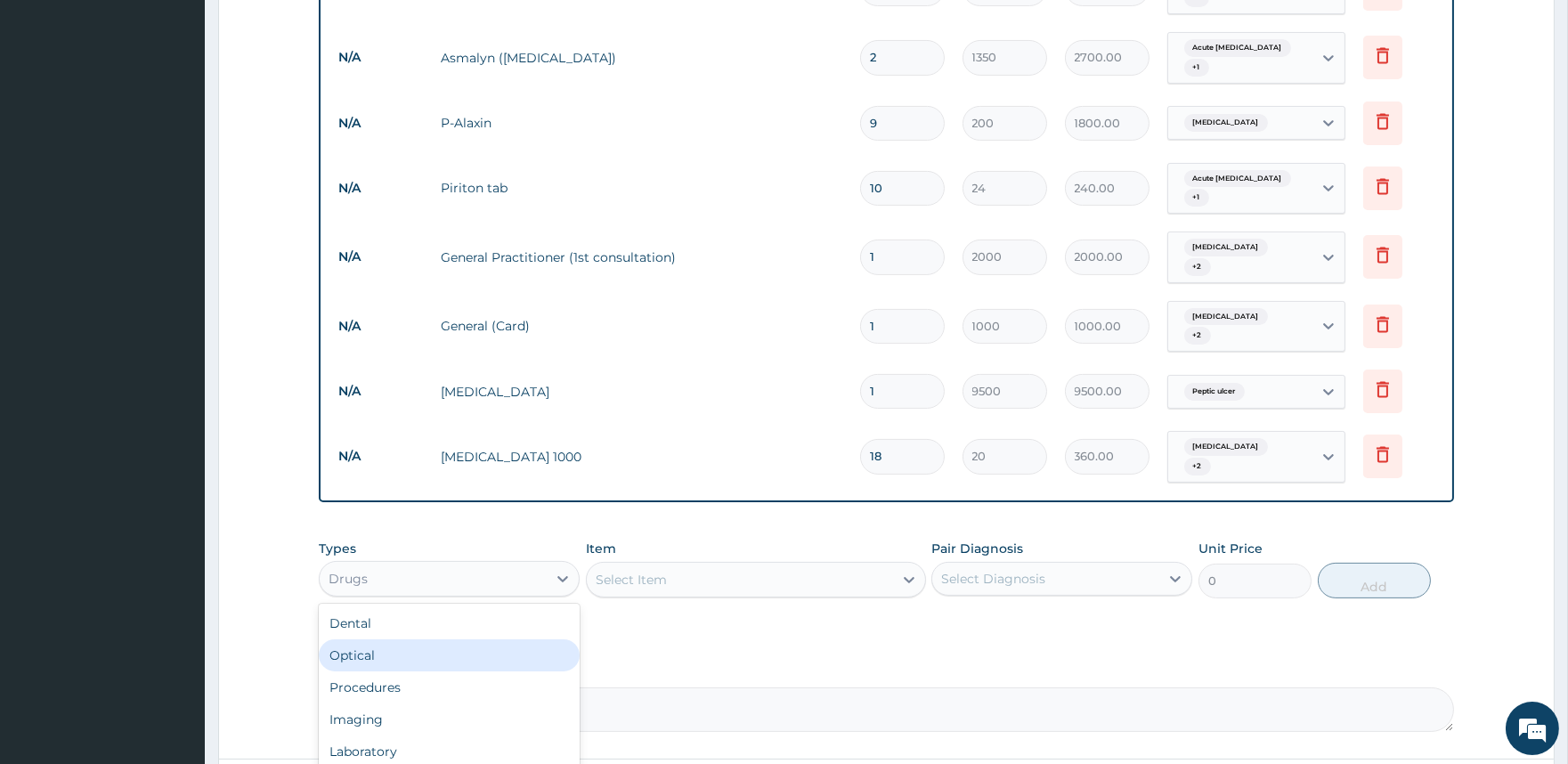
scroll to position [922, 0]
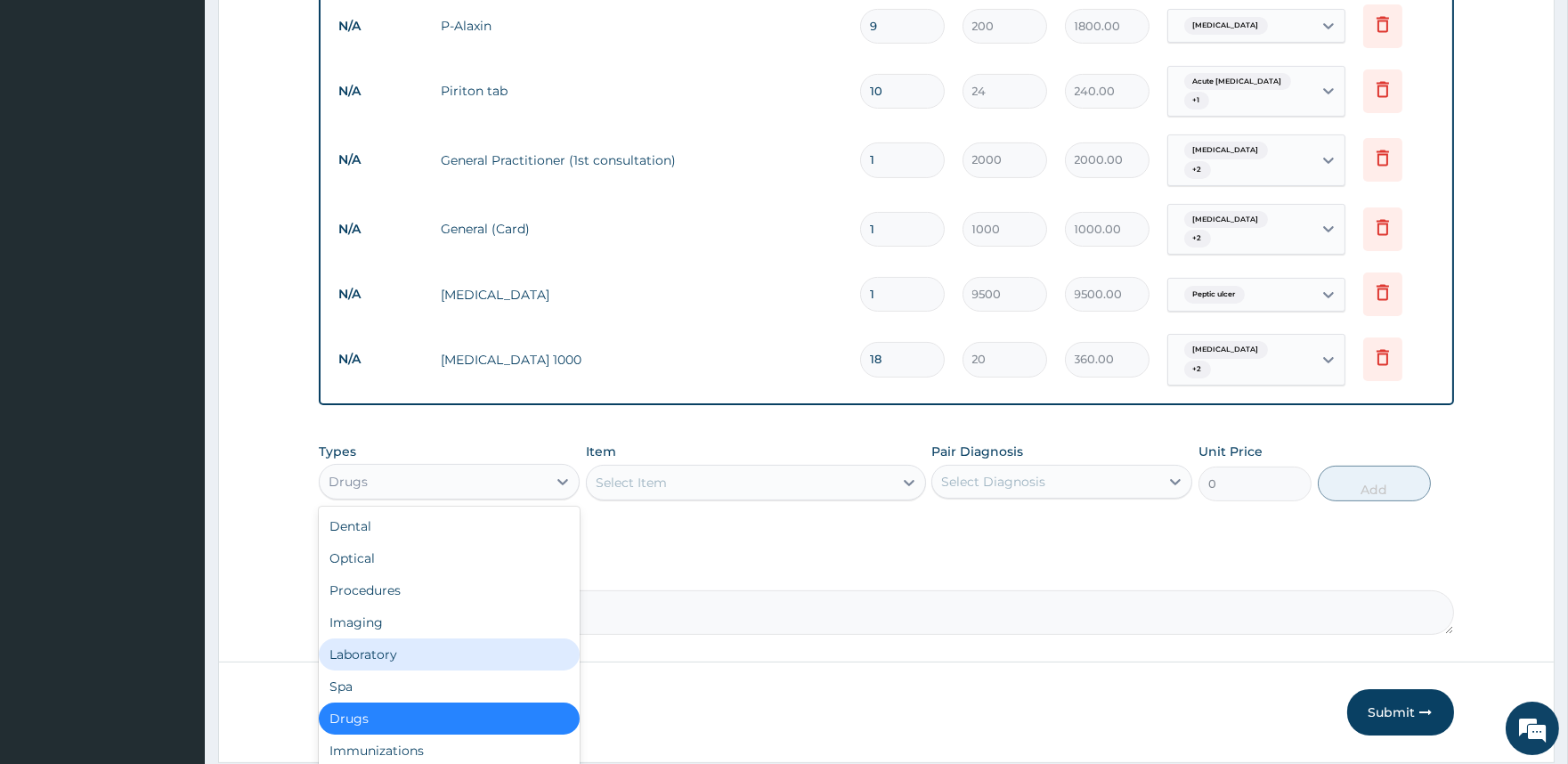
click at [465, 639] on div "Laboratory" at bounding box center [449, 654] width 261 height 32
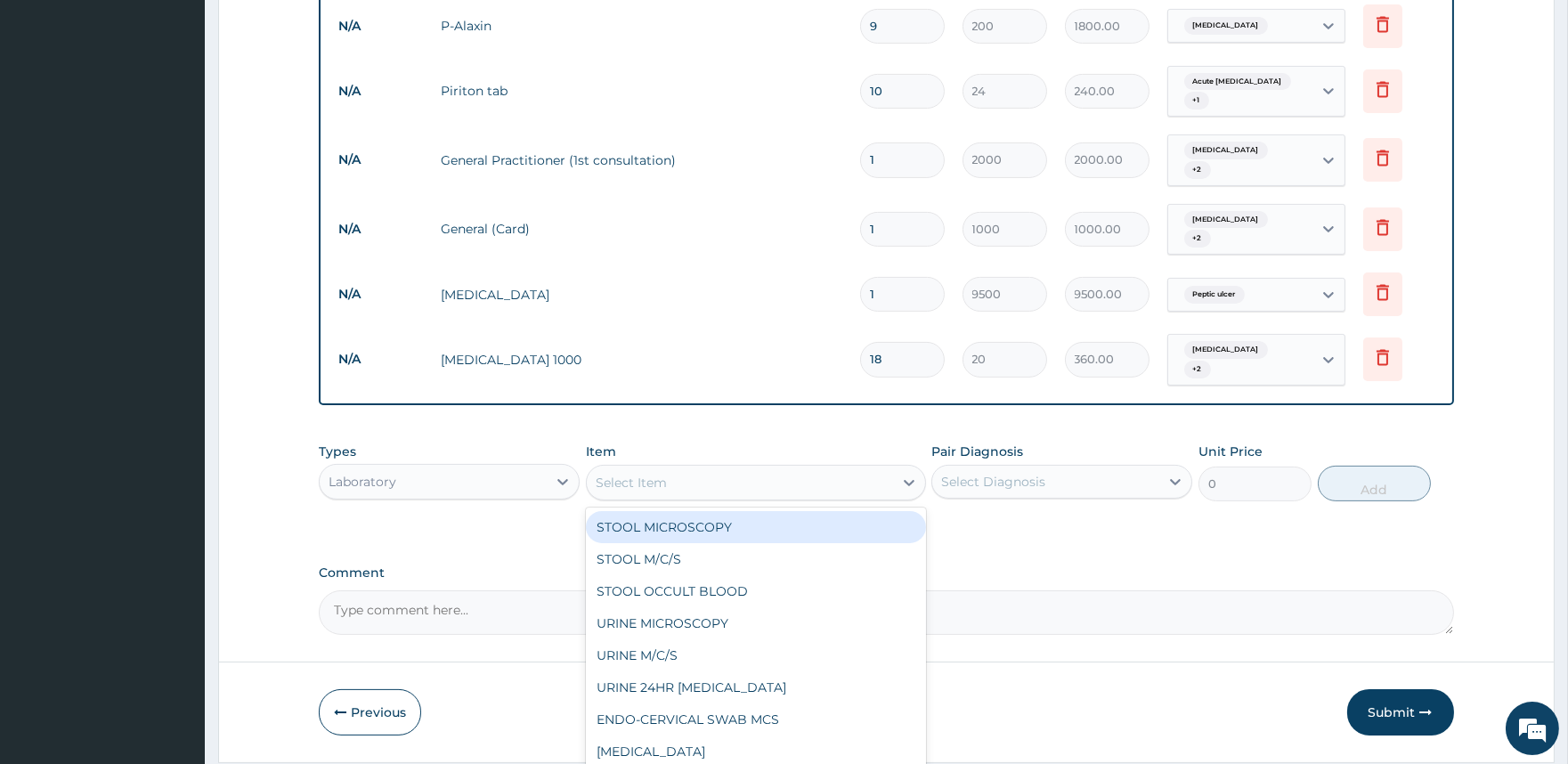
click at [822, 469] on div "Select Item" at bounding box center [740, 482] width 306 height 29
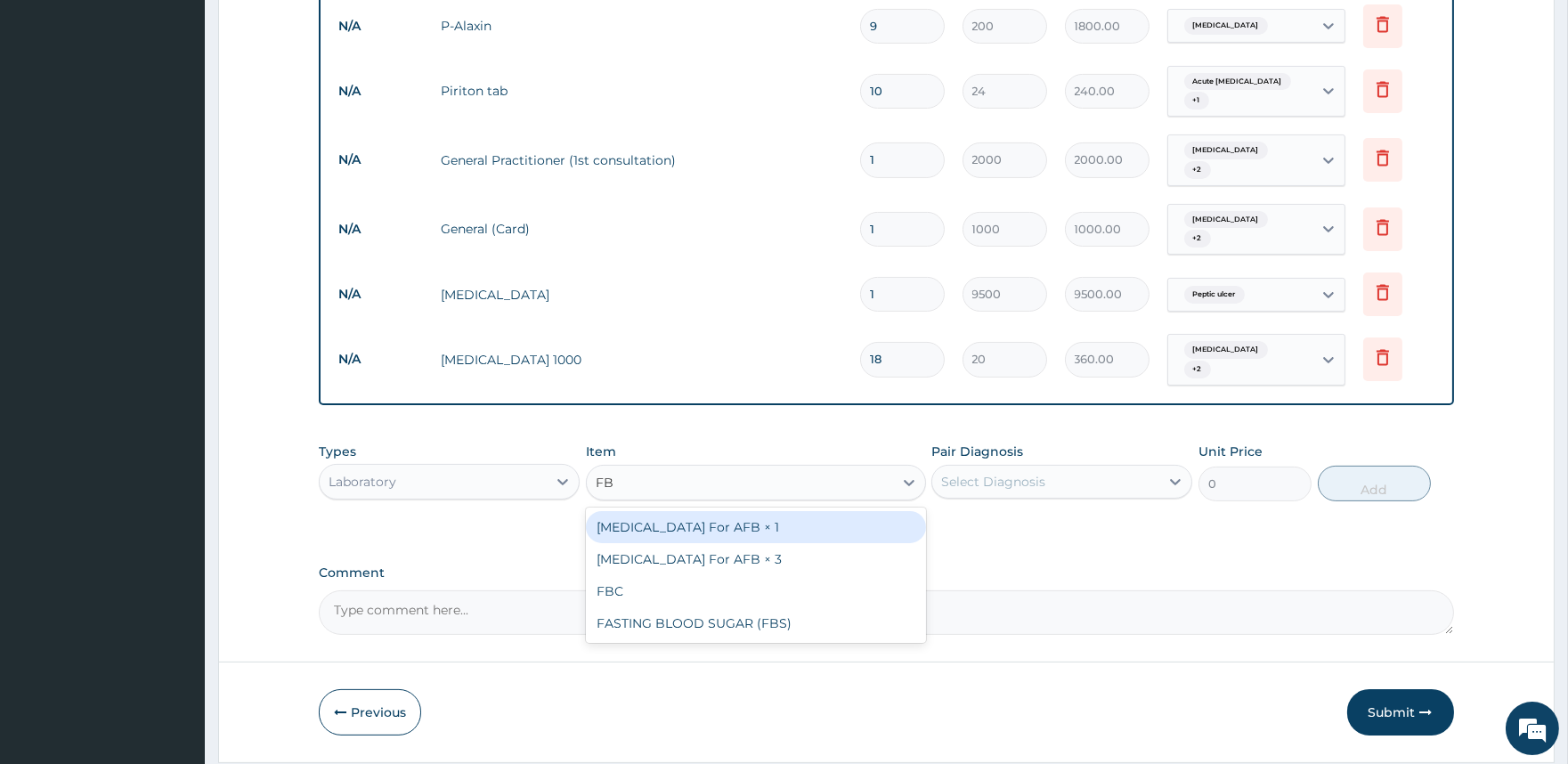
type input "FBC"
click at [787, 511] on div "FBC" at bounding box center [756, 527] width 340 height 32
type input "5000"
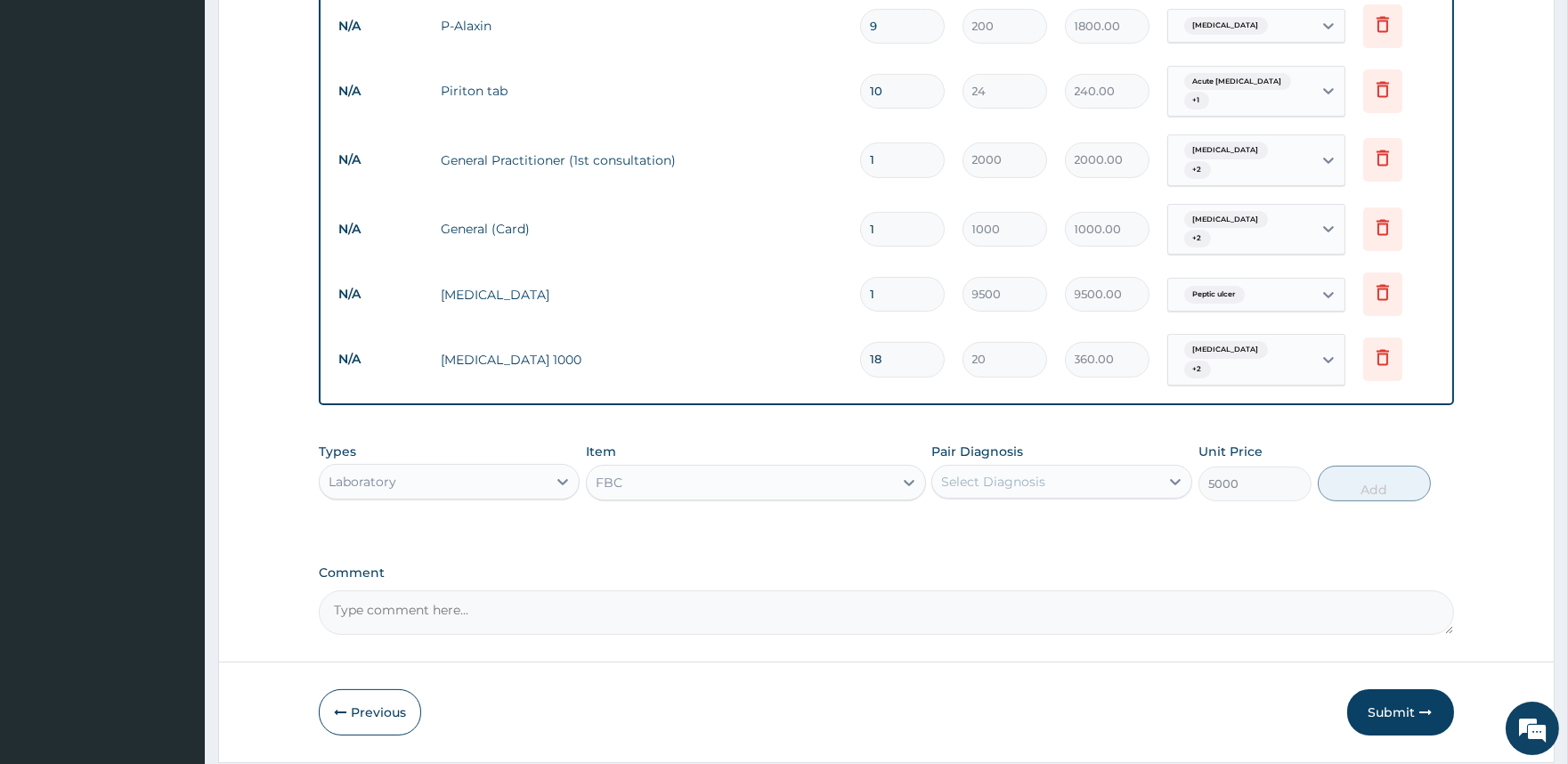
click at [983, 468] on div "Select Diagnosis" at bounding box center [1045, 481] width 227 height 29
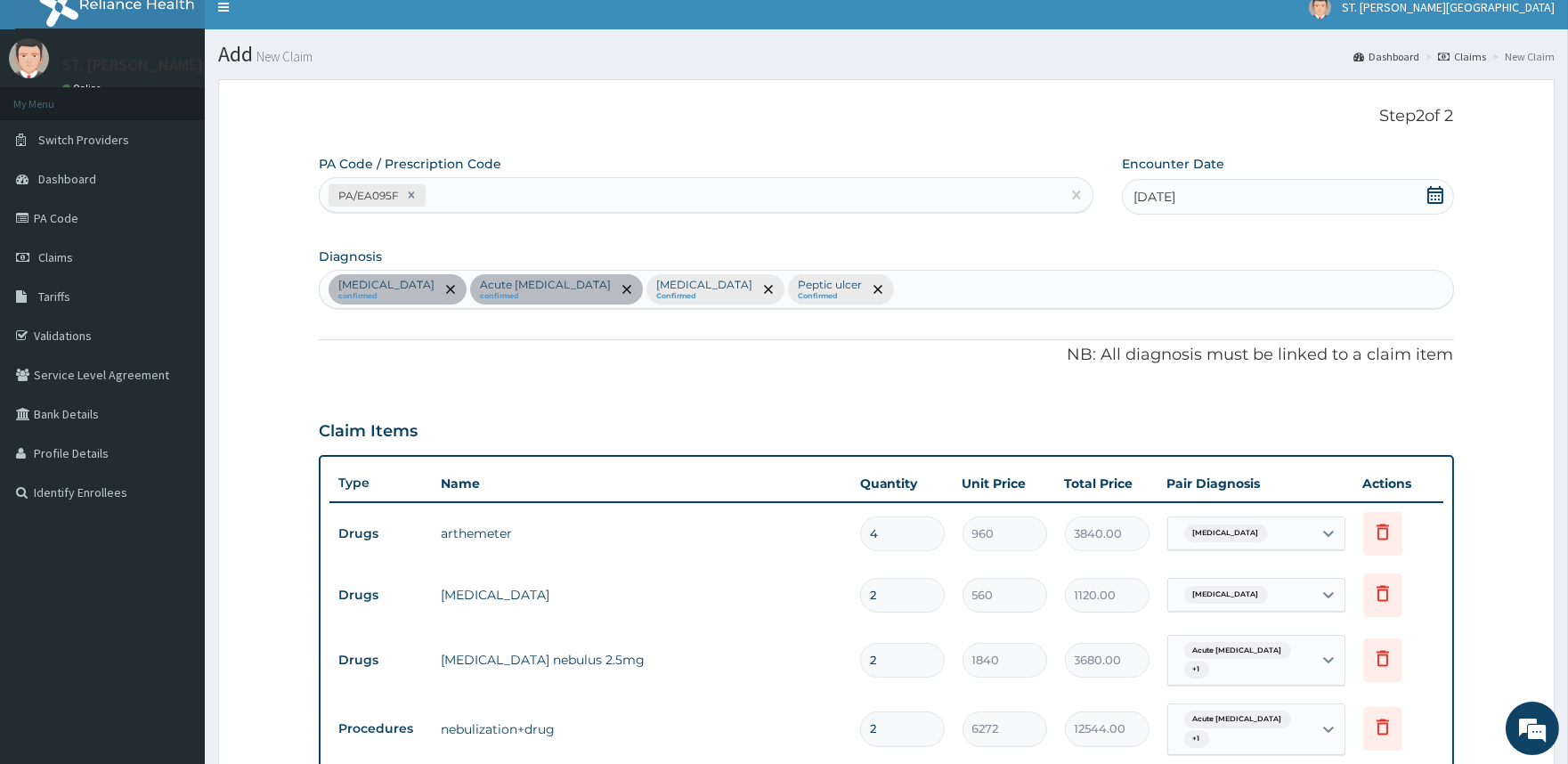
scroll to position [0, 0]
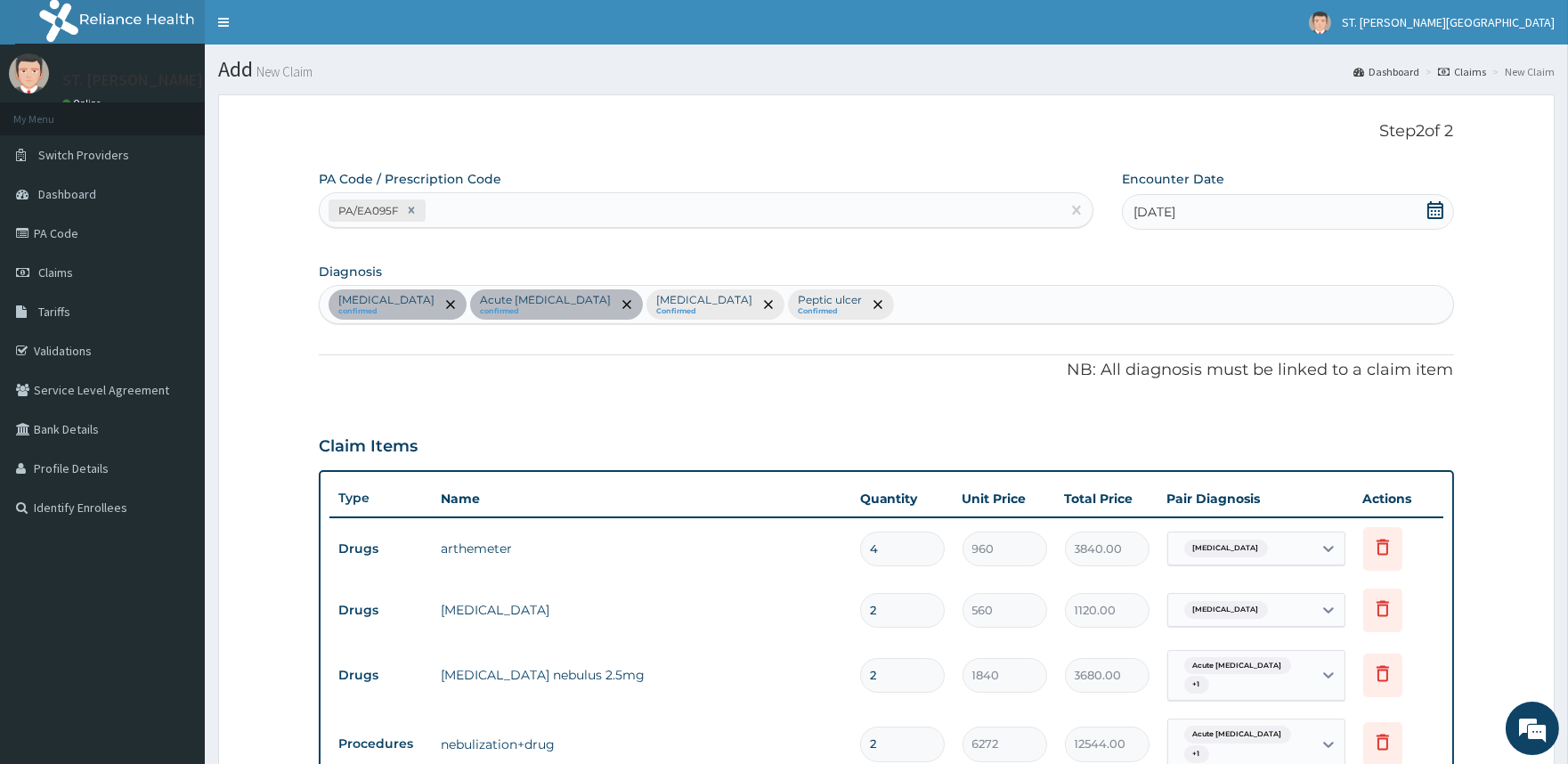
click at [823, 307] on div "Malaria confirmed Acute asthma confirmed Nasal congestion Confirmed Peptic ulce…" at bounding box center [885, 305] width 1133 height 38
type input "SEPSIS"
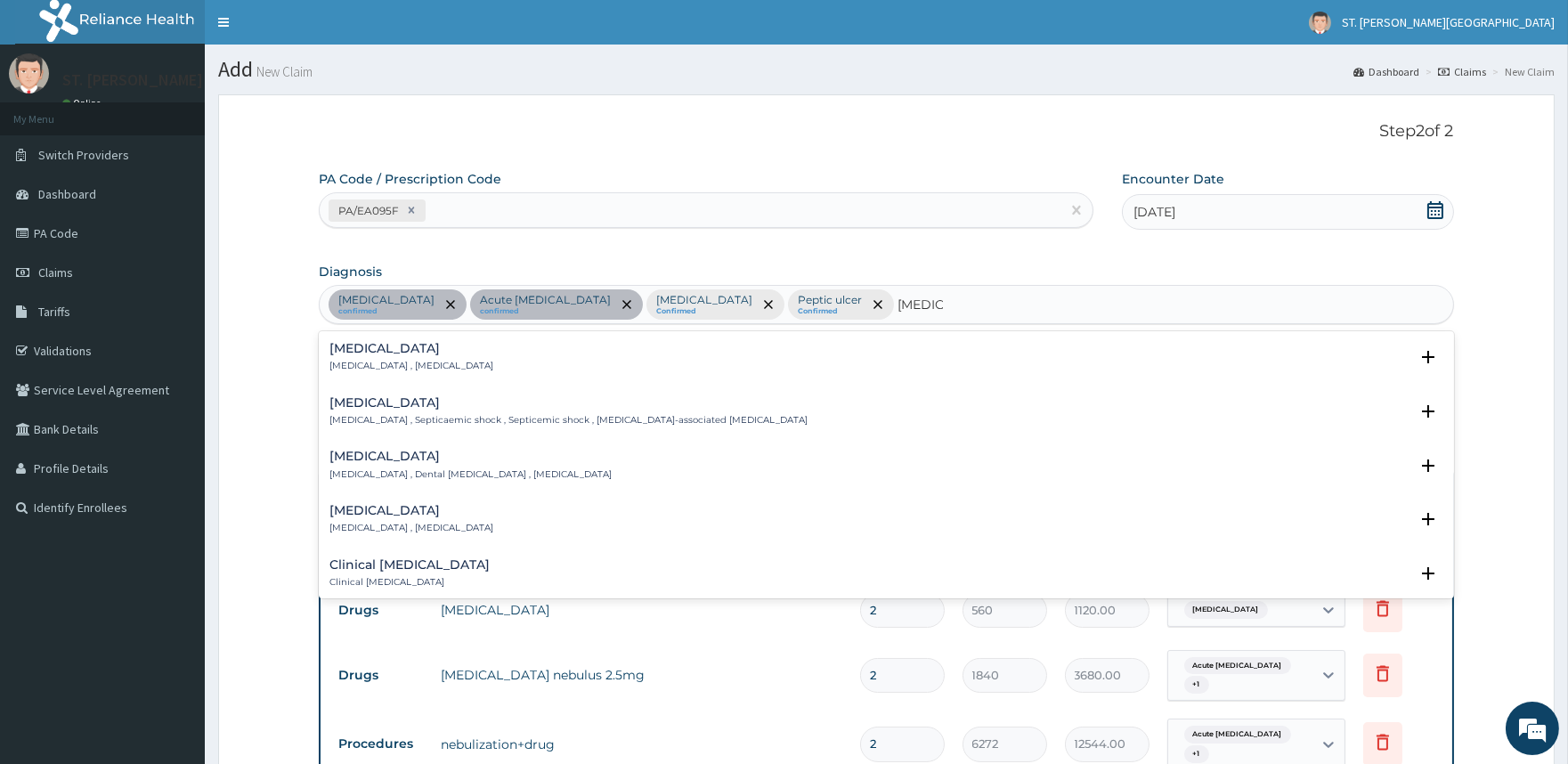
click at [411, 349] on h4 "Sepsis" at bounding box center [411, 349] width 164 height 14
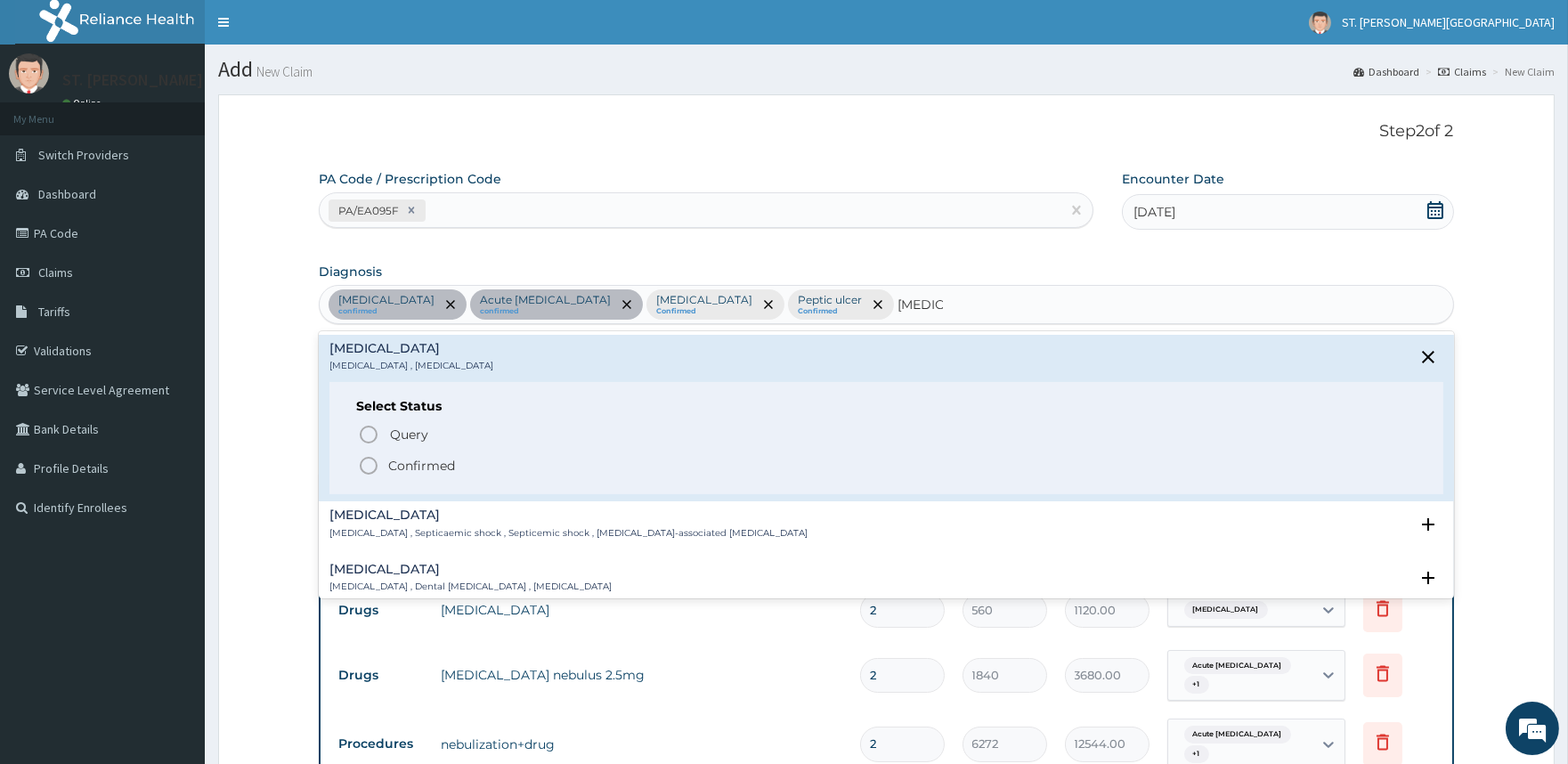
click at [421, 469] on p "Confirmed" at bounding box center [421, 465] width 67 height 17
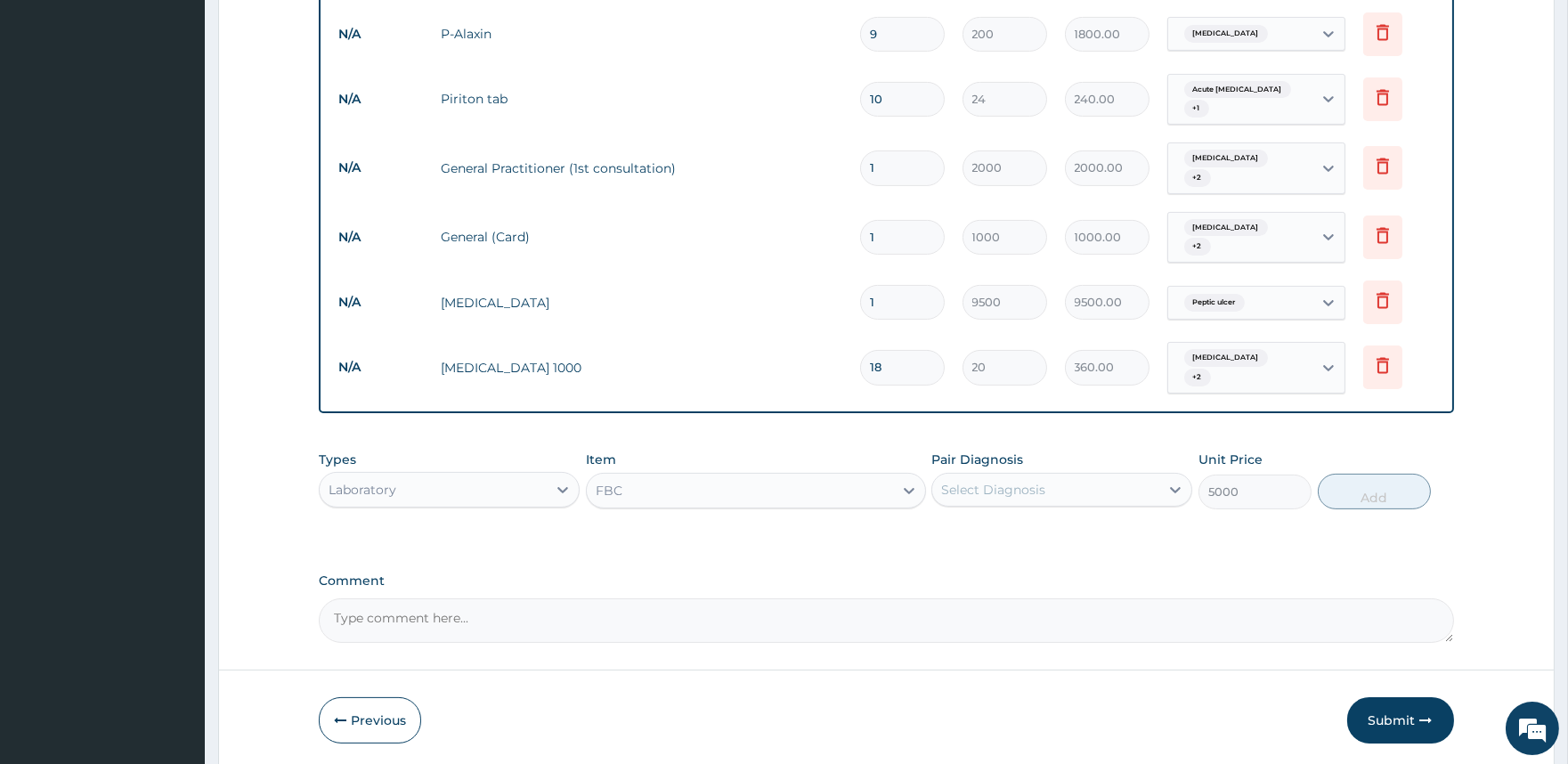
scroll to position [922, 0]
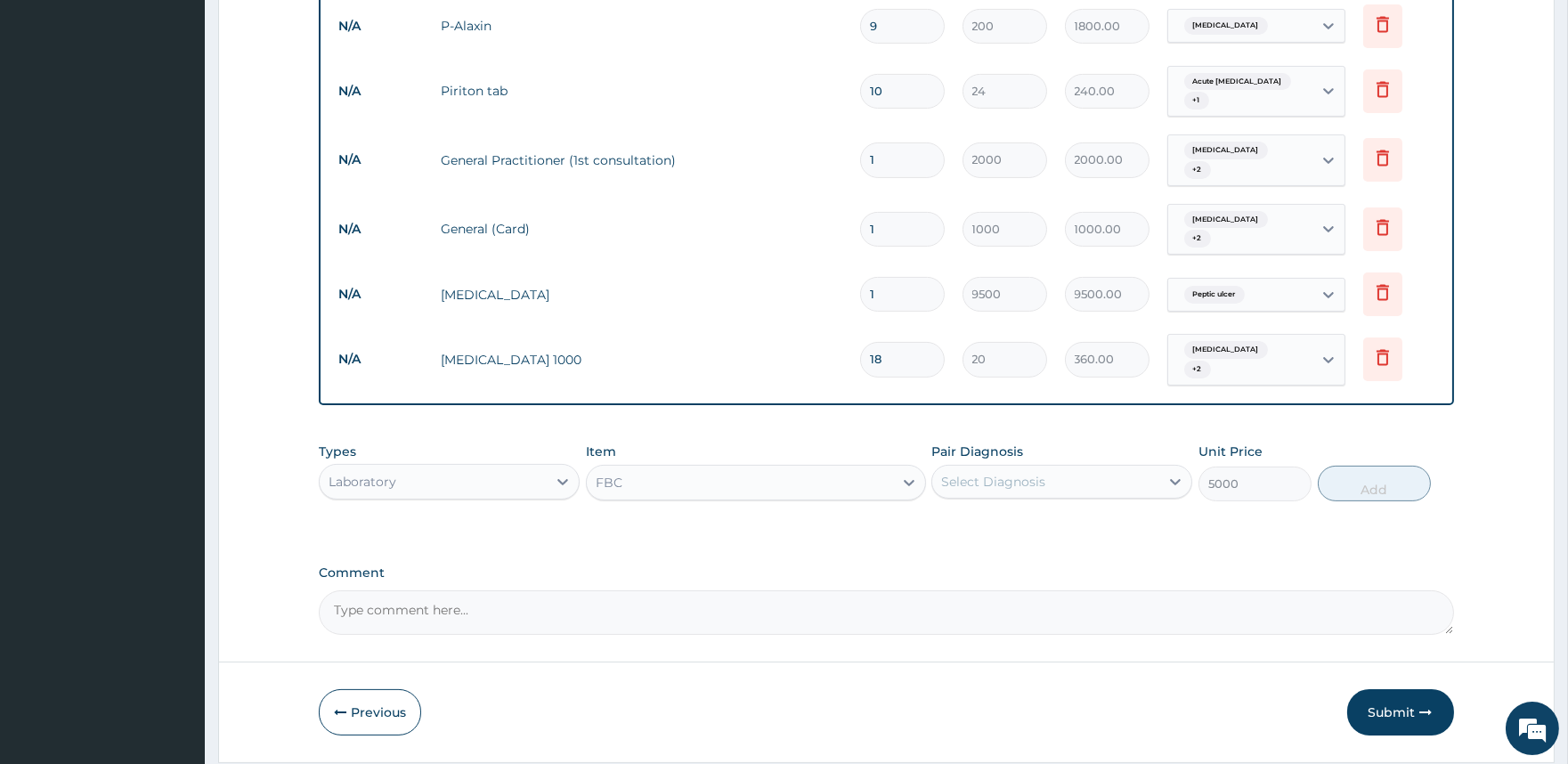
click at [1035, 473] on div "Select Diagnosis" at bounding box center [993, 481] width 104 height 17
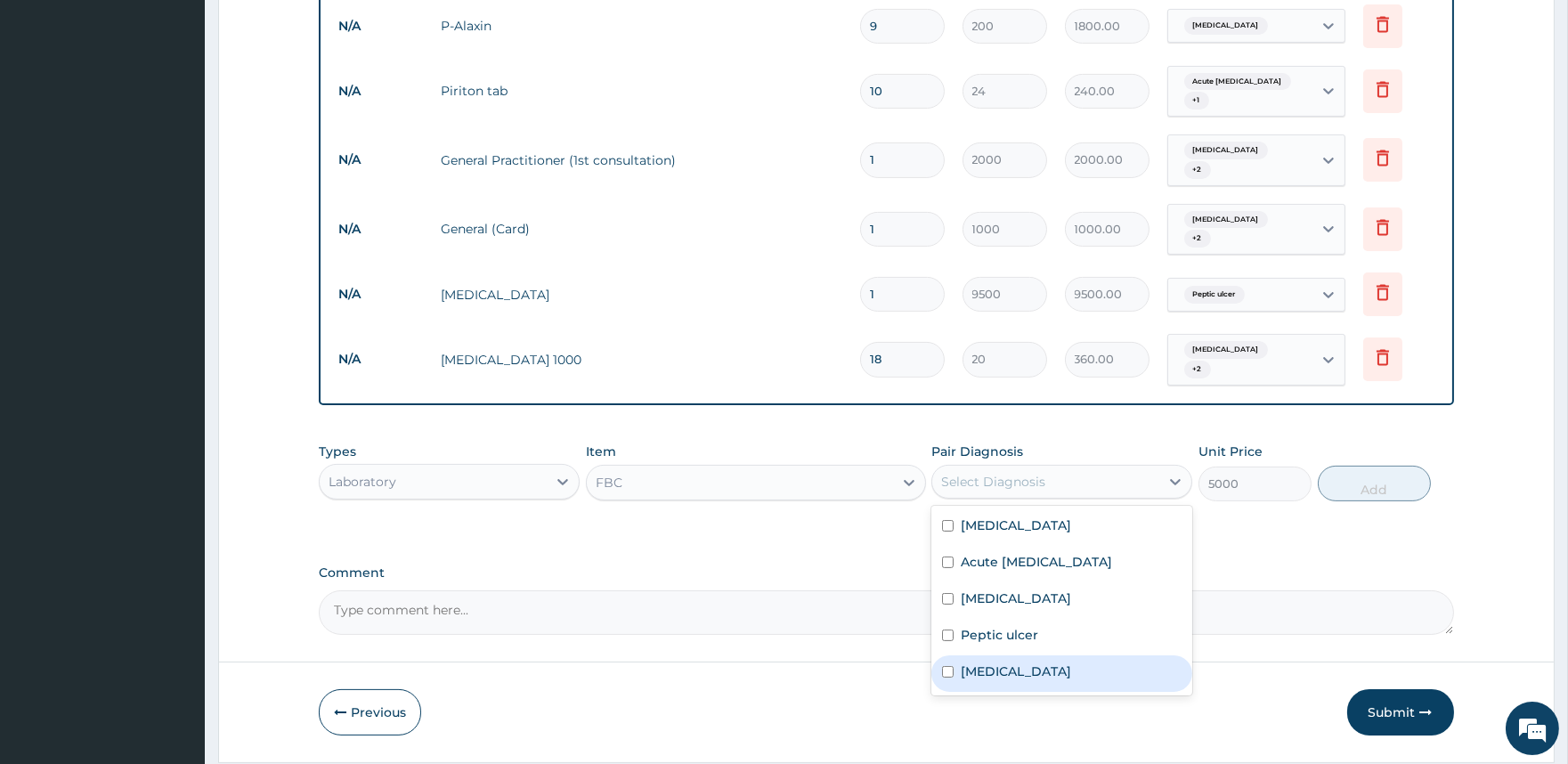
click at [975, 663] on label "Sepsis" at bounding box center [1016, 671] width 110 height 17
checkbox input "true"
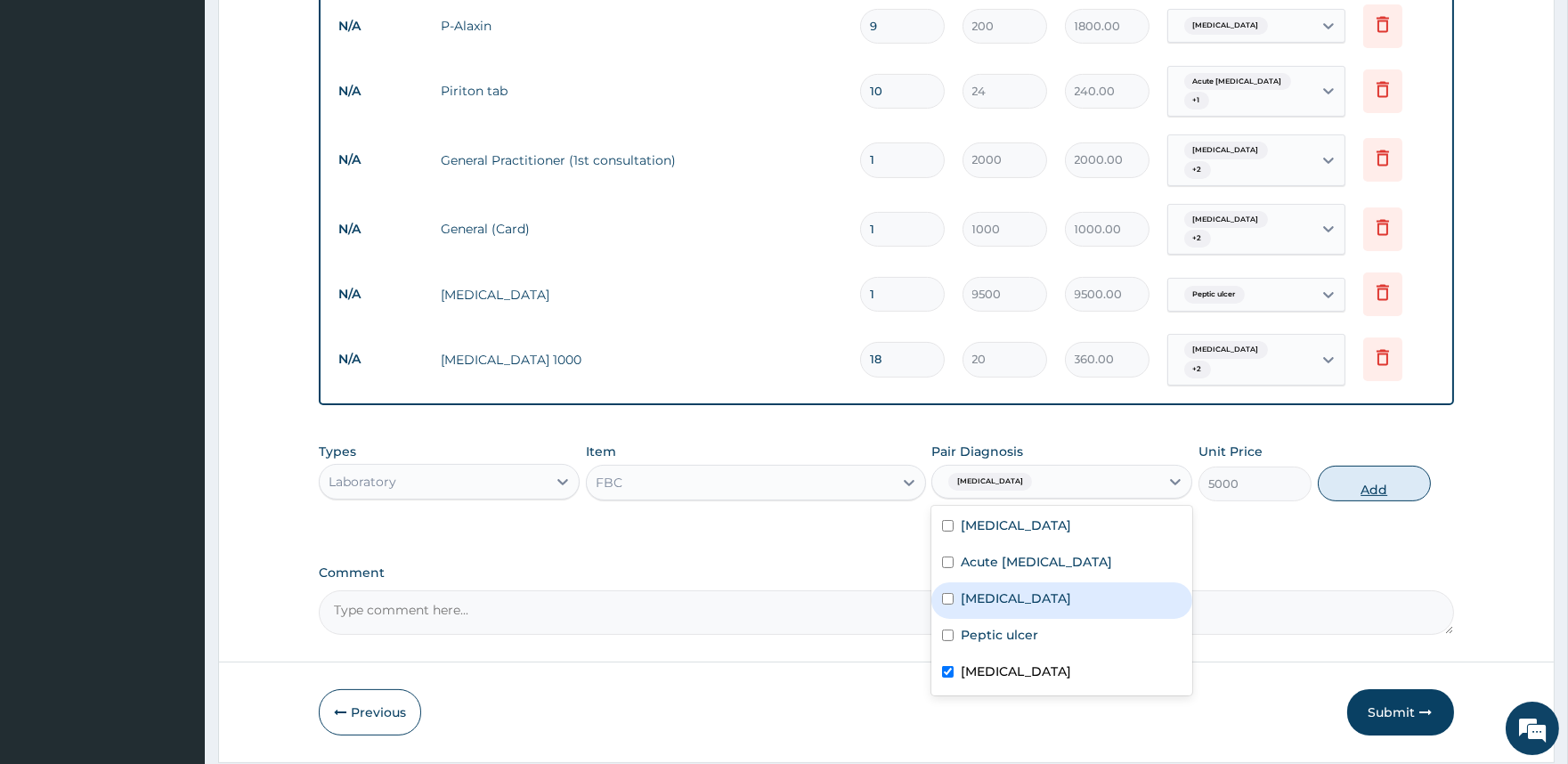
click at [1374, 466] on button "Add" at bounding box center [1374, 483] width 113 height 36
type input "0"
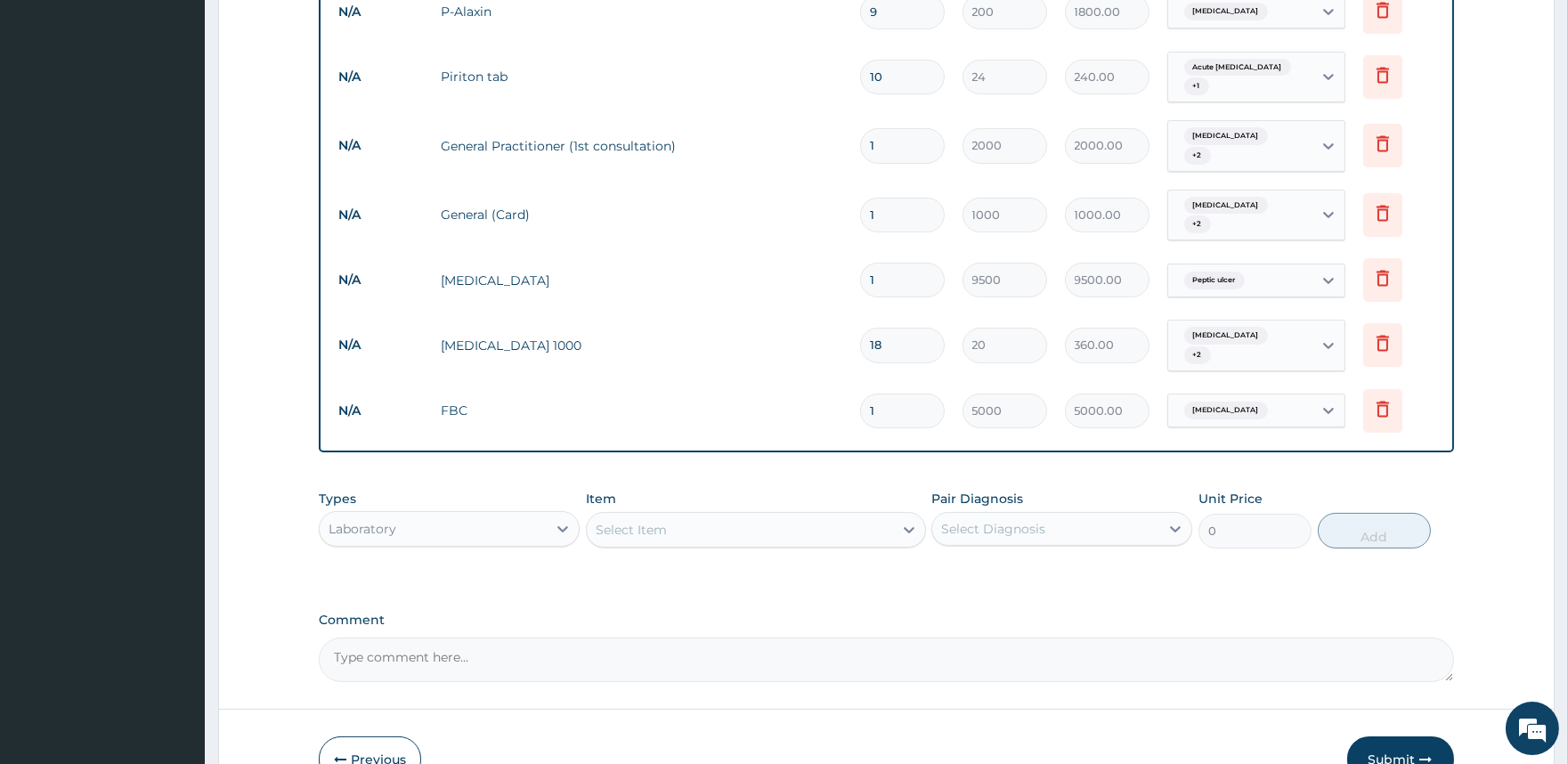
scroll to position [984, 0]
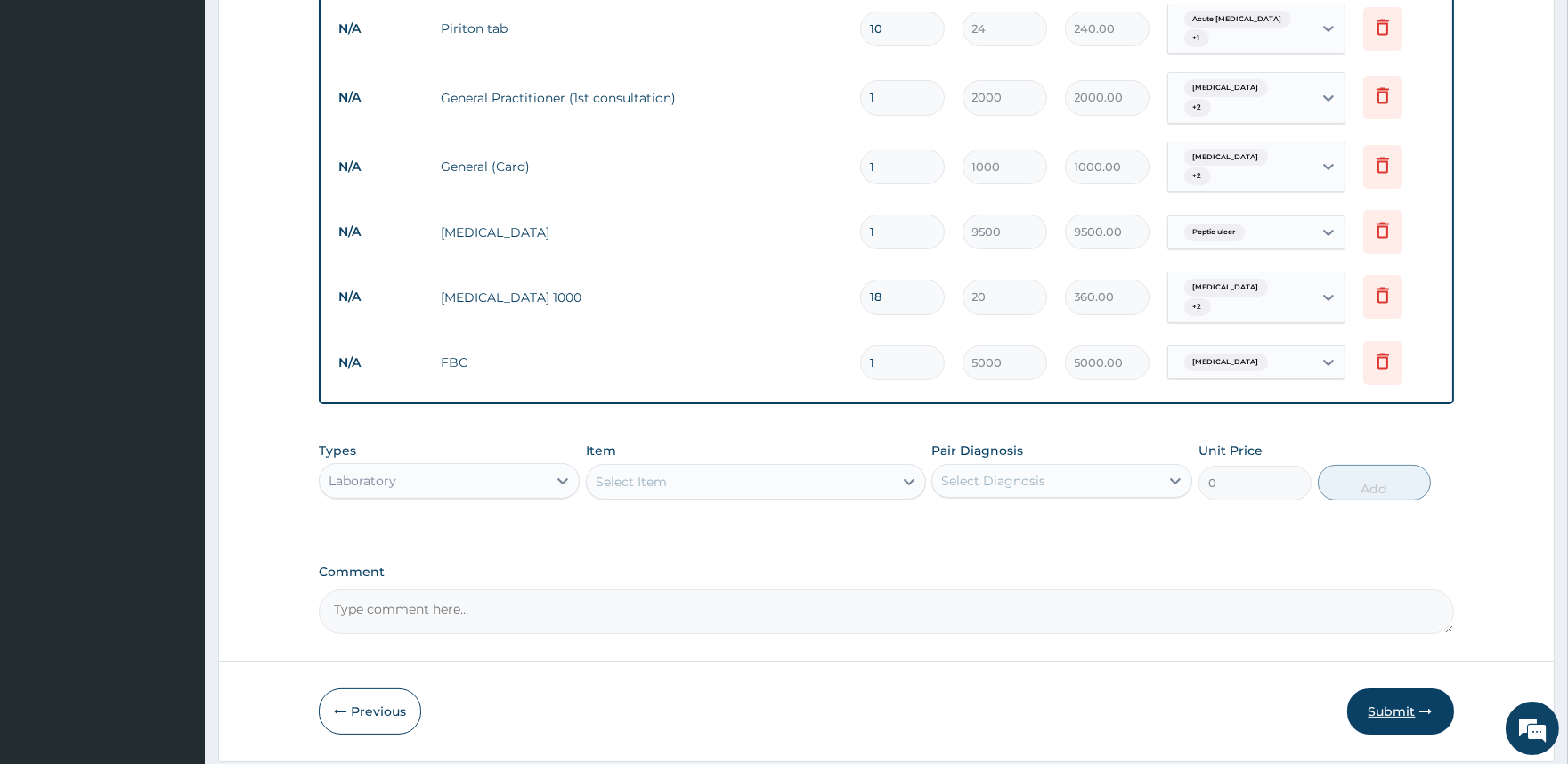
click at [1372, 689] on button "Submit" at bounding box center [1401, 712] width 107 height 46
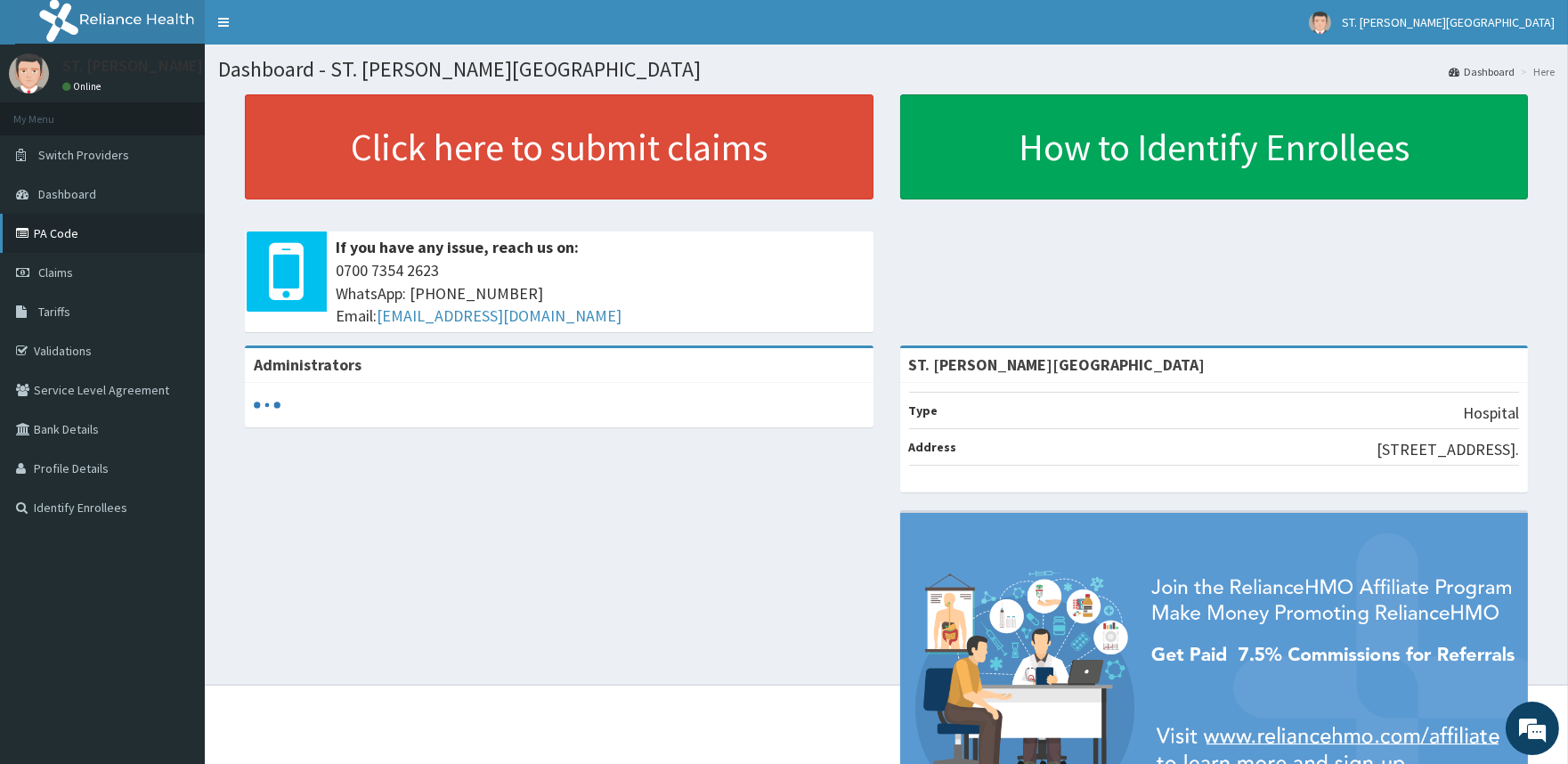
click at [25, 242] on link "PA Code" at bounding box center [102, 233] width 205 height 40
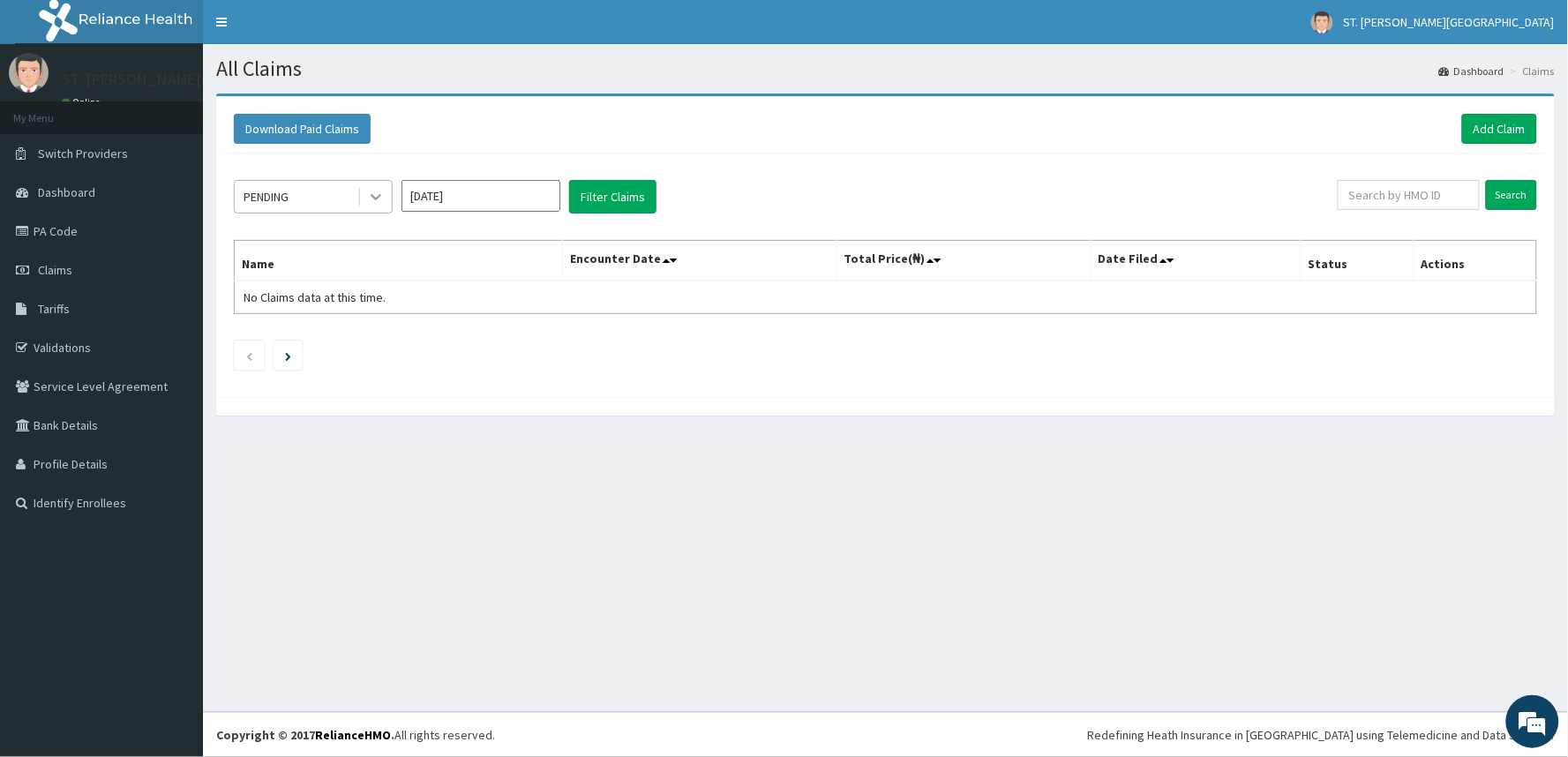
click at [380, 202] on icon at bounding box center [376, 196] width 17 height 17
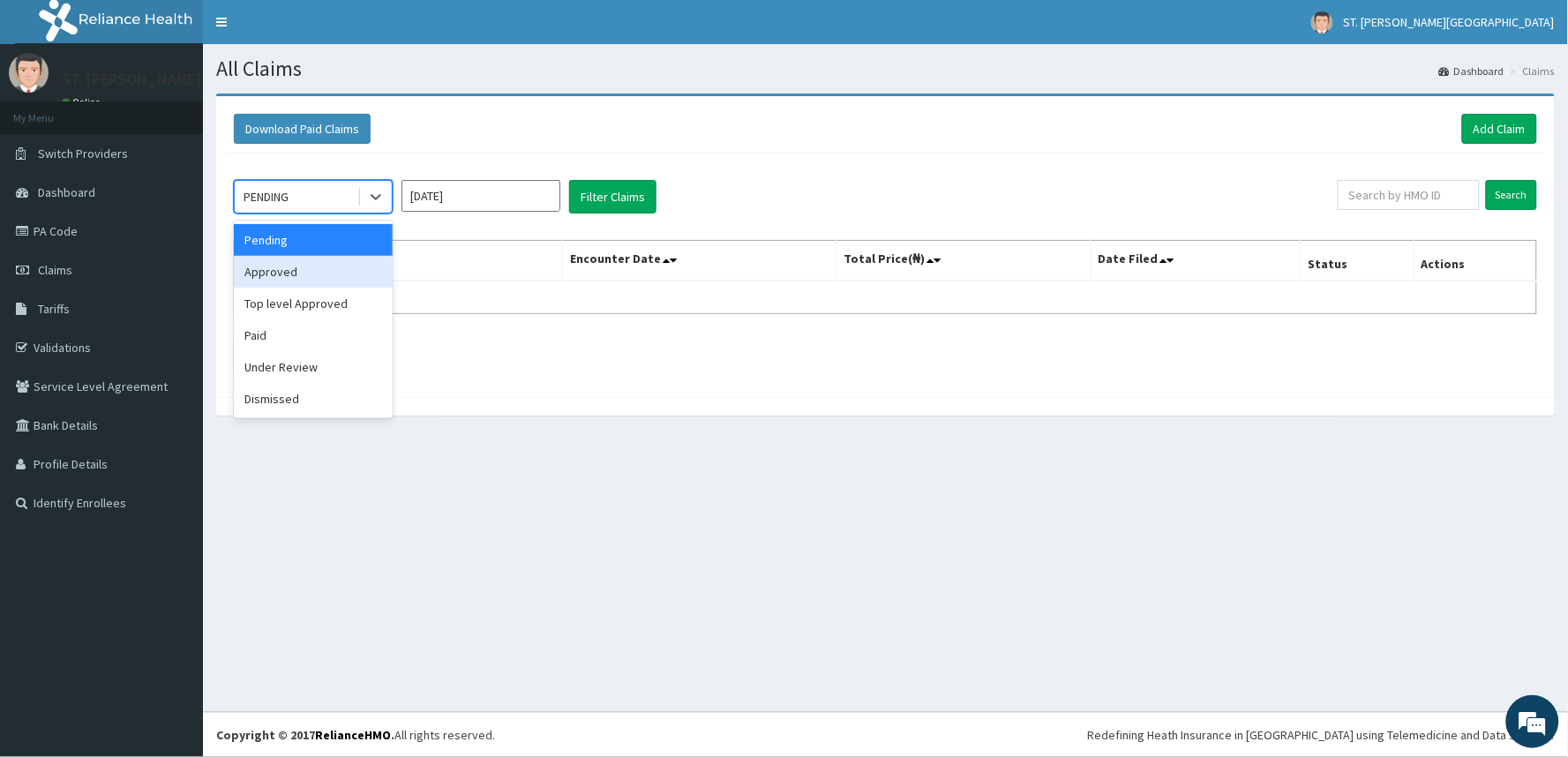
click at [347, 276] on div "Approved" at bounding box center [313, 272] width 159 height 32
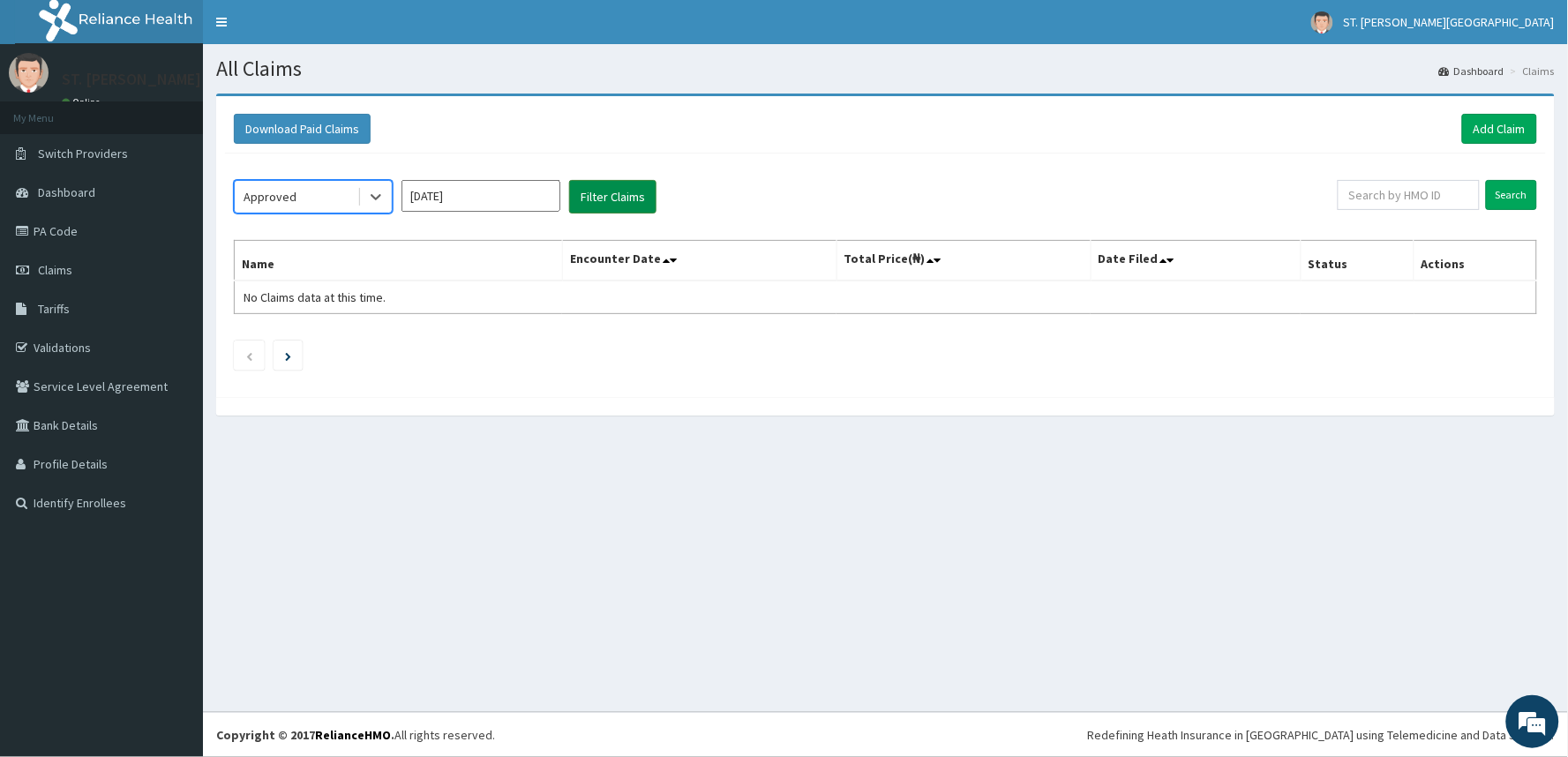
click at [612, 195] on button "Filter Claims" at bounding box center [613, 196] width 88 height 34
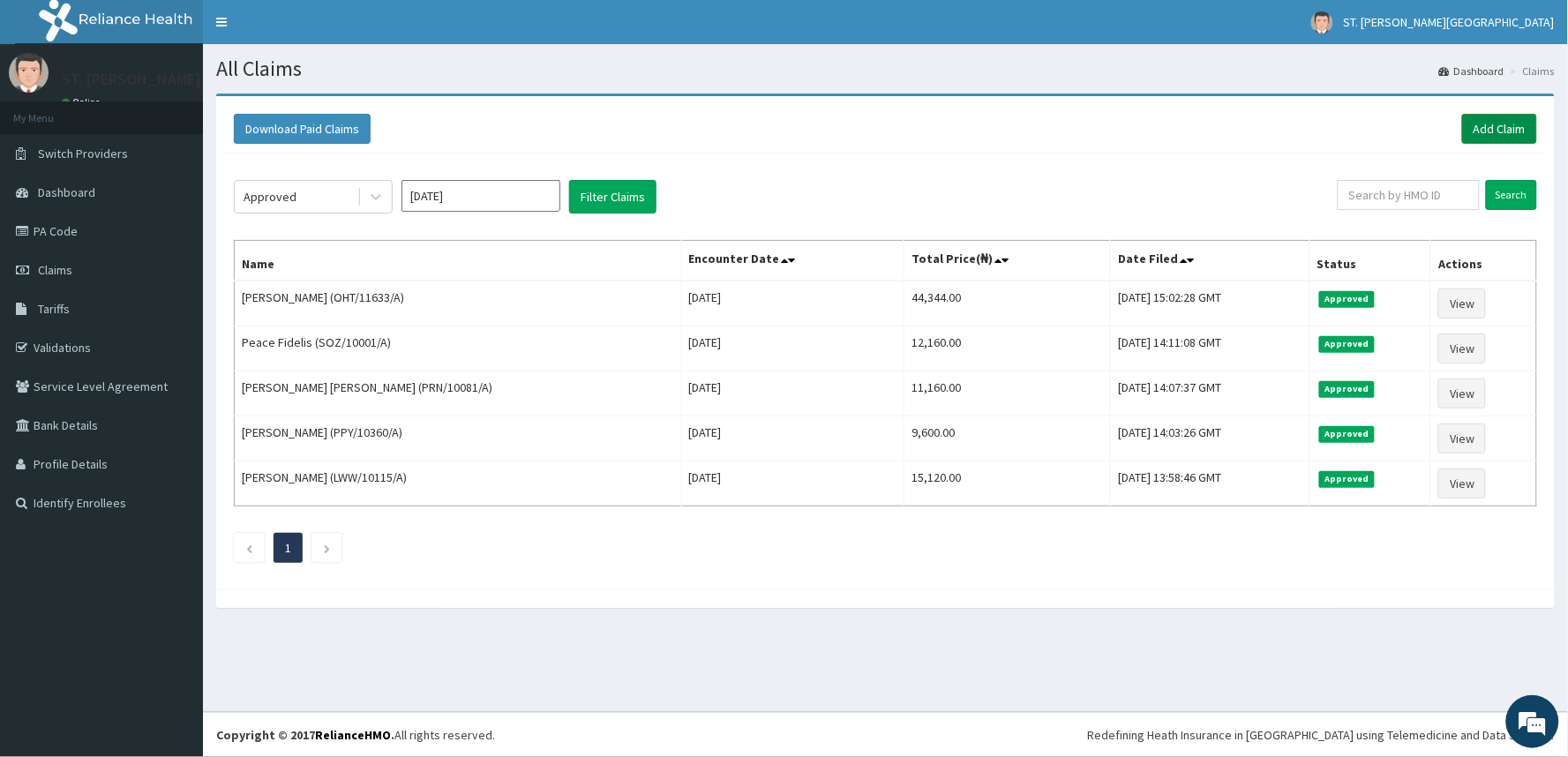
click at [1503, 126] on link "Add Claim" at bounding box center [1500, 129] width 75 height 30
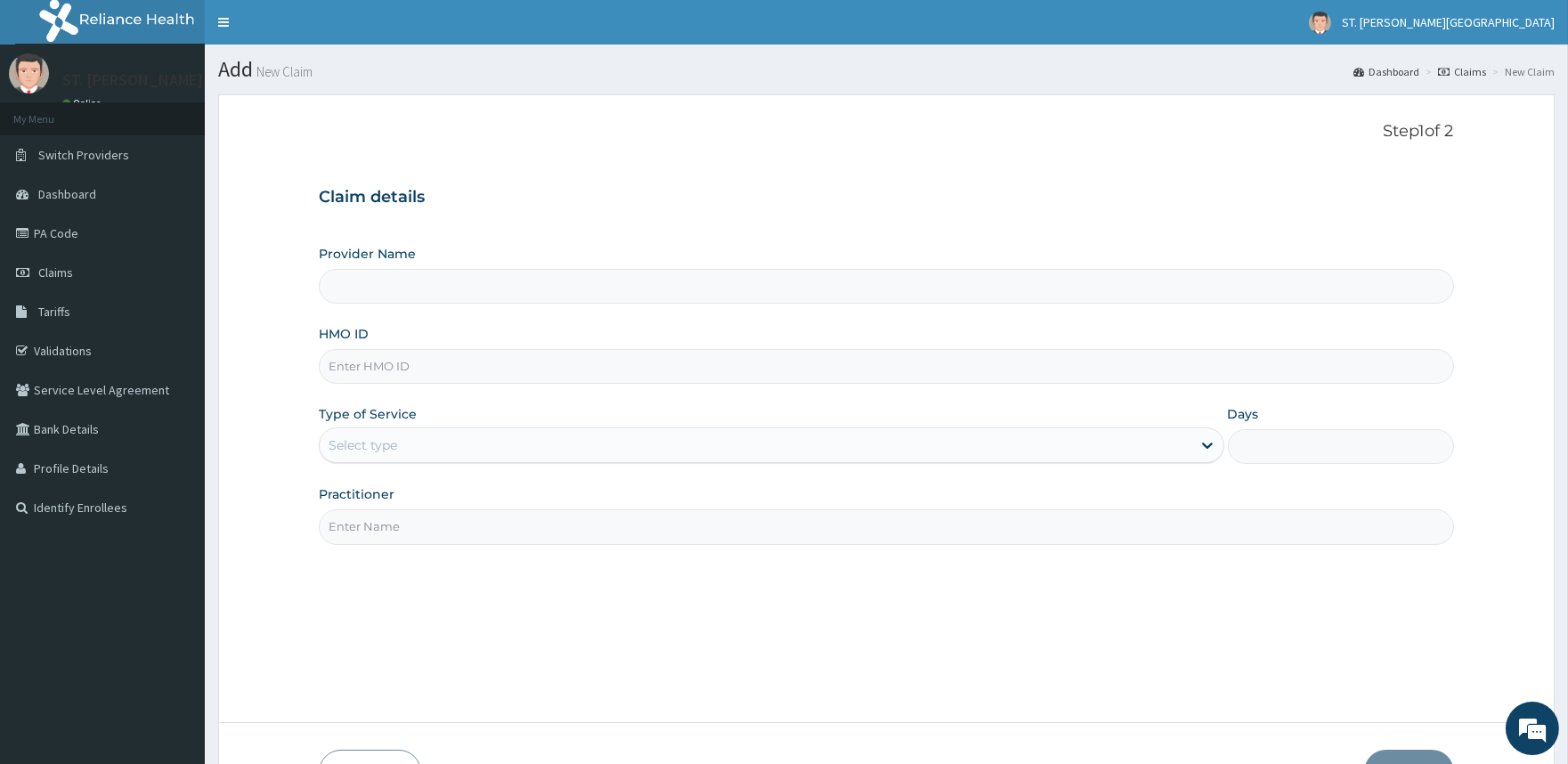
type input "ST. [PERSON_NAME][GEOGRAPHIC_DATA]"
click at [423, 375] on input "HMO ID" at bounding box center [885, 366] width 1135 height 35
type input "TOE/10061/A"
click at [390, 448] on div "Select type" at bounding box center [363, 445] width 69 height 17
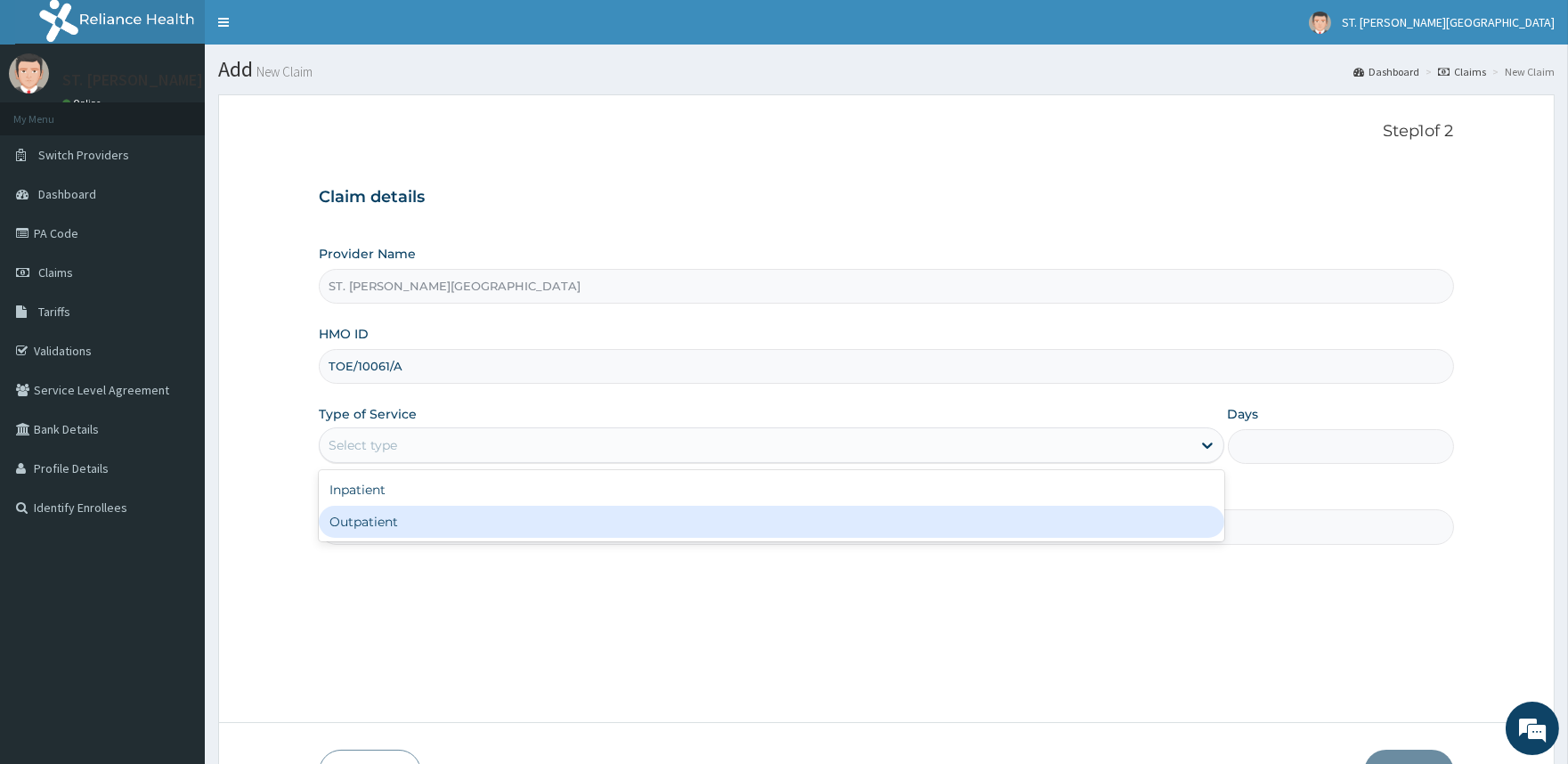
click at [393, 517] on div "Outpatient" at bounding box center [770, 522] width 905 height 32
type input "1"
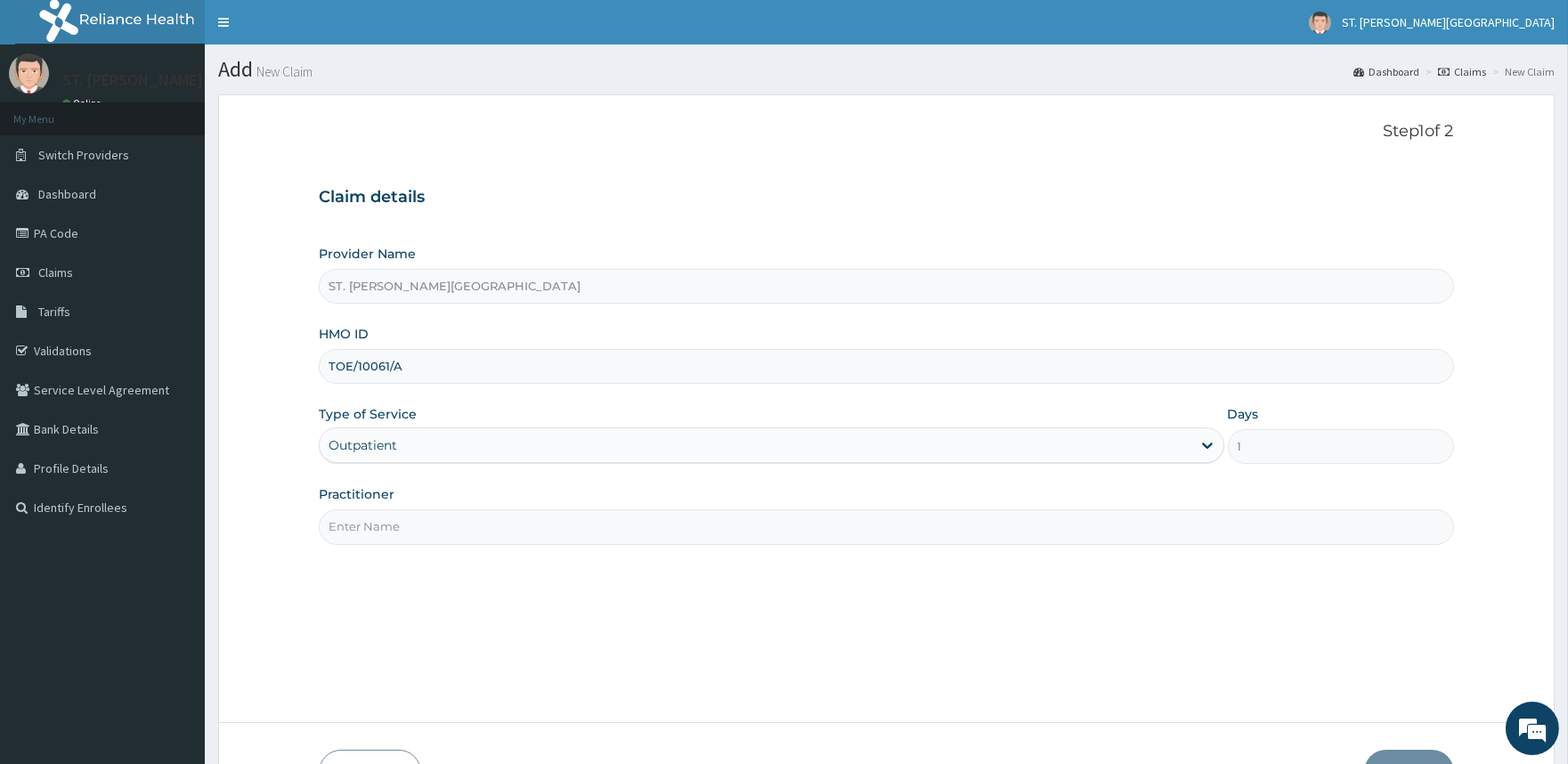
click at [393, 517] on input "Practitioner" at bounding box center [885, 527] width 1135 height 35
type input "DR. UMEH"
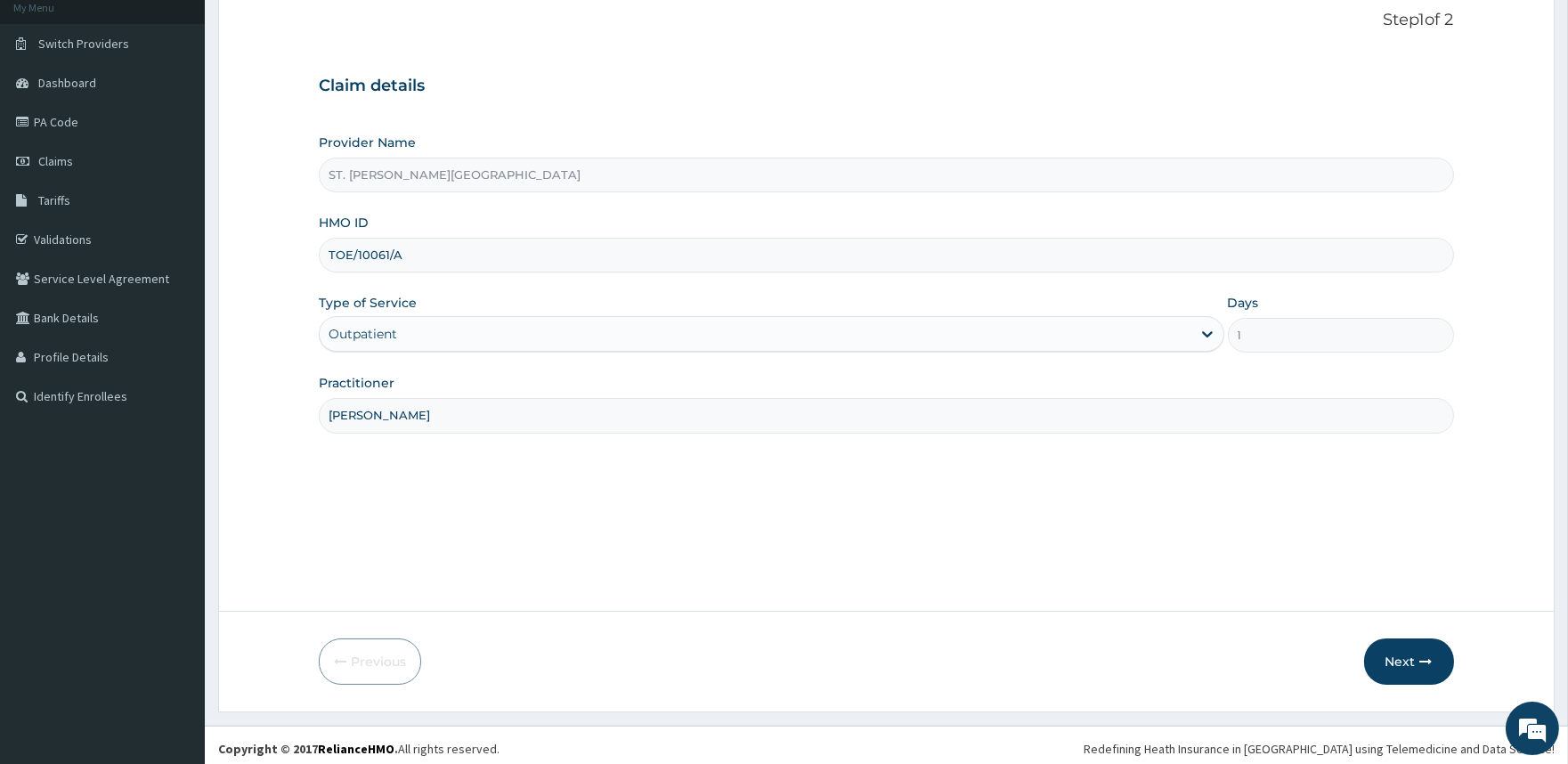
scroll to position [119, 0]
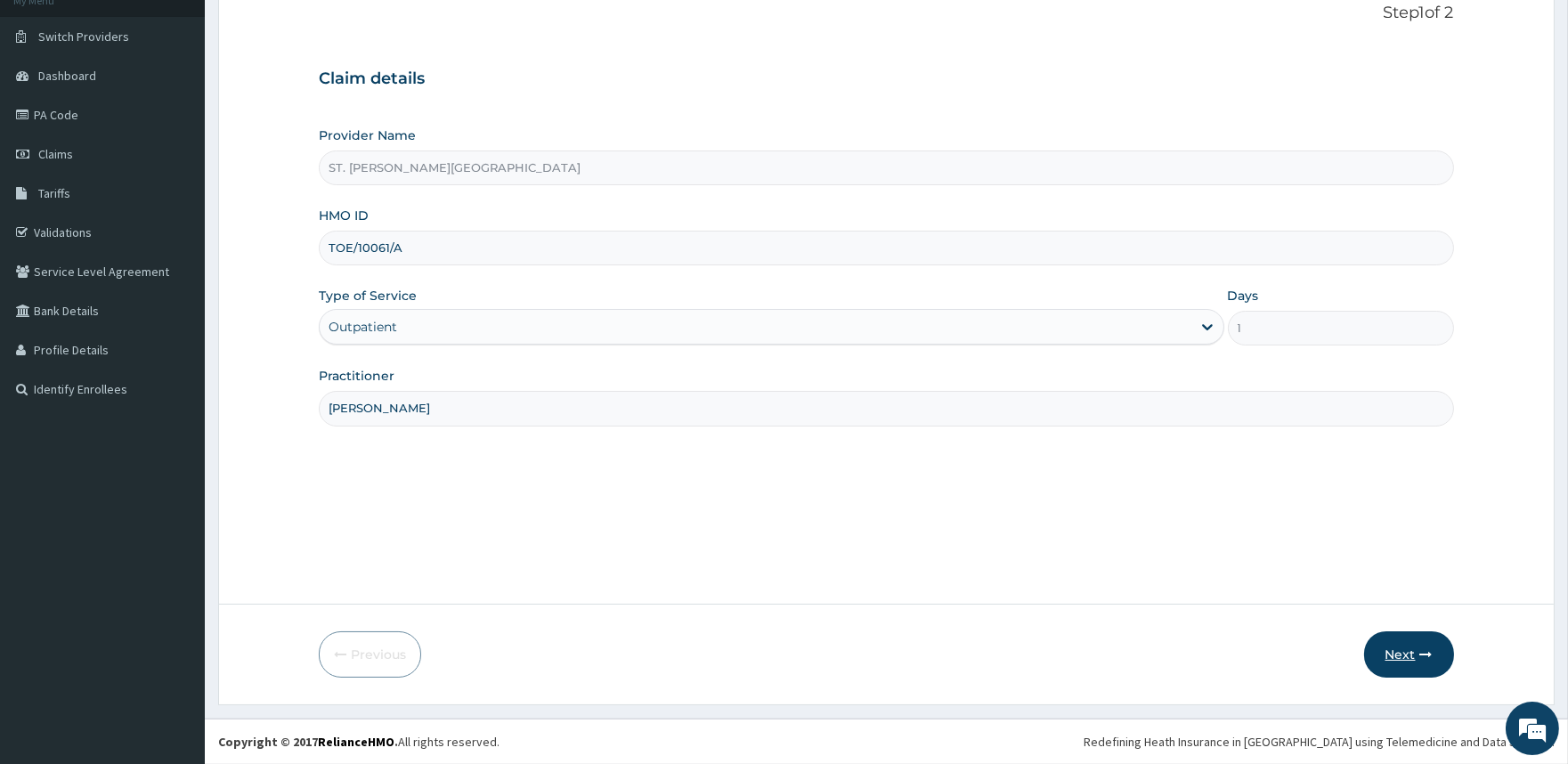
click at [1392, 651] on button "Next" at bounding box center [1410, 654] width 90 height 46
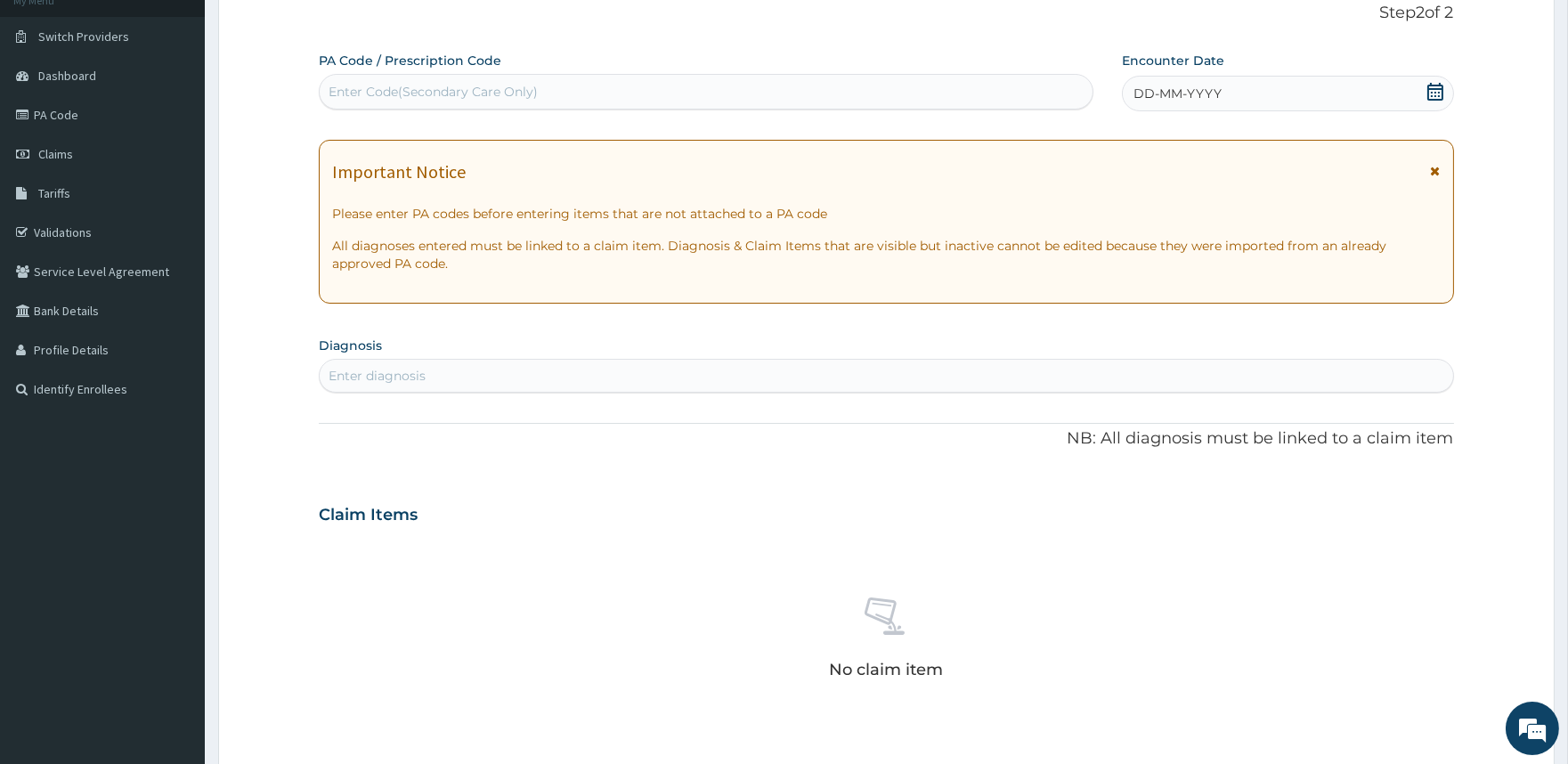
click at [1434, 172] on icon at bounding box center [1435, 171] width 10 height 13
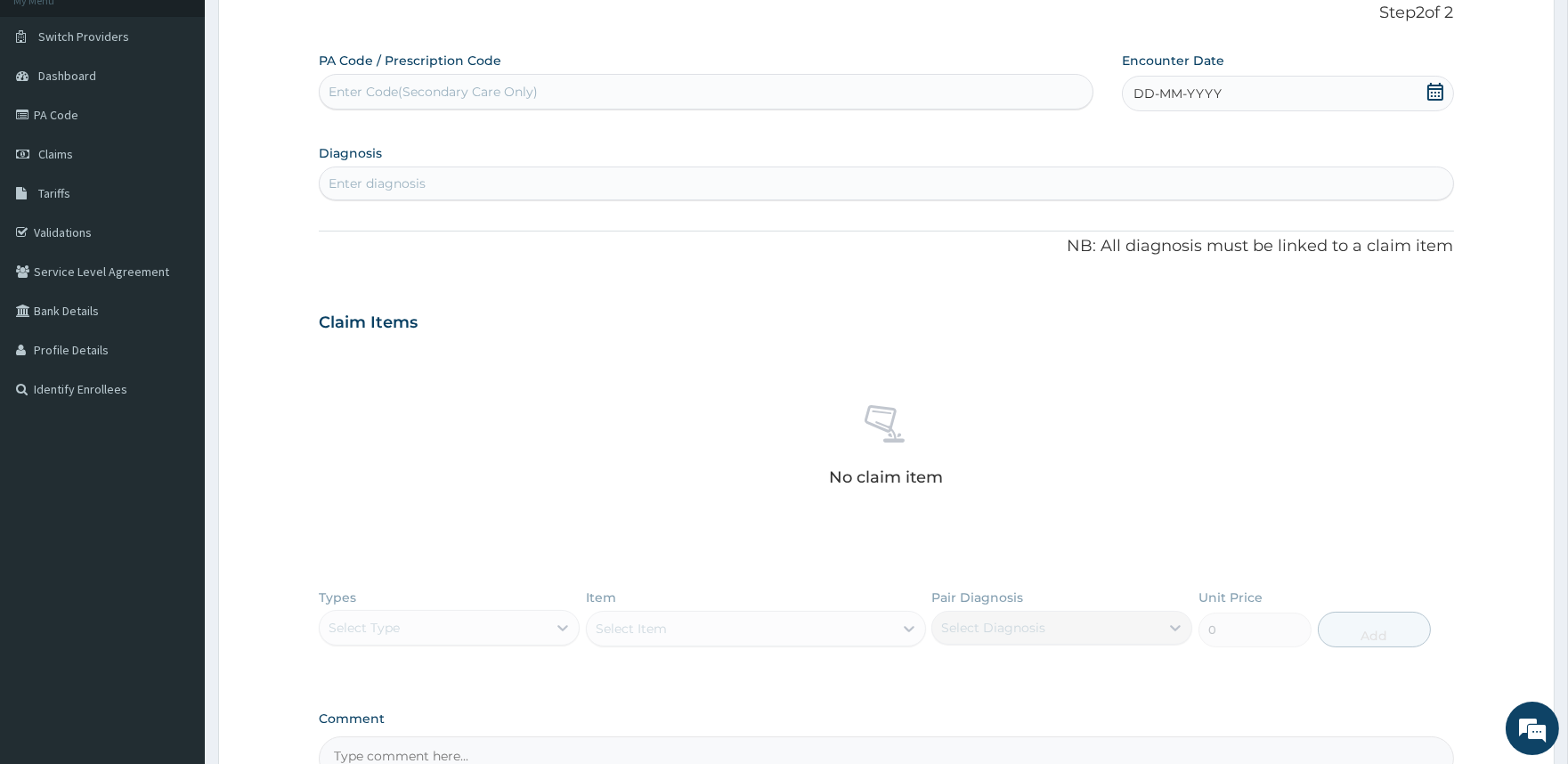
click at [1434, 91] on icon at bounding box center [1435, 91] width 17 height 17
click at [1289, 236] on div "9" at bounding box center [1281, 234] width 27 height 27
click at [396, 179] on div "Enter diagnosis" at bounding box center [376, 183] width 97 height 17
type input "PLAS"
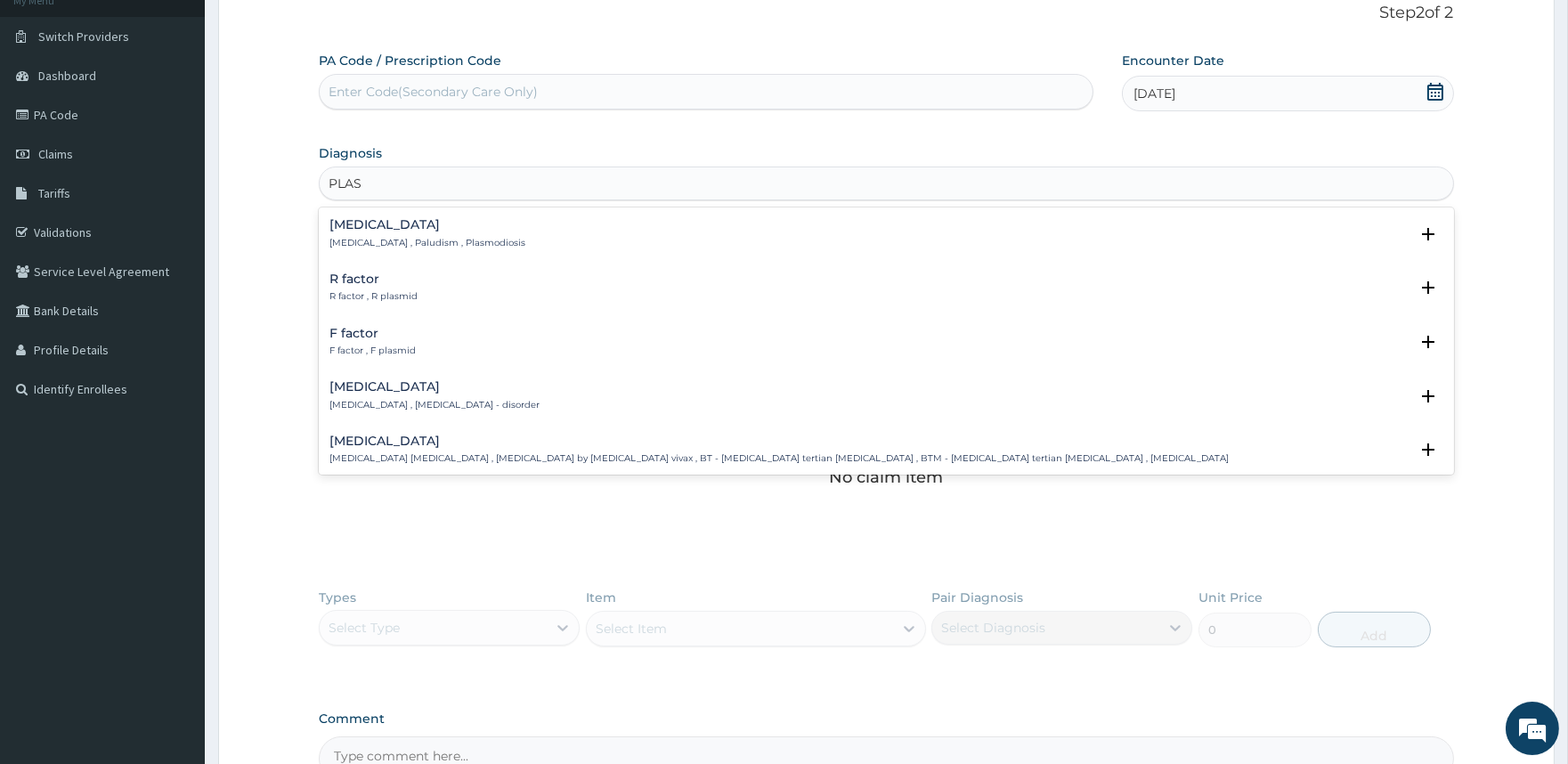
click at [410, 246] on p "Malaria , Paludism , Plasmodiosis" at bounding box center [427, 243] width 196 height 13
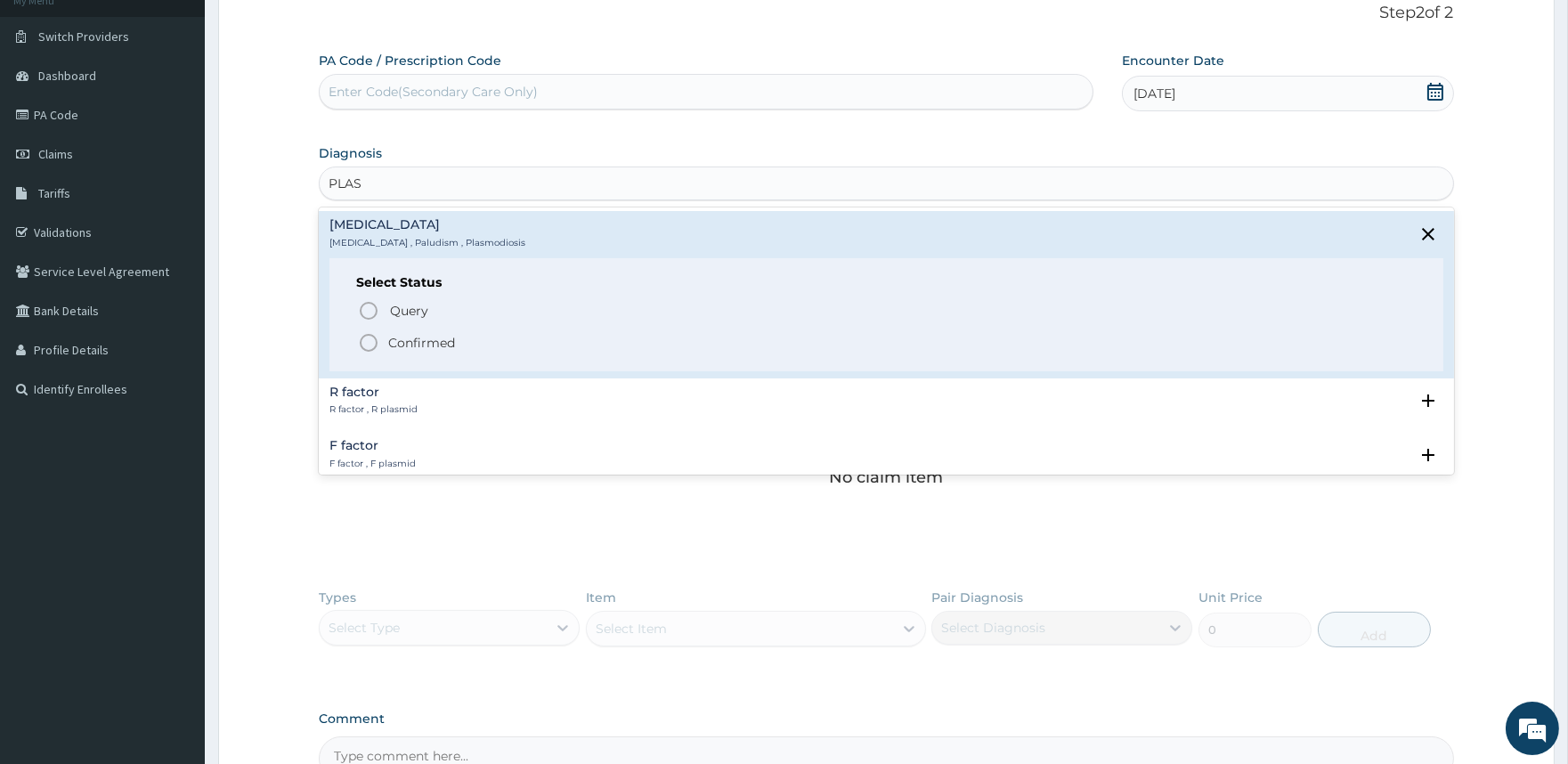
click at [401, 341] on p "Confirmed" at bounding box center [421, 342] width 67 height 17
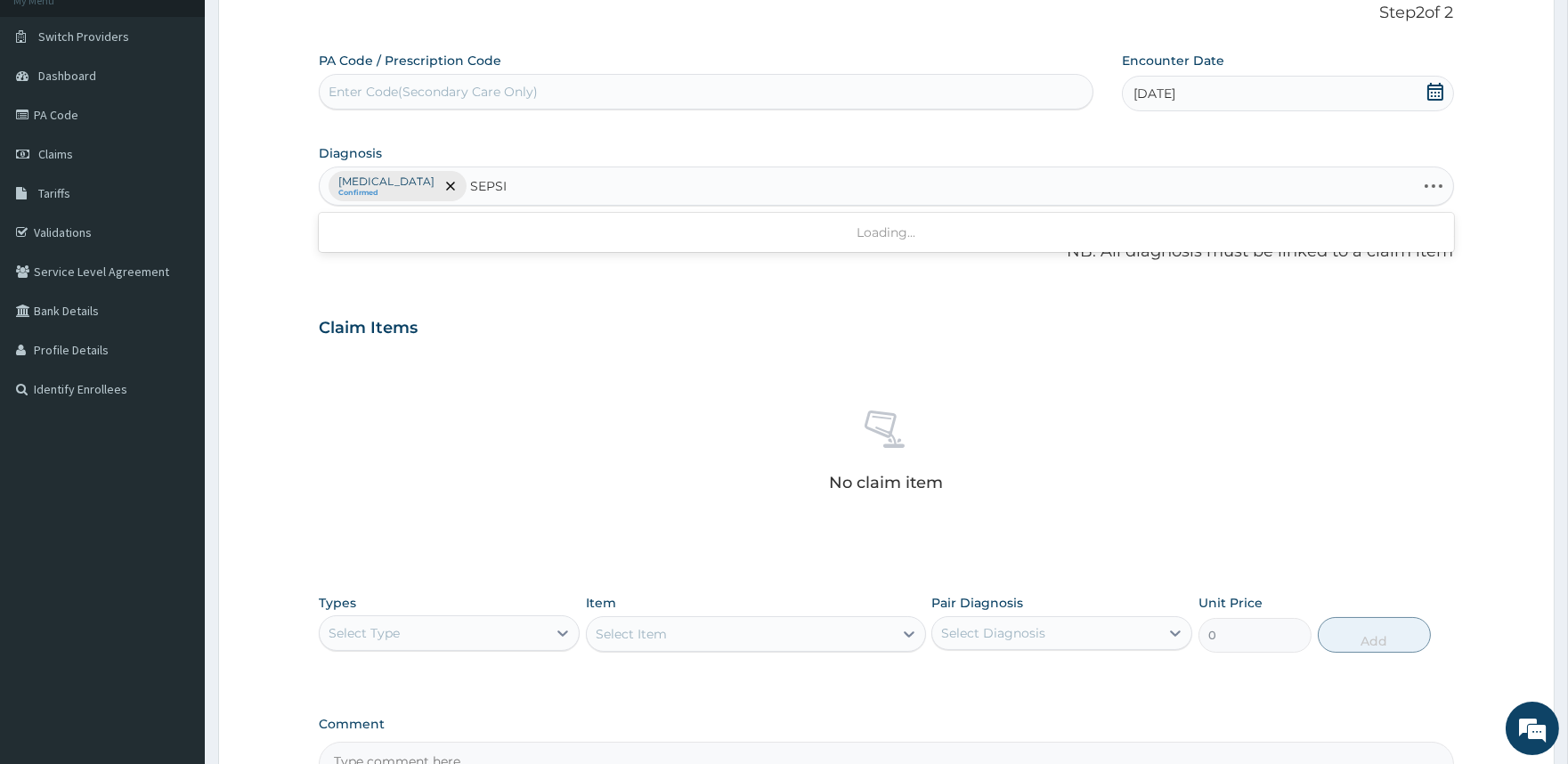
type input "SEPSIS"
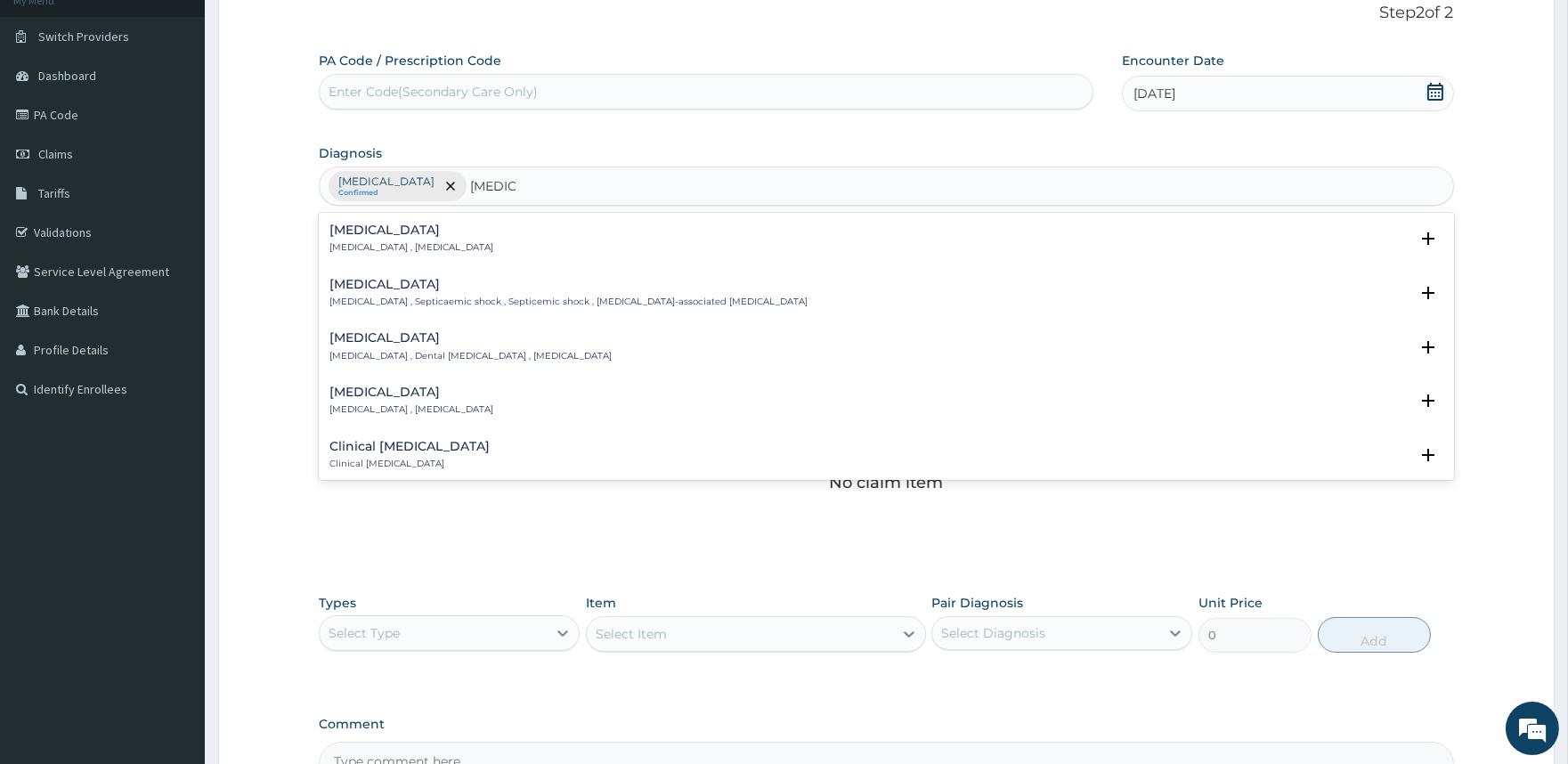
click at [415, 248] on p "Systemic infection , Sepsis" at bounding box center [411, 248] width 164 height 13
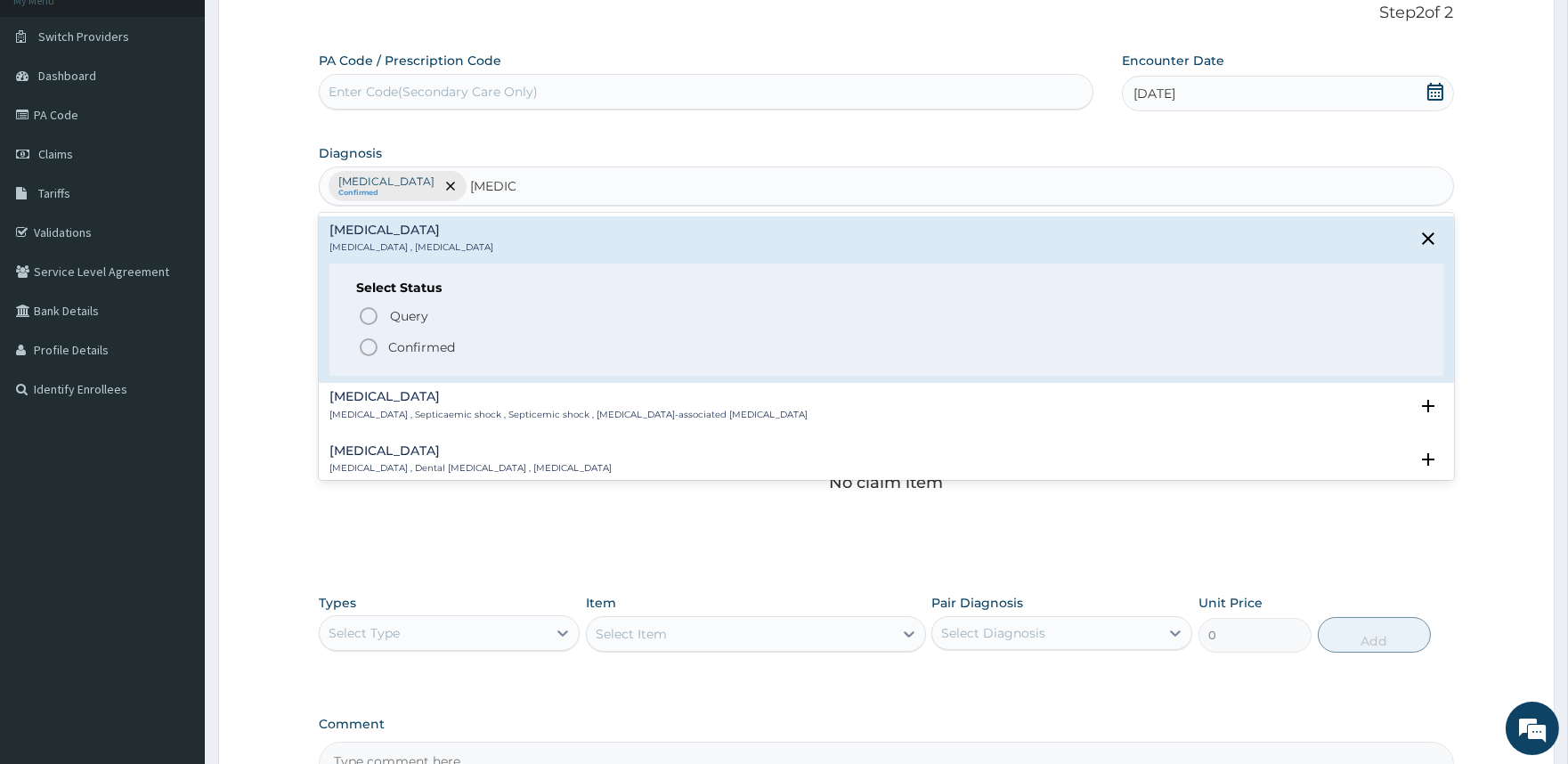
click at [395, 345] on p "Confirmed" at bounding box center [421, 347] width 67 height 17
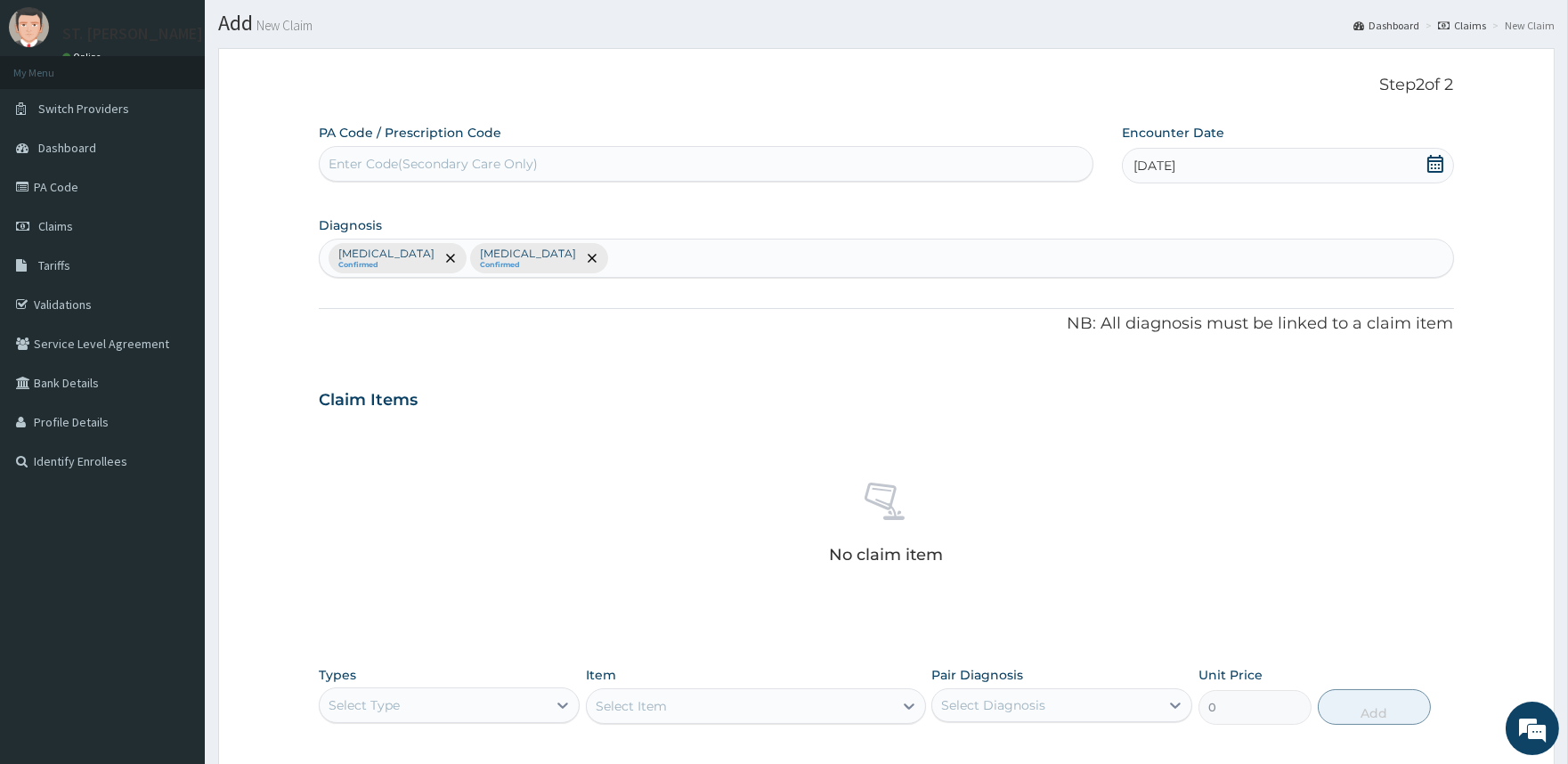
scroll to position [30, 0]
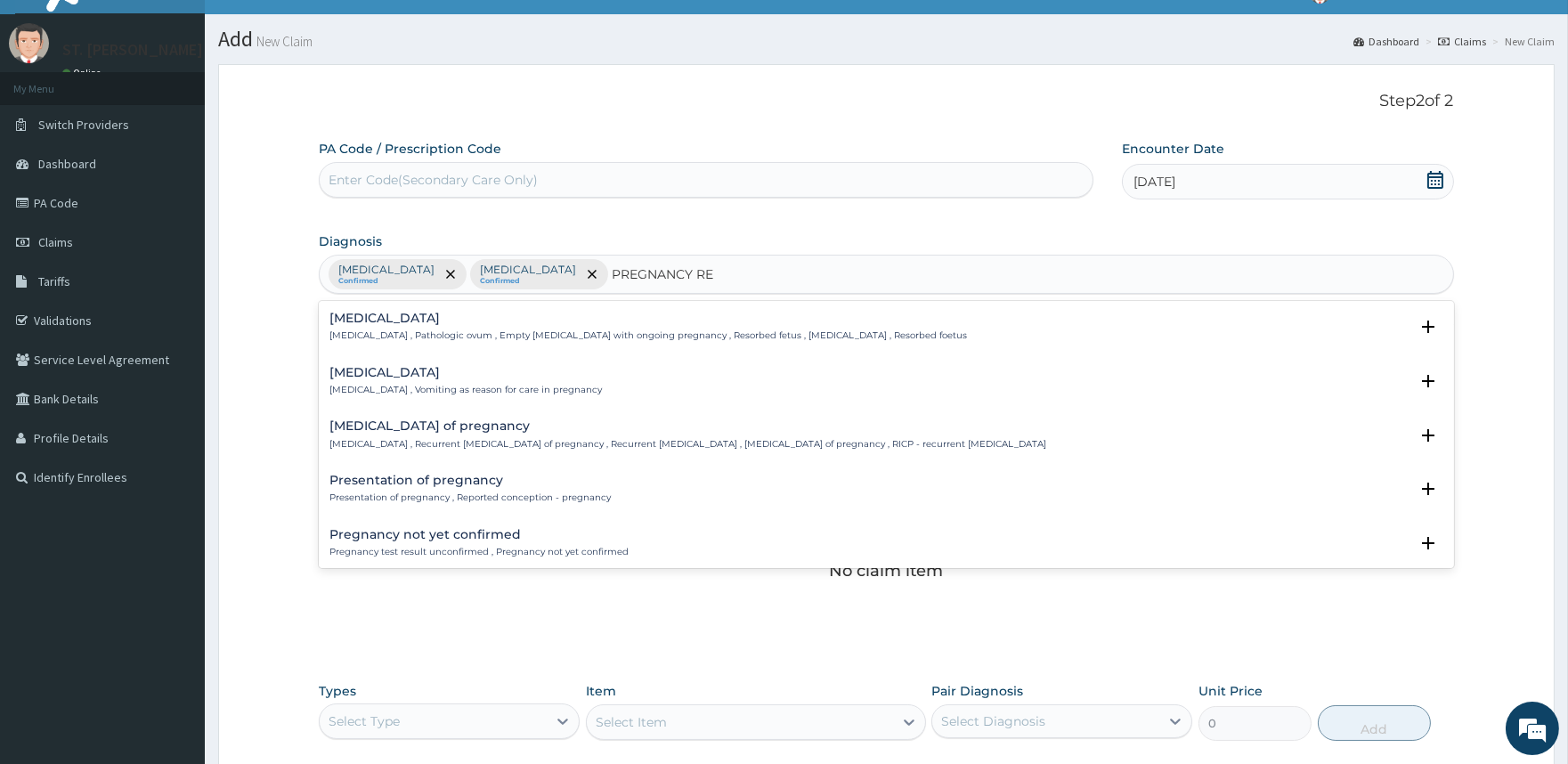
type input "PREGNANCY REL"
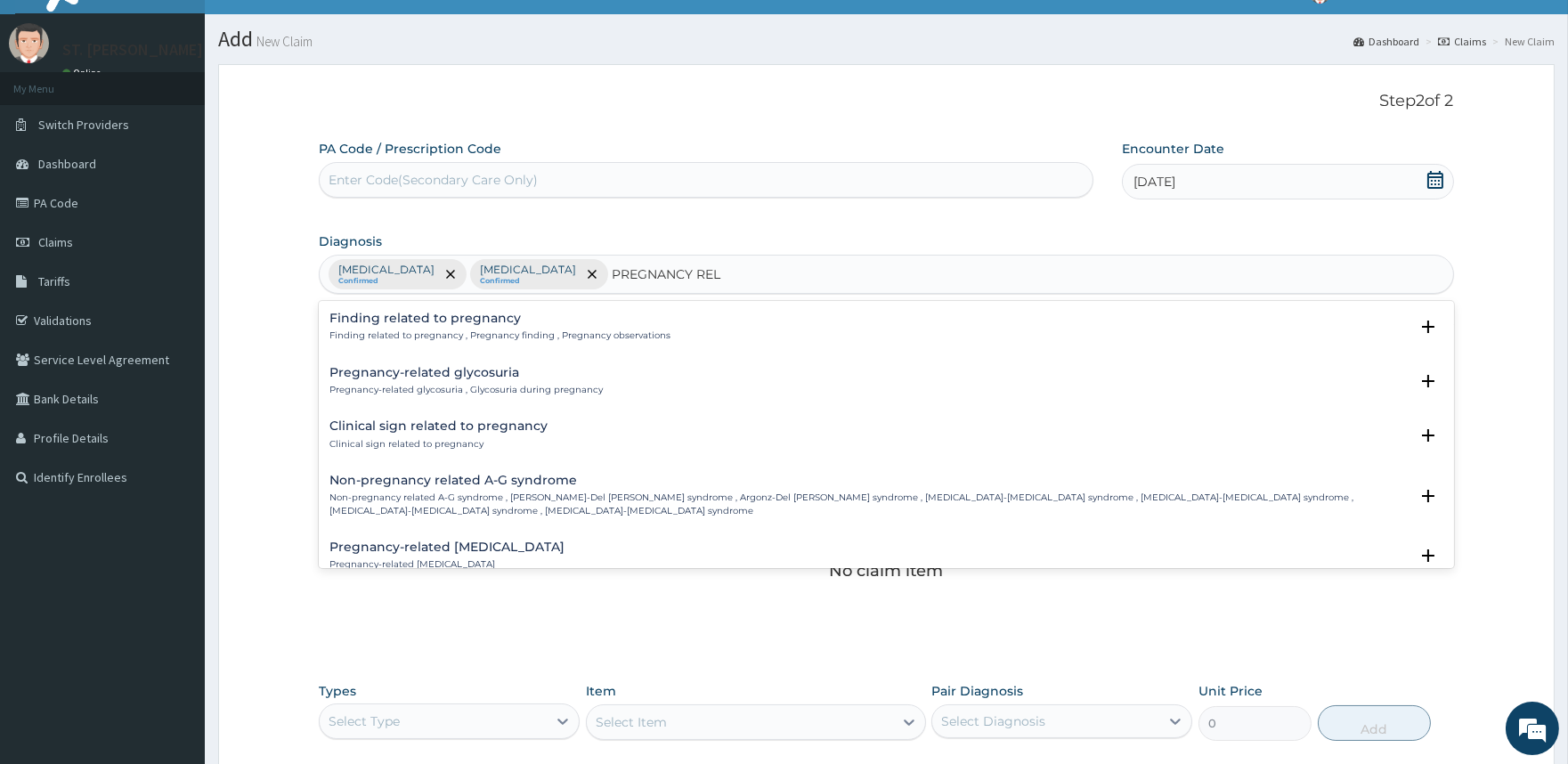
click at [467, 325] on div "Finding related to pregnancy Finding related to pregnancy , Pregnancy finding ,…" at bounding box center [500, 328] width 341 height 31
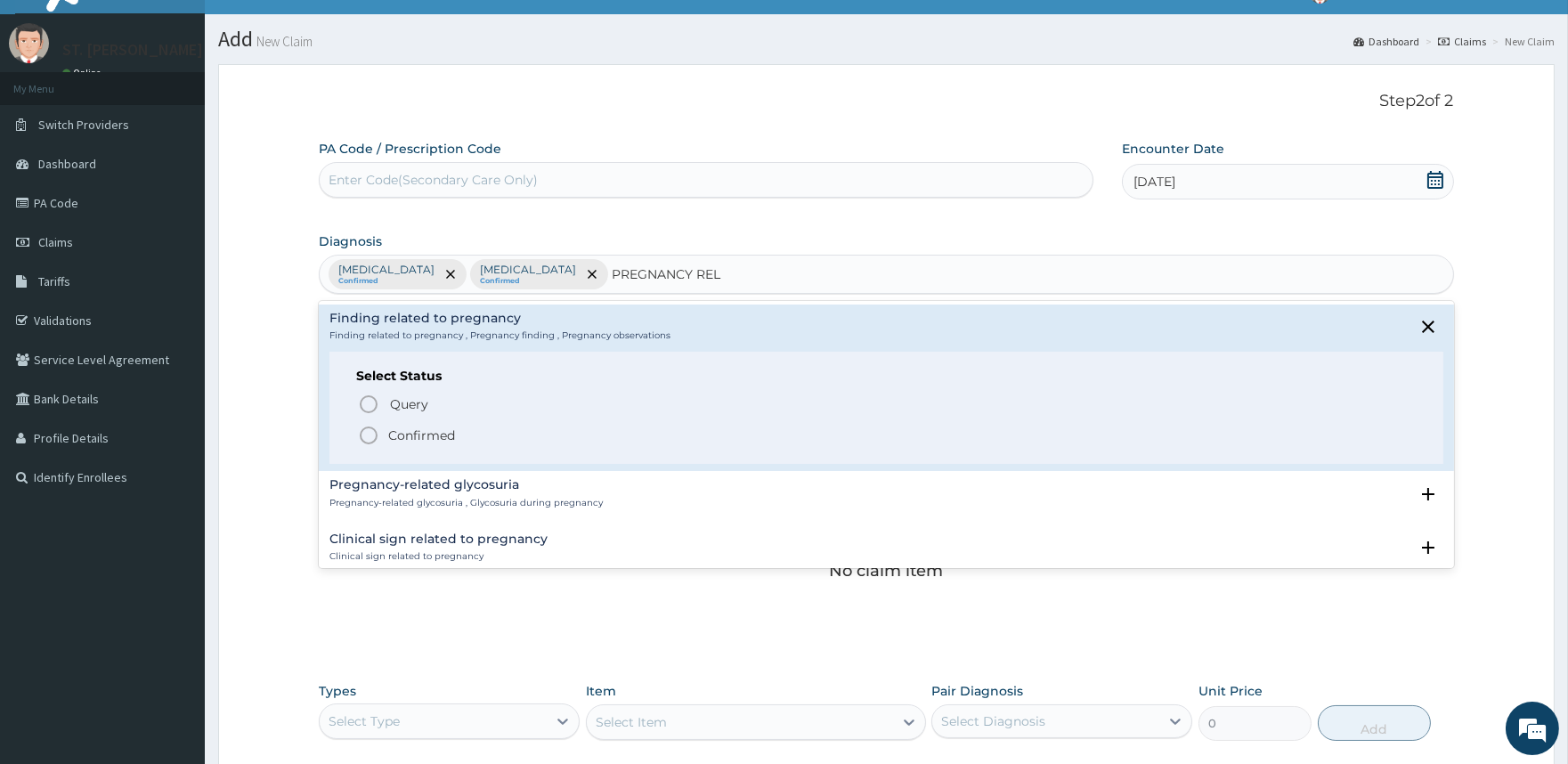
click at [433, 428] on p "Confirmed" at bounding box center [421, 435] width 67 height 17
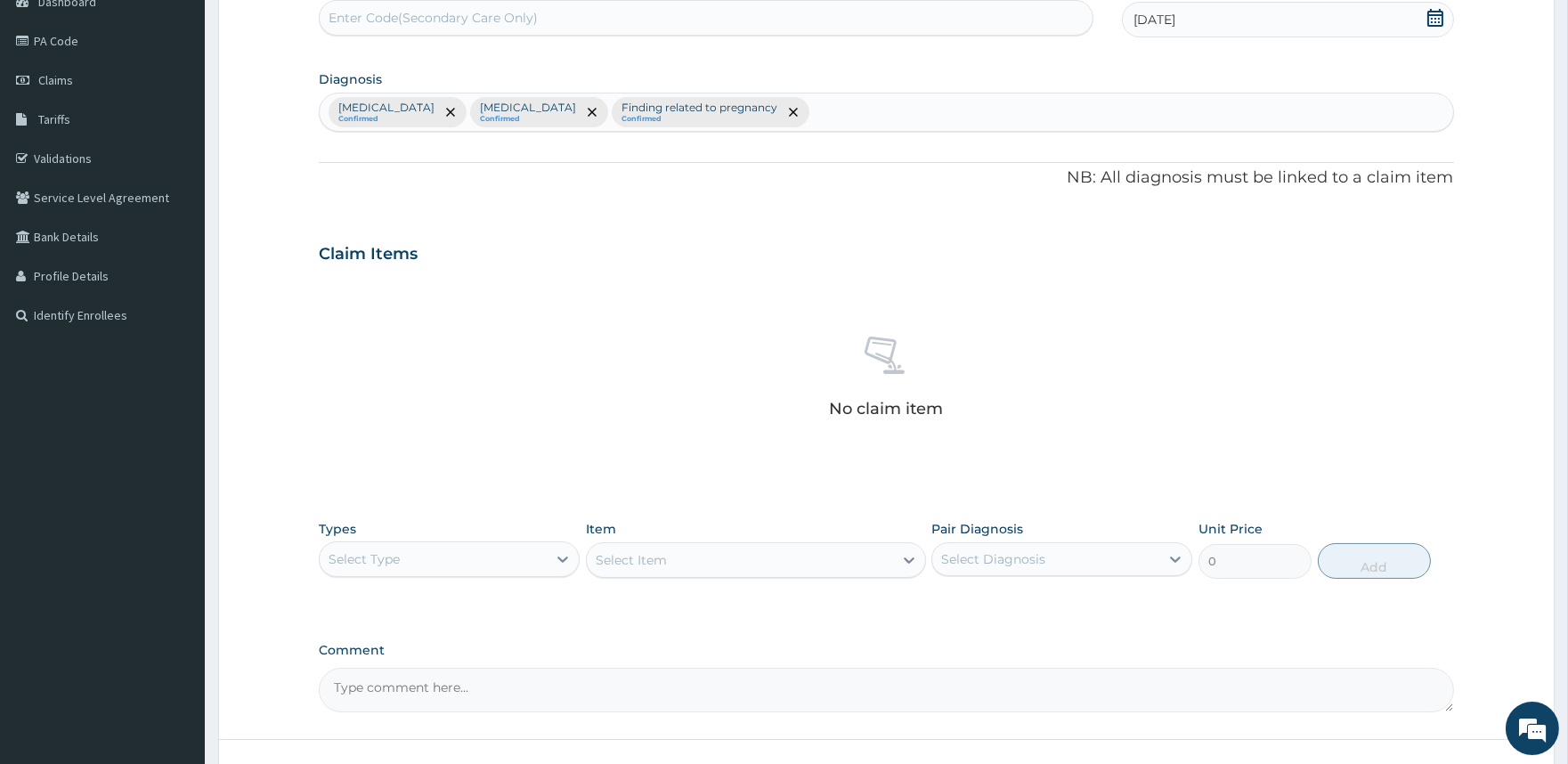
scroll to position [228, 0]
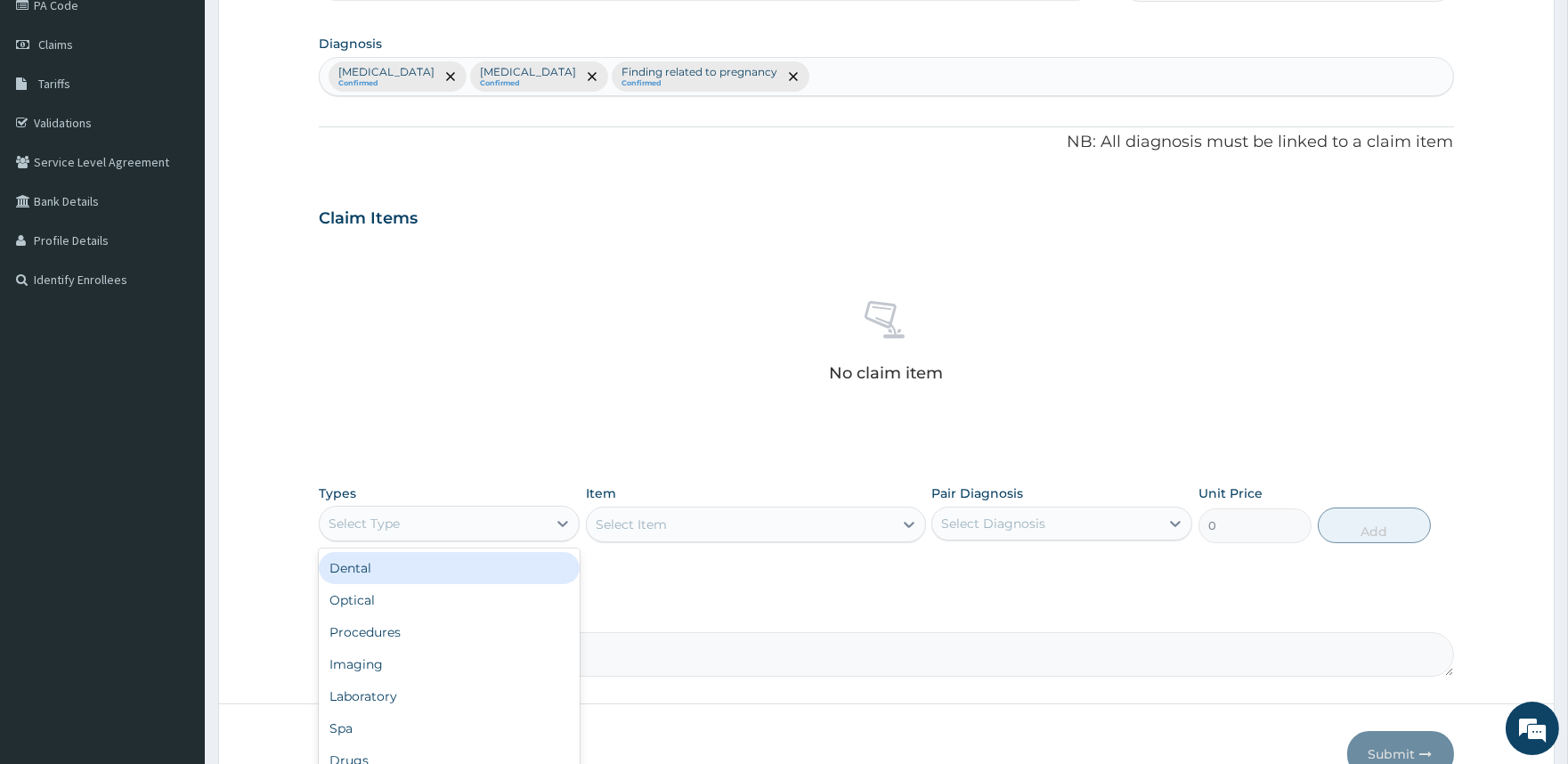
click at [543, 517] on div "Select Type" at bounding box center [432, 524] width 227 height 29
click at [460, 617] on div "Procedures" at bounding box center [449, 632] width 261 height 32
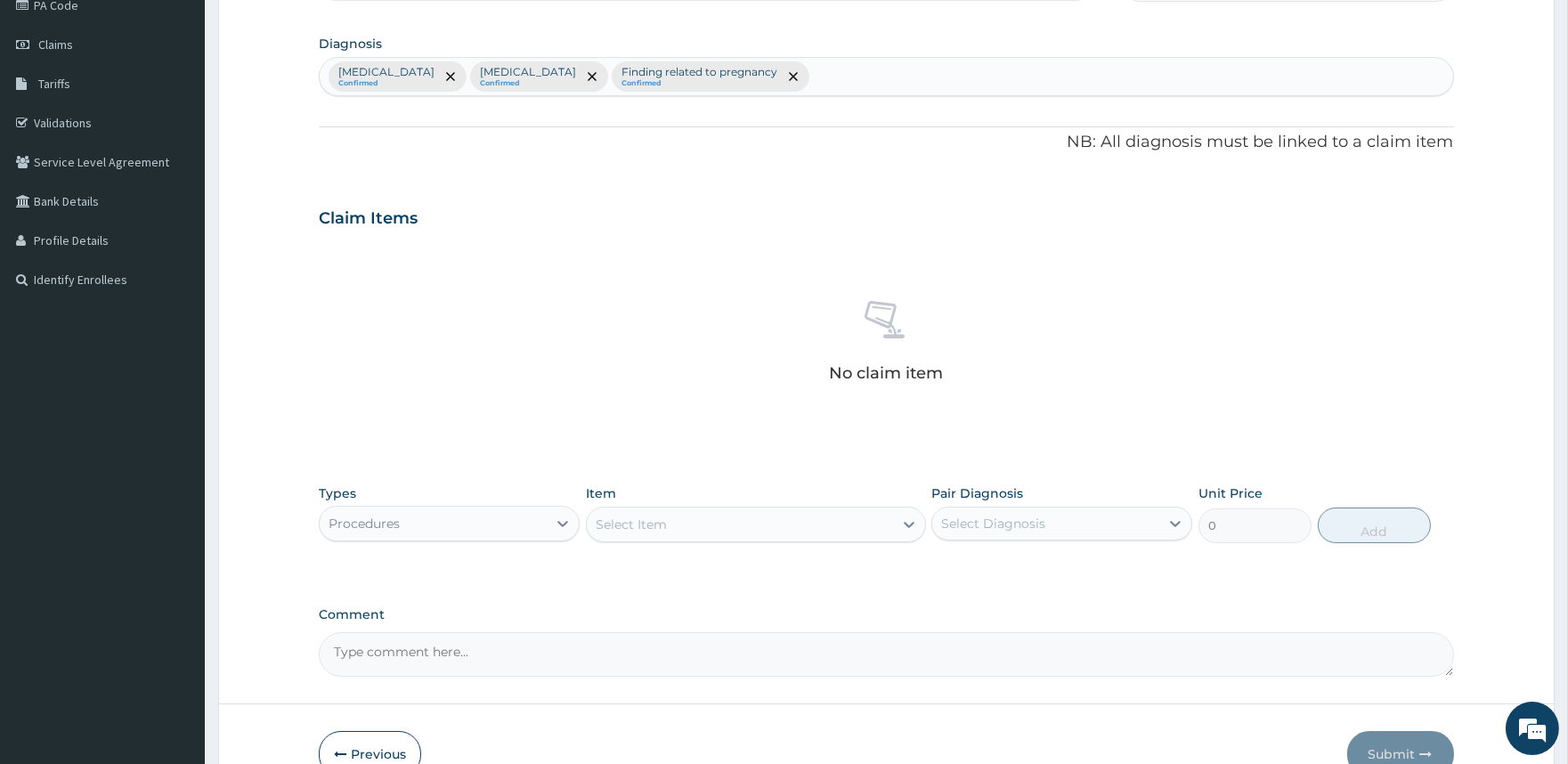
click at [789, 521] on div "Select Item" at bounding box center [740, 525] width 306 height 29
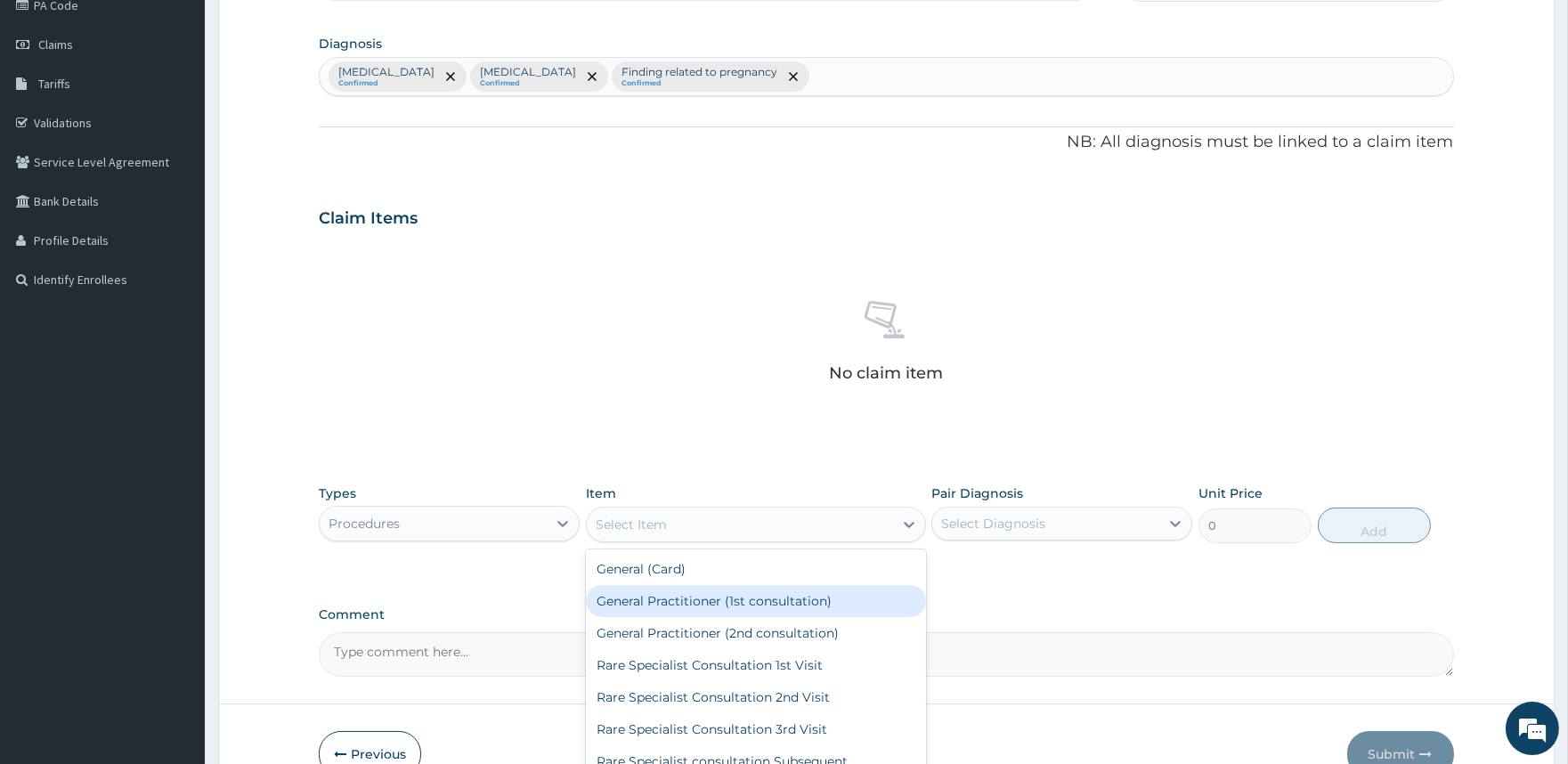
click at [742, 606] on div "General Practitioner (1st consultation)" at bounding box center [756, 601] width 340 height 32
type input "2000"
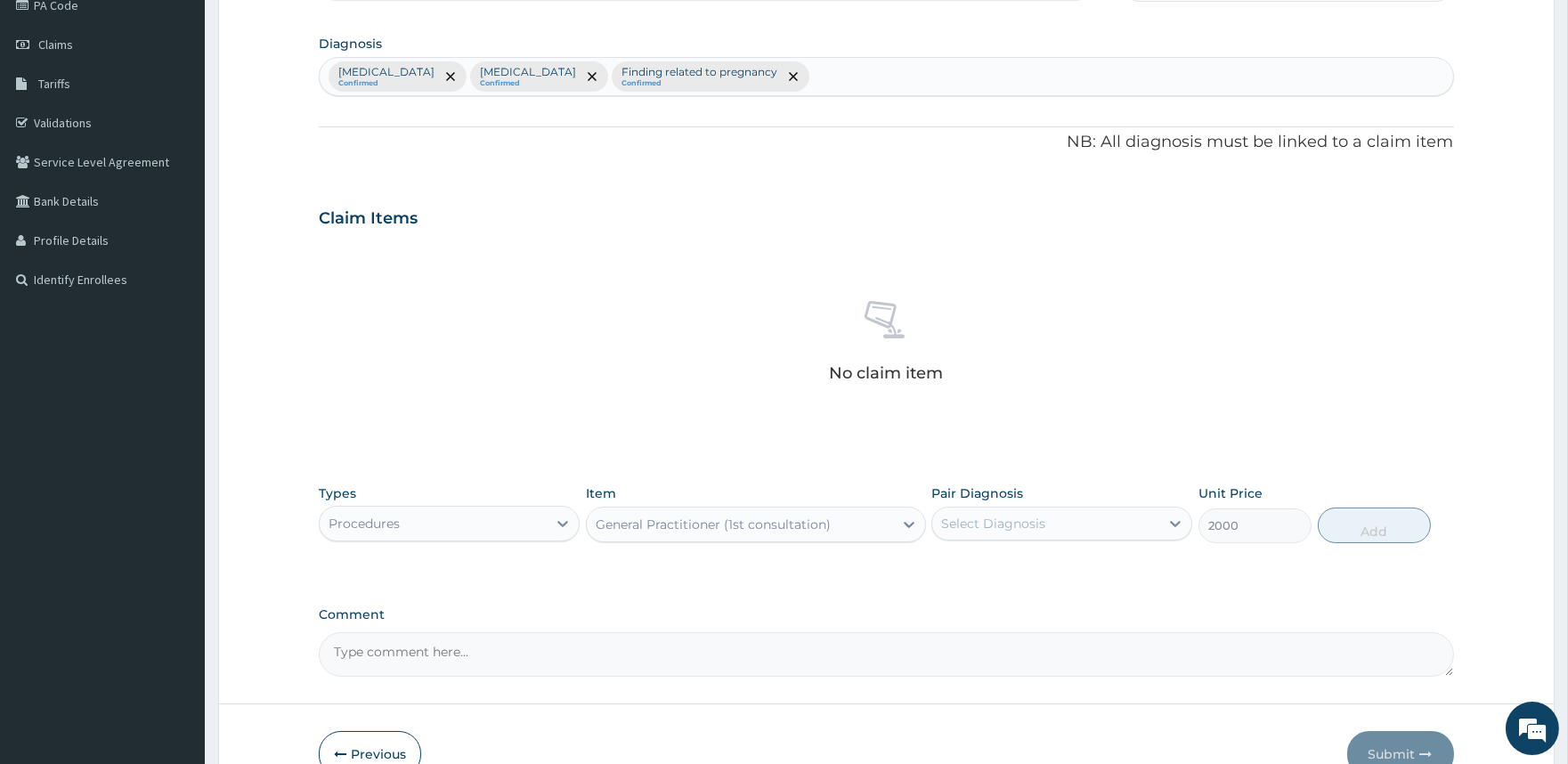
click at [1025, 527] on div "Select Diagnosis" at bounding box center [993, 523] width 104 height 17
drag, startPoint x: 1020, startPoint y: 561, endPoint x: 1008, endPoint y: 579, distance: 21.6
click at [1019, 564] on div "Malaria" at bounding box center [1062, 570] width 261 height 37
checkbox input "true"
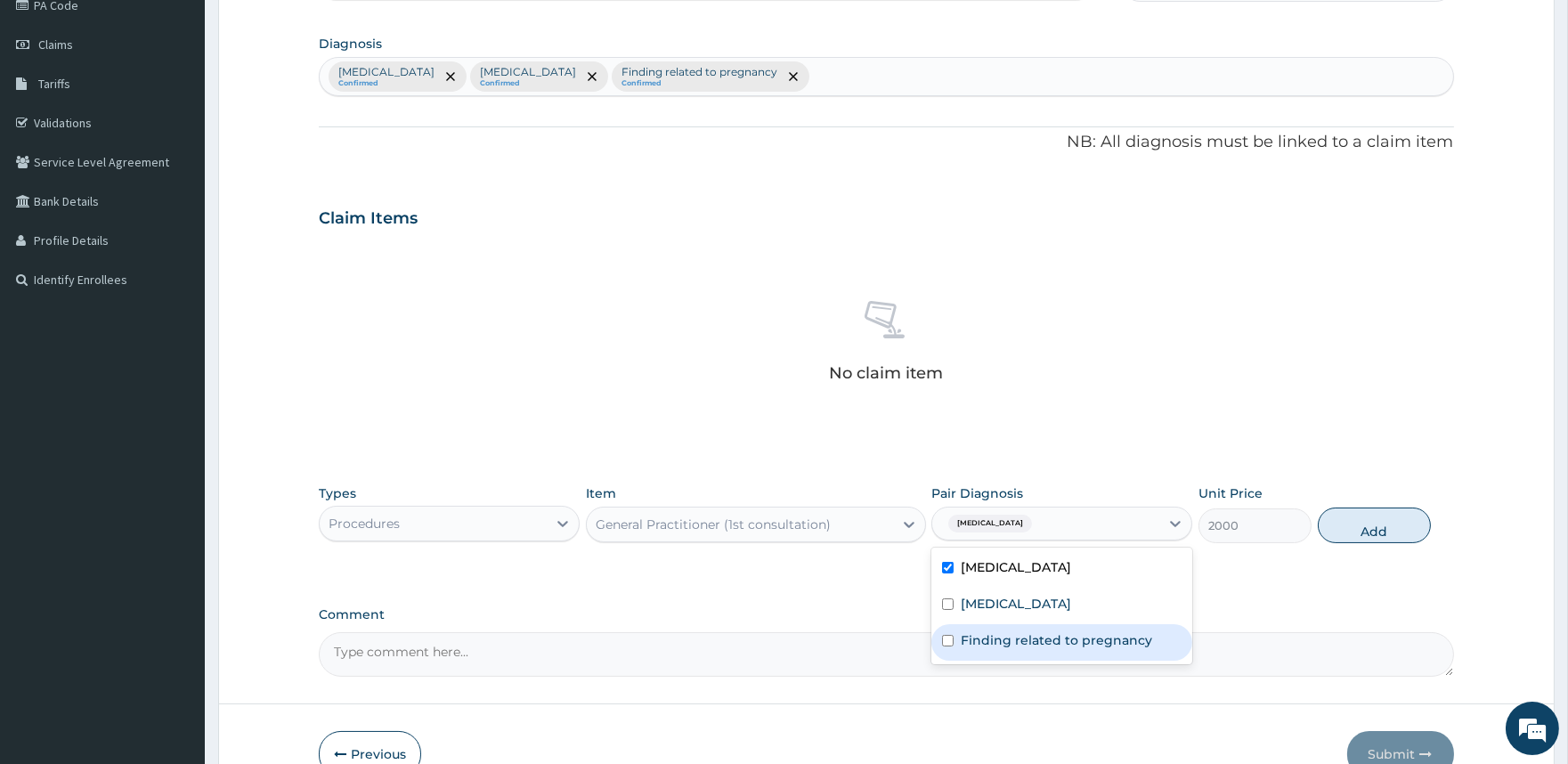
click at [963, 624] on div "Finding related to pregnancy" at bounding box center [1062, 642] width 261 height 37
checkbox input "true"
click at [982, 606] on label "Sepsis" at bounding box center [1016, 603] width 110 height 17
checkbox input "true"
click at [1345, 533] on button "Add" at bounding box center [1374, 526] width 113 height 36
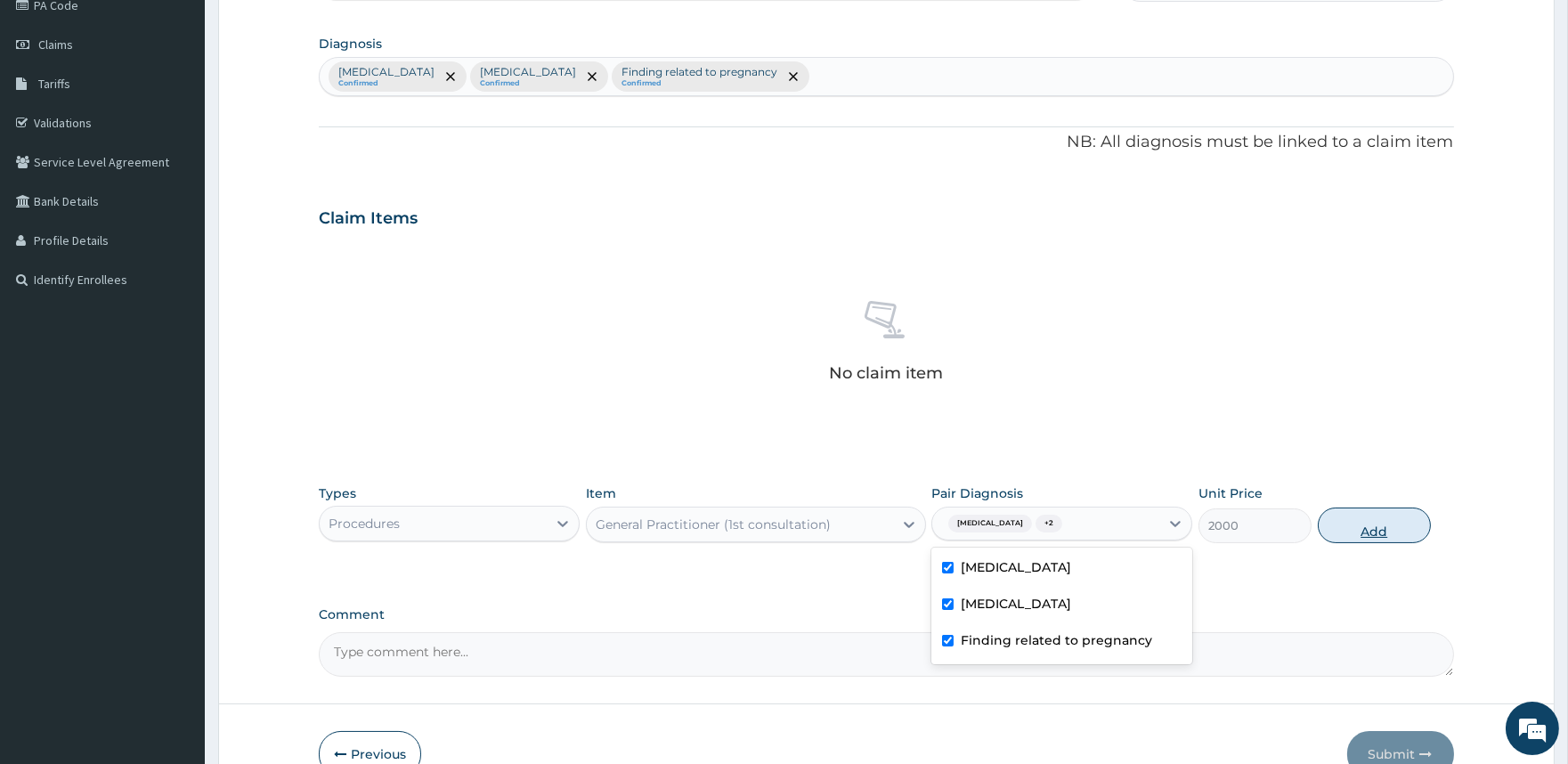
type input "0"
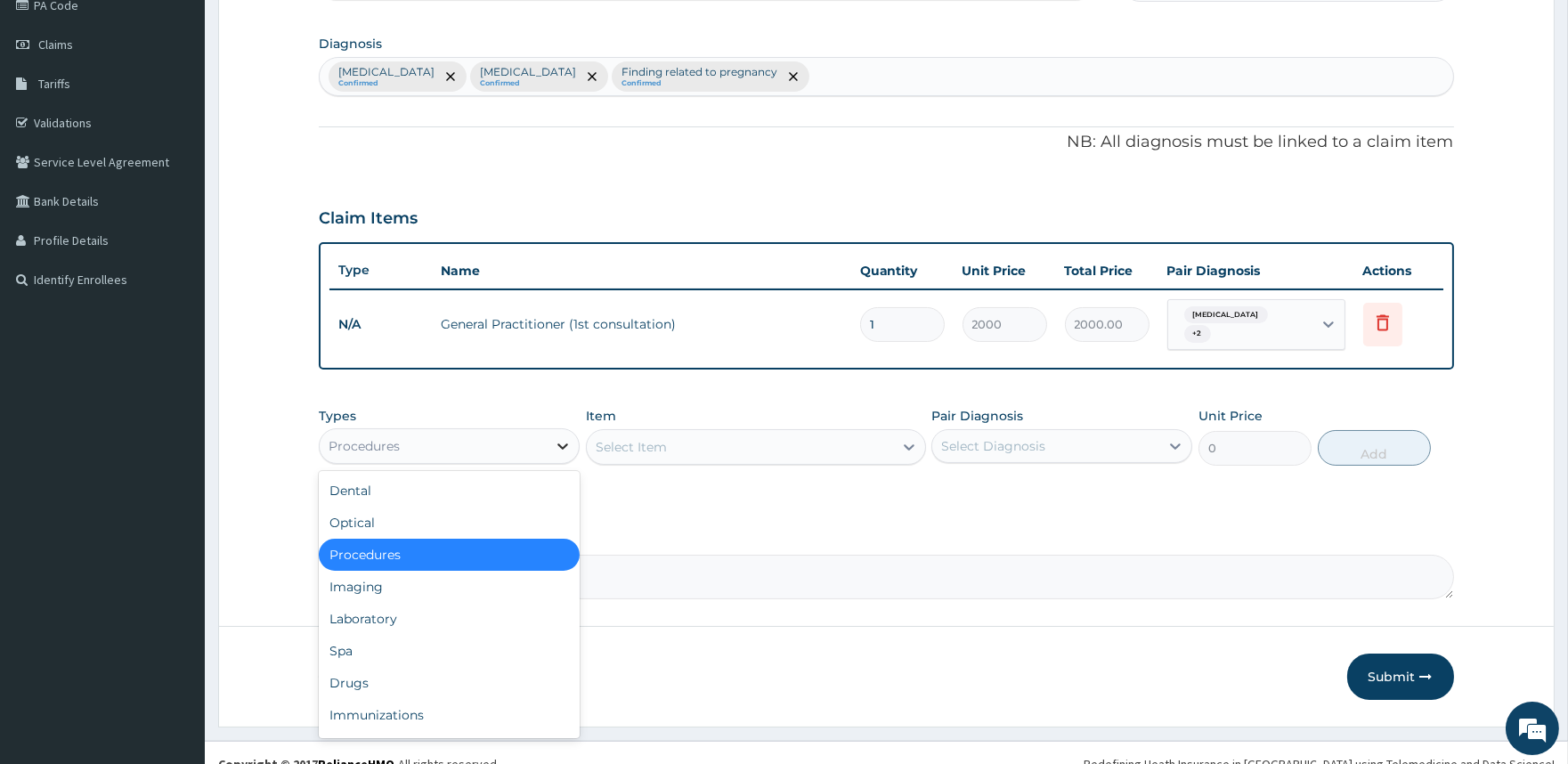
click at [550, 431] on div at bounding box center [562, 446] width 32 height 32
click at [393, 615] on div "Laboratory" at bounding box center [449, 619] width 261 height 32
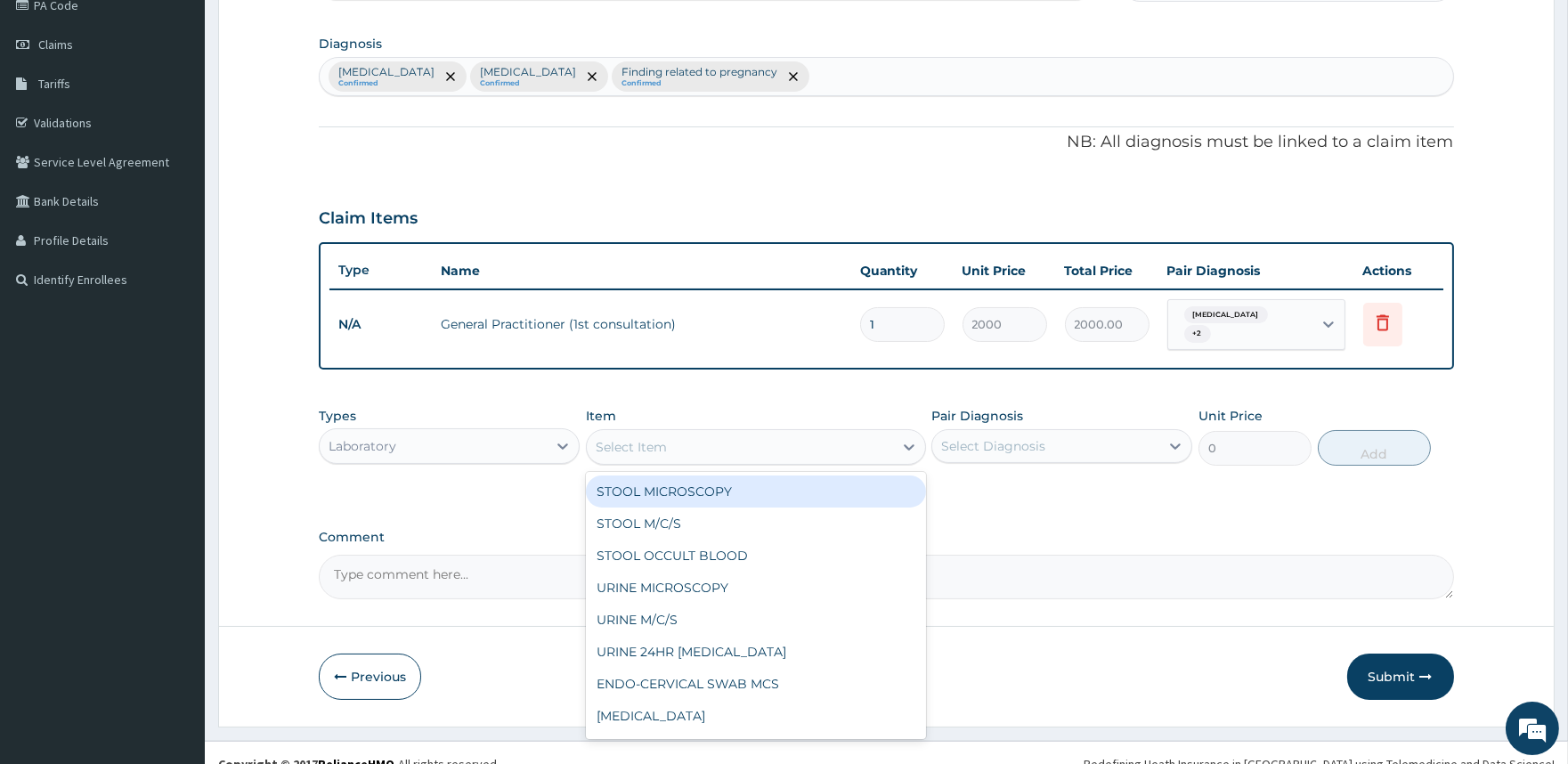
click at [888, 441] on div "Select Item" at bounding box center [740, 446] width 306 height 29
type input "MP"
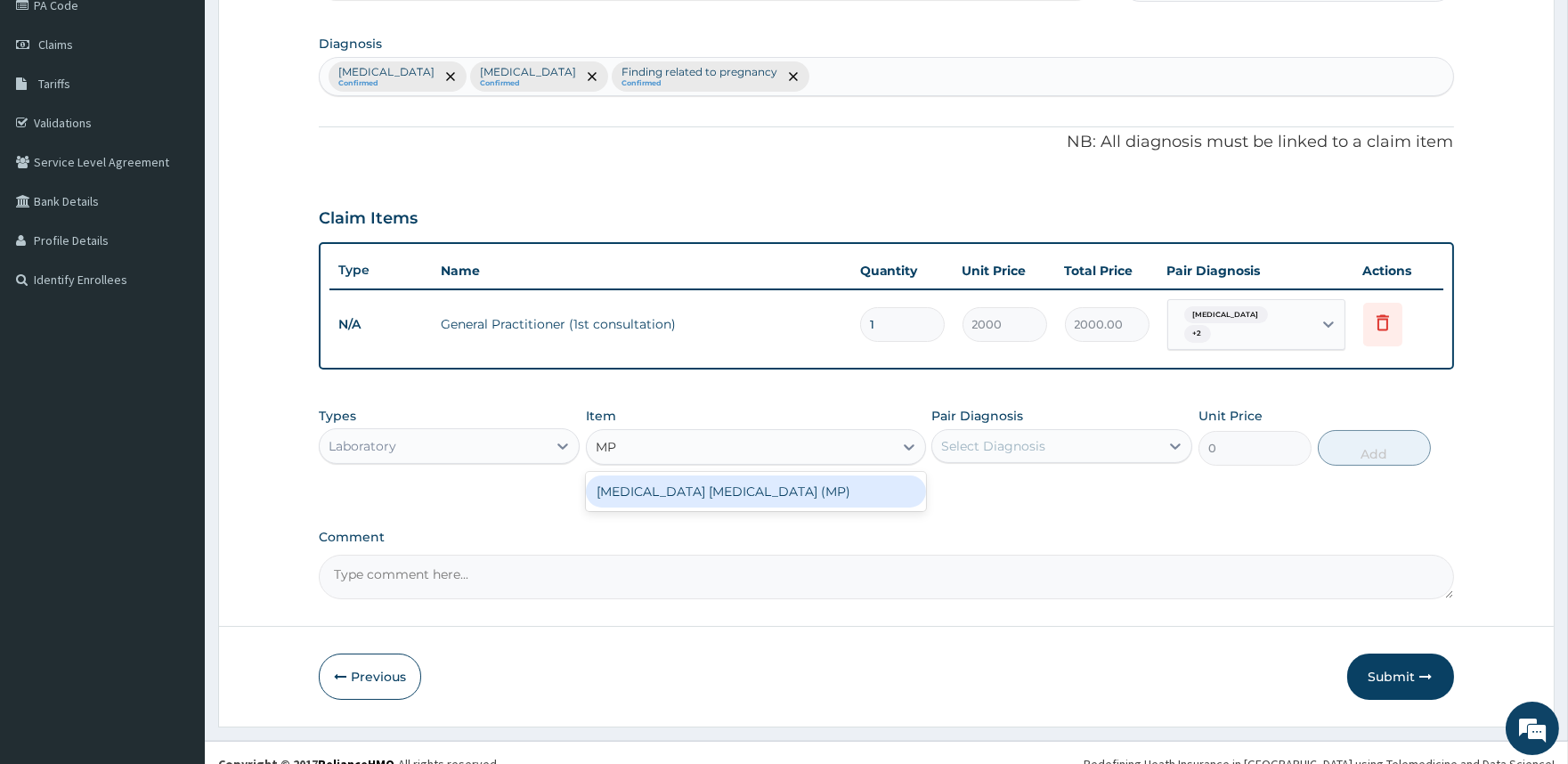
click at [752, 481] on div "MALARIA PARASITE (MP)" at bounding box center [756, 492] width 340 height 32
type input "2000"
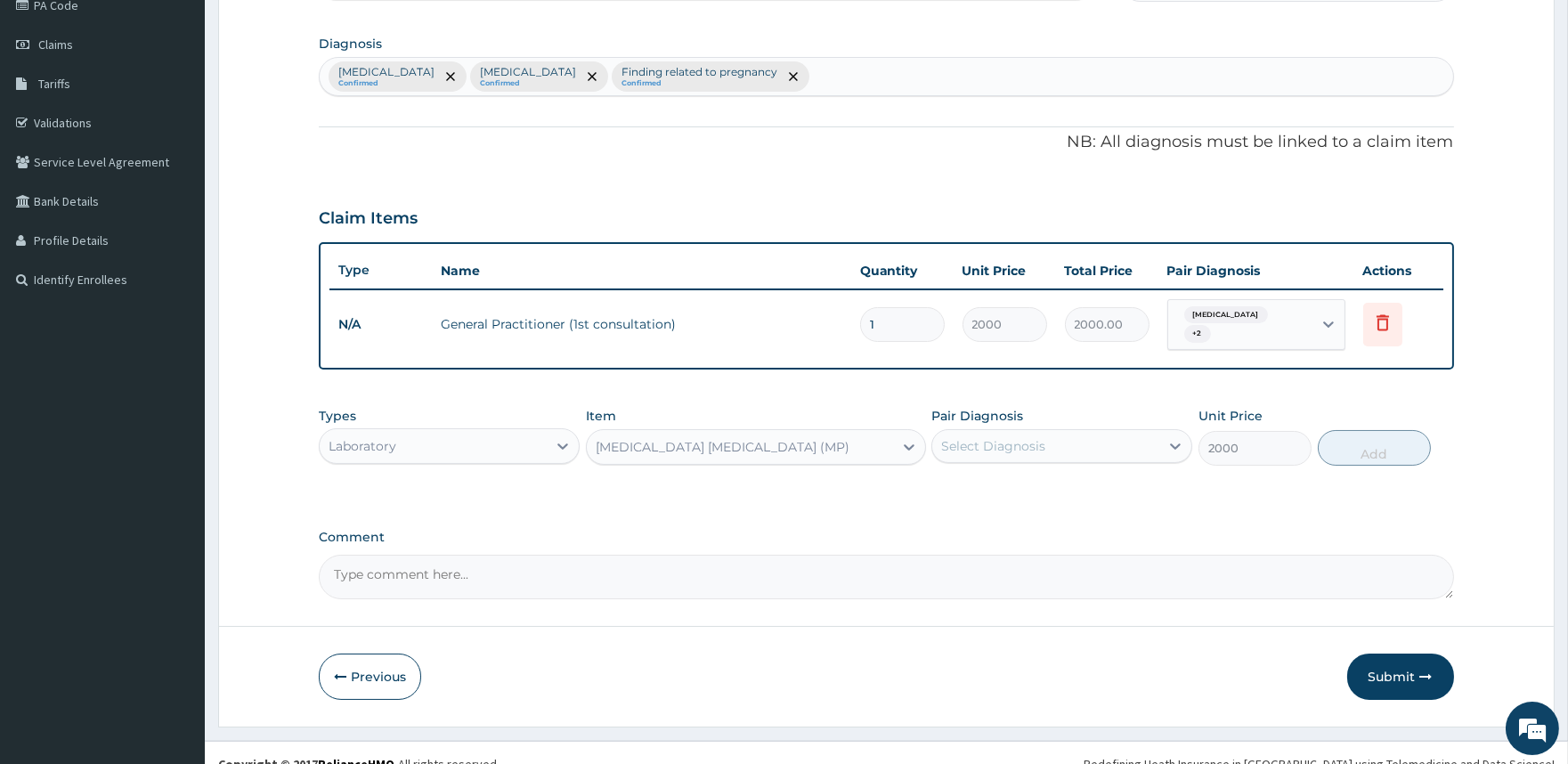
click at [967, 437] on div "Select Diagnosis" at bounding box center [993, 446] width 104 height 17
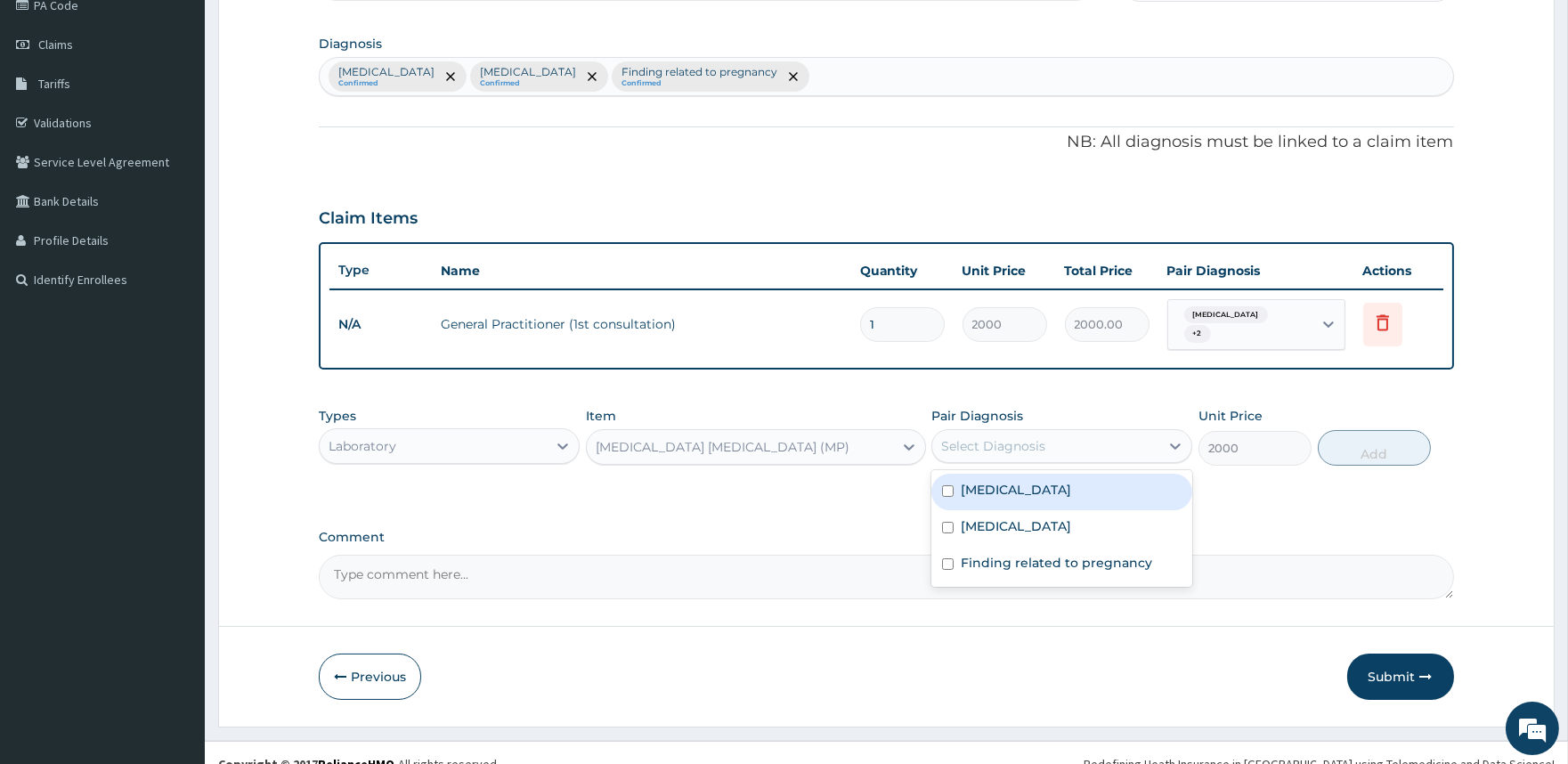
click at [968, 481] on label "Malaria" at bounding box center [1016, 490] width 110 height 17
checkbox input "true"
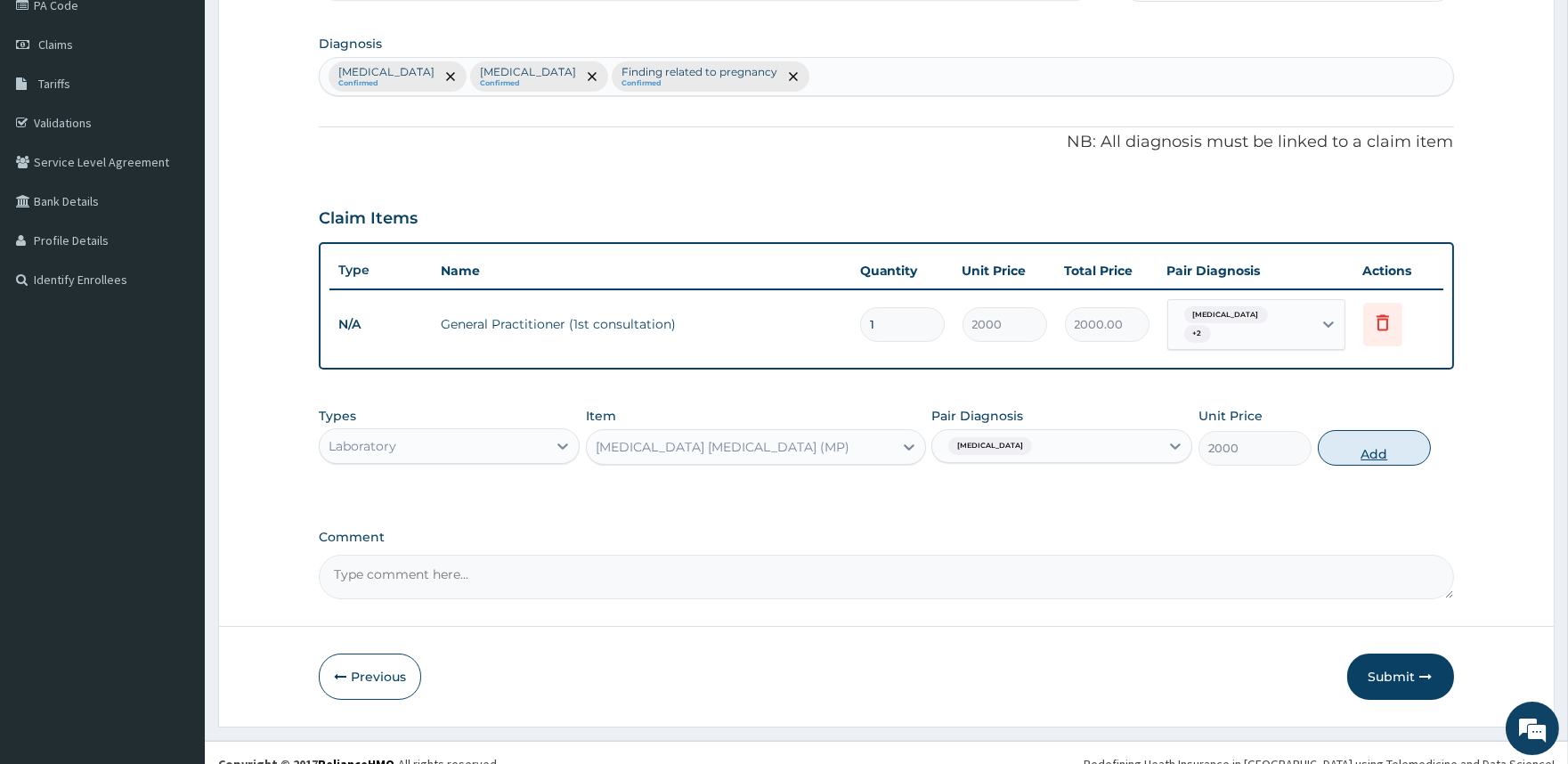
click at [1355, 446] on button "Add" at bounding box center [1374, 447] width 113 height 36
type input "0"
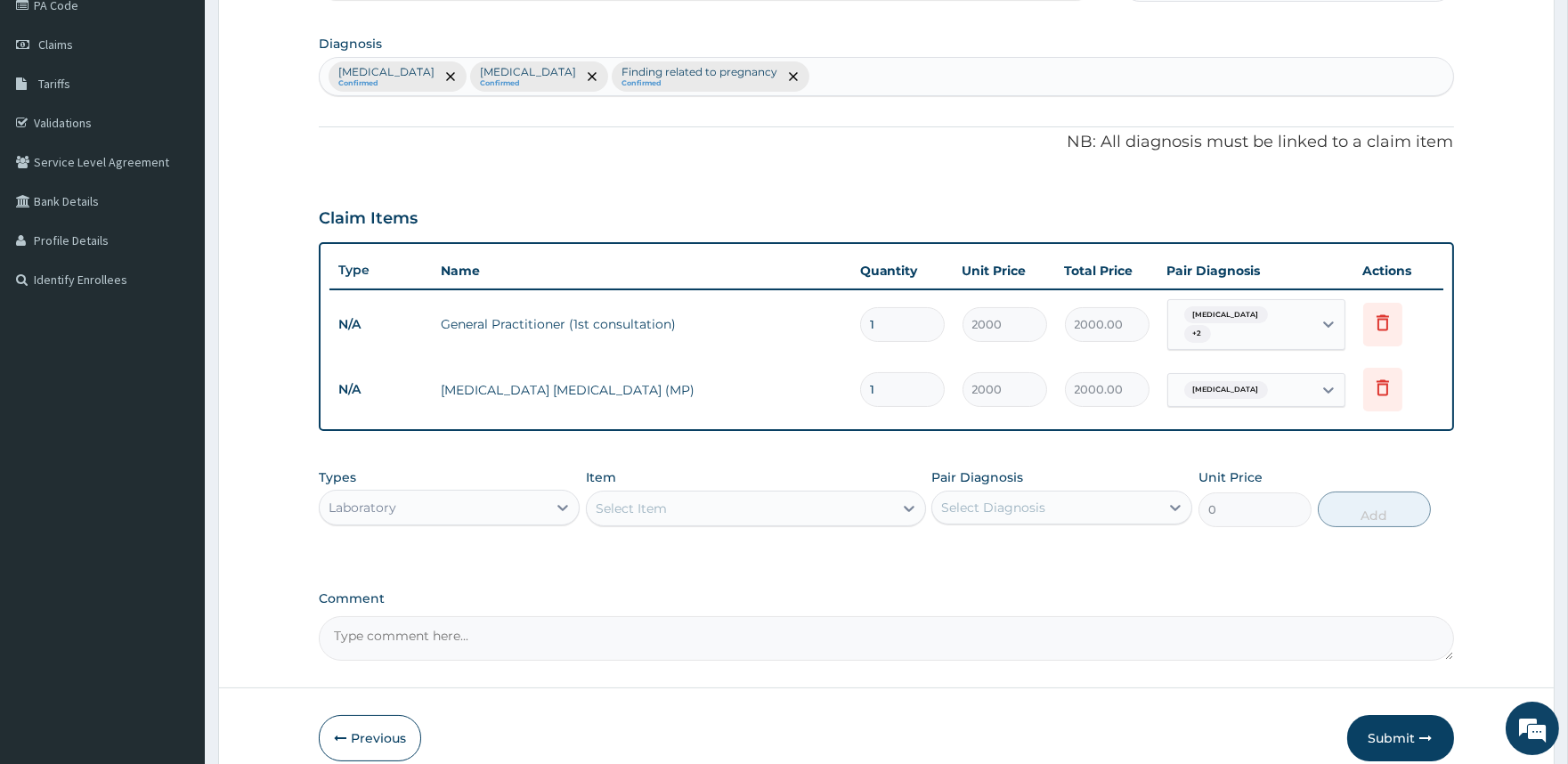
click at [726, 497] on div "Select Item" at bounding box center [740, 508] width 306 height 29
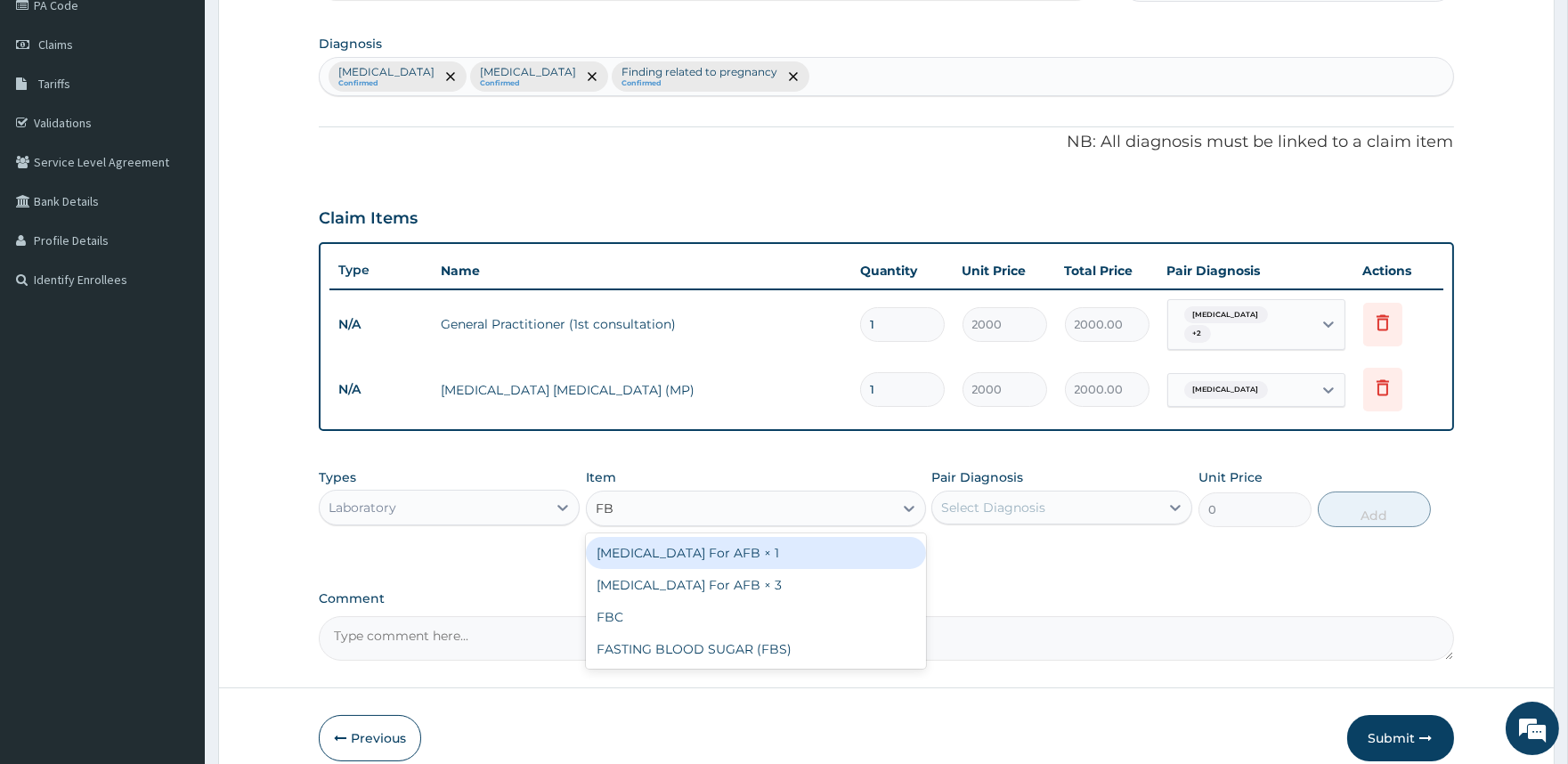
type input "FBC"
click at [758, 552] on div "FBC" at bounding box center [756, 553] width 340 height 32
type input "5000"
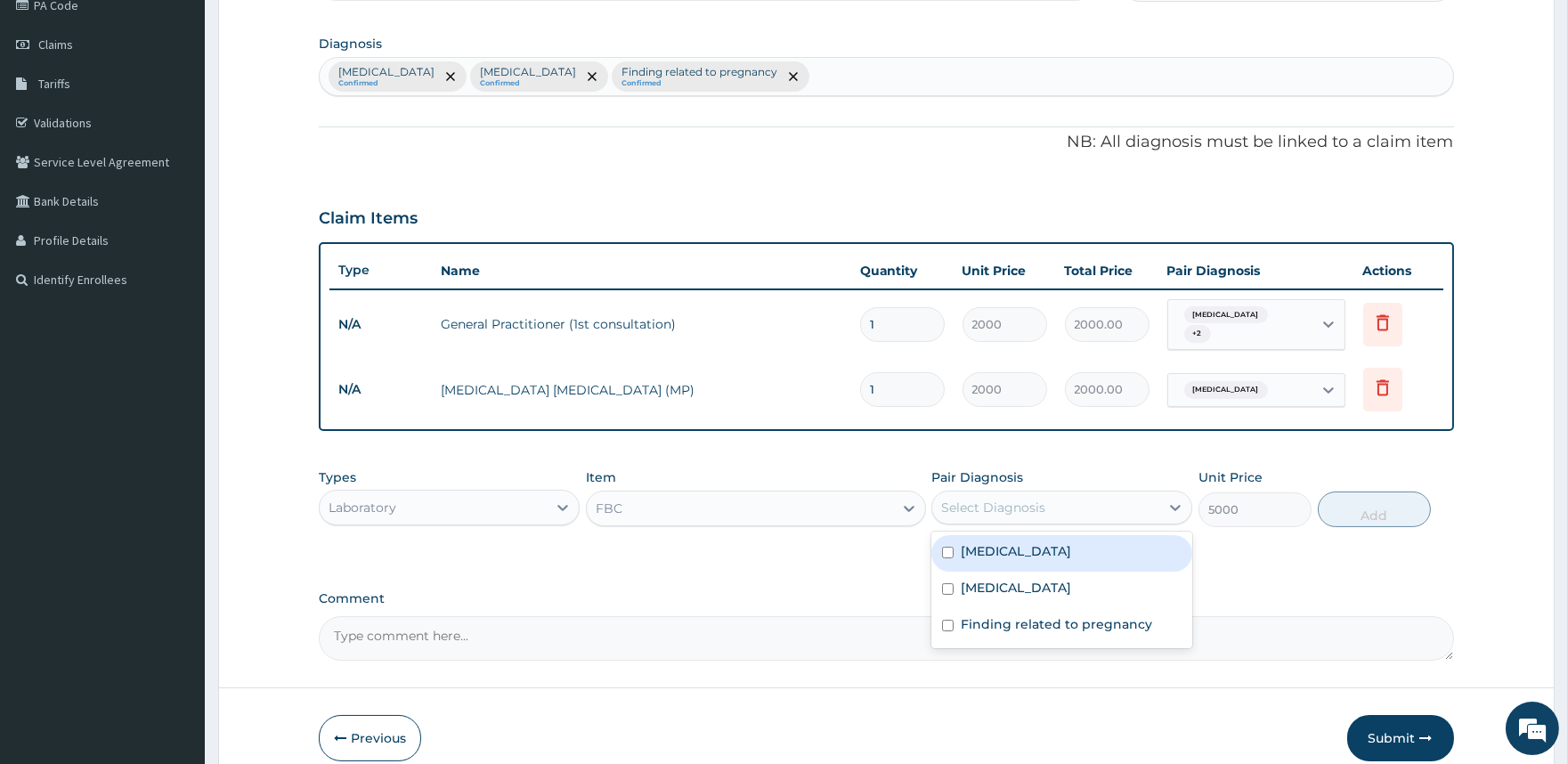
click at [992, 499] on div "Select Diagnosis" at bounding box center [993, 507] width 104 height 17
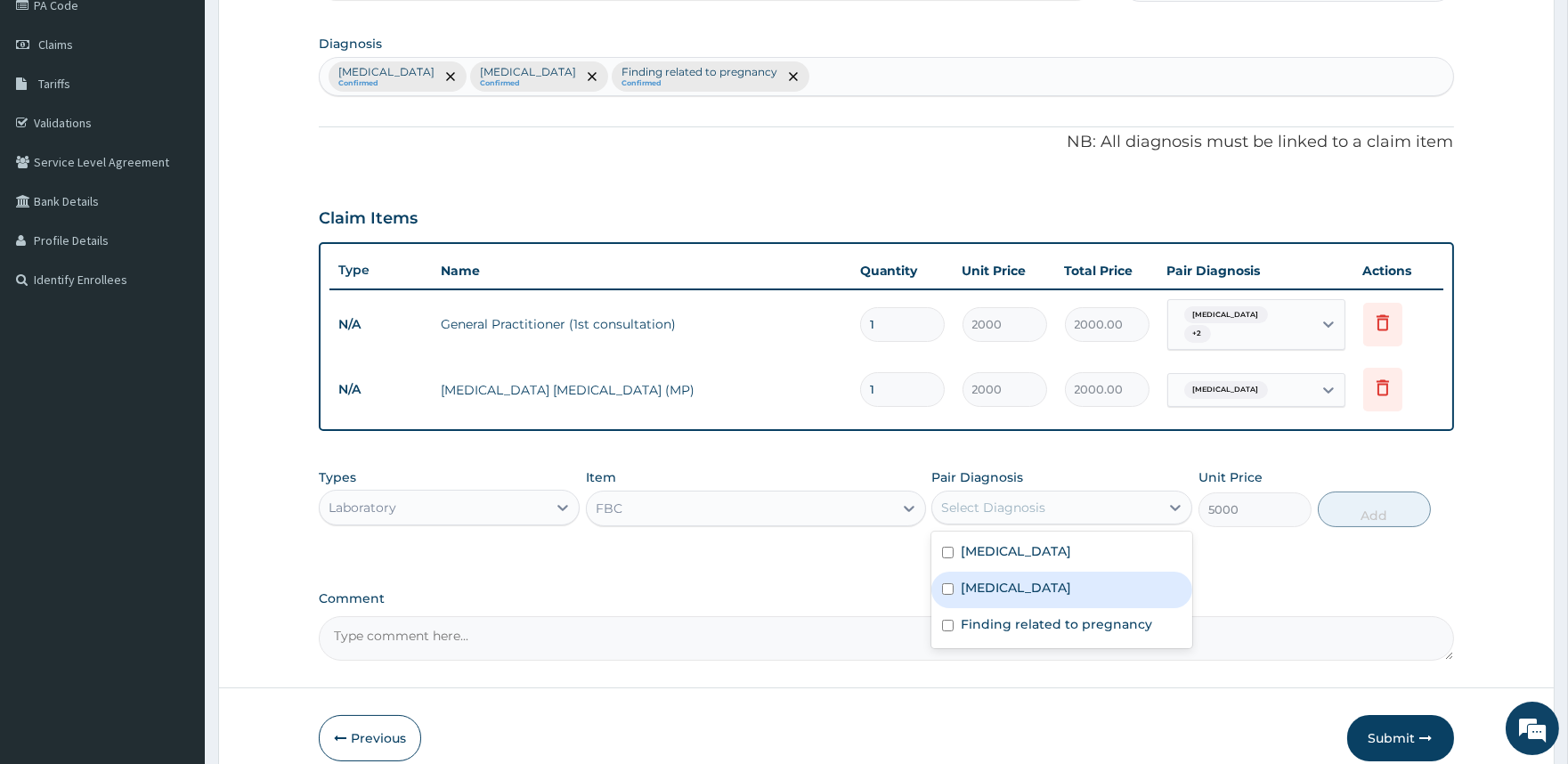
click at [981, 579] on label "Sepsis" at bounding box center [1016, 587] width 110 height 17
checkbox input "true"
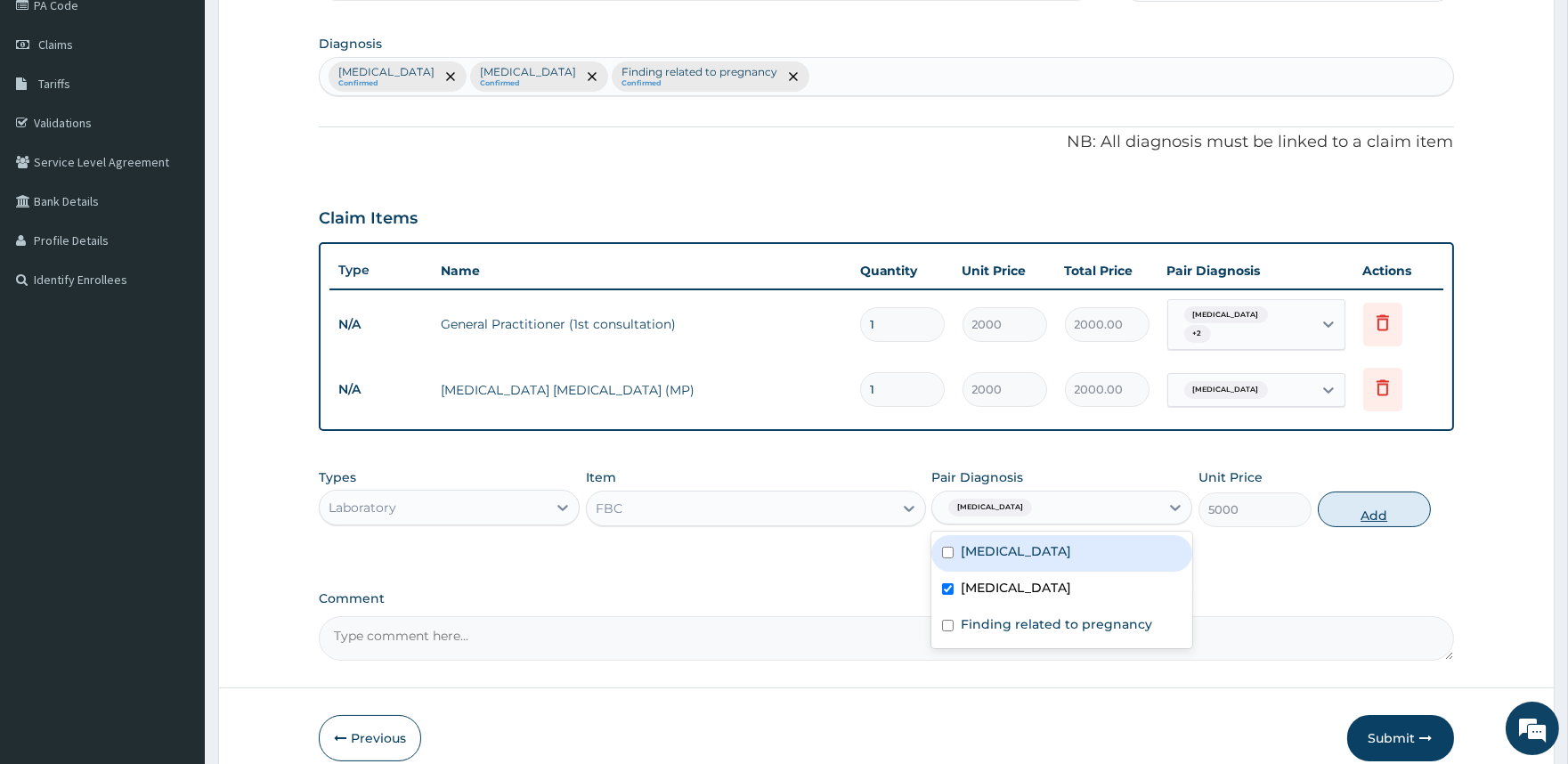
click at [1375, 509] on button "Add" at bounding box center [1374, 509] width 113 height 36
type input "0"
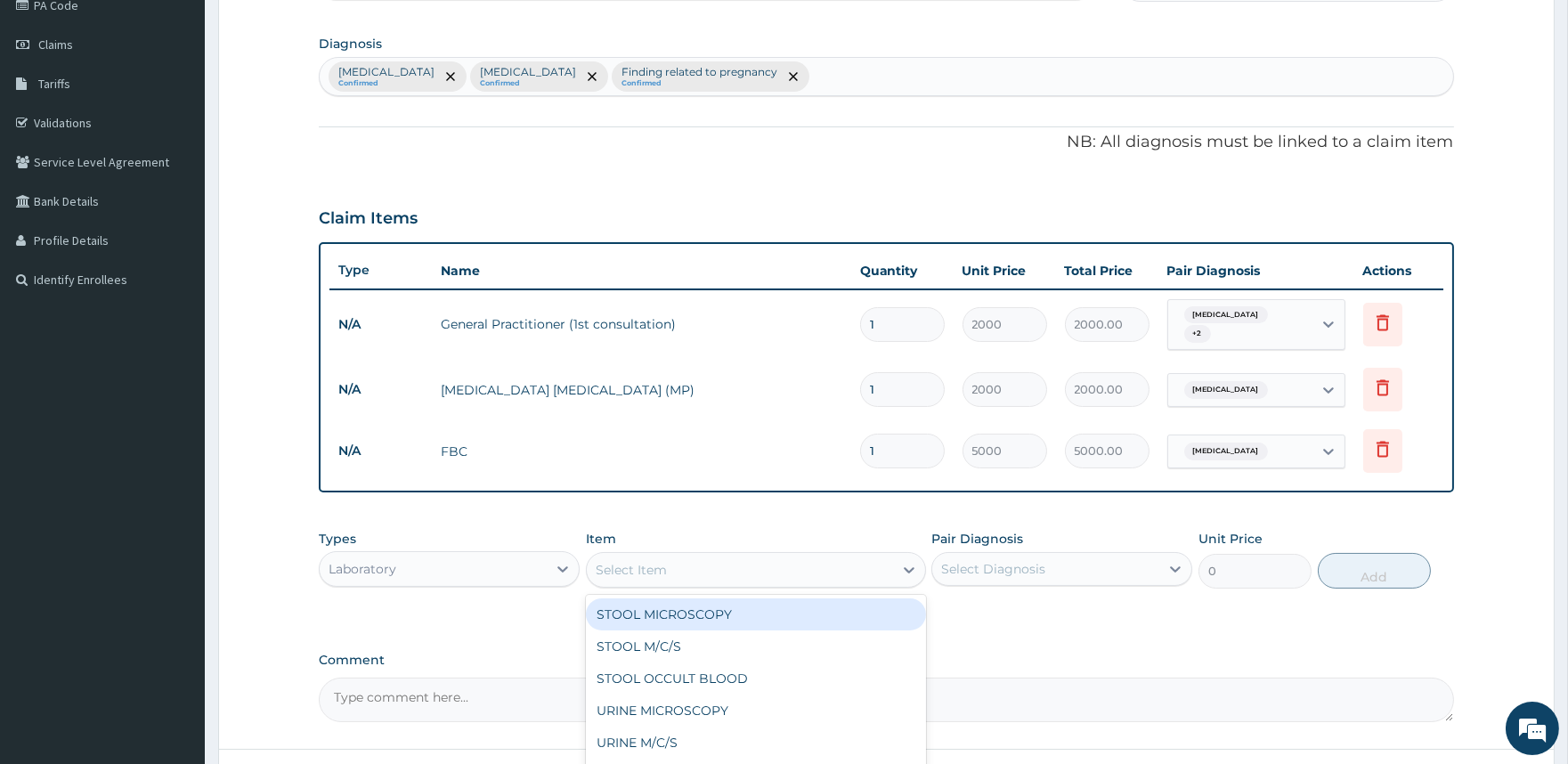
click at [650, 562] on div "Select Item" at bounding box center [630, 570] width 71 height 17
type input "PT"
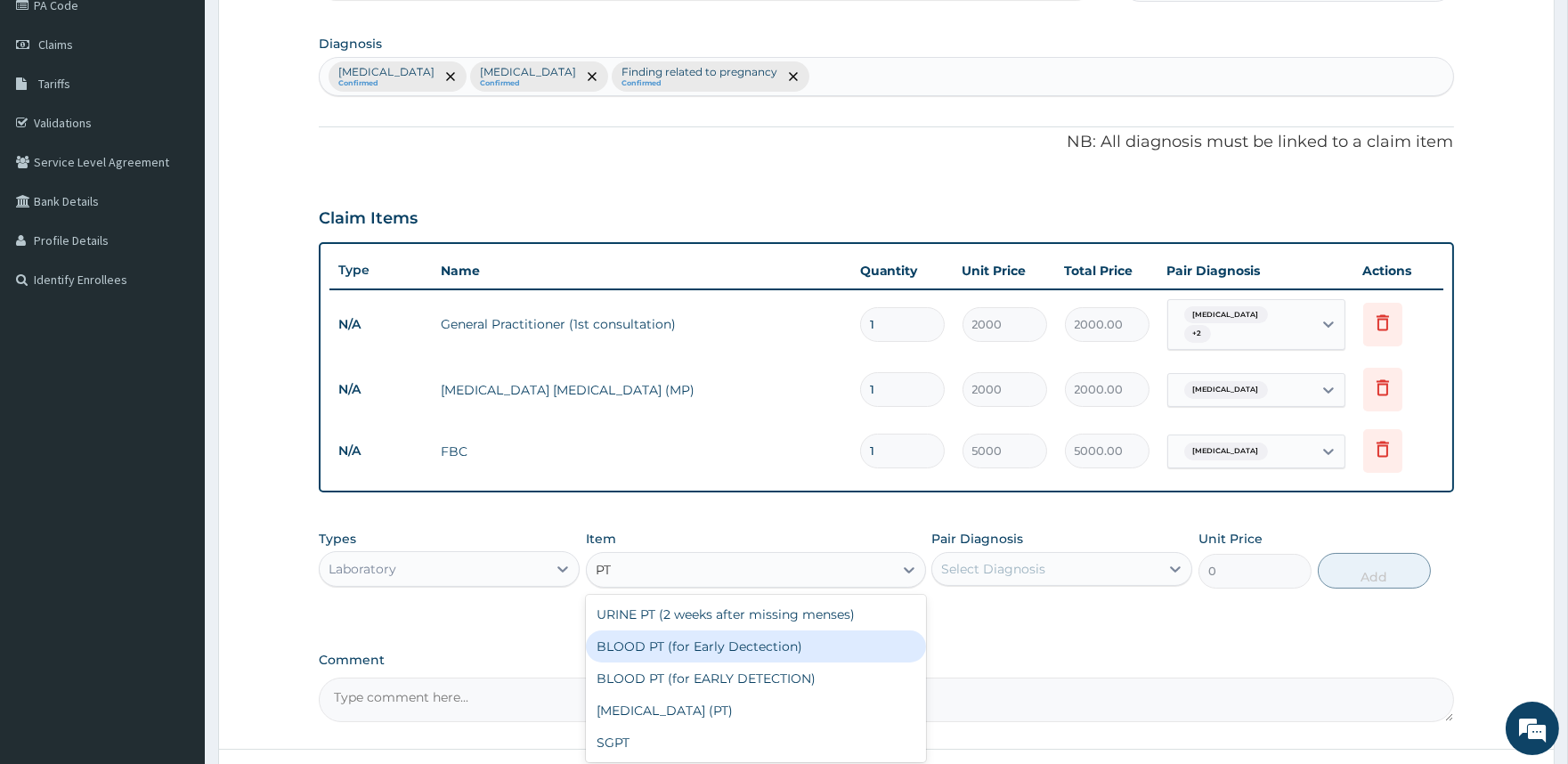
click at [660, 638] on div "BLOOD PT (for Early Dectection)" at bounding box center [756, 646] width 340 height 32
type input "2000"
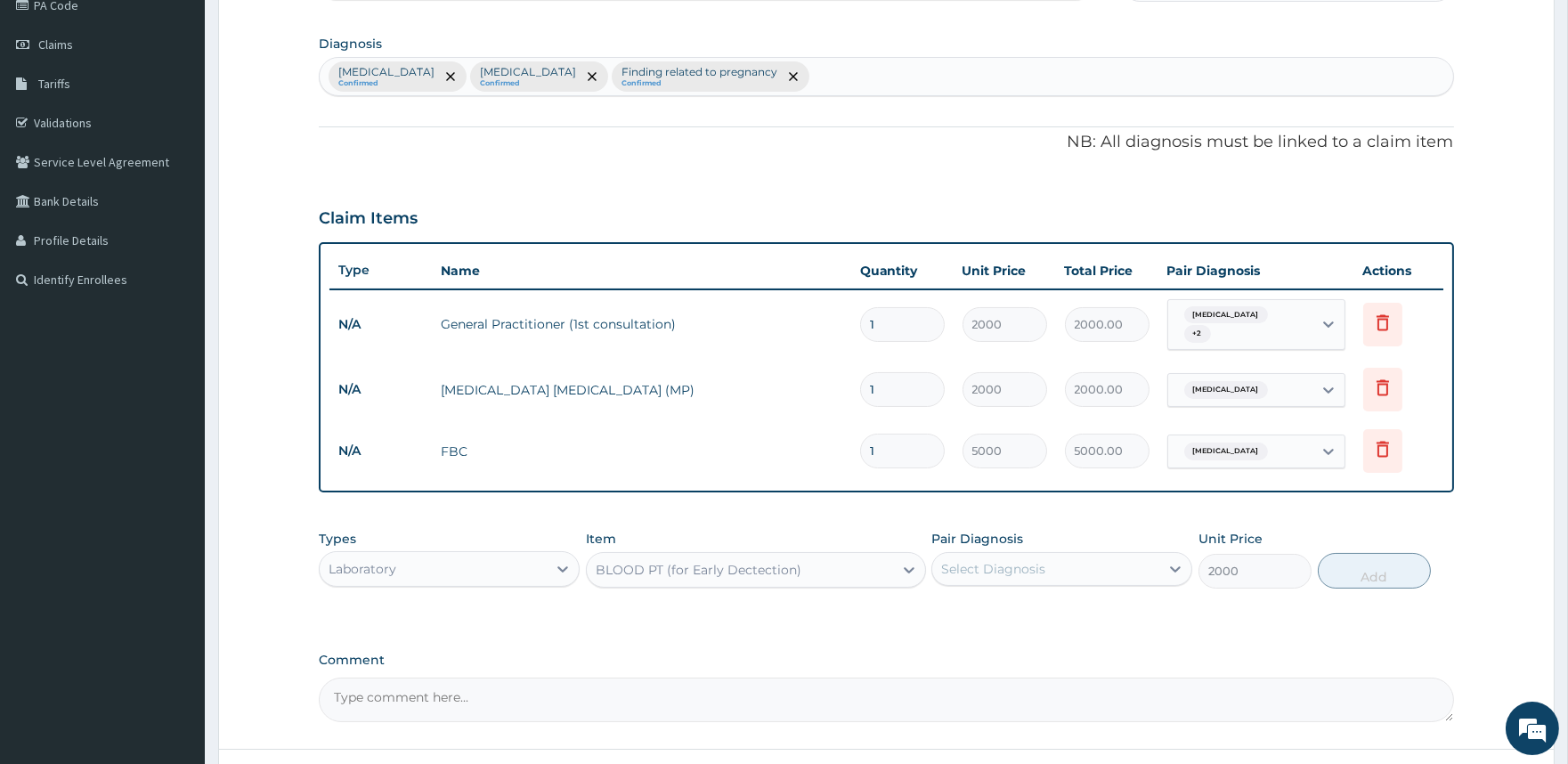
click at [1024, 563] on div "Select Diagnosis" at bounding box center [993, 569] width 104 height 17
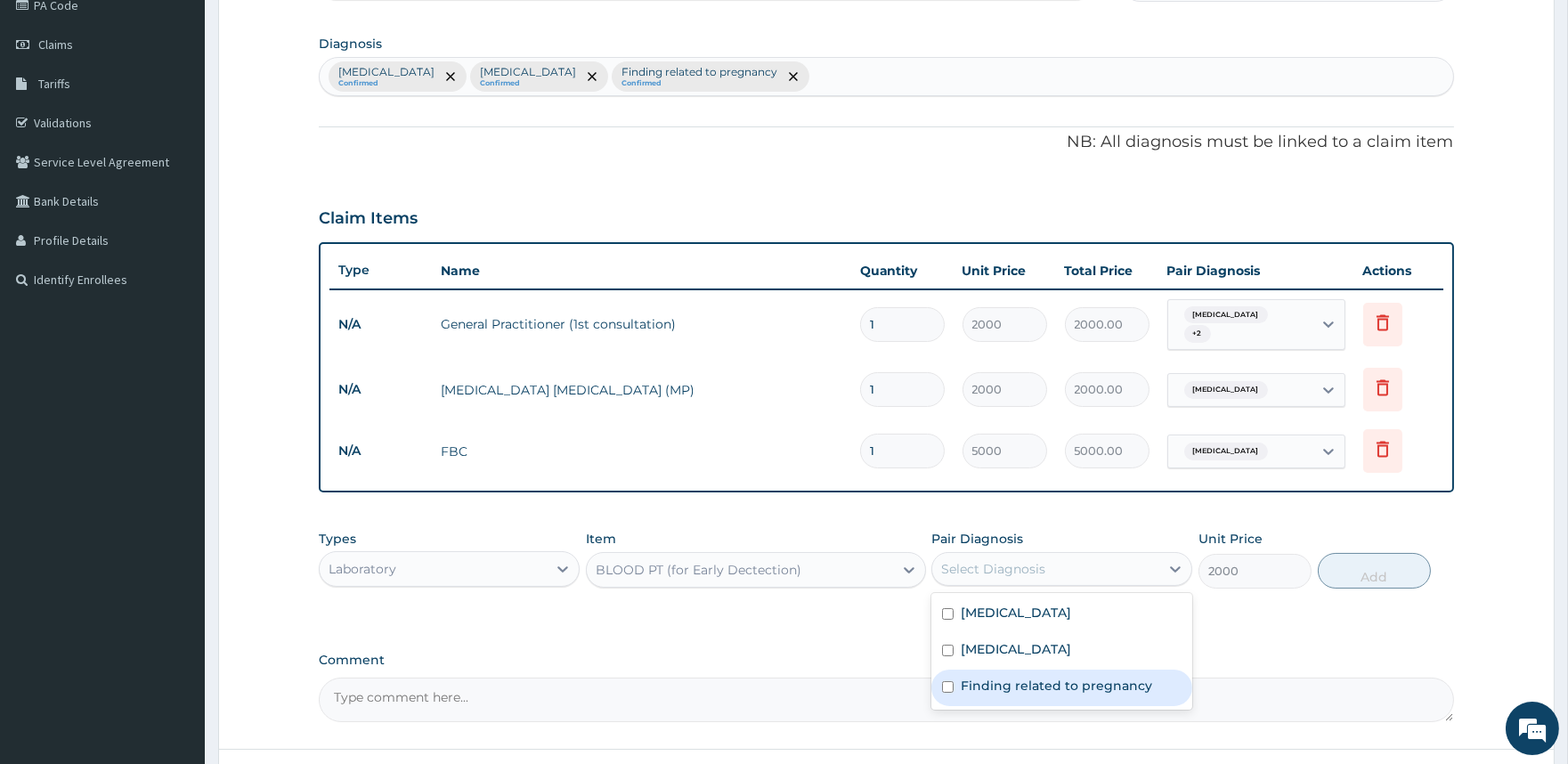
click at [975, 677] on label "Finding related to pregnancy" at bounding box center [1056, 685] width 191 height 17
checkbox input "true"
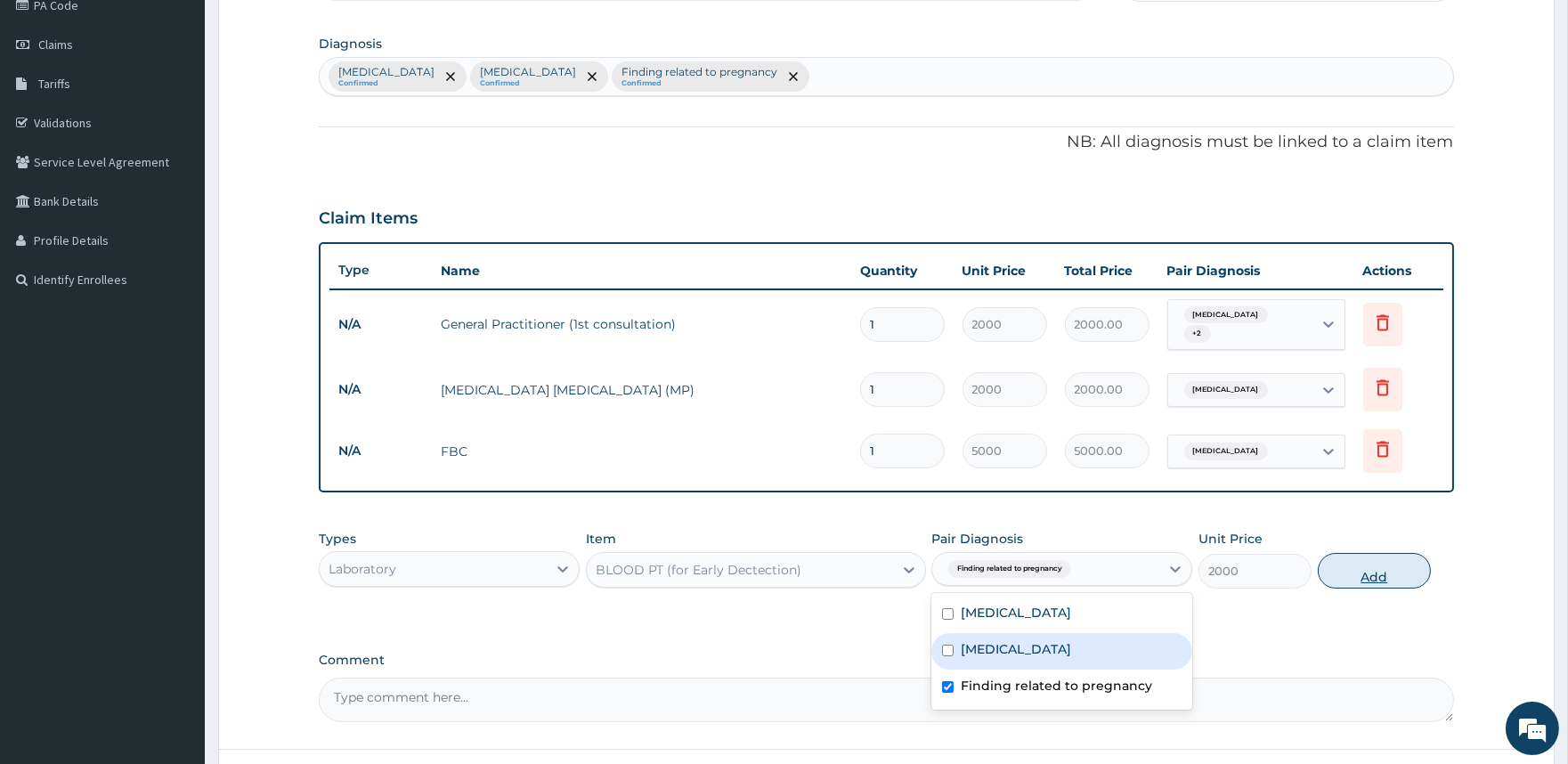
click at [1381, 573] on button "Add" at bounding box center [1374, 571] width 113 height 36
type input "0"
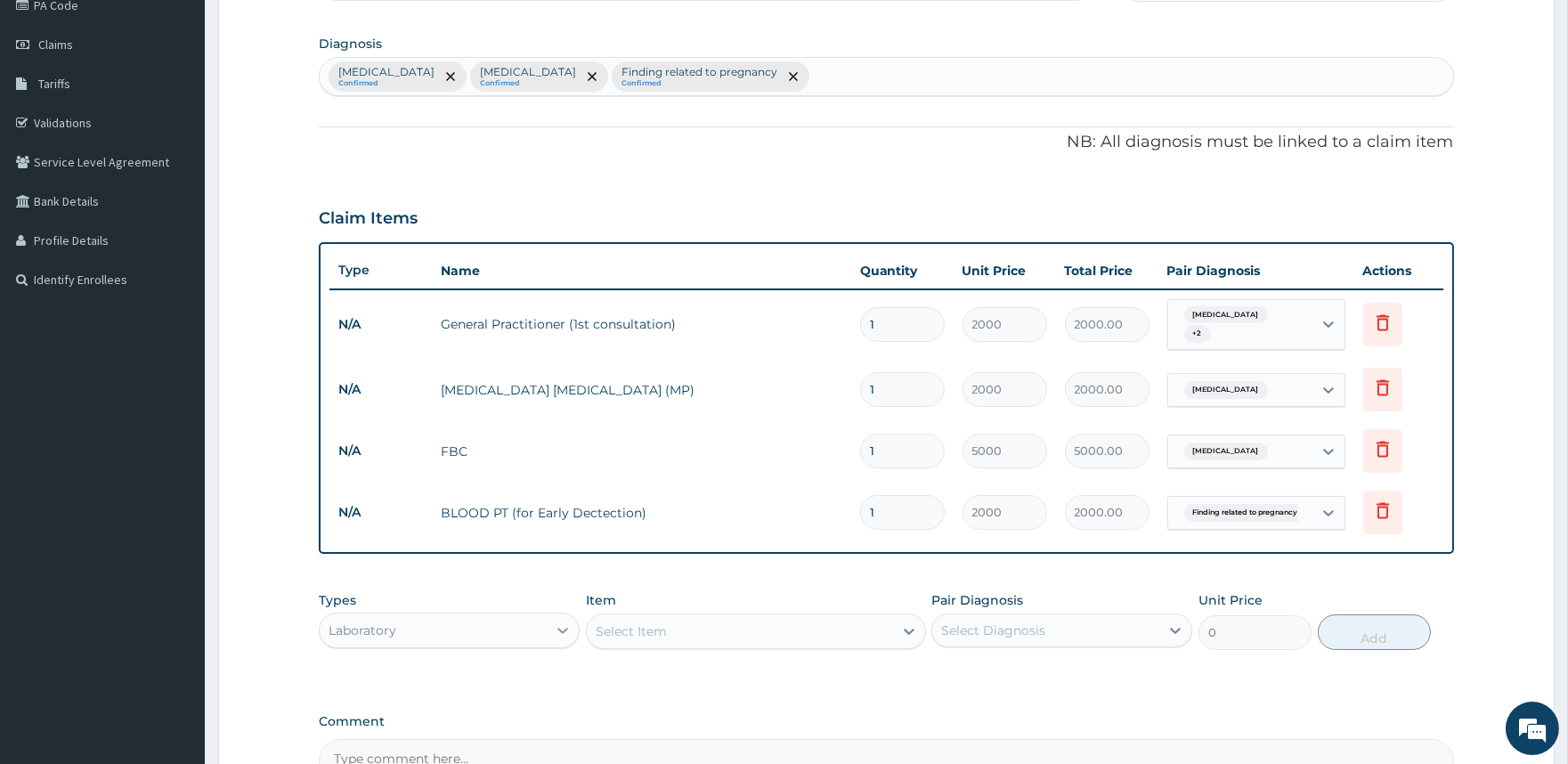
click at [548, 615] on div at bounding box center [562, 631] width 32 height 32
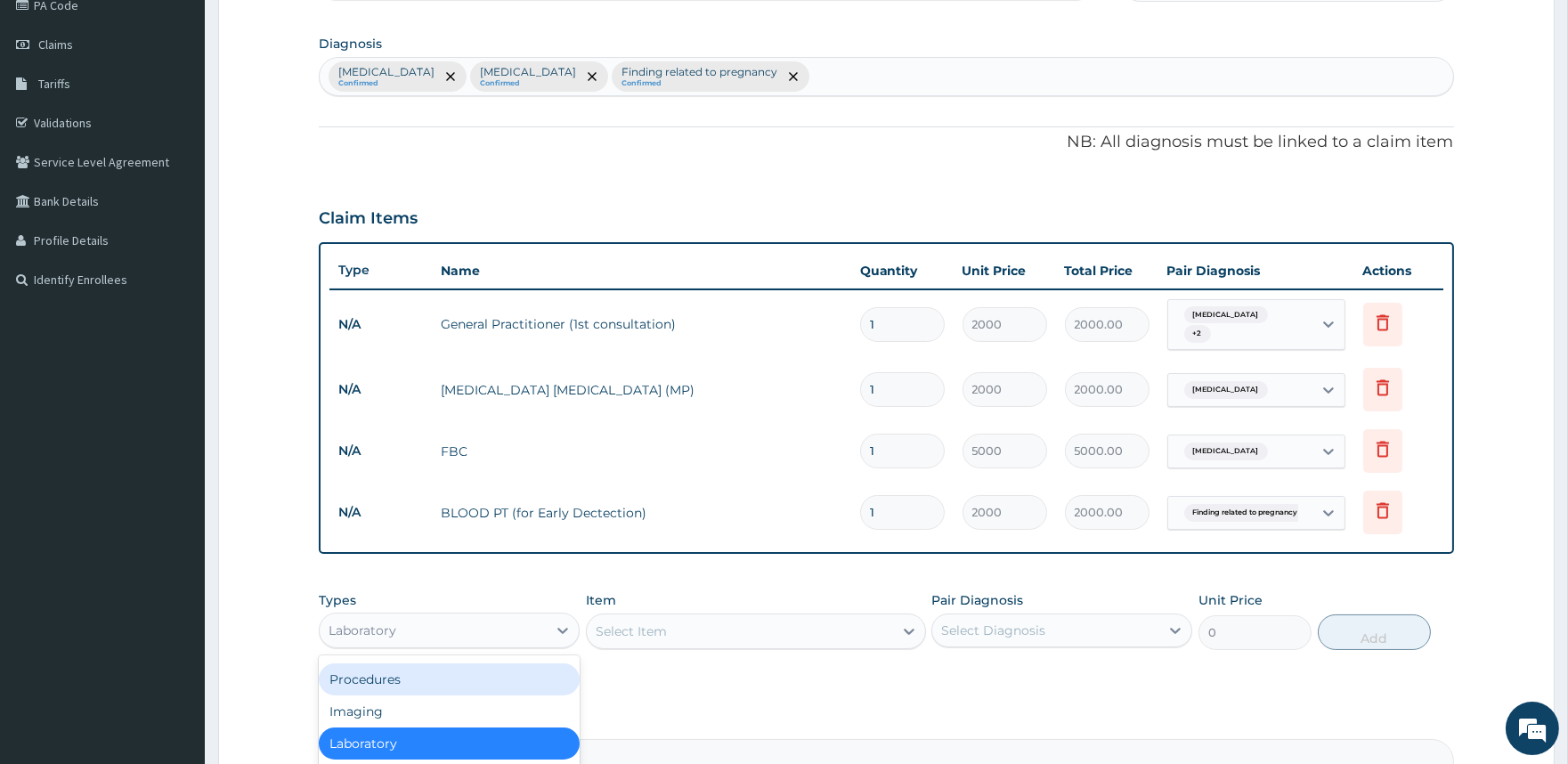
scroll to position [426, 0]
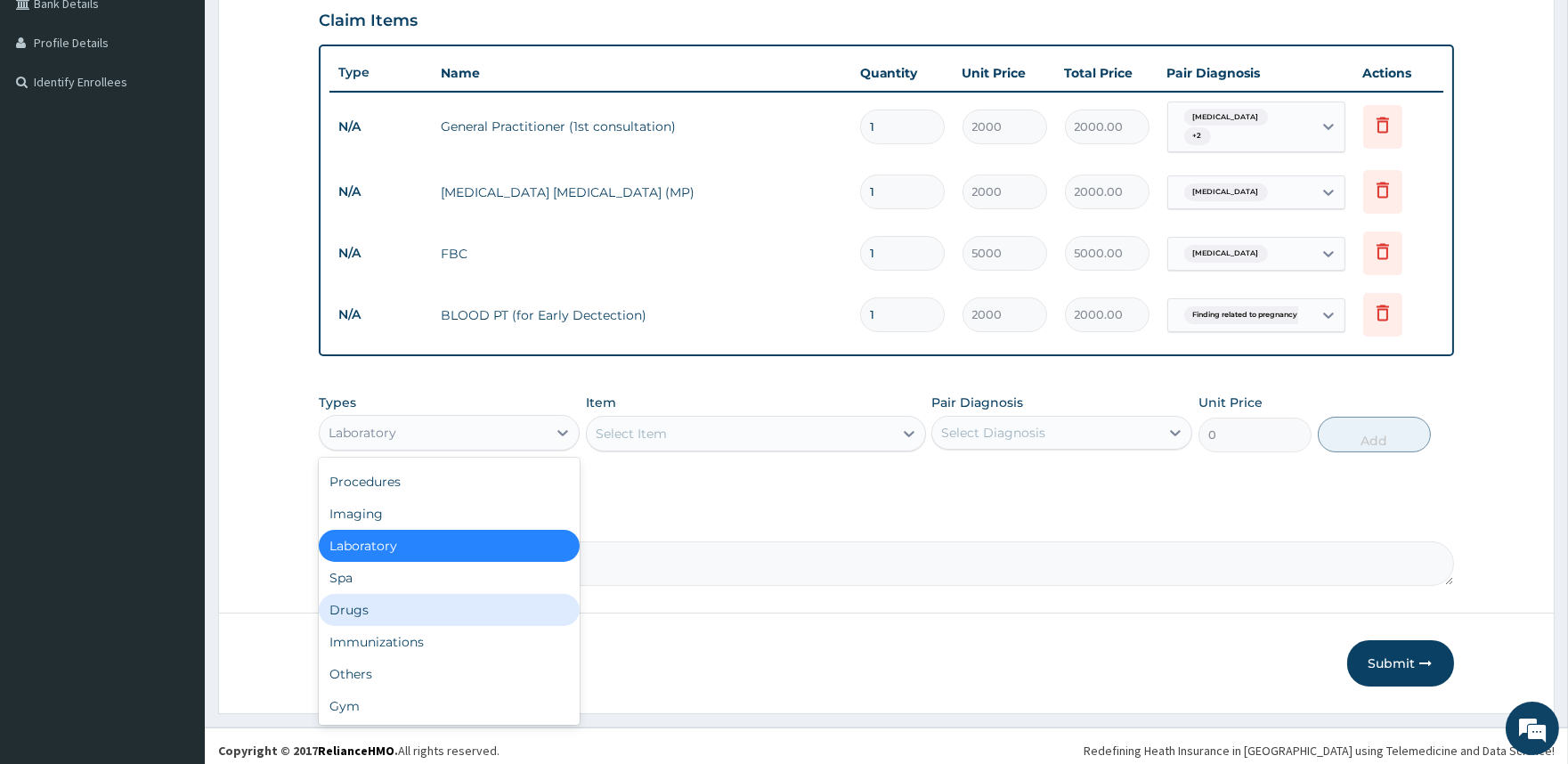
click at [433, 595] on div "Drugs" at bounding box center [449, 609] width 261 height 32
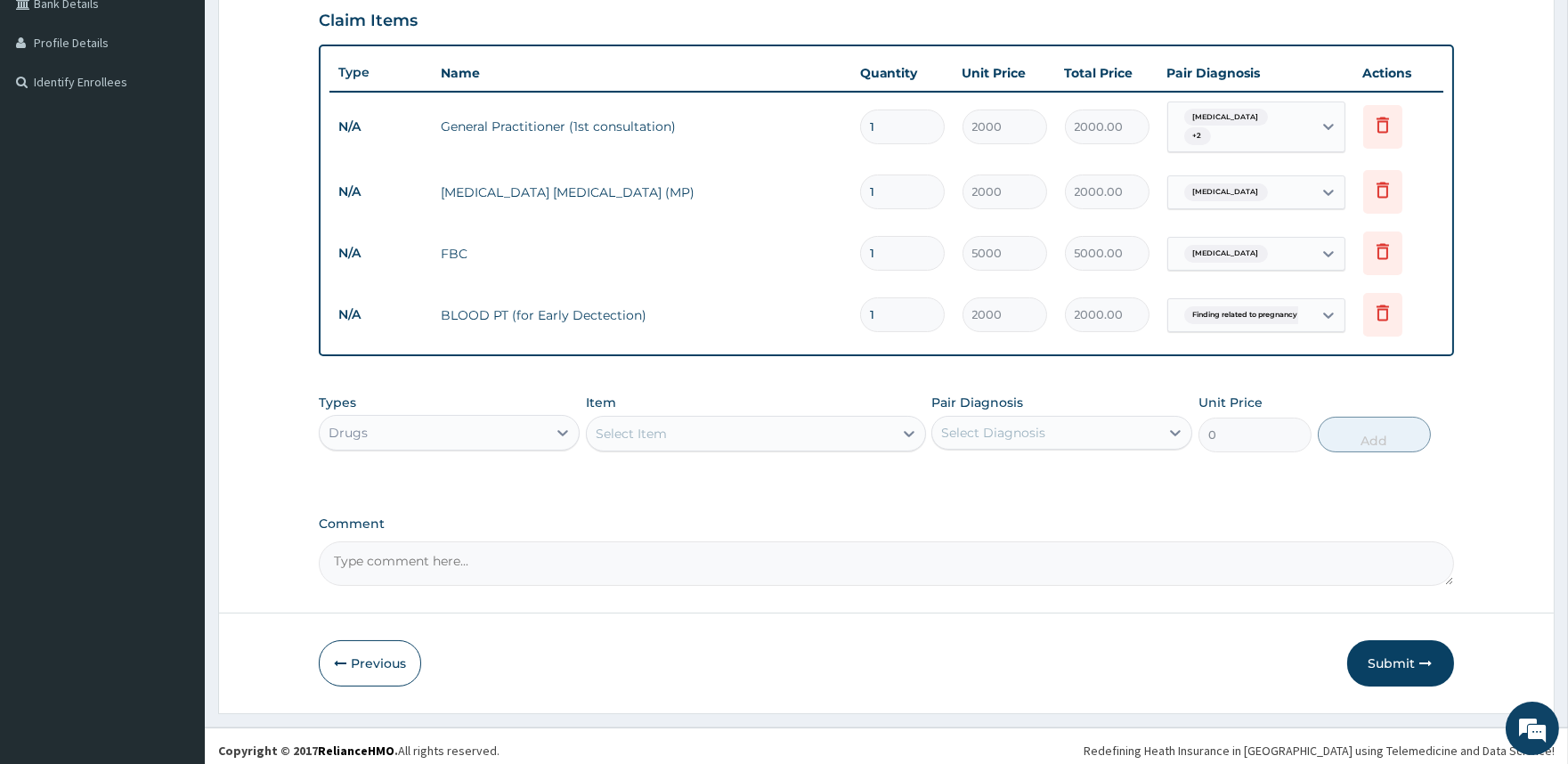
click at [839, 425] on div "Select Item" at bounding box center [740, 434] width 306 height 29
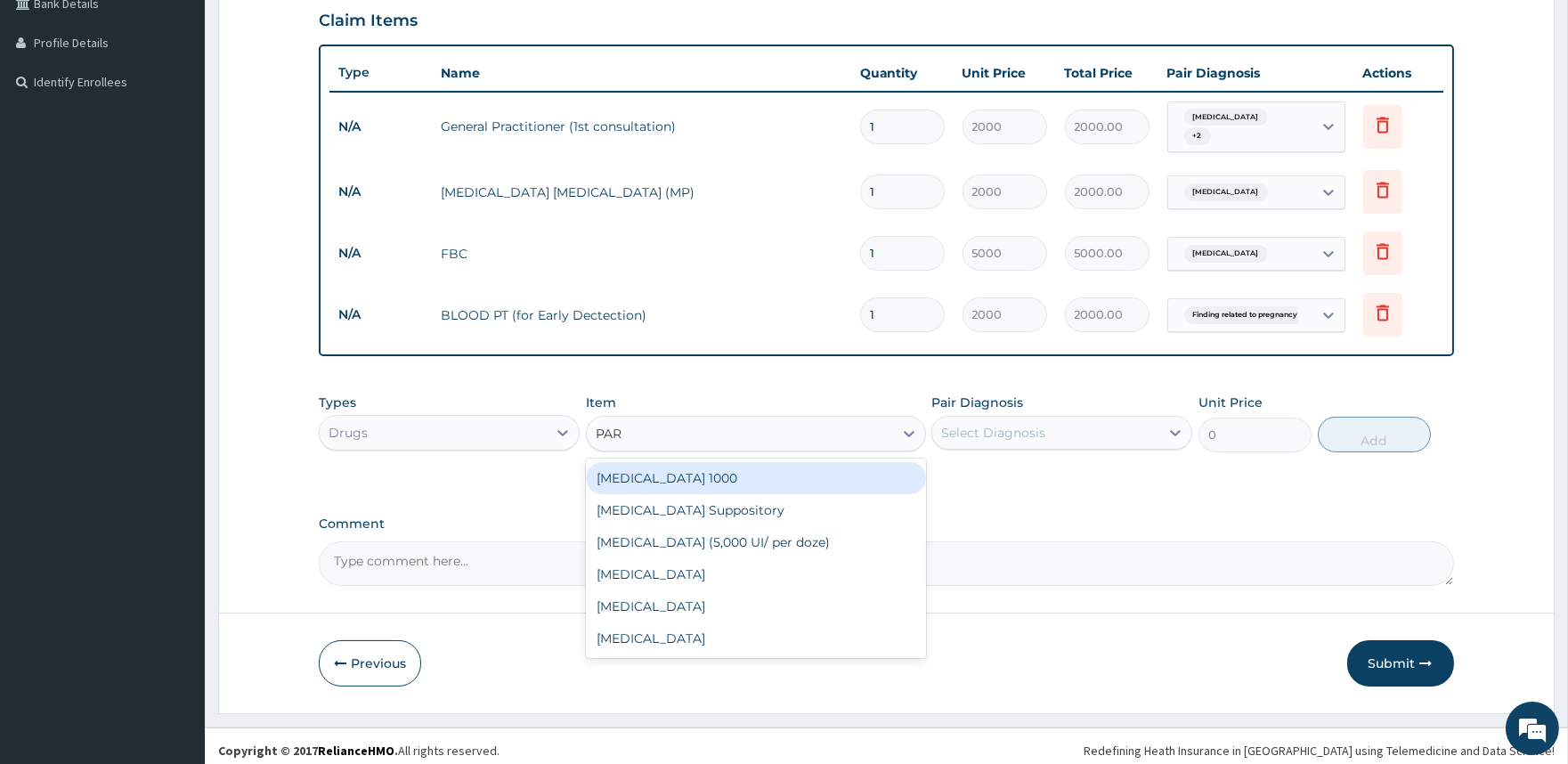
type input "PARA"
click at [742, 475] on div "Paracetamol 1000" at bounding box center [756, 478] width 340 height 32
type input "20"
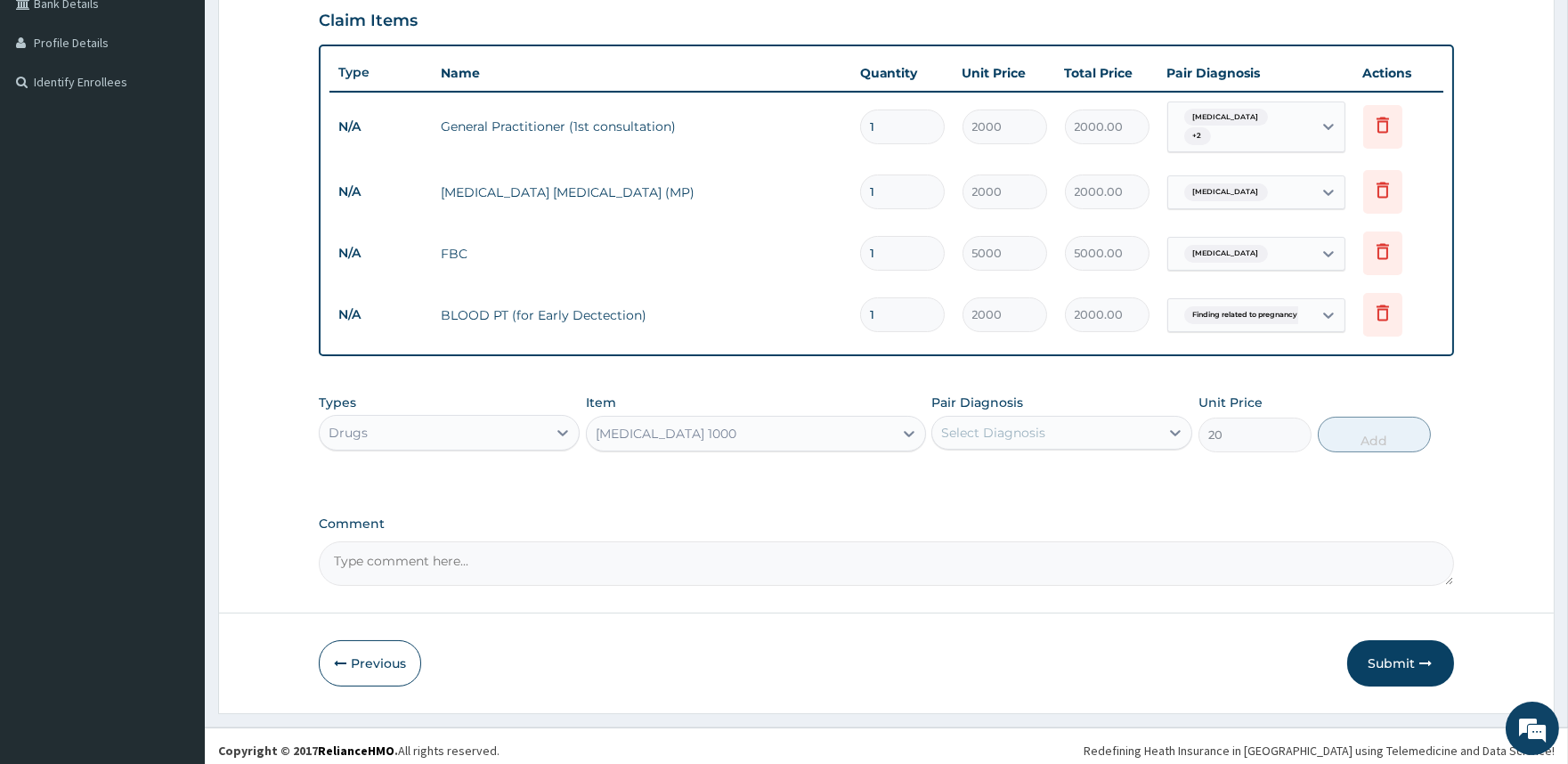
click at [993, 424] on div "Select Diagnosis" at bounding box center [993, 433] width 104 height 17
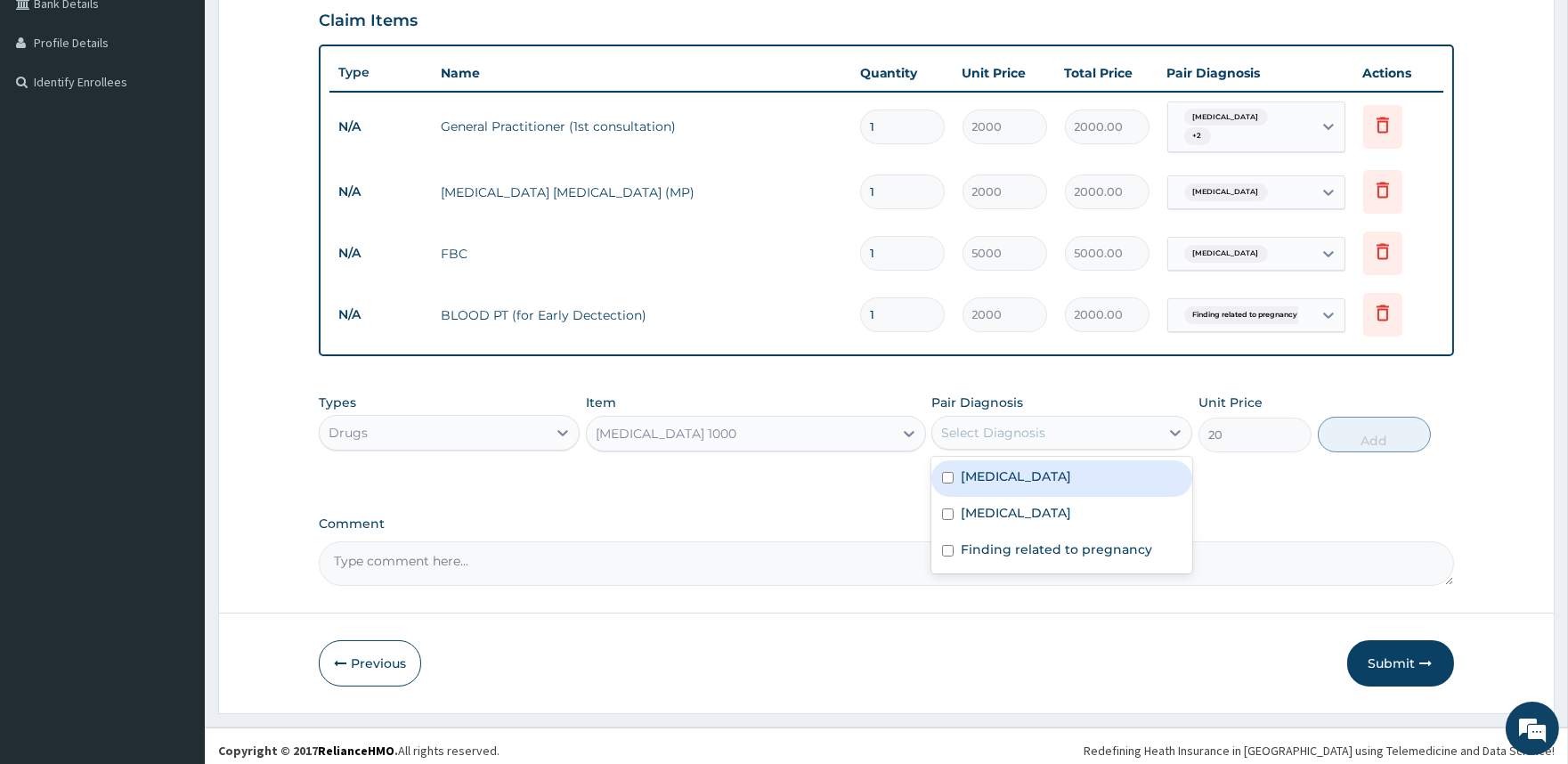
click at [1004, 468] on label "Malaria" at bounding box center [1016, 476] width 110 height 17
checkbox input "true"
click at [1356, 421] on button "Add" at bounding box center [1374, 434] width 113 height 36
type input "0"
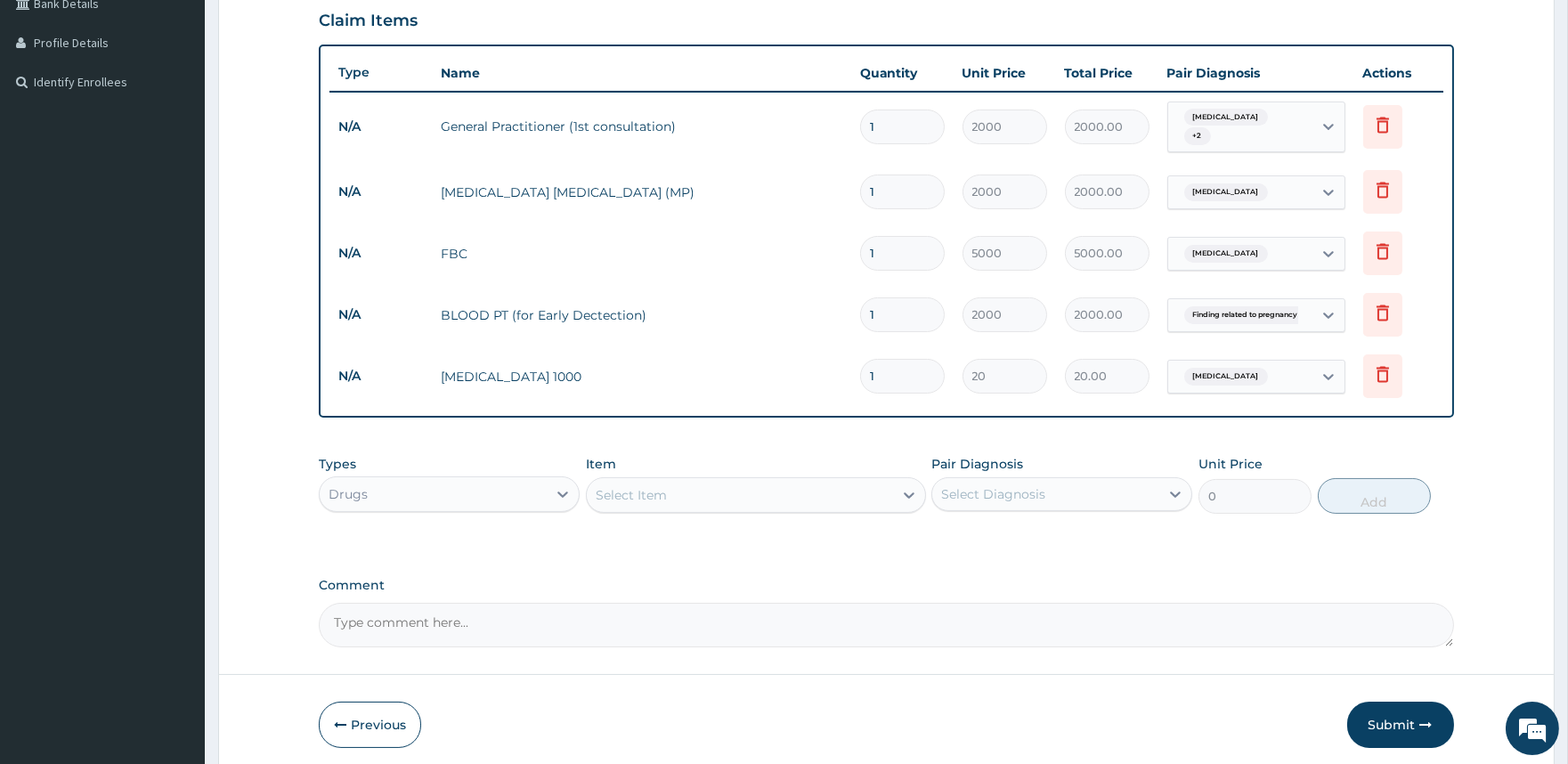
type input "18"
type input "360.00"
type input "18"
click at [832, 487] on div "Select Item" at bounding box center [740, 495] width 306 height 29
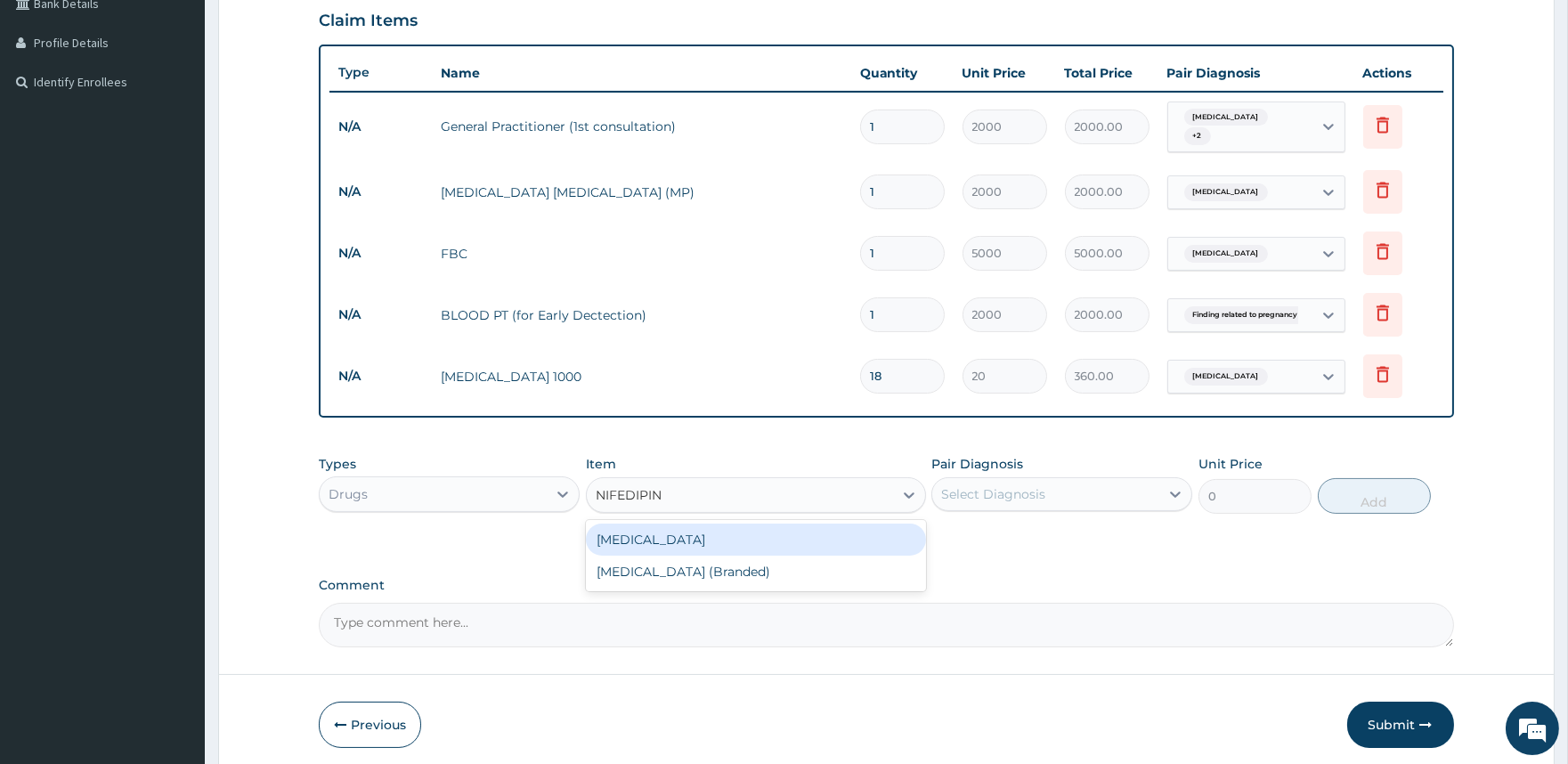
type input "NIFEDIPINE"
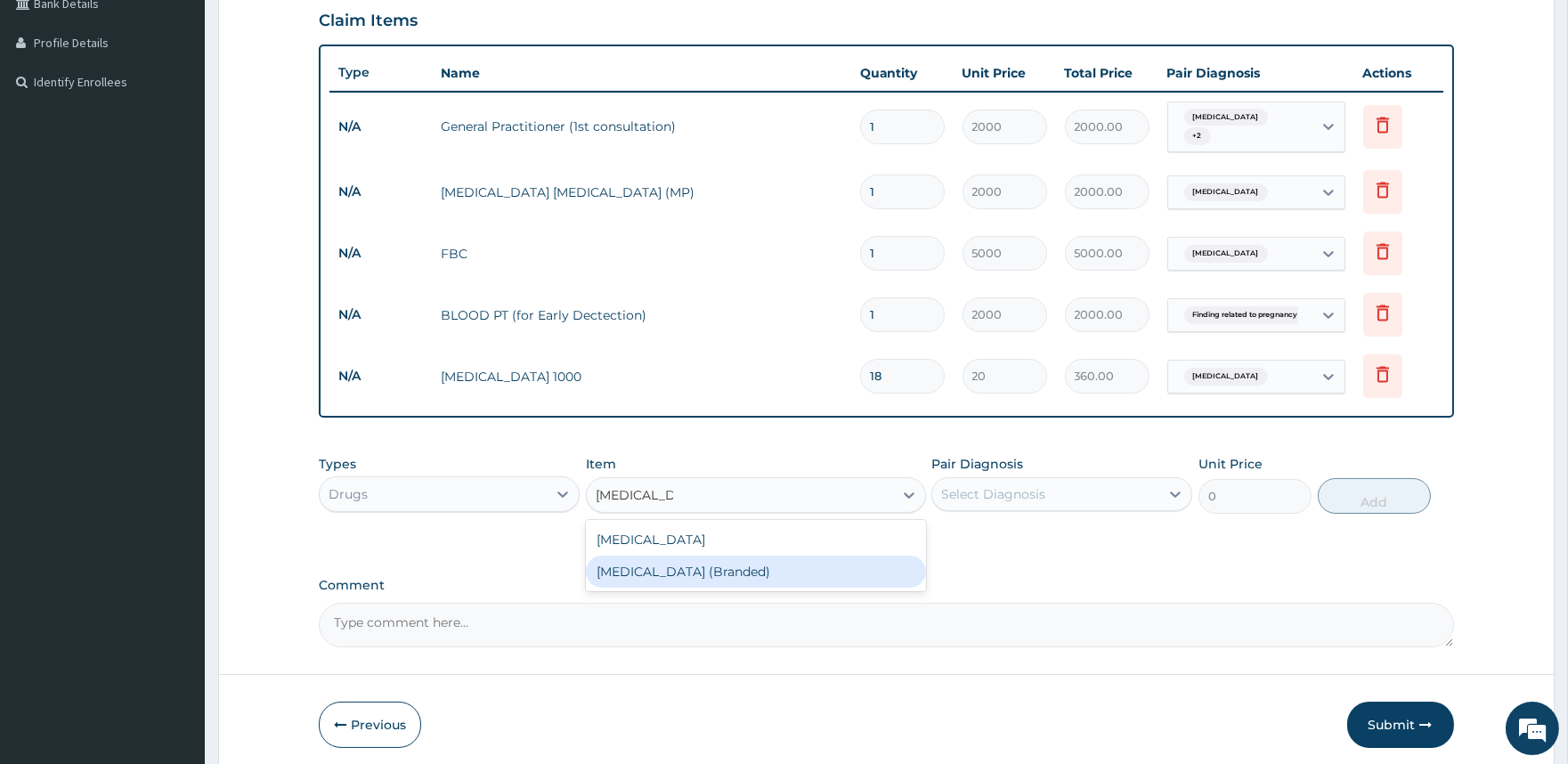
click at [683, 561] on div "Nifedipine (Branded)" at bounding box center [756, 572] width 340 height 32
type input "200"
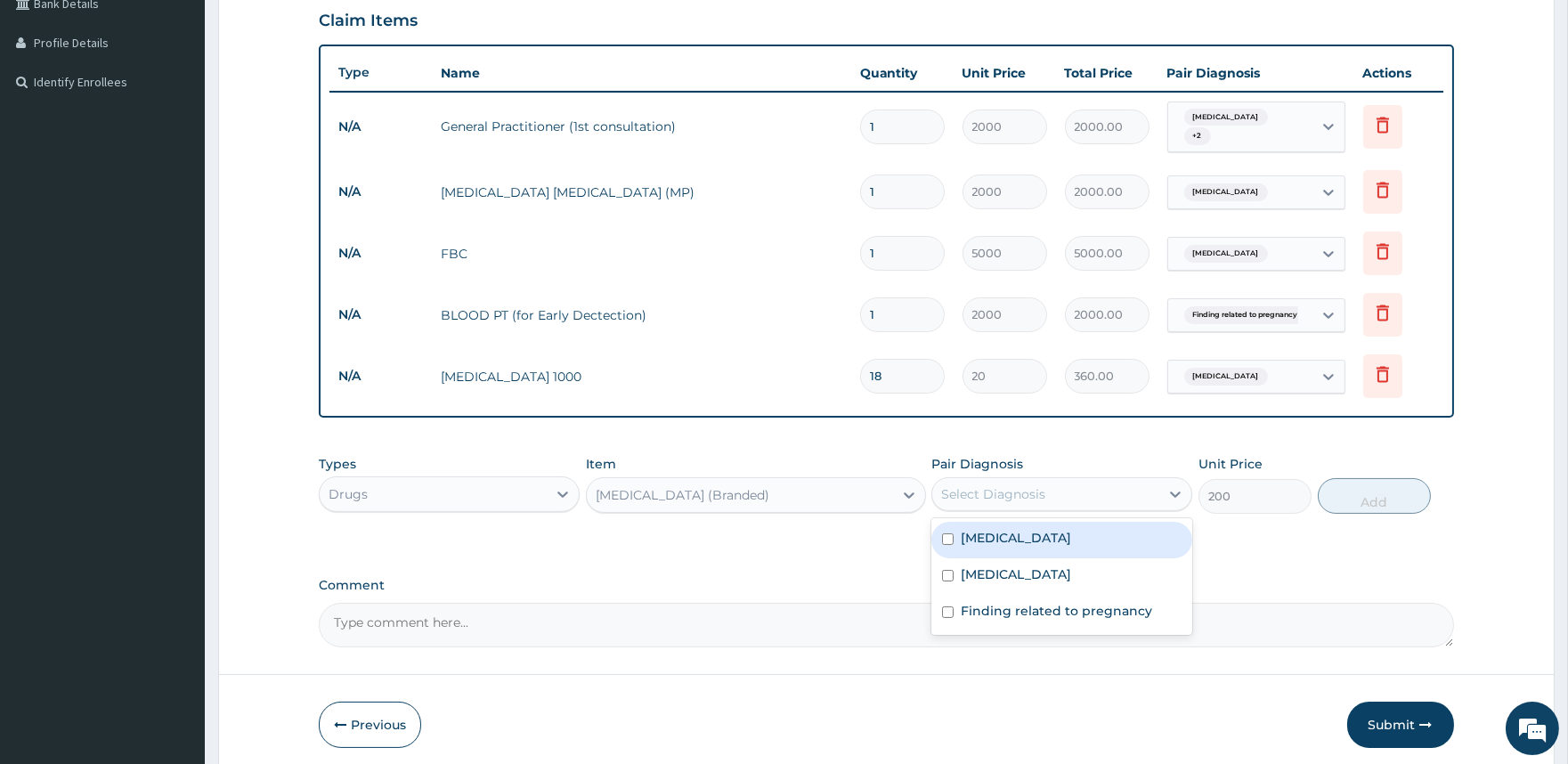
click at [1015, 487] on div "Select Diagnosis" at bounding box center [993, 493] width 104 height 17
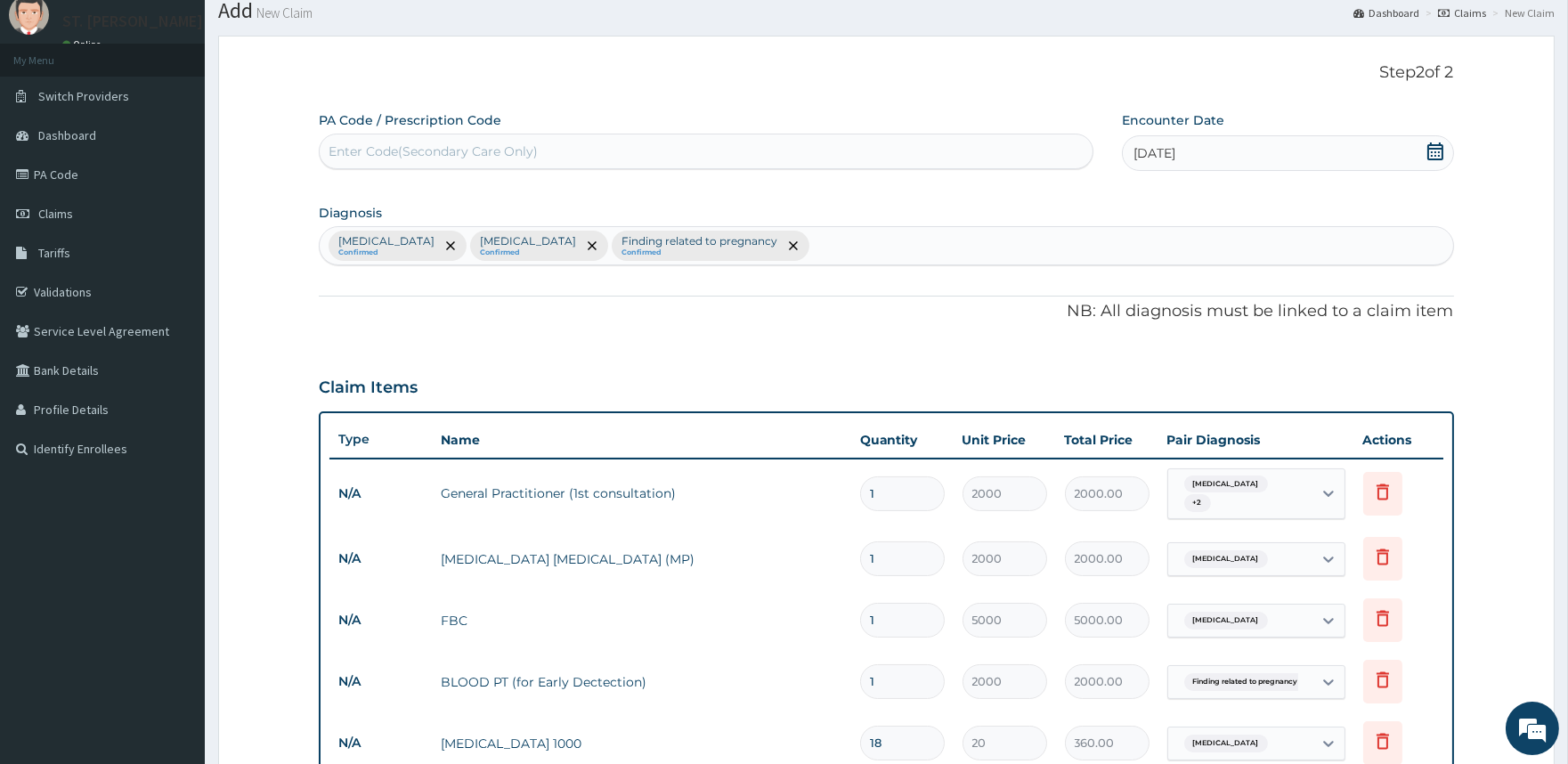
scroll to position [30, 0]
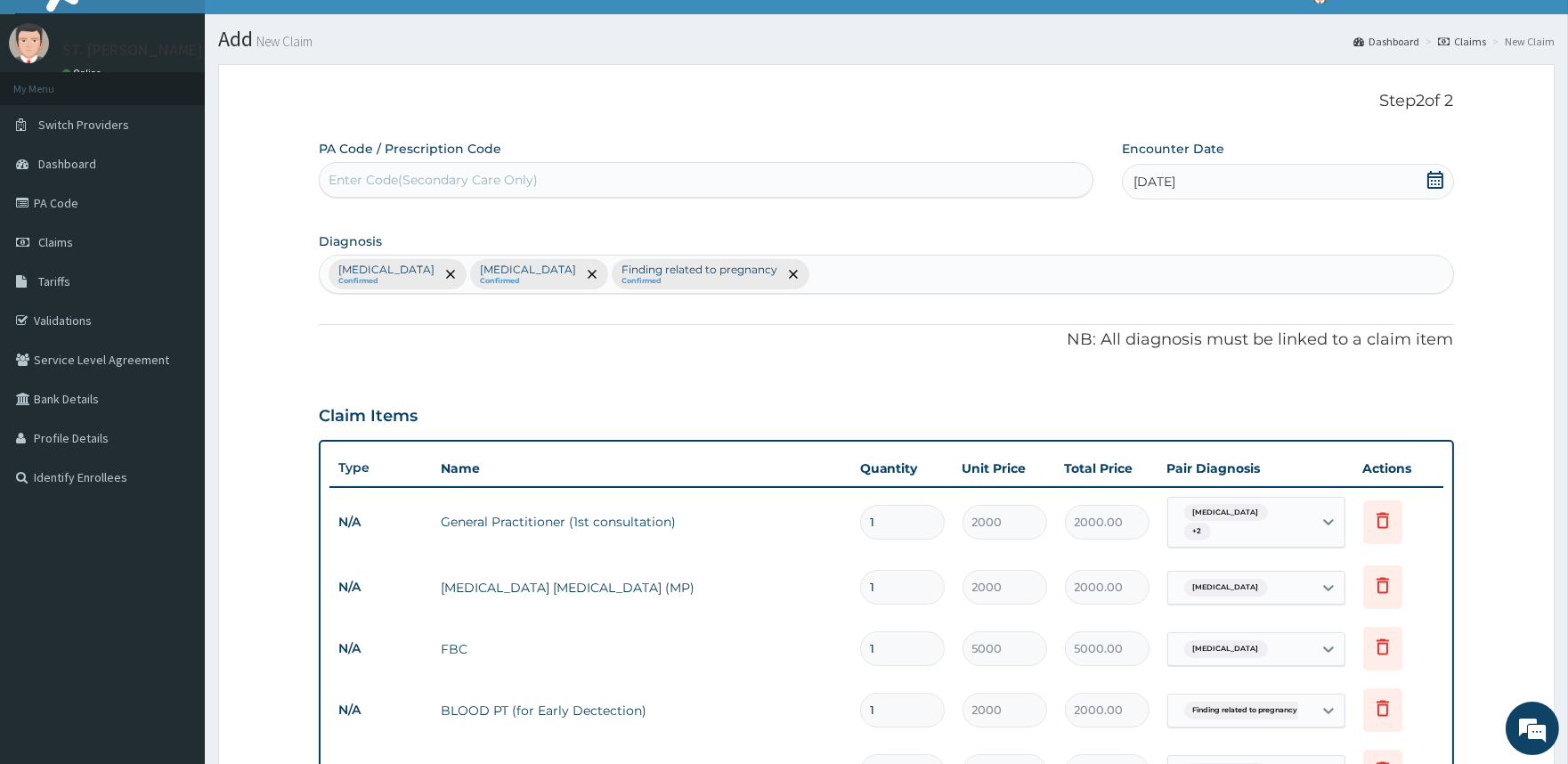
click at [750, 268] on div "Malaria Confirmed Sepsis Confirmed Finding related to pregnancy Confirmed" at bounding box center [885, 274] width 1133 height 38
type input "P"
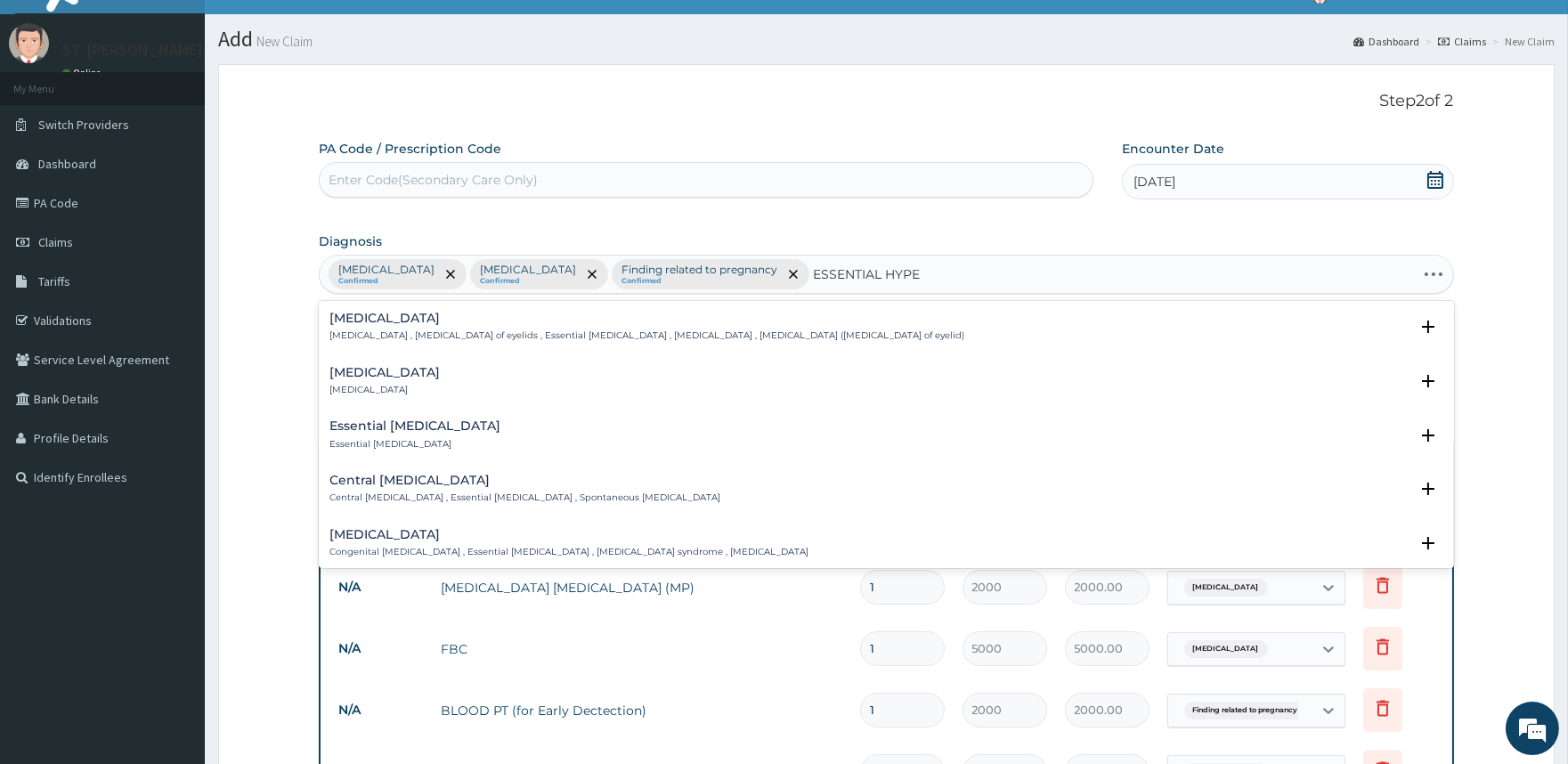
type input "ESSENTIAL HYPER"
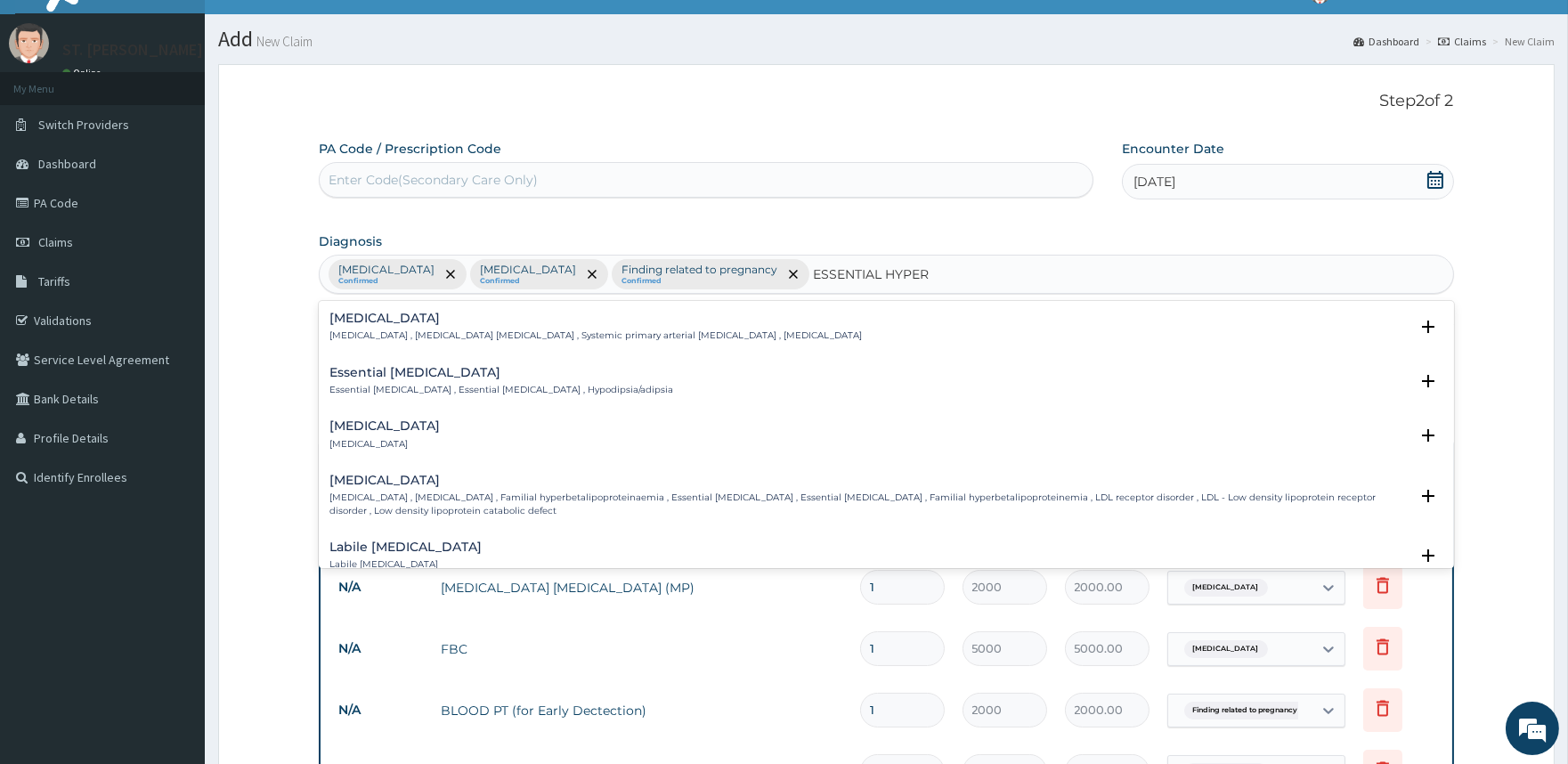
click at [553, 325] on div "Essential hypertension Essential hypertension , Idiopathic hypertension , Syste…" at bounding box center [595, 328] width 533 height 31
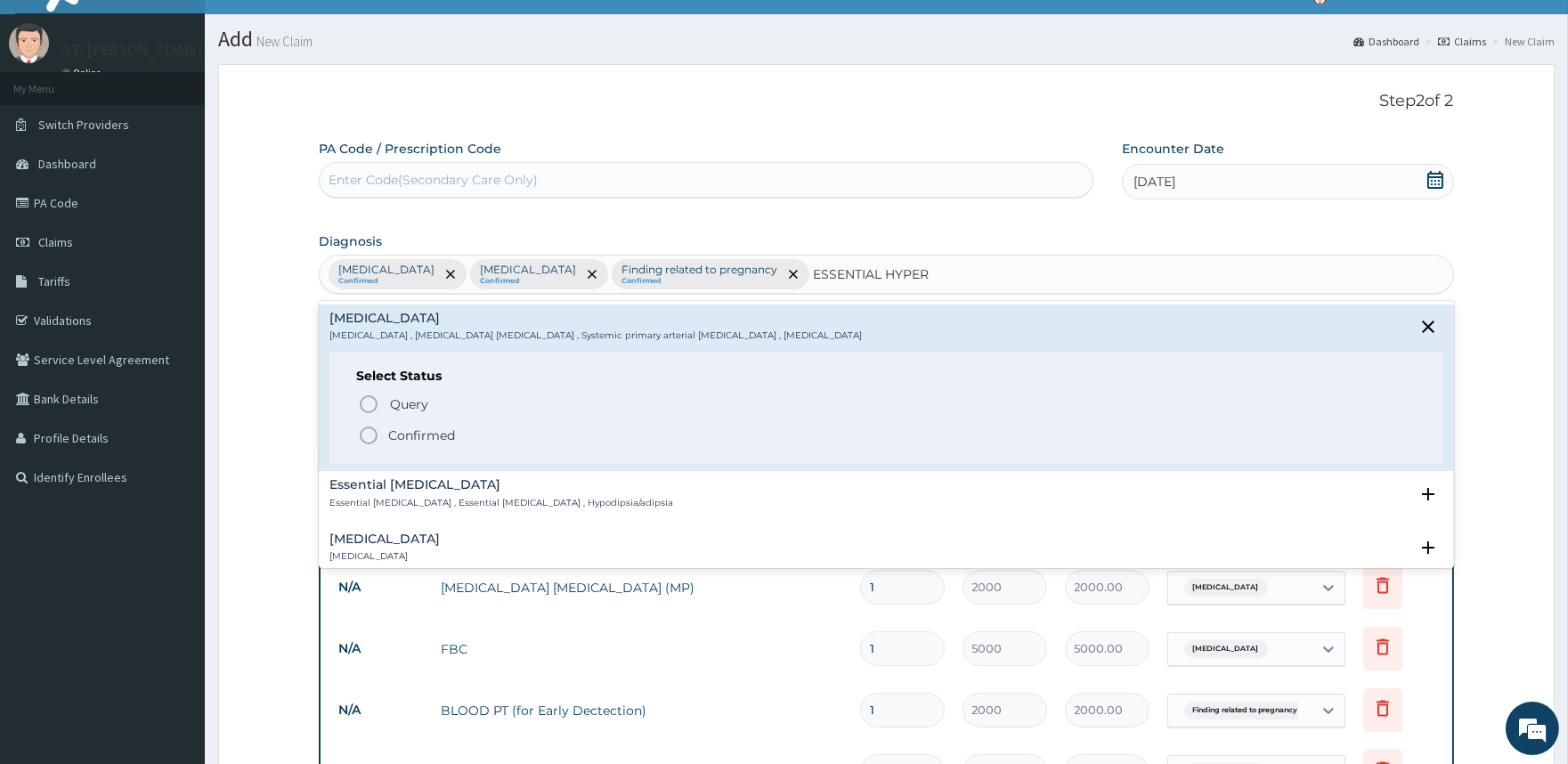
click at [376, 433] on circle "status option filled" at bounding box center [368, 435] width 16 height 16
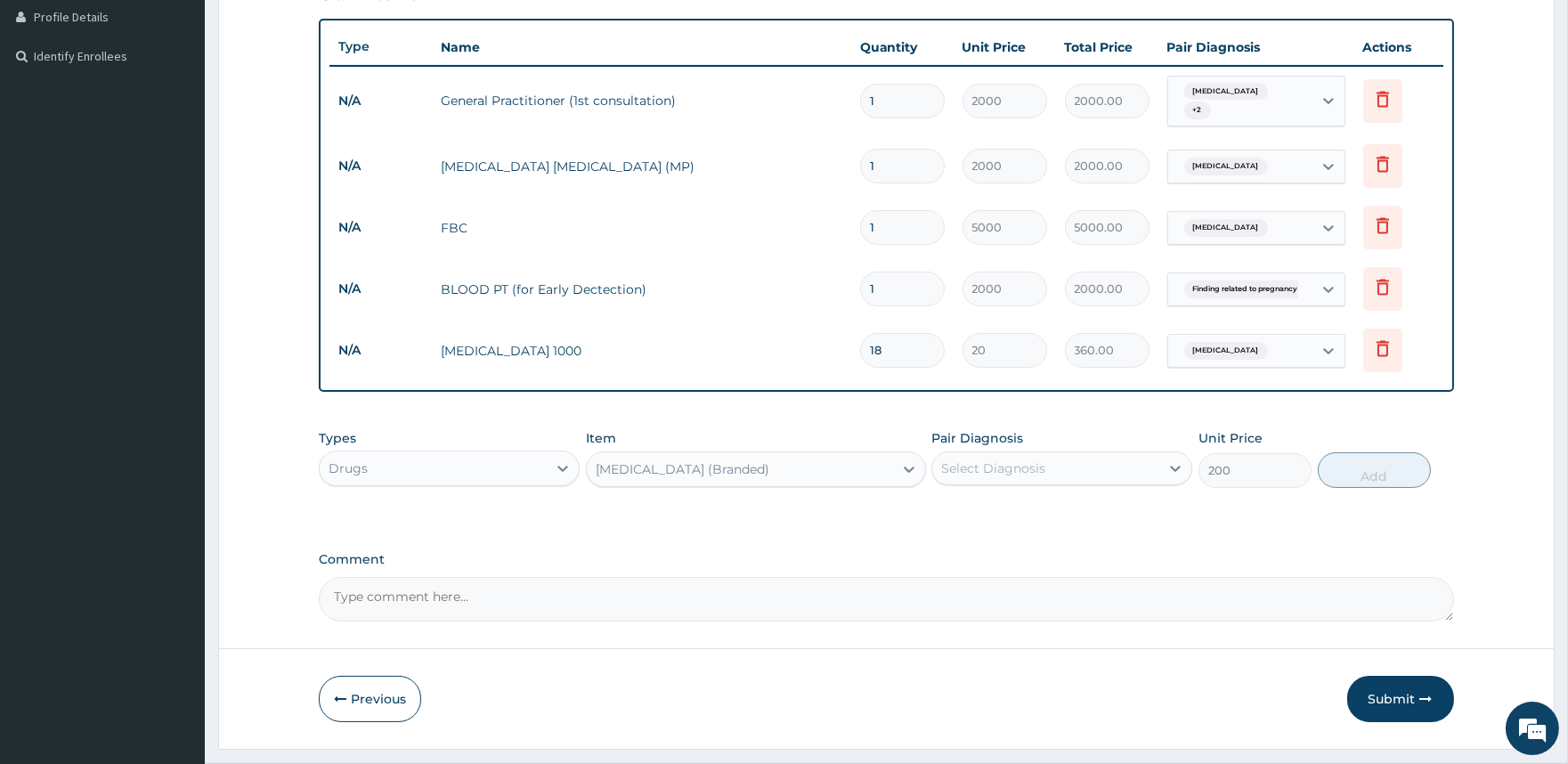
scroll to position [488, 0]
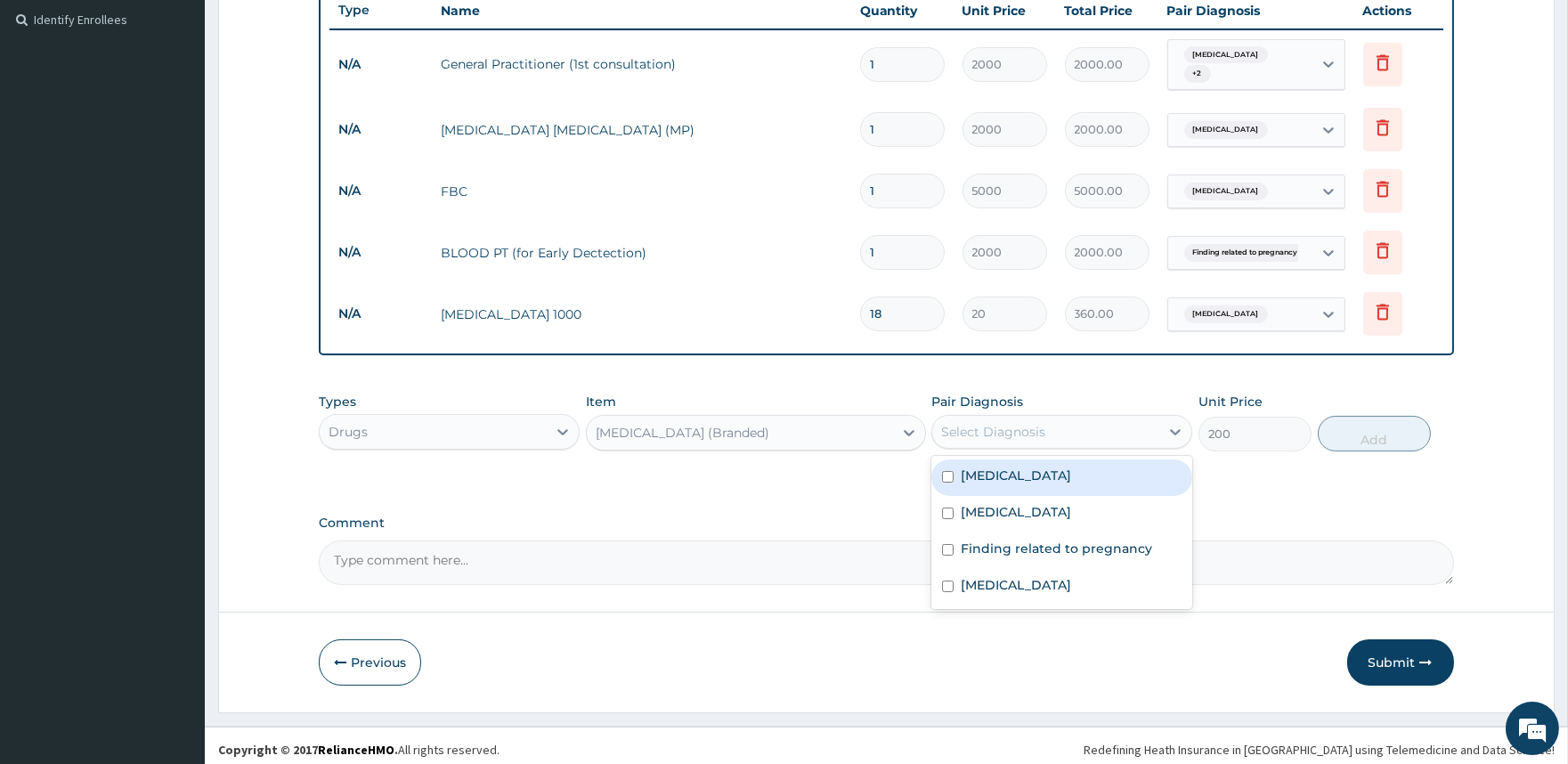
click at [1003, 423] on div "Select Diagnosis" at bounding box center [993, 432] width 104 height 17
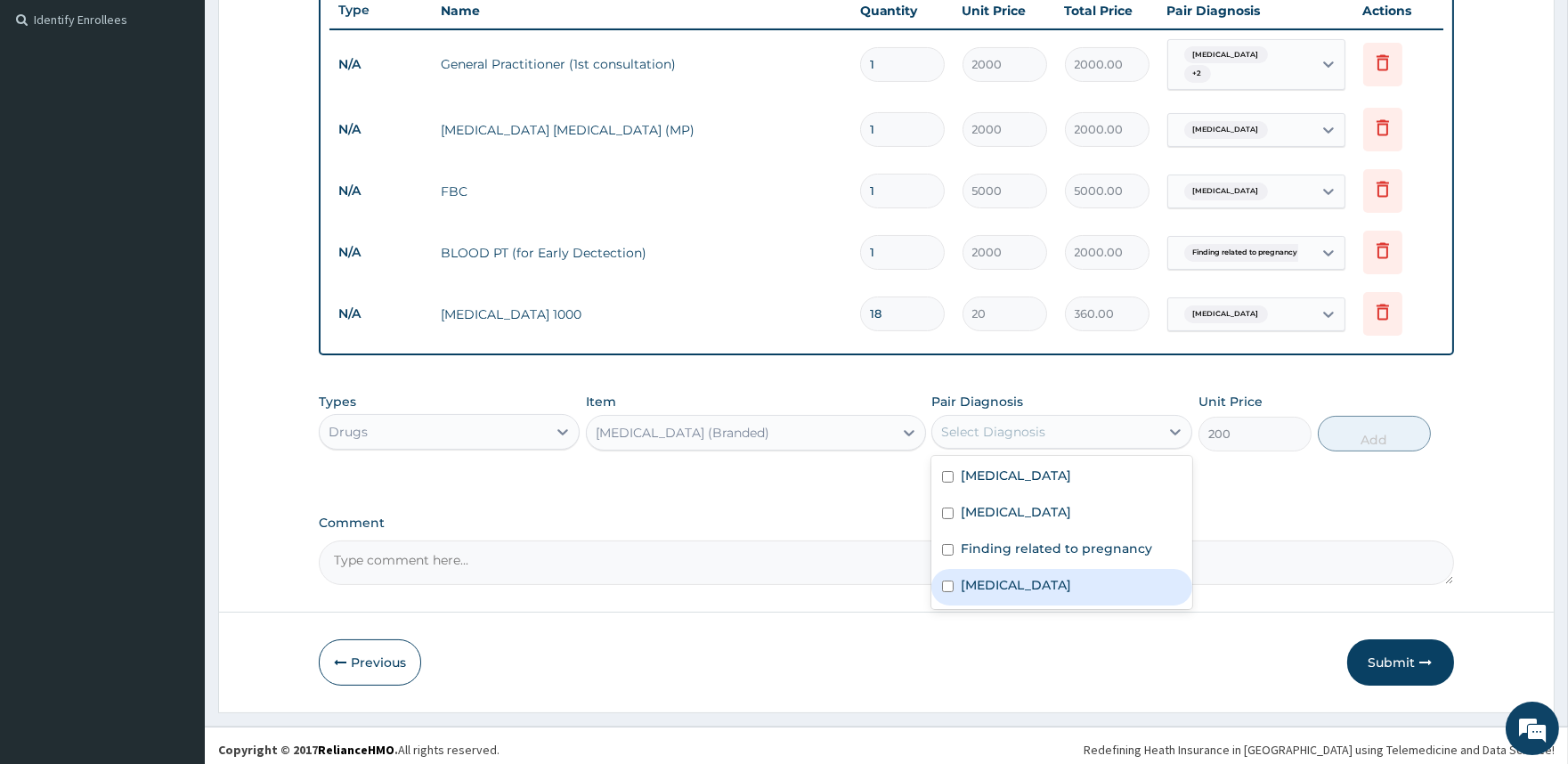
click at [991, 588] on div "Essential hypertension" at bounding box center [1062, 587] width 261 height 37
checkbox input "true"
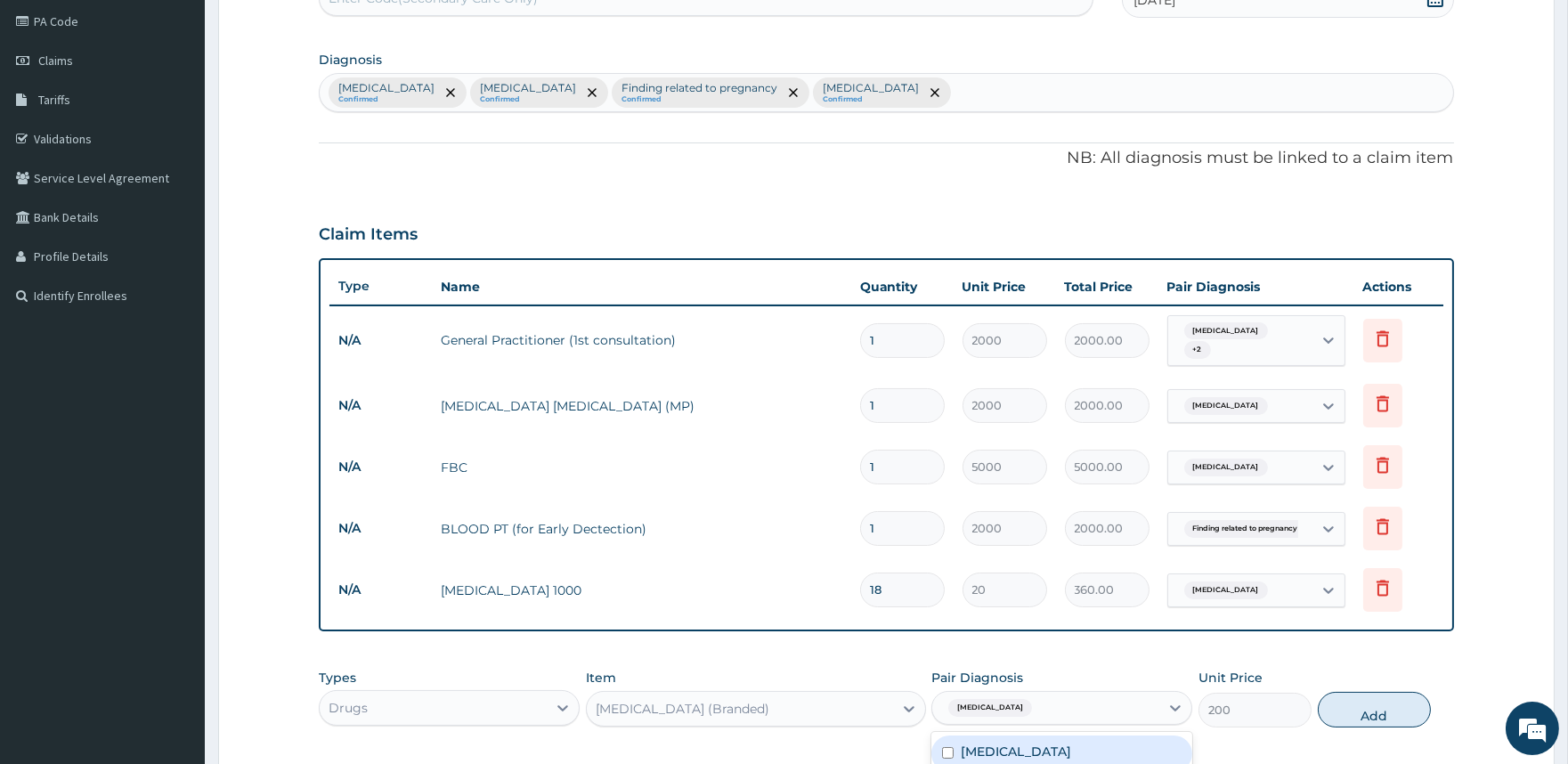
scroll to position [191, 0]
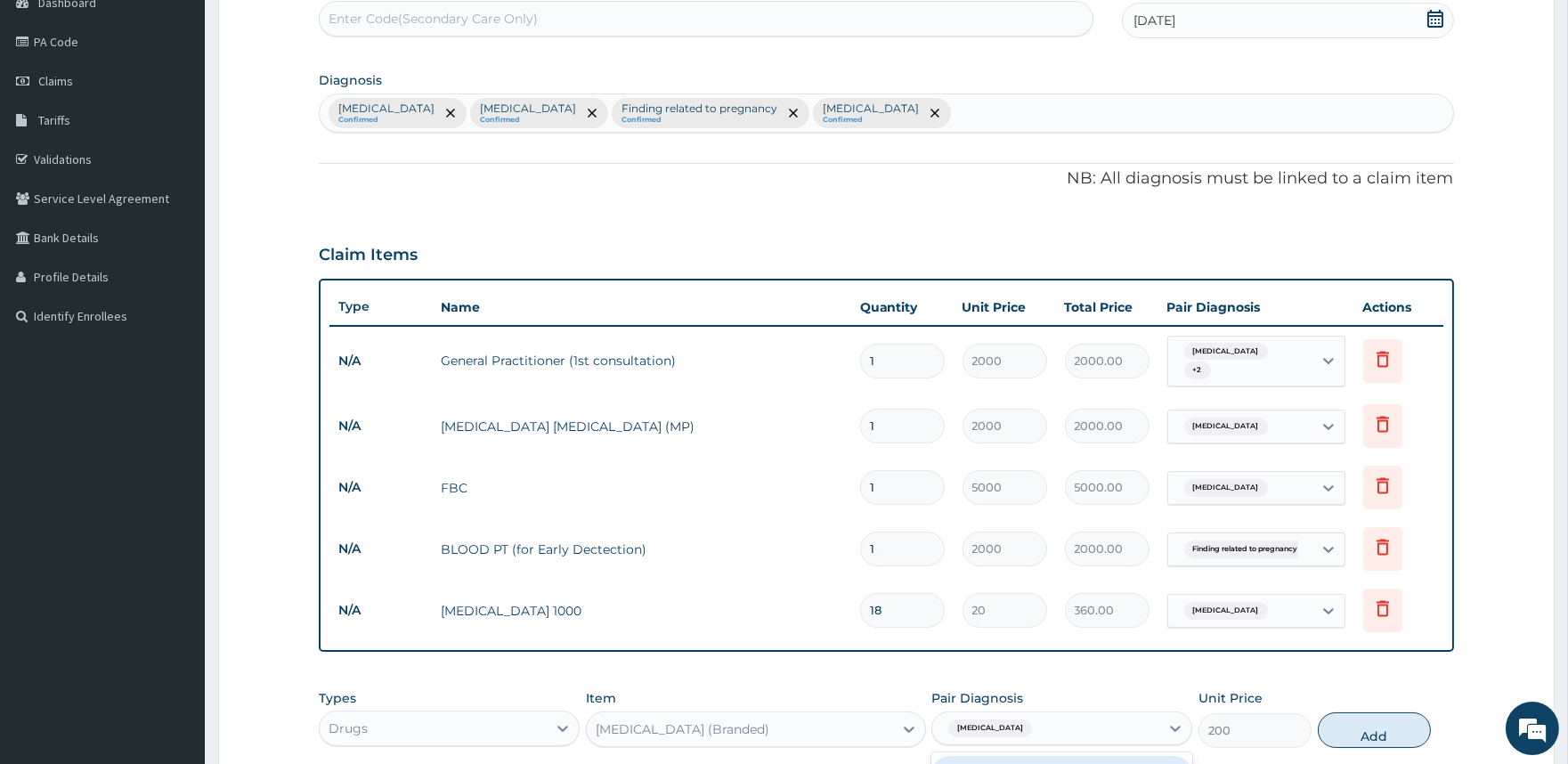
click at [1195, 354] on span "Malaria" at bounding box center [1226, 352] width 84 height 17
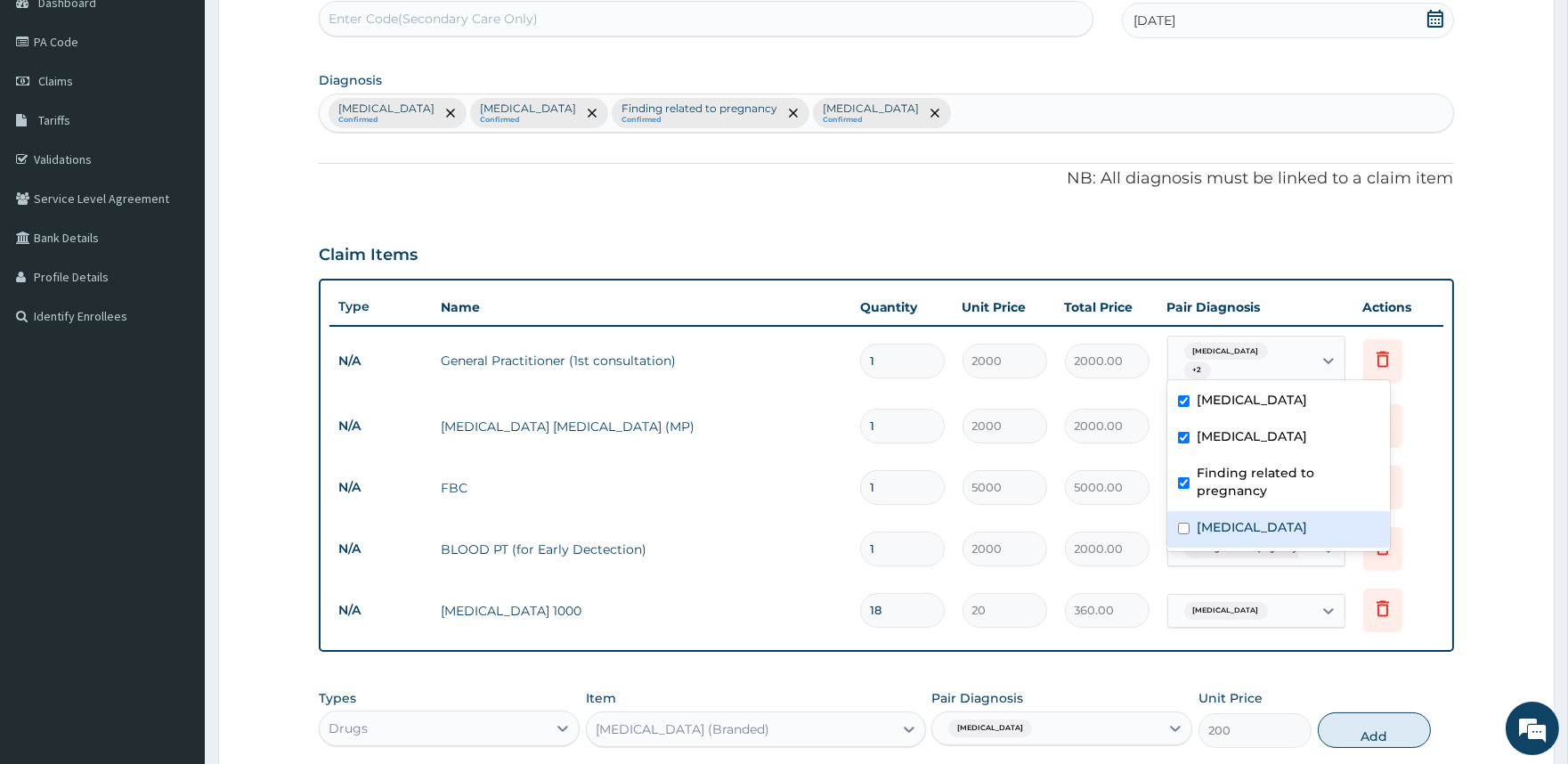
click at [1185, 527] on input "checkbox" at bounding box center [1183, 528] width 12 height 12
checkbox input "true"
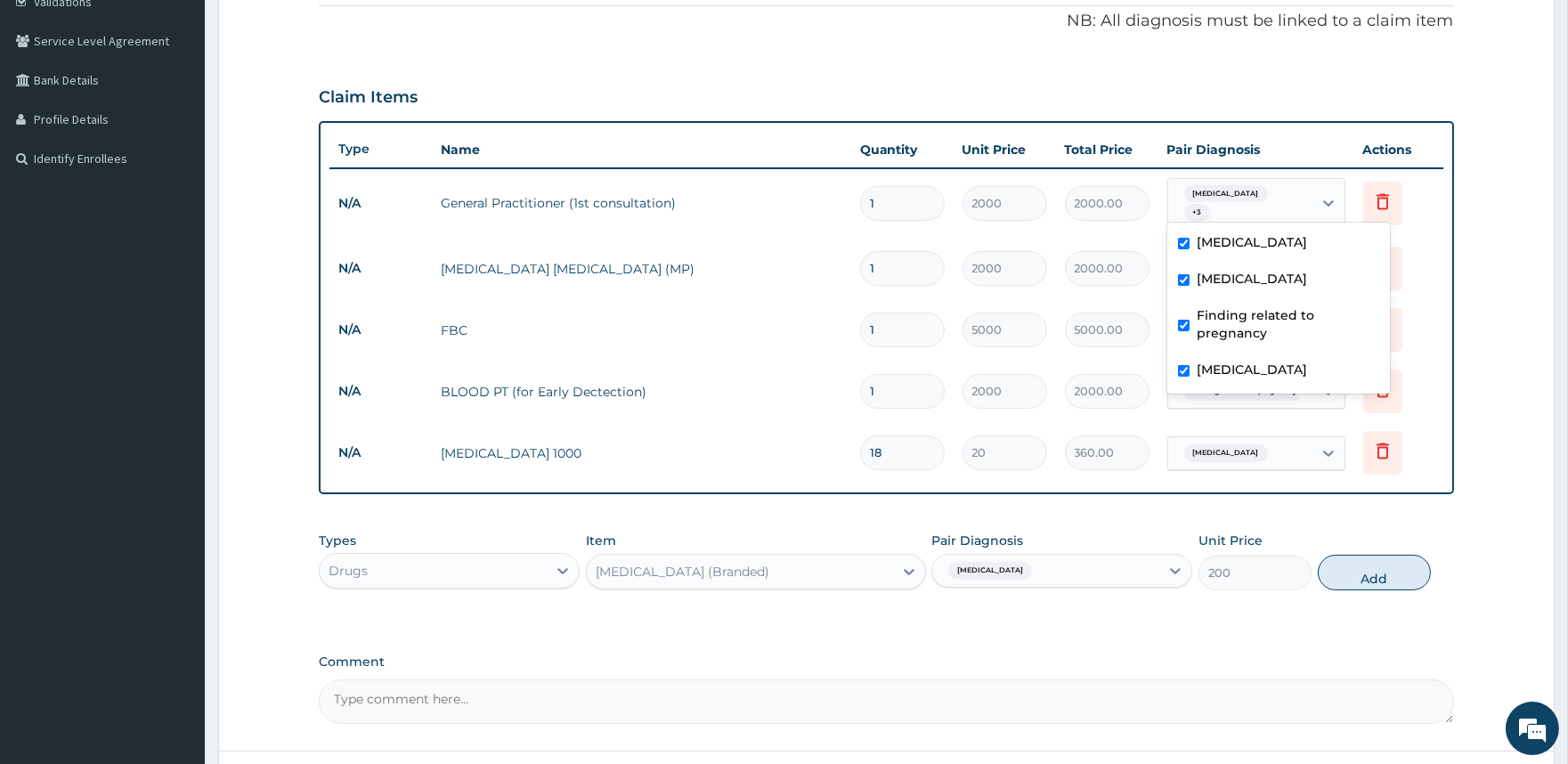
scroll to position [389, 0]
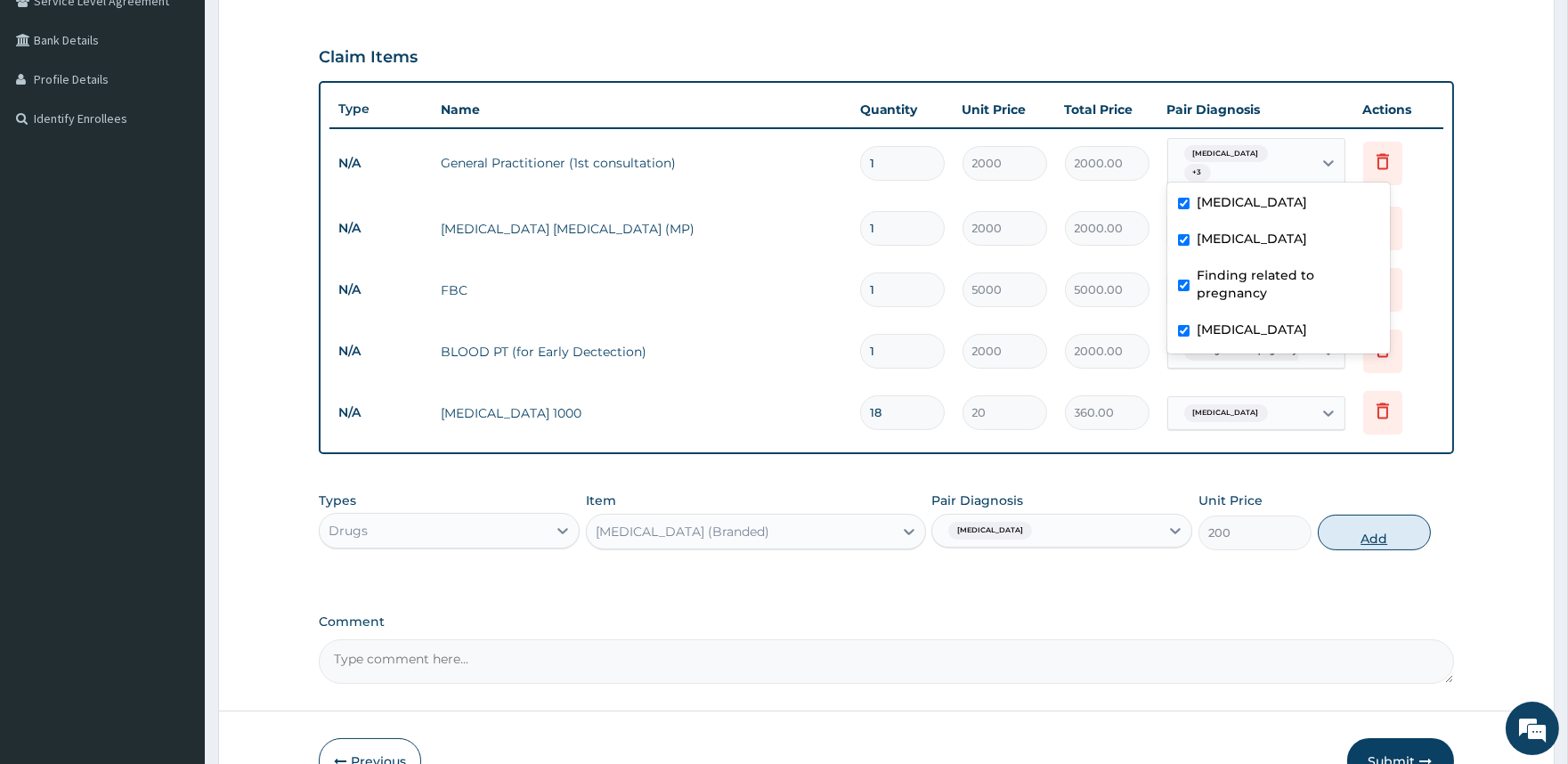
click at [1356, 533] on button "Add" at bounding box center [1374, 532] width 113 height 36
type input "0"
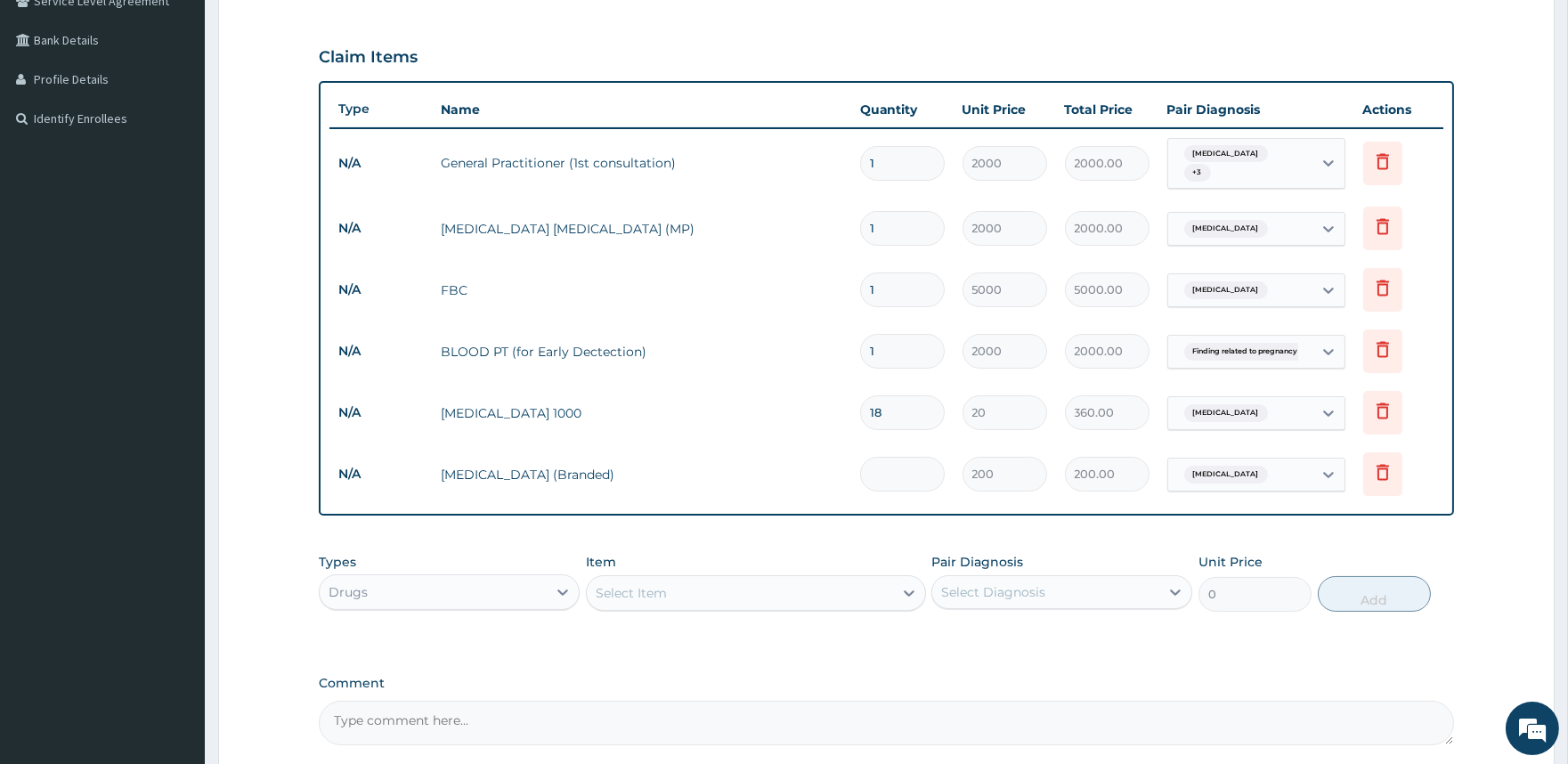
type input "0.00"
type input "8"
type input "1600.00"
type input "8"
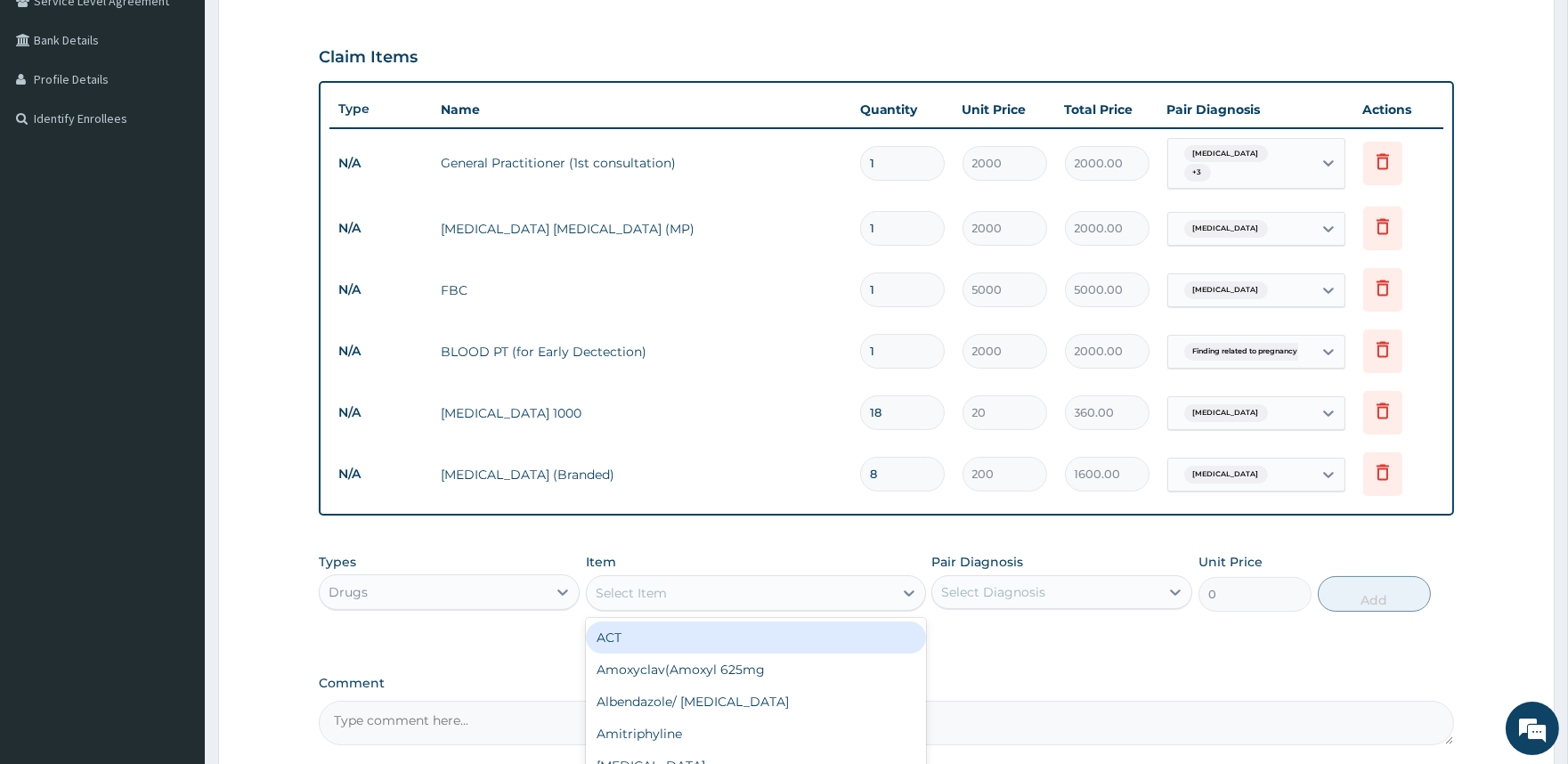
click at [814, 586] on div "Select Item" at bounding box center [740, 593] width 306 height 29
type input "PIRITON"
click at [776, 625] on div "Piriton tab" at bounding box center [756, 637] width 340 height 32
type input "24"
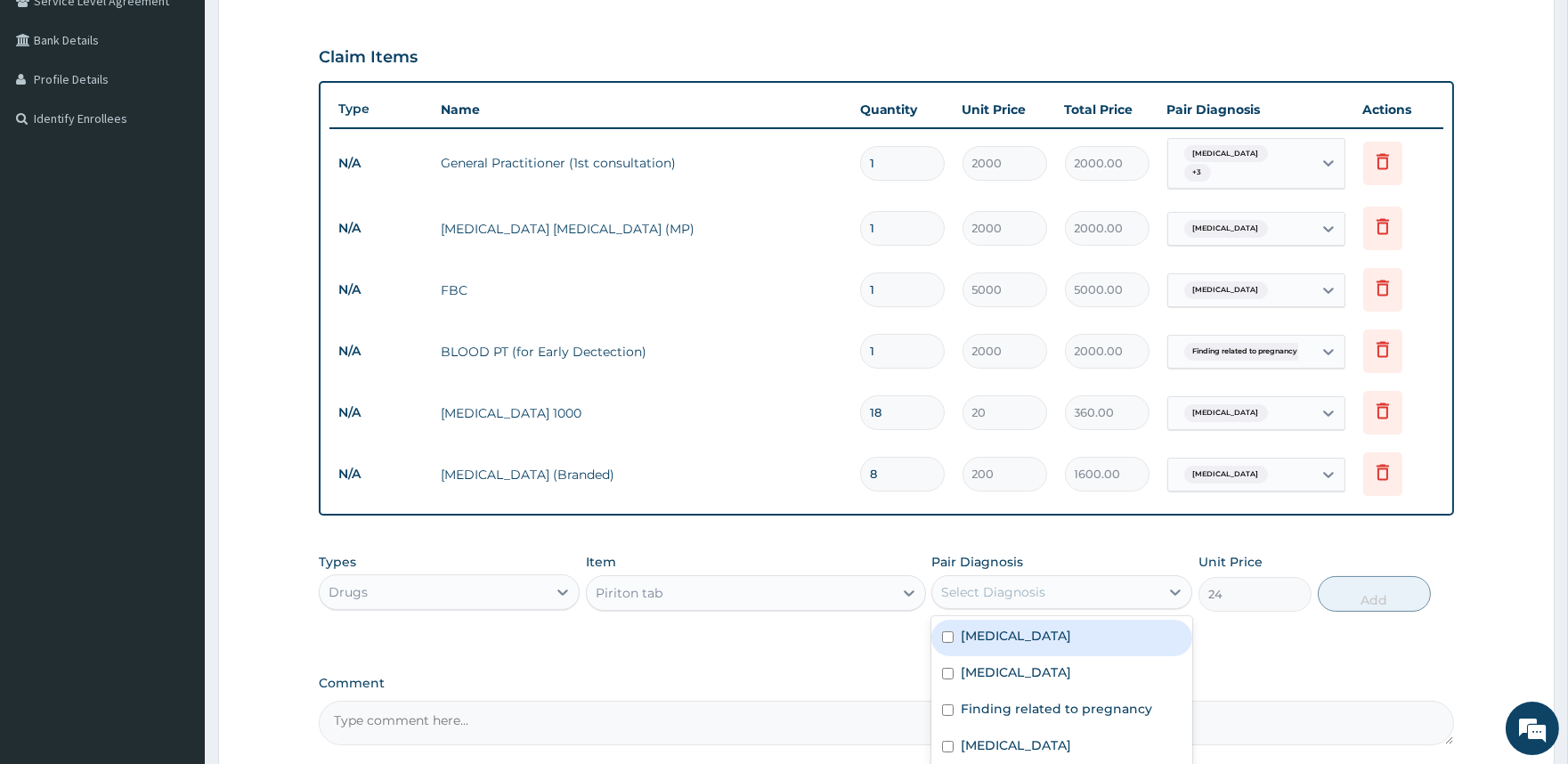
click at [969, 597] on div "Select Diagnosis" at bounding box center [1045, 592] width 227 height 29
click at [984, 664] on label "Sepsis" at bounding box center [1016, 672] width 110 height 17
checkbox input "true"
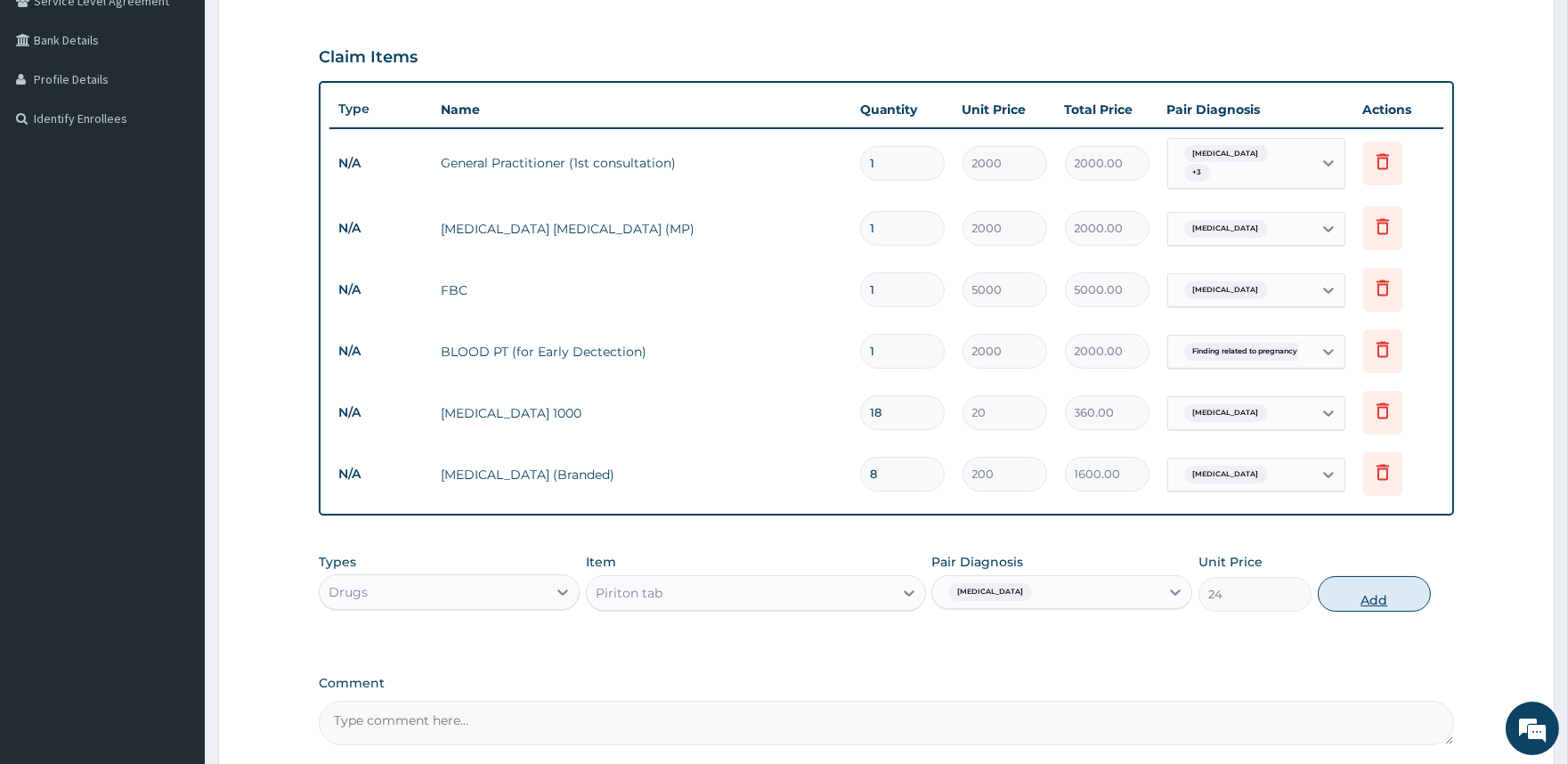
click at [1343, 597] on button "Add" at bounding box center [1374, 594] width 113 height 36
type input "0"
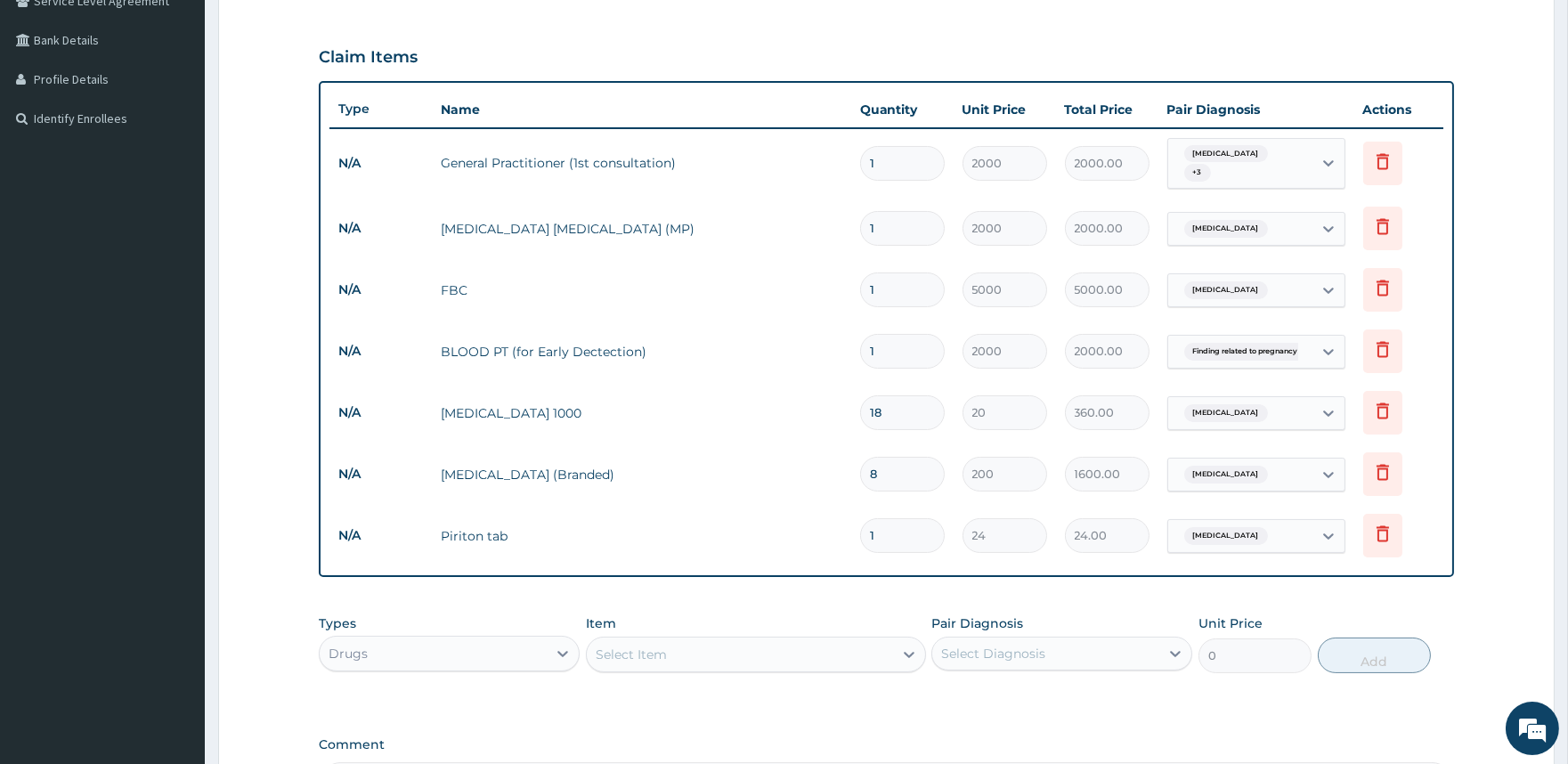
type input "10"
type input "240.00"
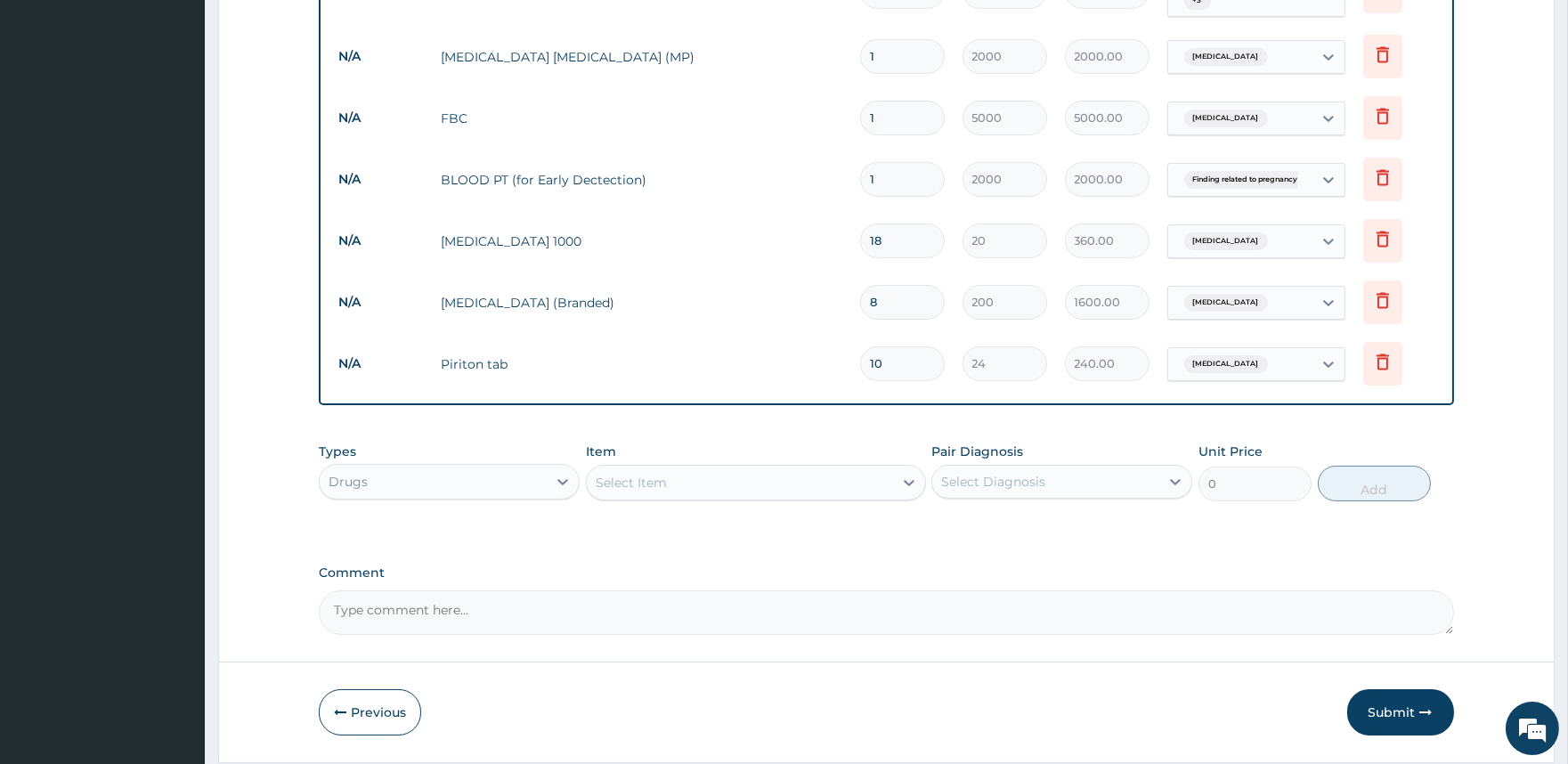
scroll to position [612, 0]
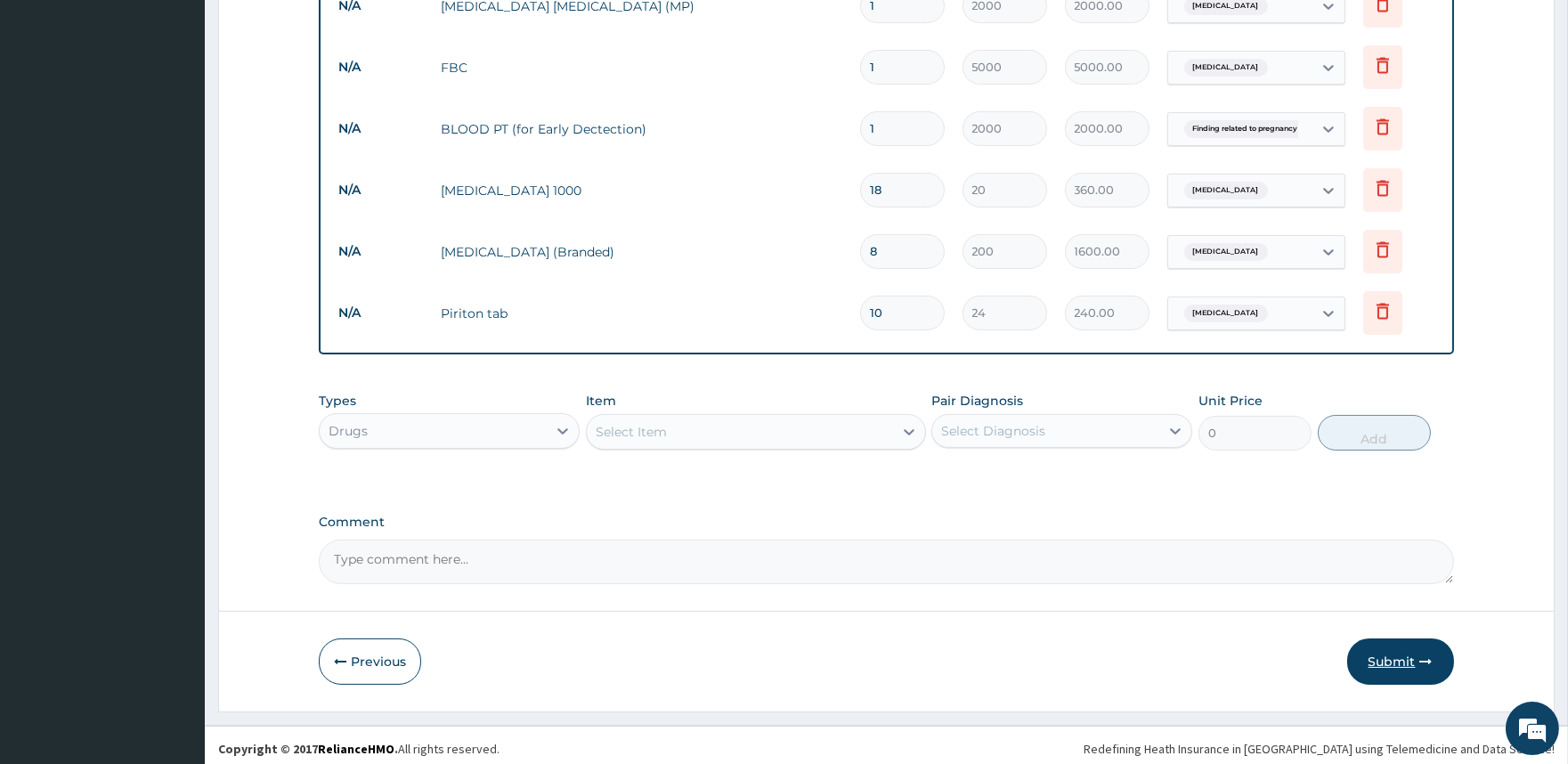
type input "10"
click at [1378, 648] on button "Submit" at bounding box center [1401, 662] width 107 height 46
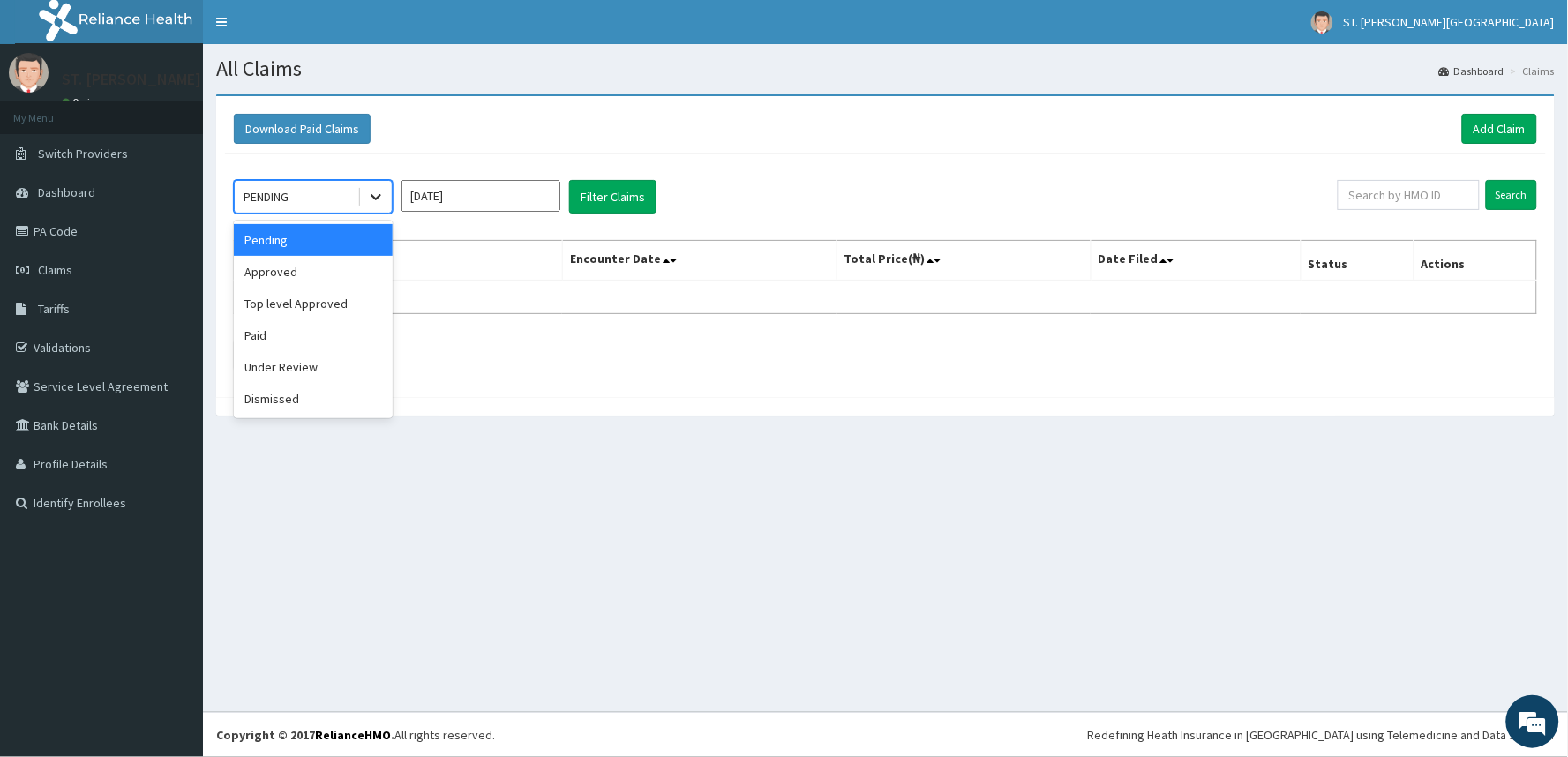
click at [362, 194] on div at bounding box center [376, 196] width 32 height 32
click at [322, 267] on div "Approved" at bounding box center [313, 272] width 159 height 32
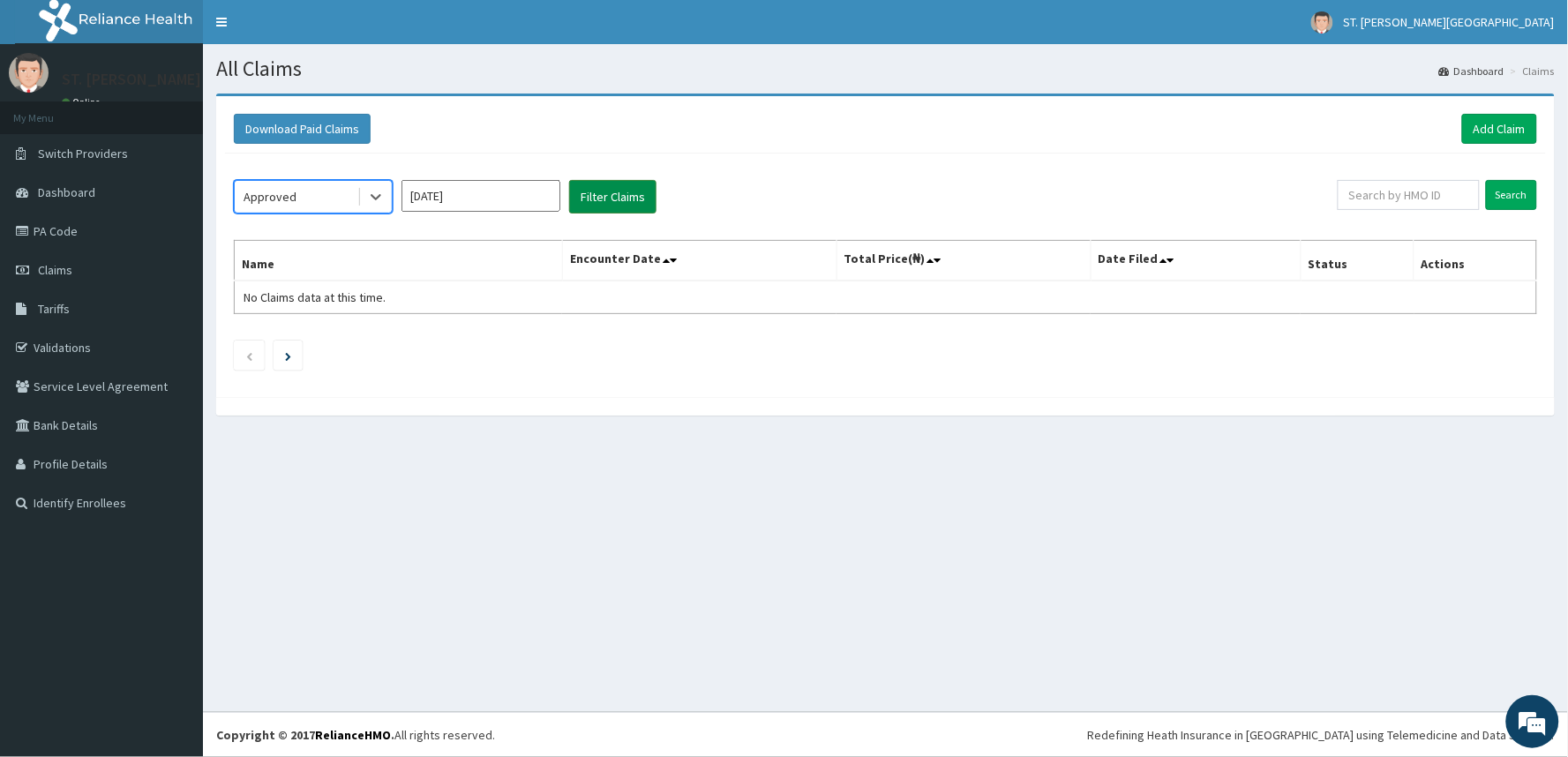
click at [612, 207] on button "Filter Claims" at bounding box center [613, 196] width 88 height 34
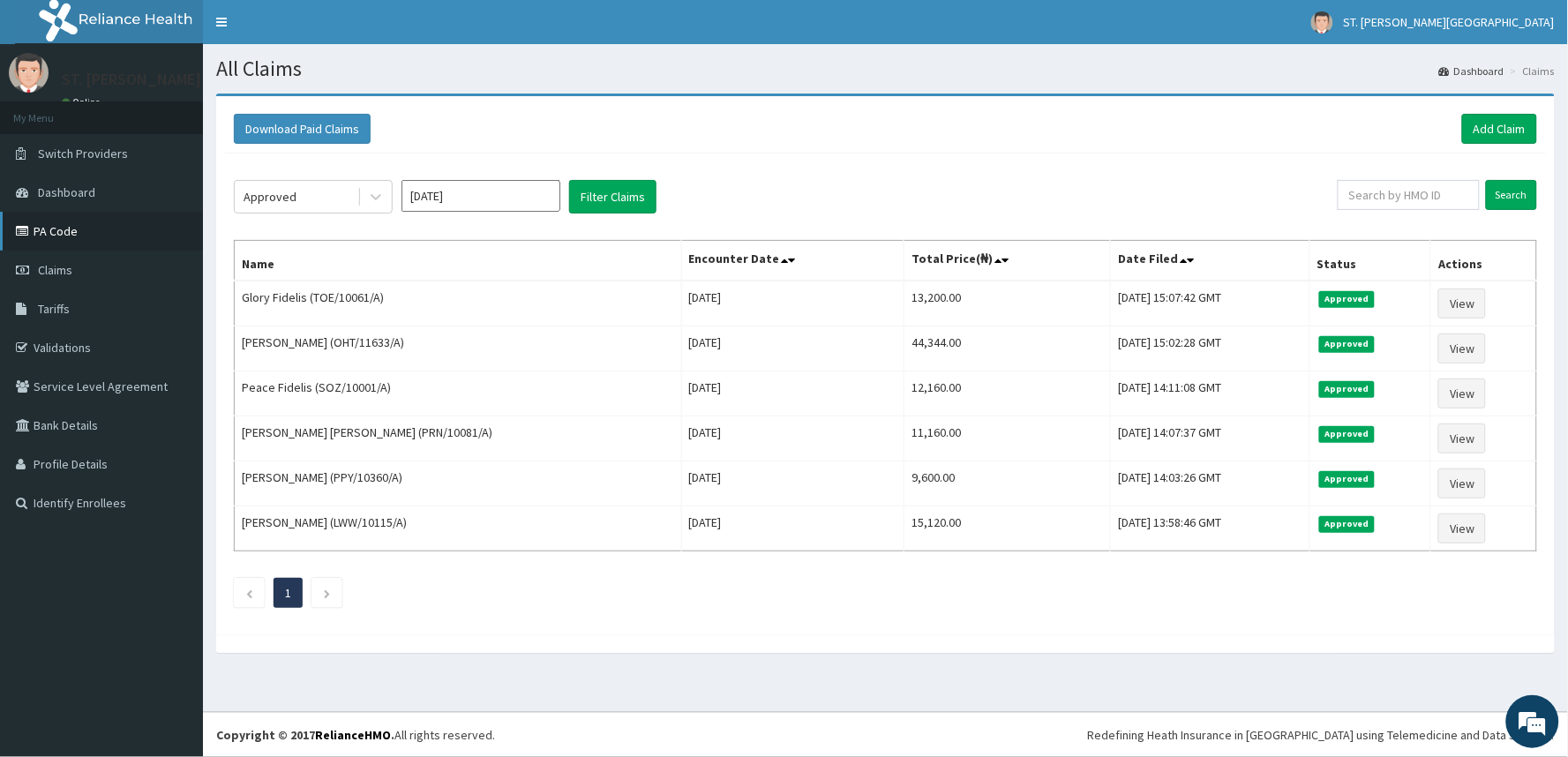
click at [75, 233] on link "PA Code" at bounding box center [101, 231] width 203 height 39
